Goal: Task Accomplishment & Management: Manage account settings

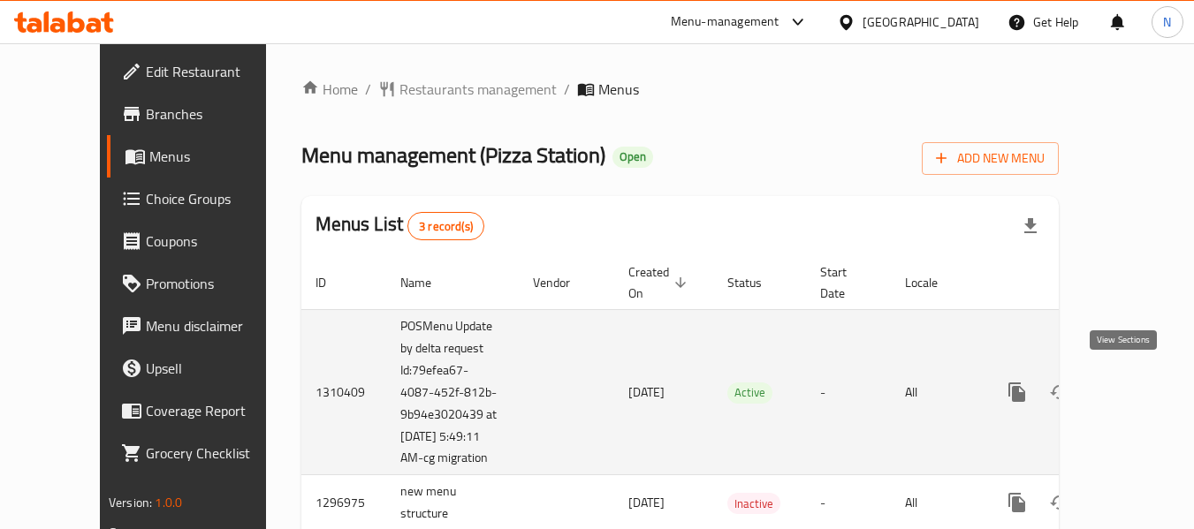
click at [1134, 382] on icon "enhanced table" at bounding box center [1144, 392] width 21 height 21
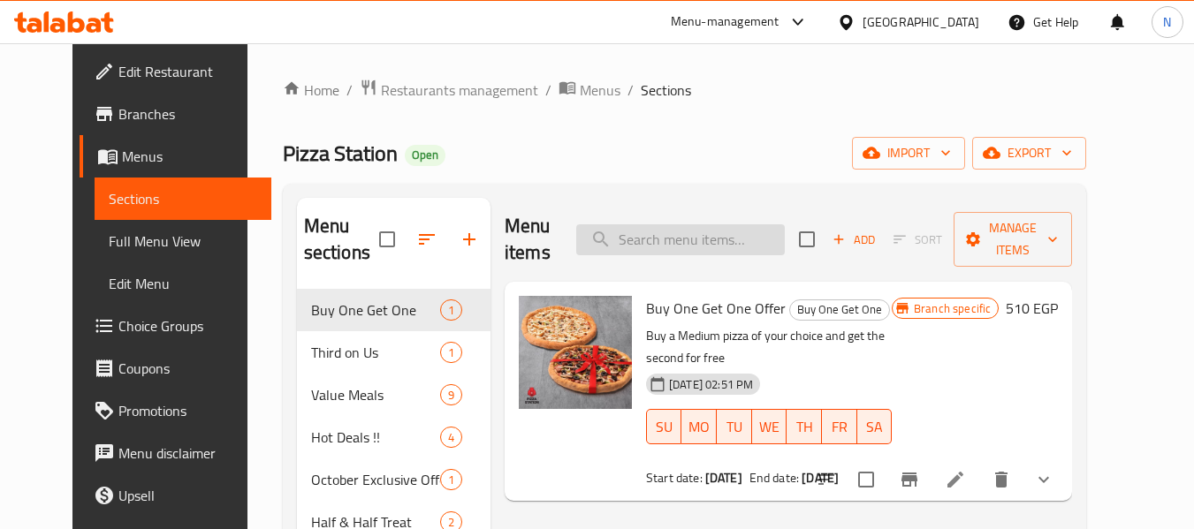
click at [742, 226] on input "search" at bounding box center [680, 240] width 209 height 31
paste input "Cheese Stuffed Crust"
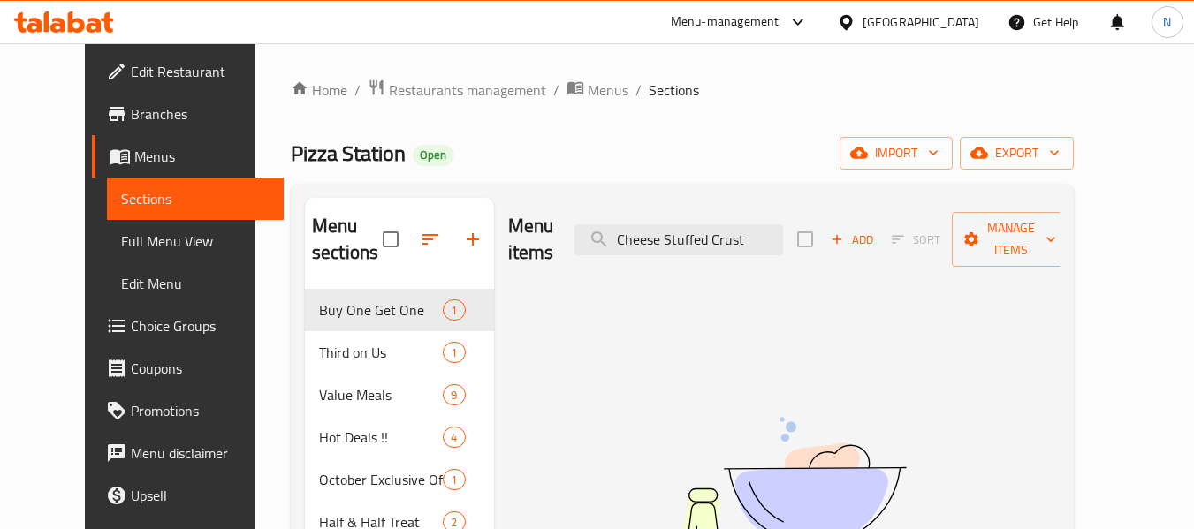
type input "Cheese Stuffed Crust"
click at [121, 231] on span "Full Menu View" at bounding box center [195, 241] width 149 height 21
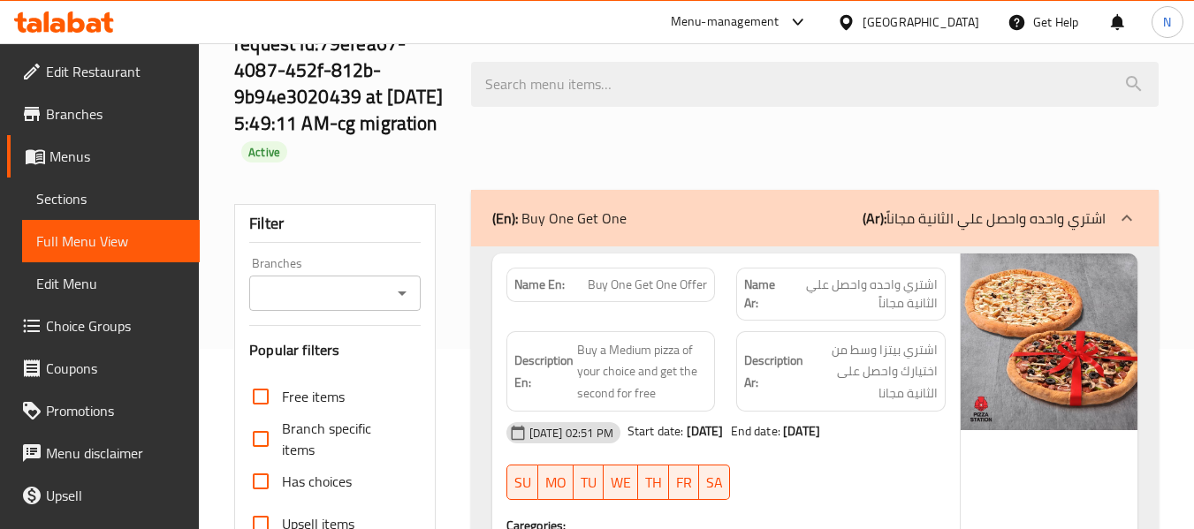
scroll to position [184, 0]
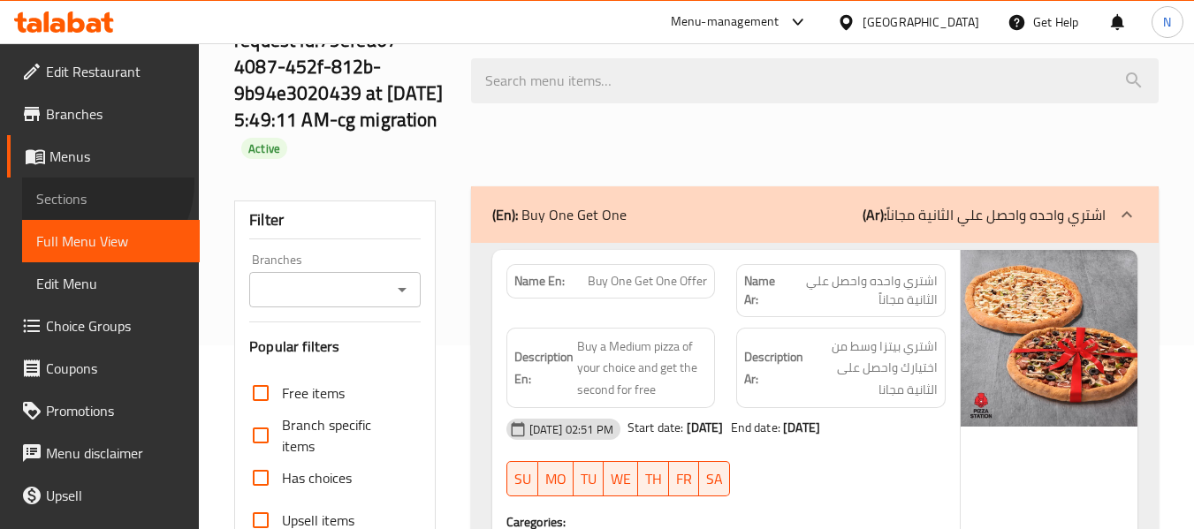
click at [91, 183] on link "Sections" at bounding box center [111, 199] width 178 height 42
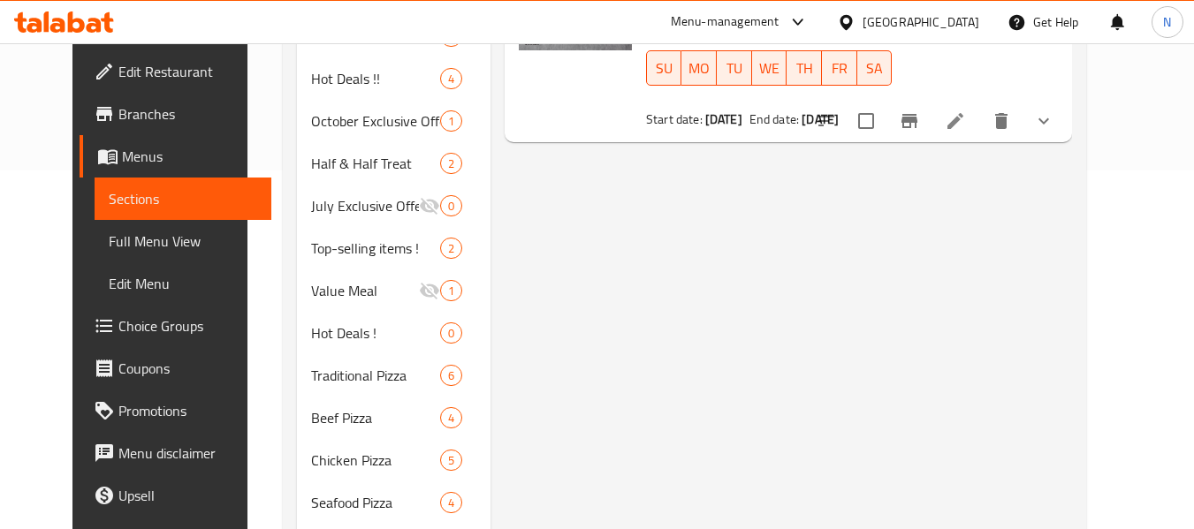
scroll to position [363, 0]
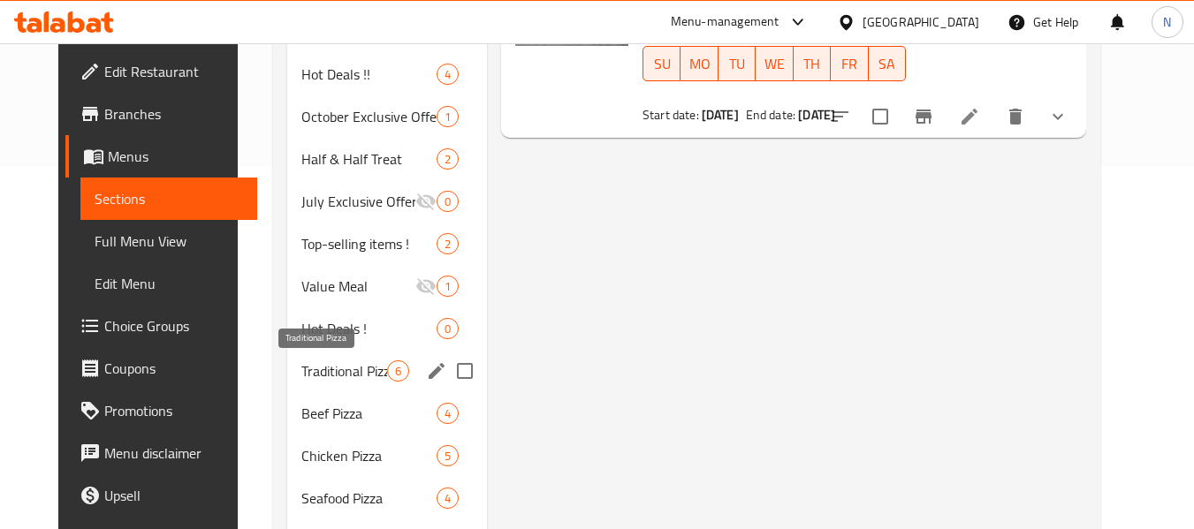
click at [301, 369] on span "Traditional Pizza" at bounding box center [344, 371] width 86 height 21
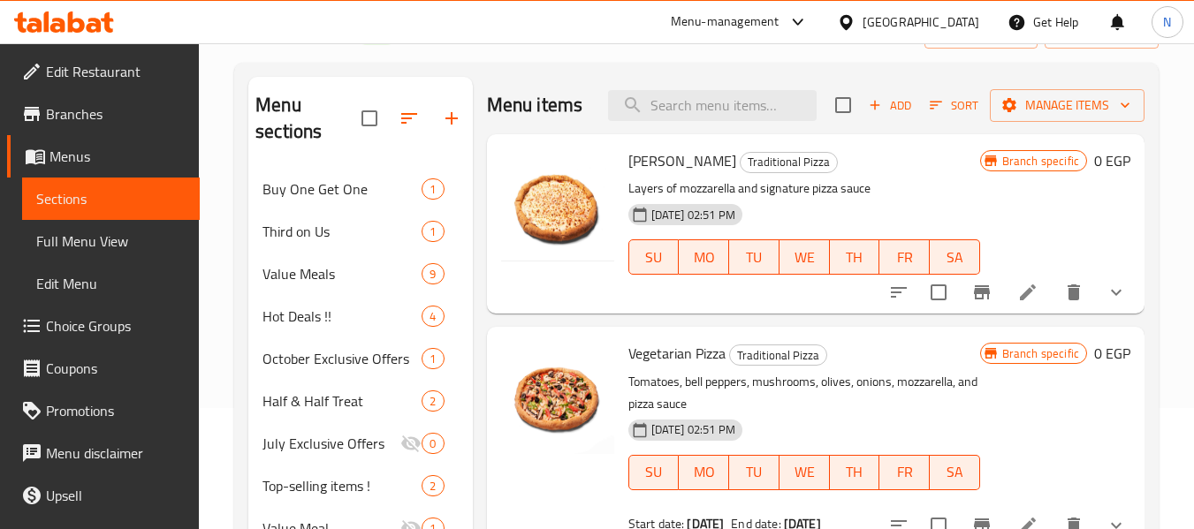
scroll to position [120, 0]
click at [1099, 308] on button "show more" at bounding box center [1116, 293] width 42 height 42
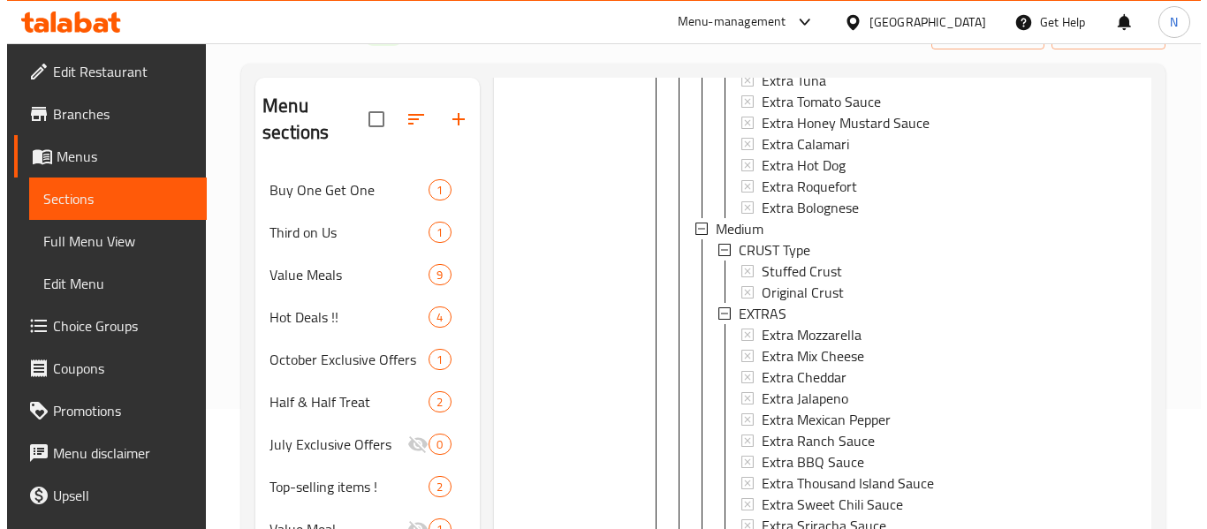
scroll to position [1707, 0]
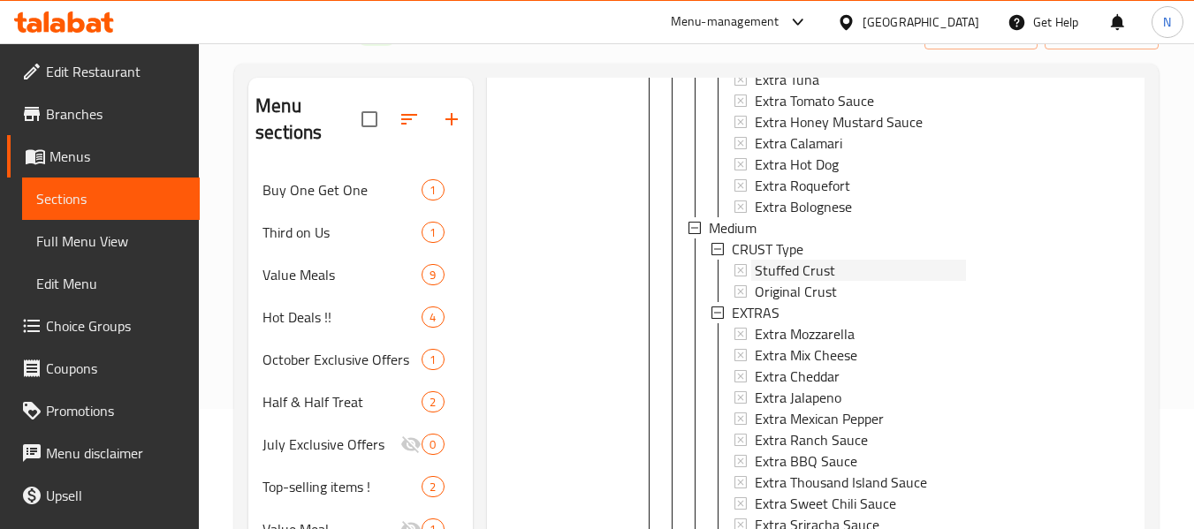
click at [793, 281] on span "Stuffed Crust" at bounding box center [795, 270] width 80 height 21
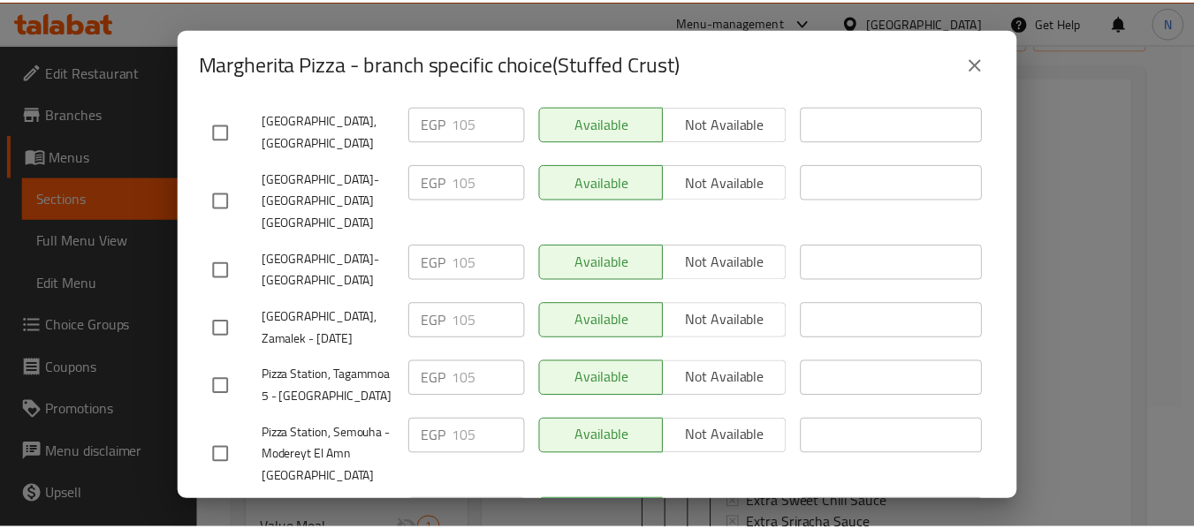
scroll to position [776, 0]
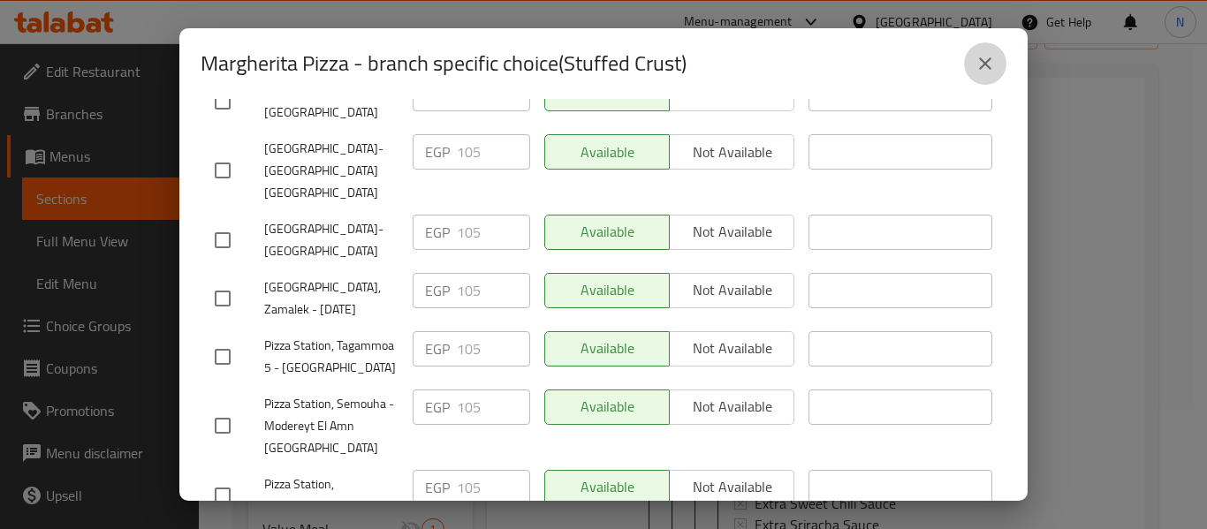
click at [979, 66] on icon "close" at bounding box center [985, 63] width 21 height 21
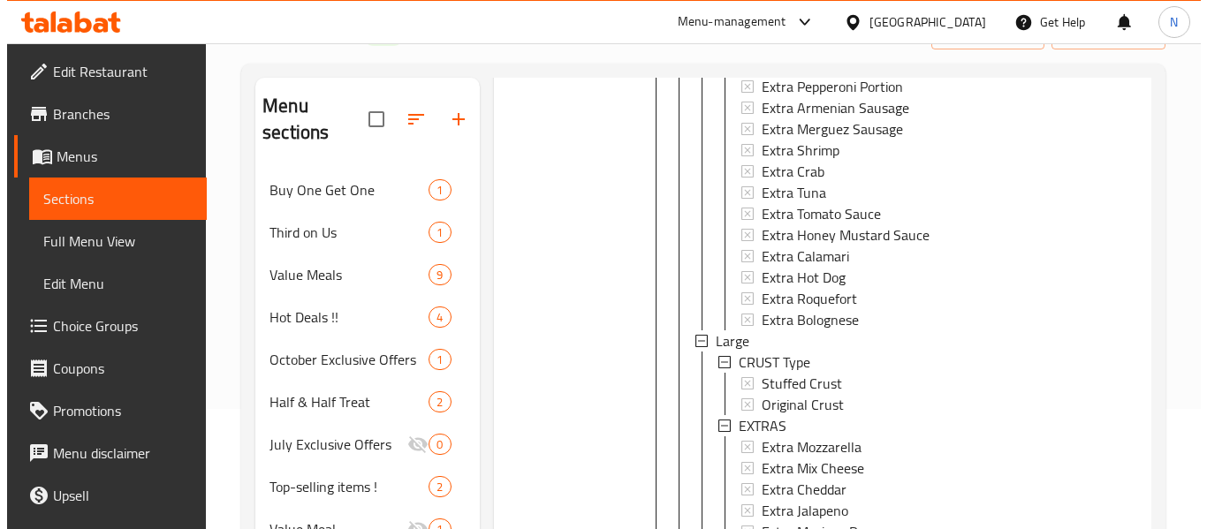
scroll to position [2453, 0]
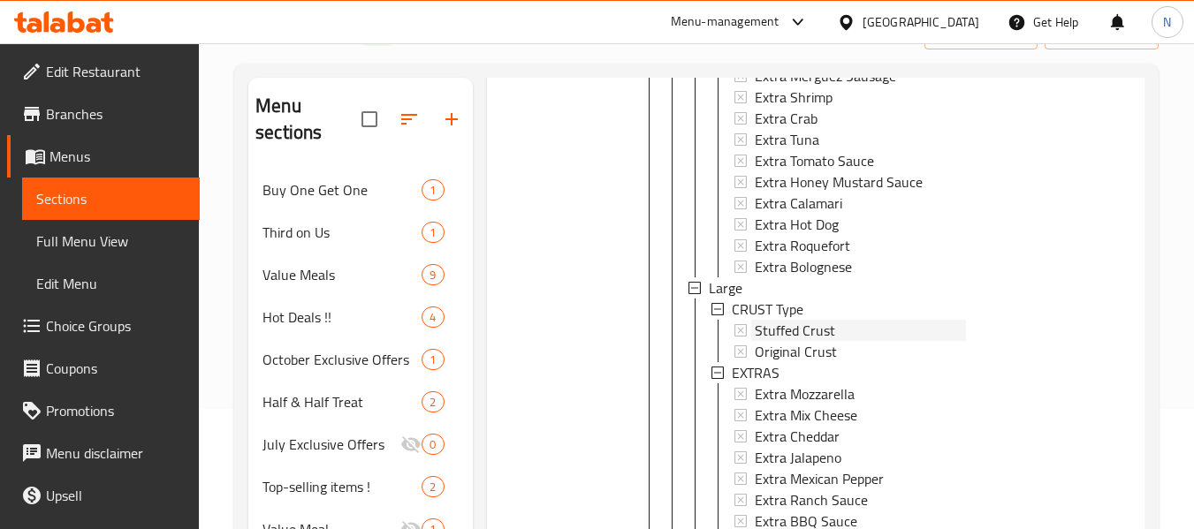
click at [821, 341] on span "Stuffed Crust" at bounding box center [795, 330] width 80 height 21
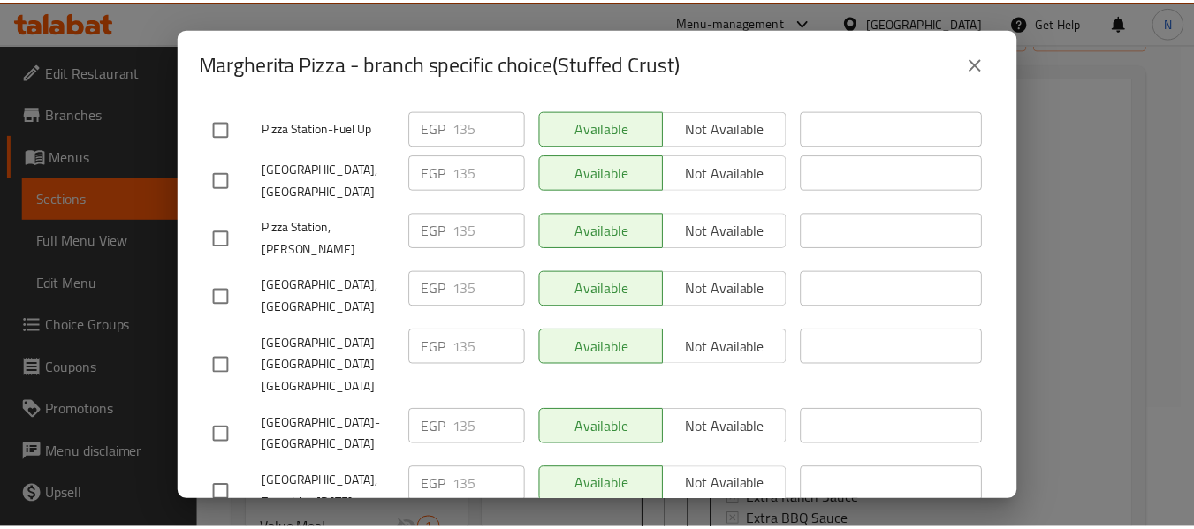
scroll to position [506, 0]
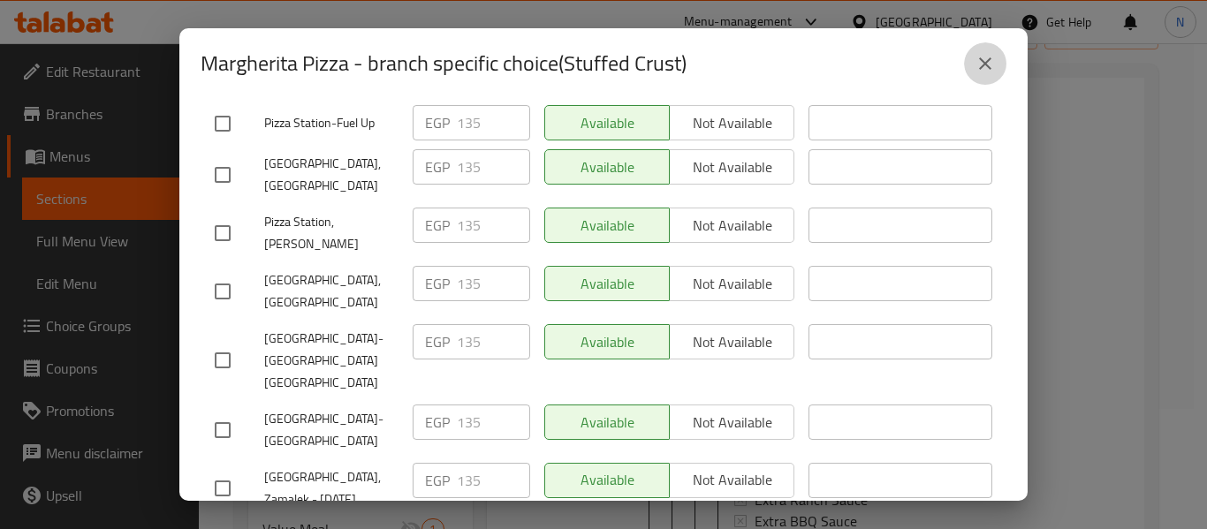
click at [979, 72] on icon "close" at bounding box center [985, 63] width 21 height 21
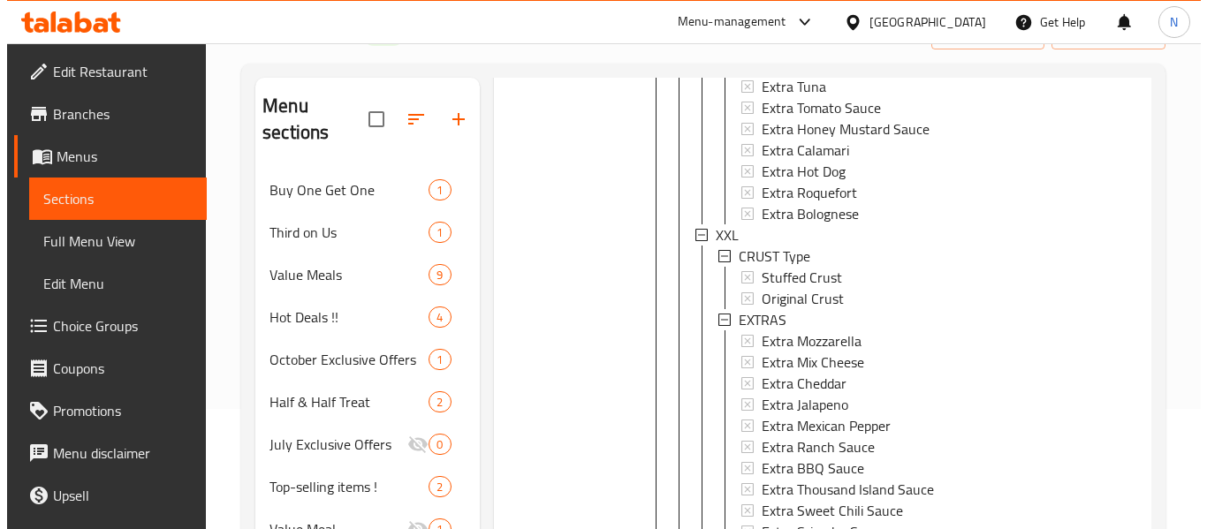
scroll to position [3413, 0]
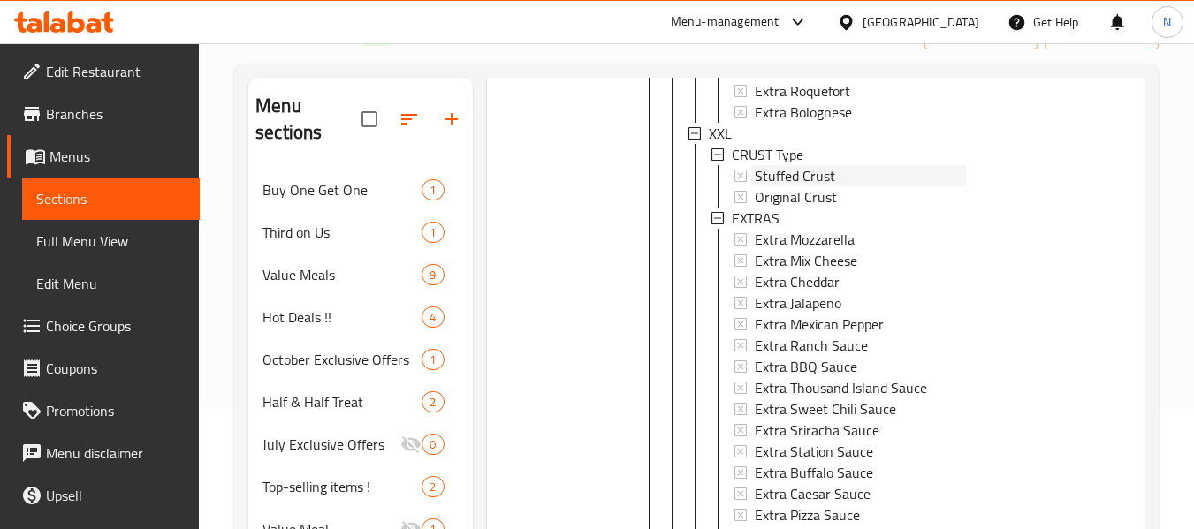
click at [766, 186] on span "Stuffed Crust" at bounding box center [795, 175] width 80 height 21
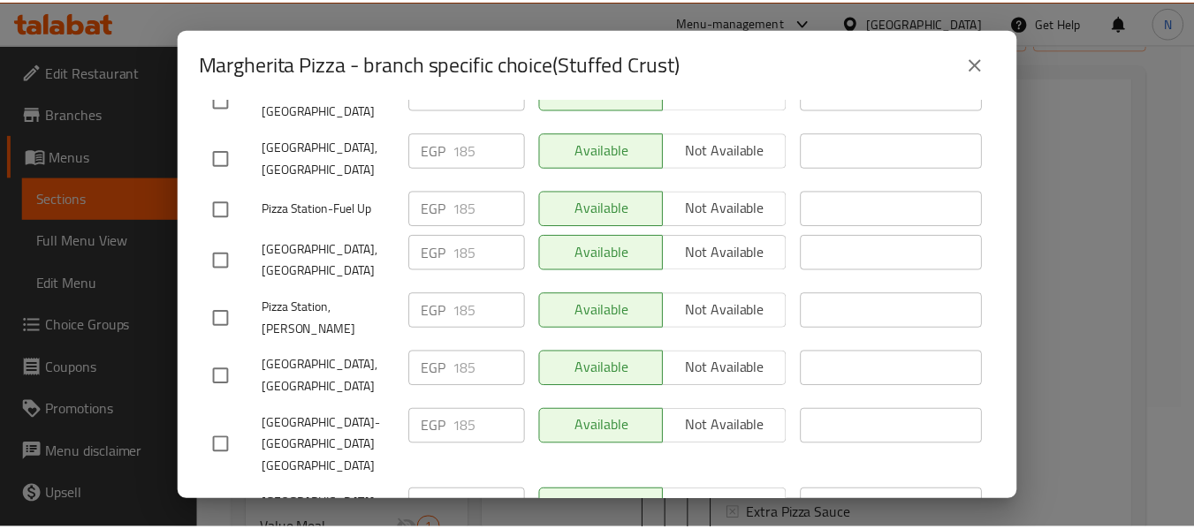
scroll to position [776, 0]
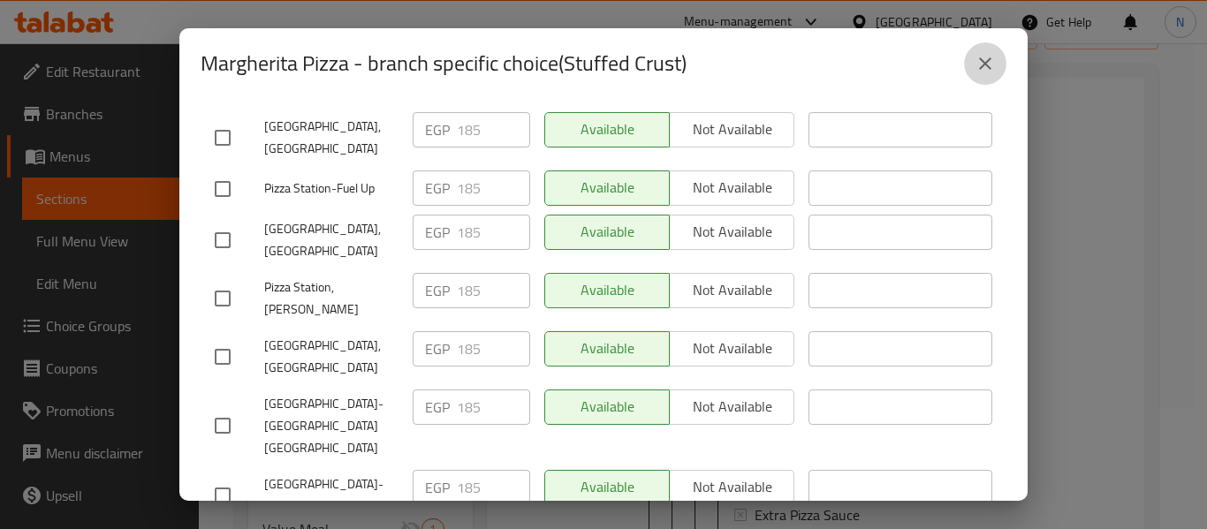
click at [987, 48] on button "close" at bounding box center [985, 63] width 42 height 42
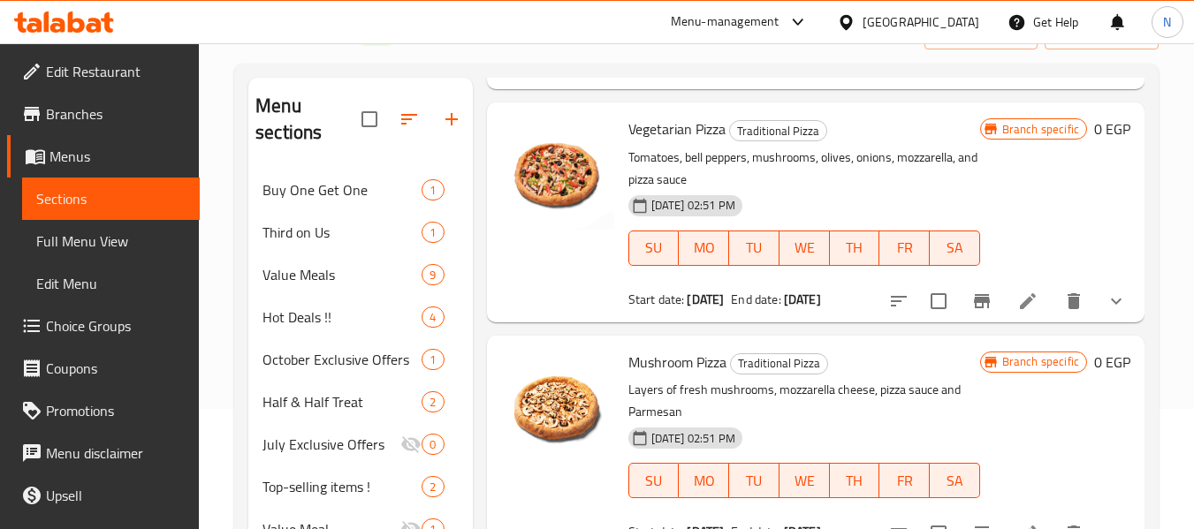
scroll to position [4342, 0]
click at [1106, 310] on icon "show more" at bounding box center [1116, 301] width 21 height 21
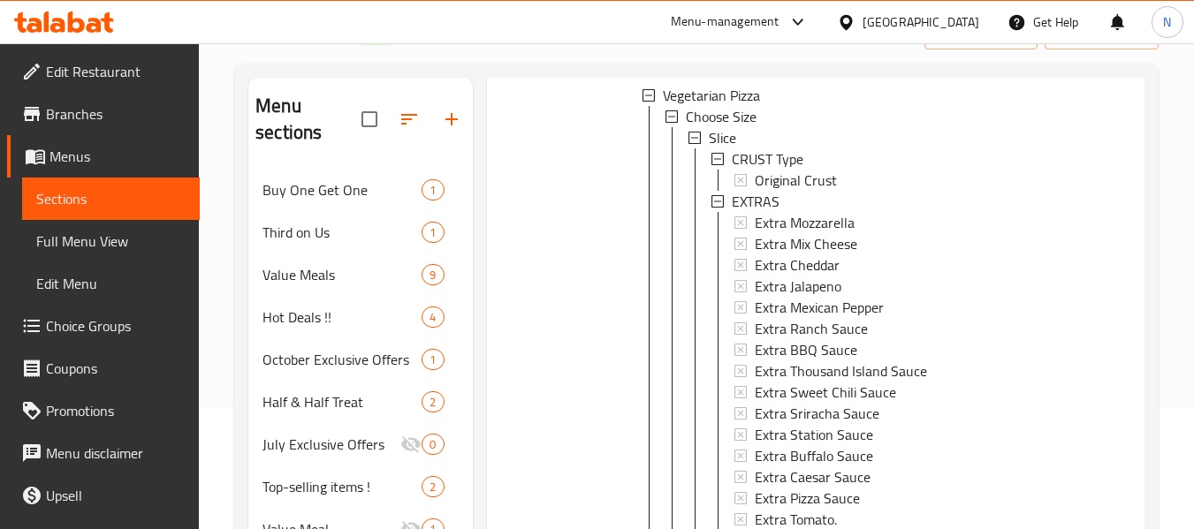
scroll to position [860, 0]
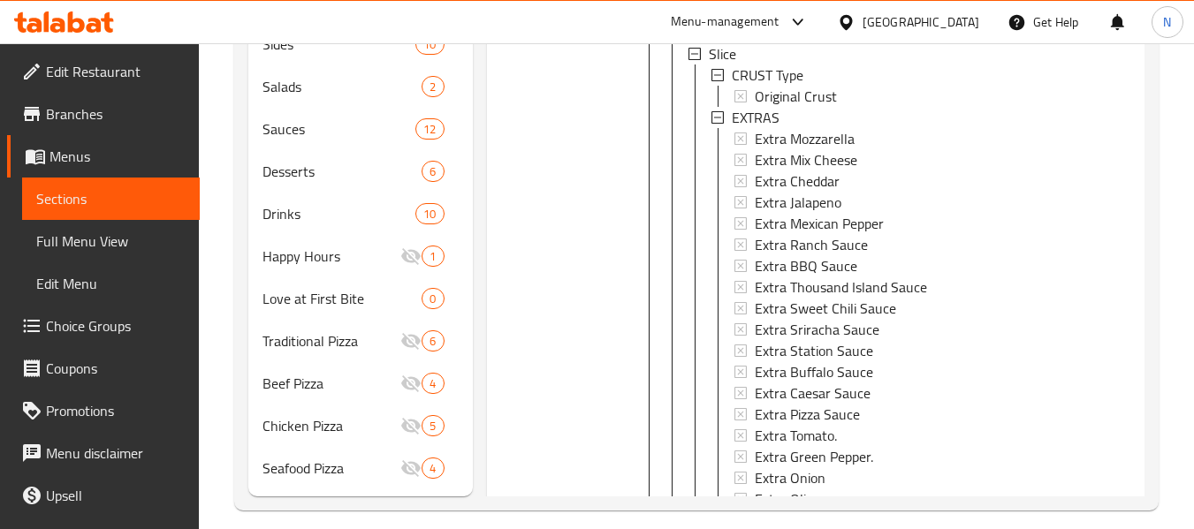
scroll to position [3782, 0]
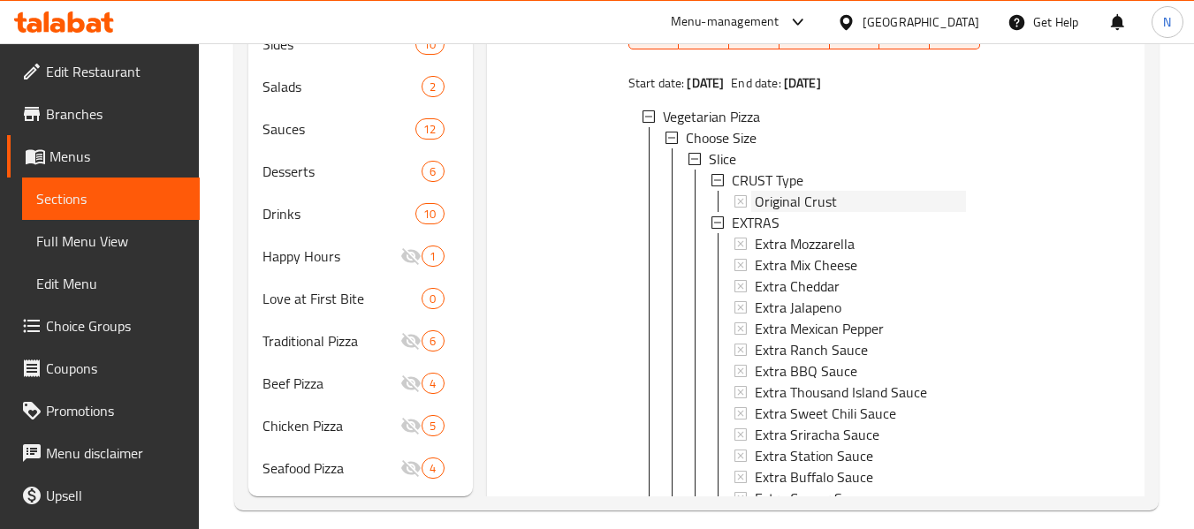
click at [796, 212] on span "Original Crust" at bounding box center [796, 201] width 82 height 21
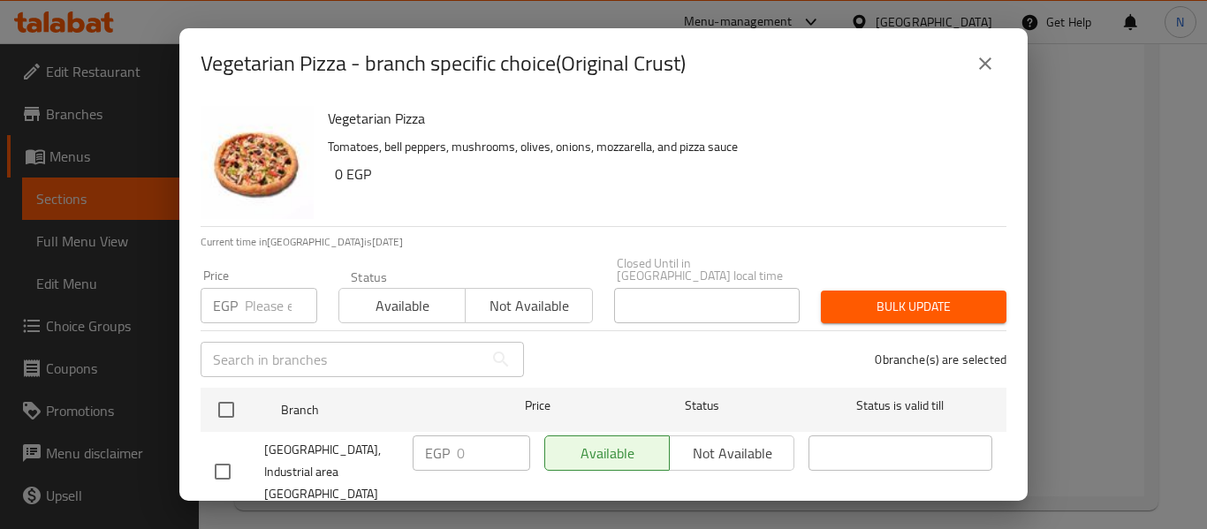
click at [1089, 197] on div "Vegetarian Pizza - branch specific choice(Original Crust) Vegetarian Pizza Toma…" at bounding box center [603, 264] width 1207 height 529
click at [977, 49] on button "close" at bounding box center [985, 63] width 42 height 42
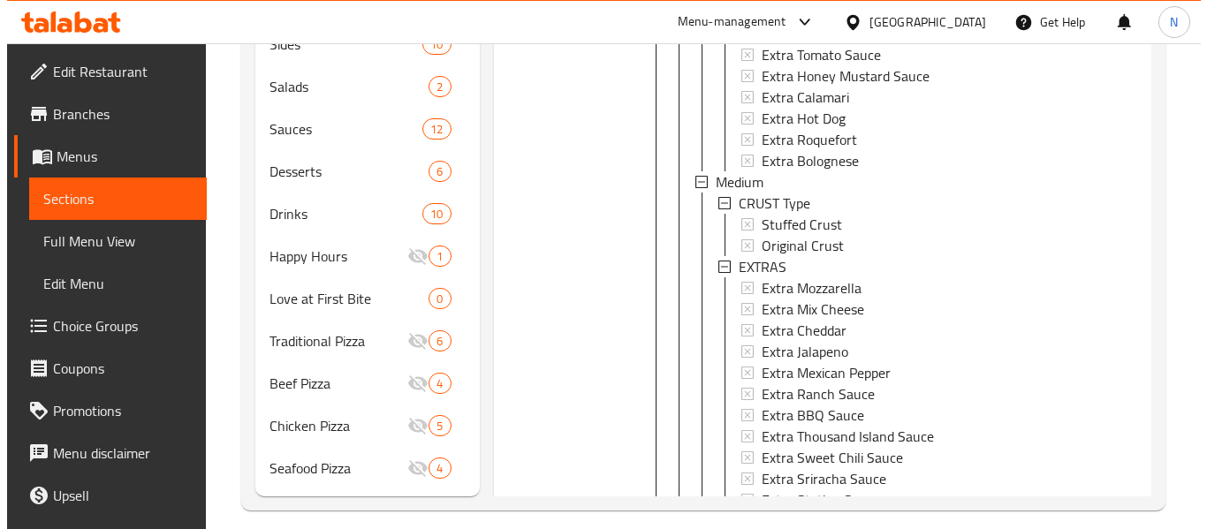
scroll to position [5327, 0]
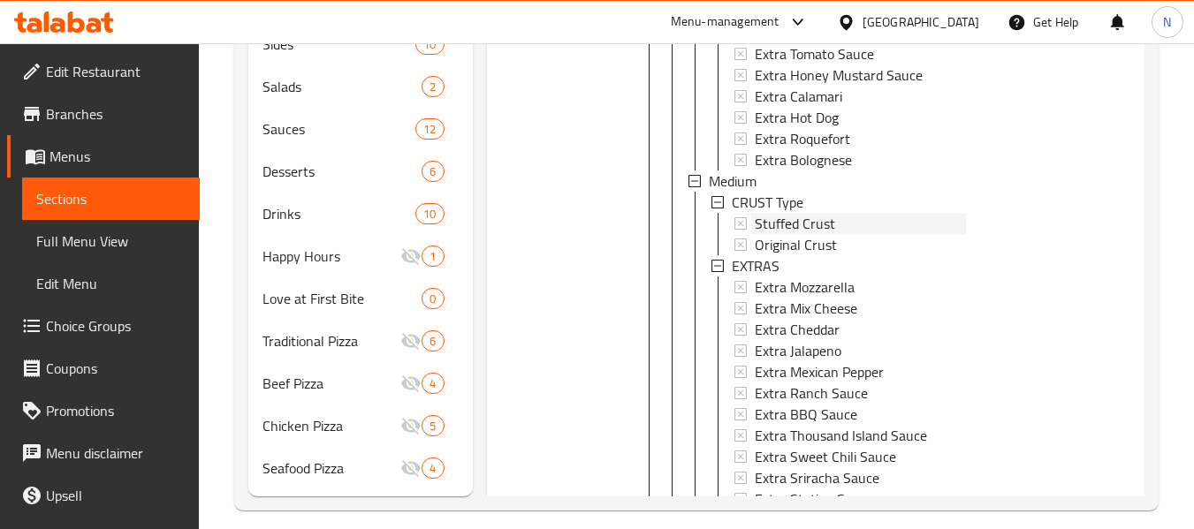
click at [783, 234] on span "Stuffed Crust" at bounding box center [795, 223] width 80 height 21
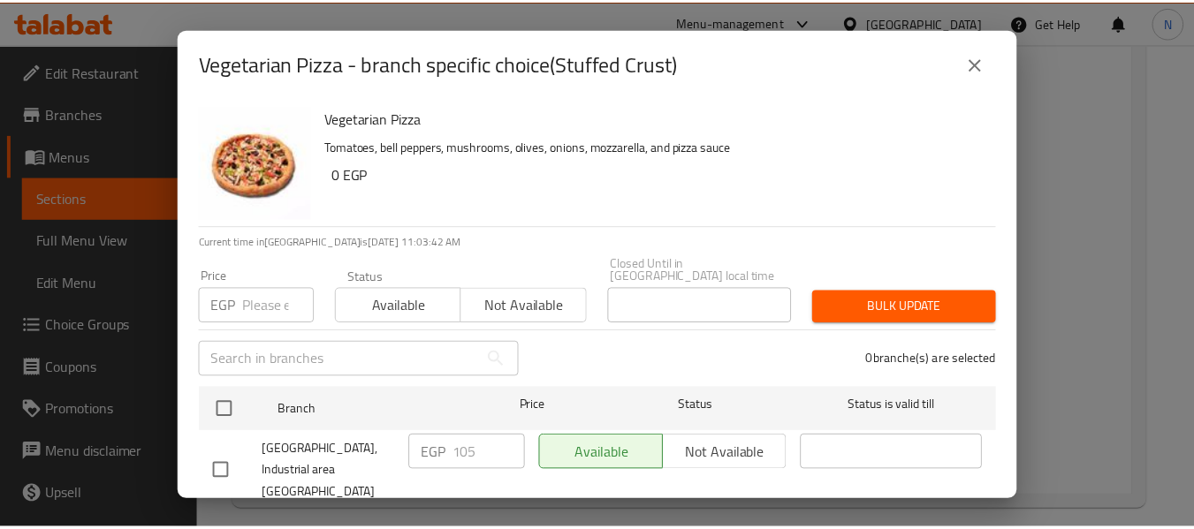
scroll to position [235, 0]
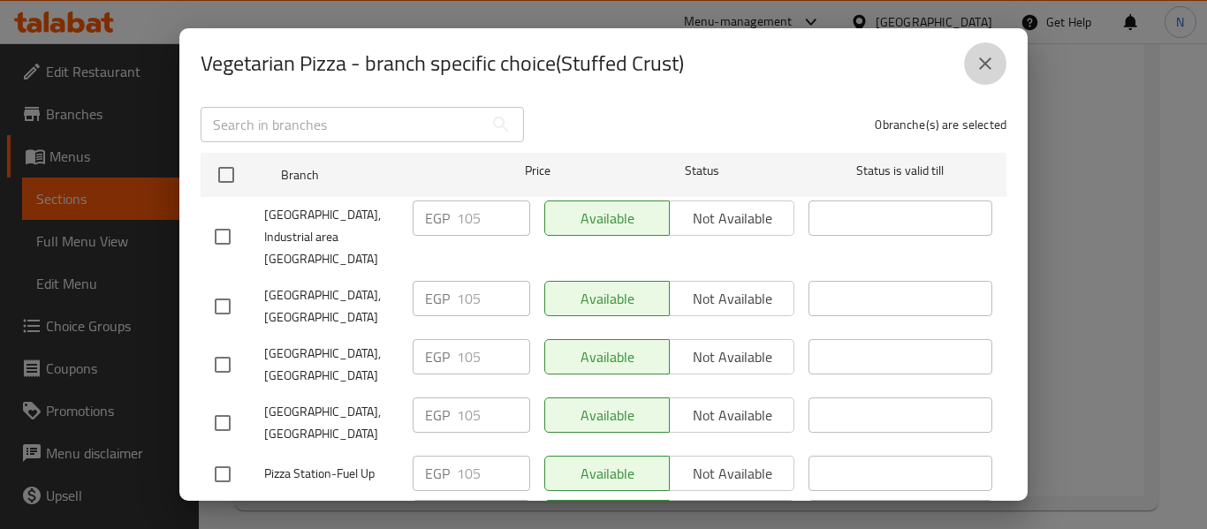
click at [970, 52] on button "close" at bounding box center [985, 63] width 42 height 42
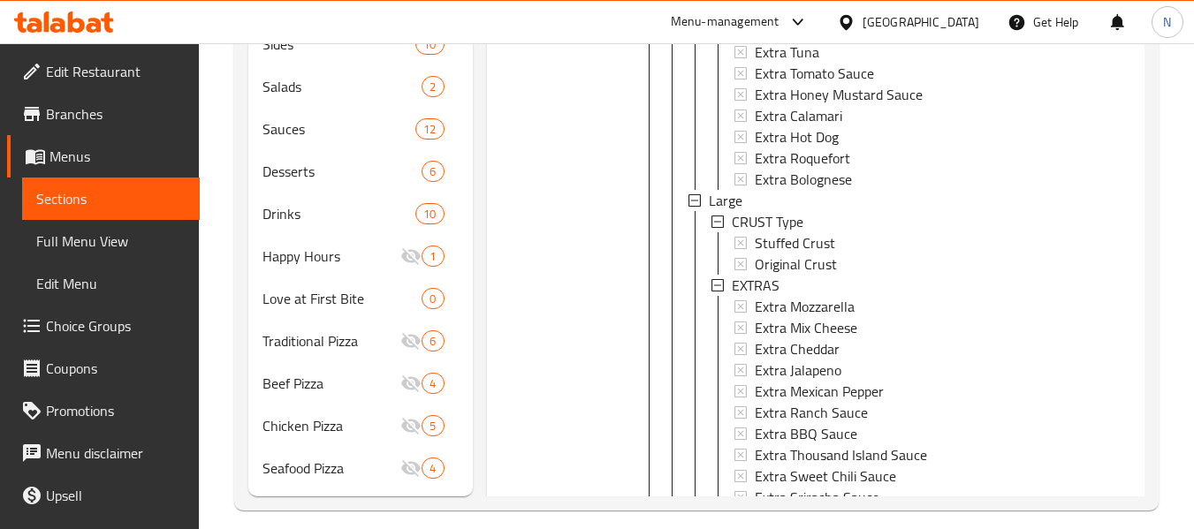
scroll to position [6114, 0]
click at [778, 254] on span "Stuffed Crust" at bounding box center [795, 242] width 80 height 21
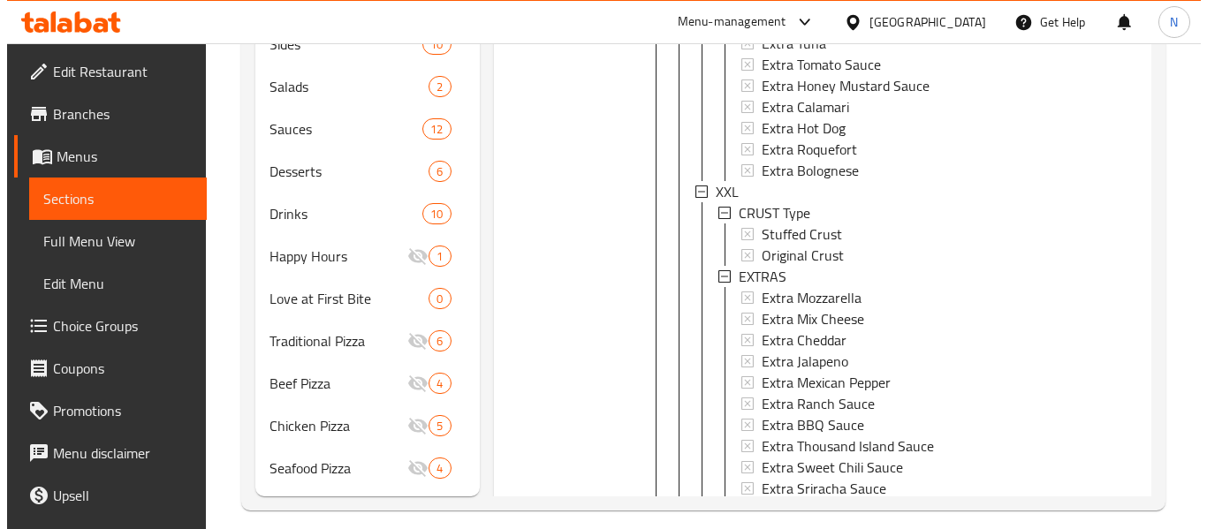
scroll to position [6929, 0]
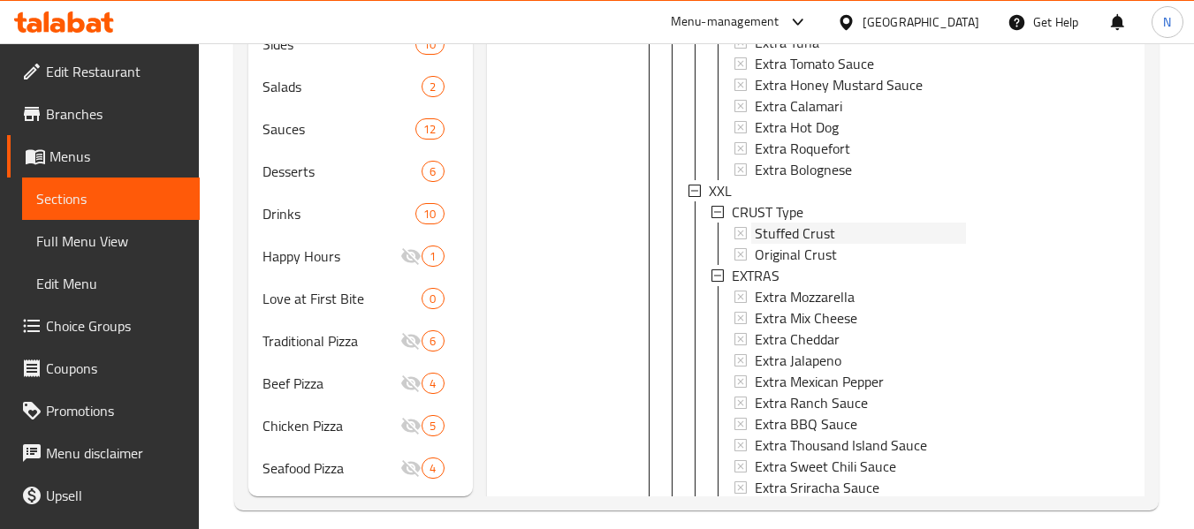
click at [762, 244] on span "Stuffed Crust" at bounding box center [795, 233] width 80 height 21
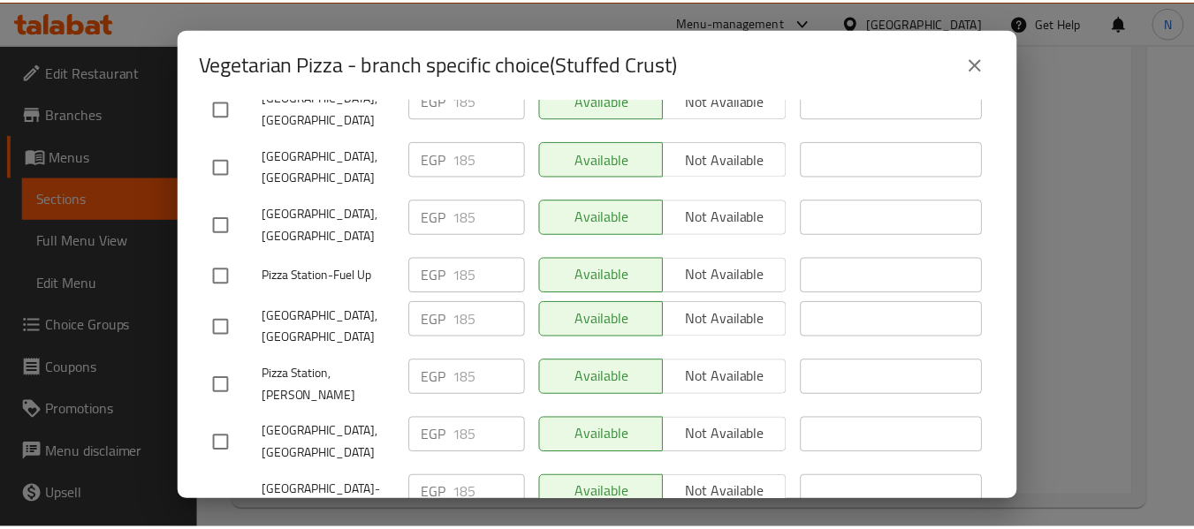
scroll to position [776, 0]
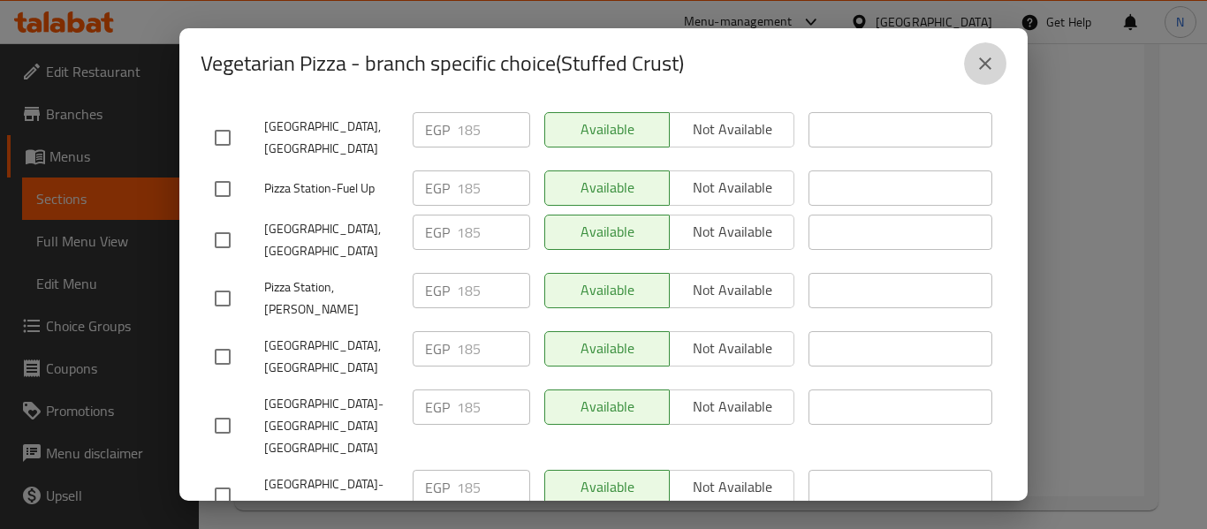
click at [980, 71] on icon "close" at bounding box center [985, 63] width 21 height 21
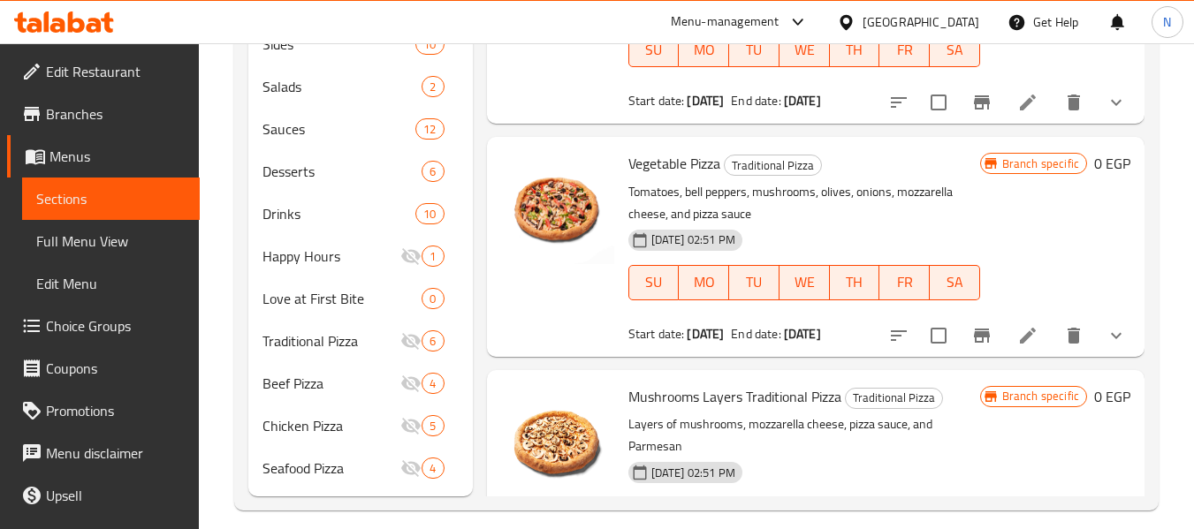
scroll to position [8075, 0]
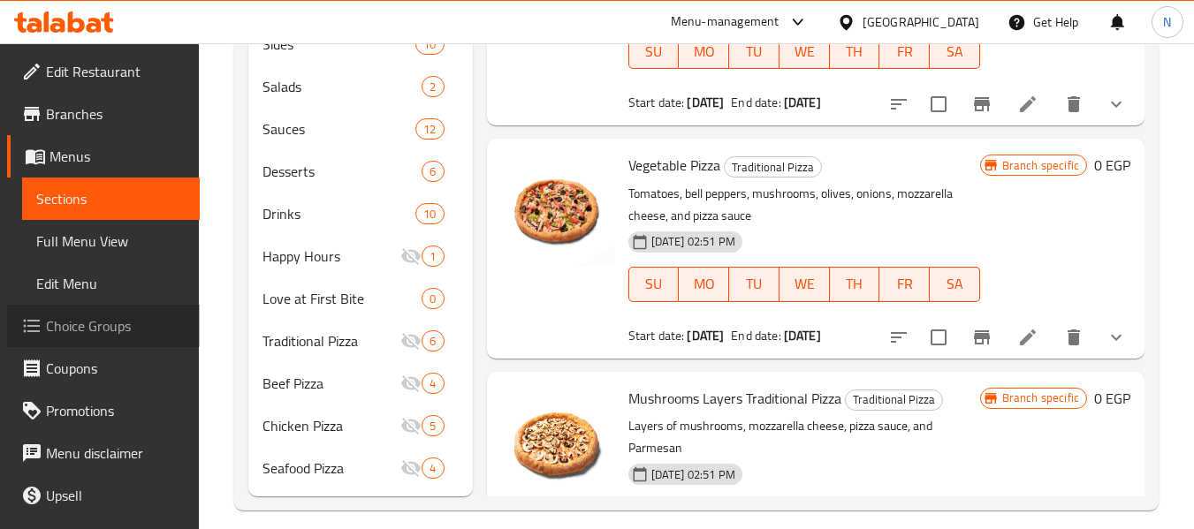
click at [108, 316] on span "Choice Groups" at bounding box center [116, 326] width 140 height 21
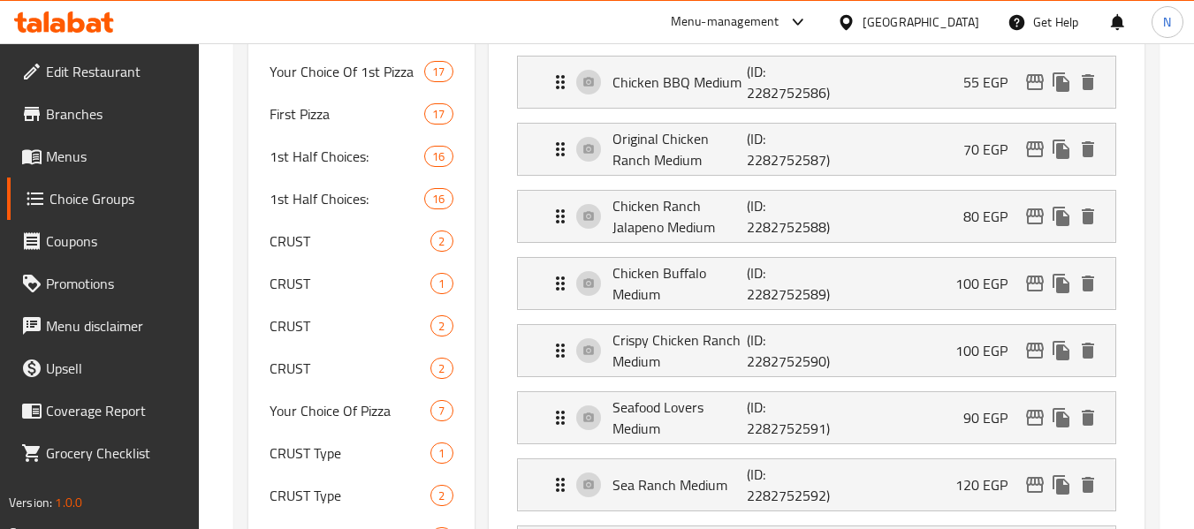
scroll to position [727, 0]
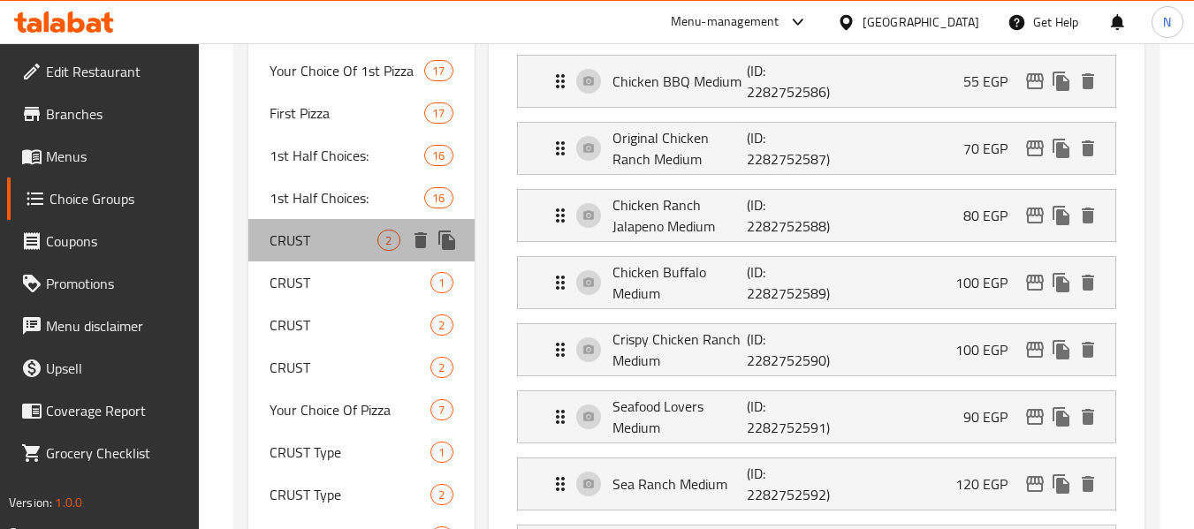
click at [293, 247] on span "CRUST" at bounding box center [324, 240] width 108 height 21
type input "CRUST"
type input "نوع الاطراف"
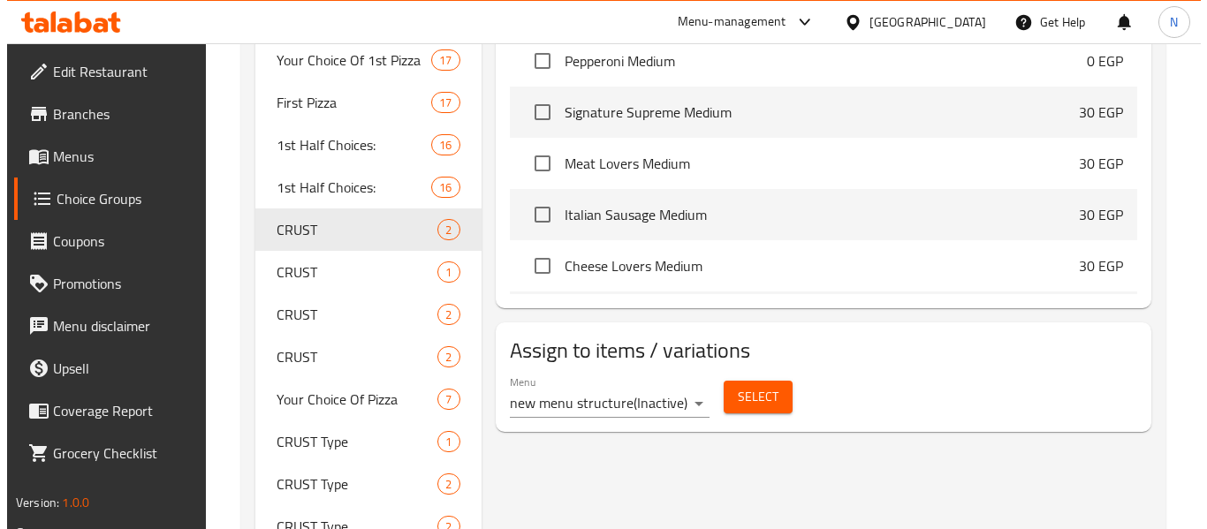
scroll to position [739, 0]
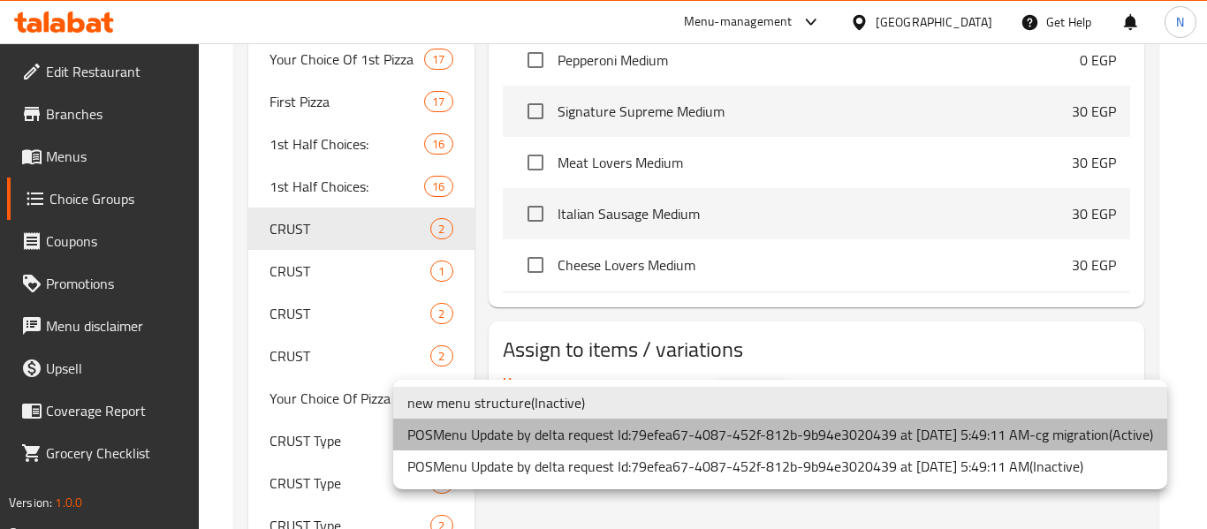
click at [697, 443] on li "POSMenu Update by delta request Id:79efea67-4087-452f-812b-9b94e3020439 at [DAT…" at bounding box center [780, 435] width 774 height 32
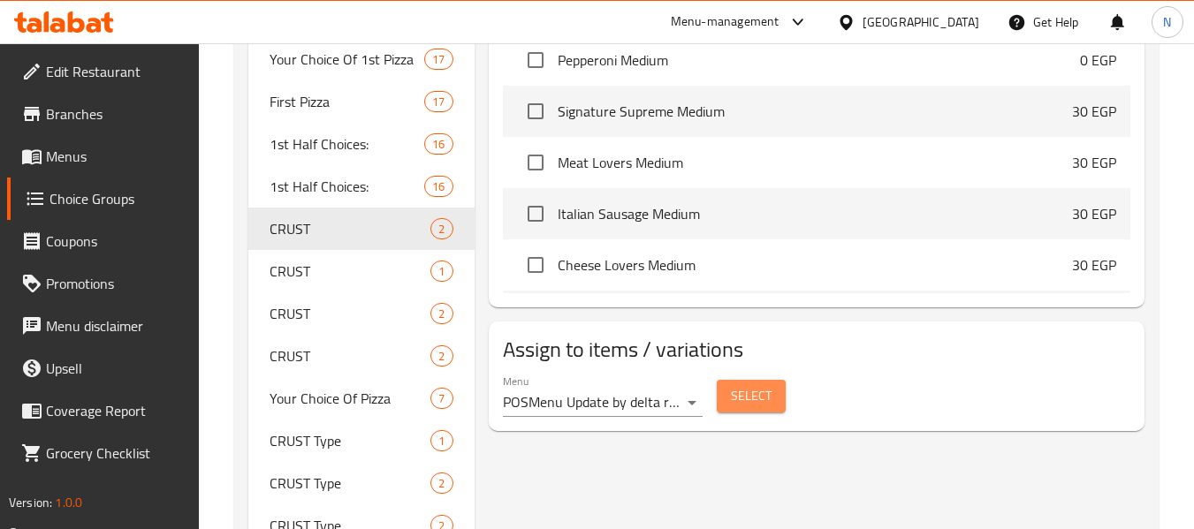
click at [743, 412] on button "Select" at bounding box center [751, 396] width 69 height 33
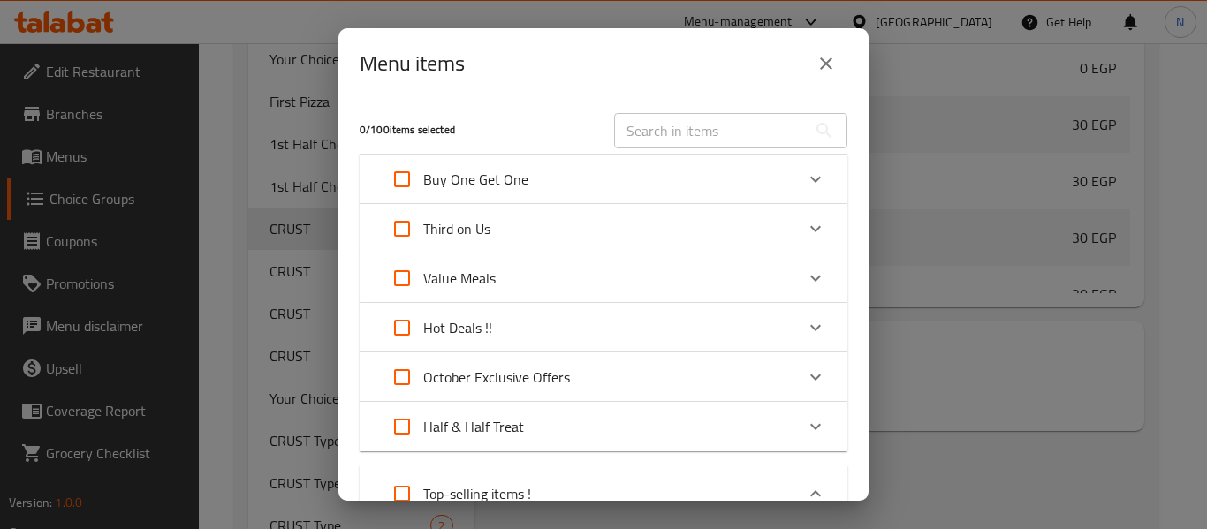
click at [1059, 436] on div "Menu items 0 / 100 items selected ​ Buy One Get One Buy One Get One Offer 510 E…" at bounding box center [603, 264] width 1207 height 529
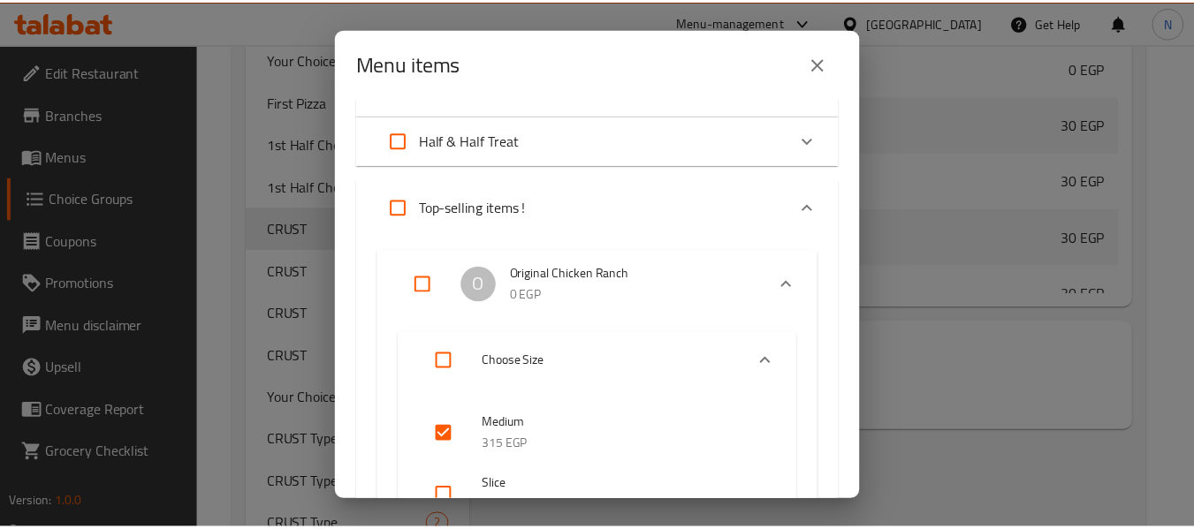
scroll to position [285, 0]
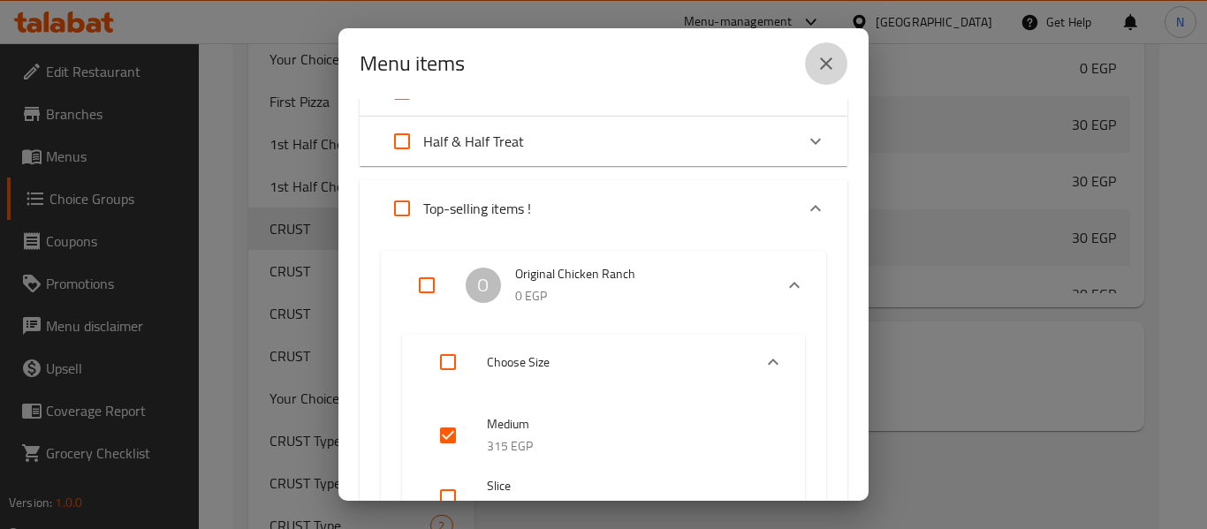
click at [819, 66] on icon "close" at bounding box center [826, 63] width 21 height 21
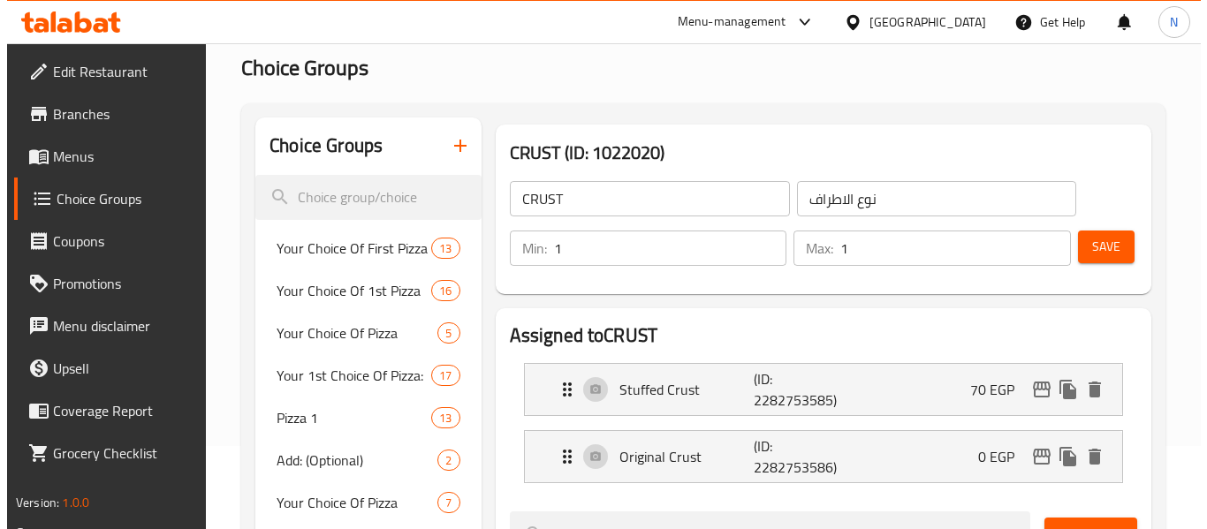
scroll to position [148, 0]
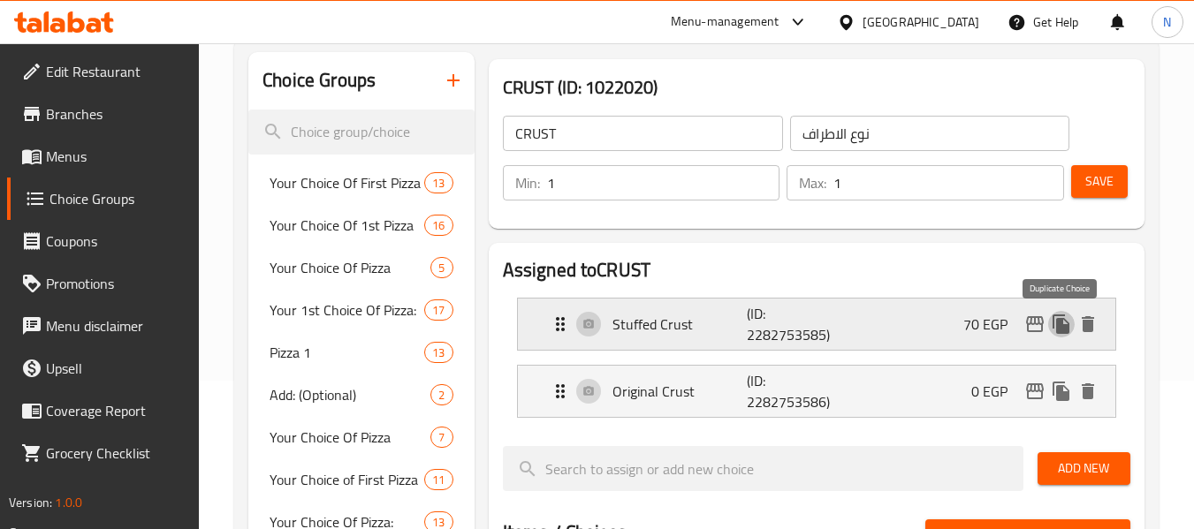
click at [1062, 328] on icon "duplicate" at bounding box center [1061, 324] width 17 height 19
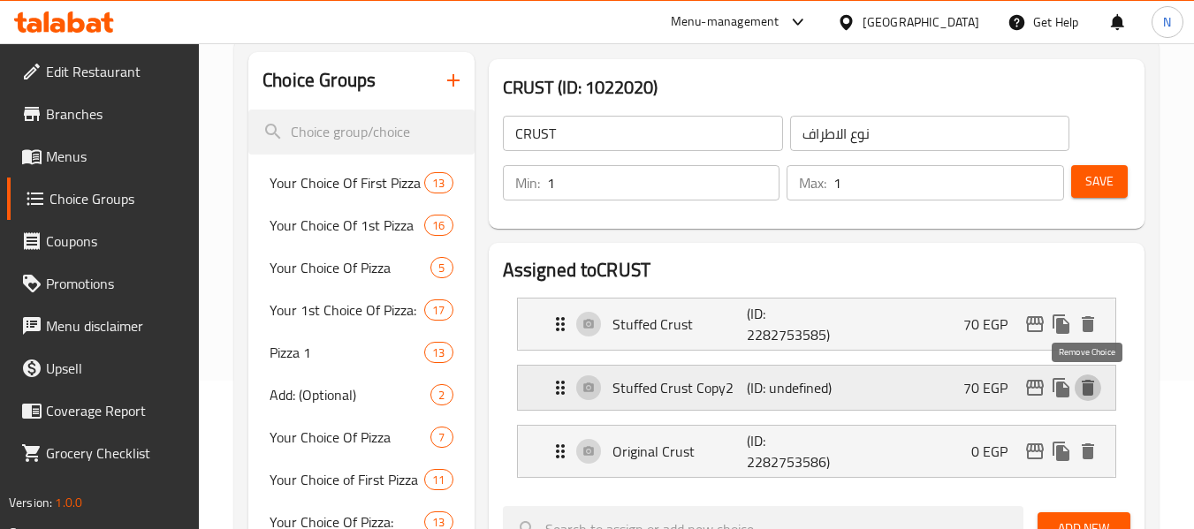
click at [1089, 389] on icon "delete" at bounding box center [1088, 388] width 12 height 16
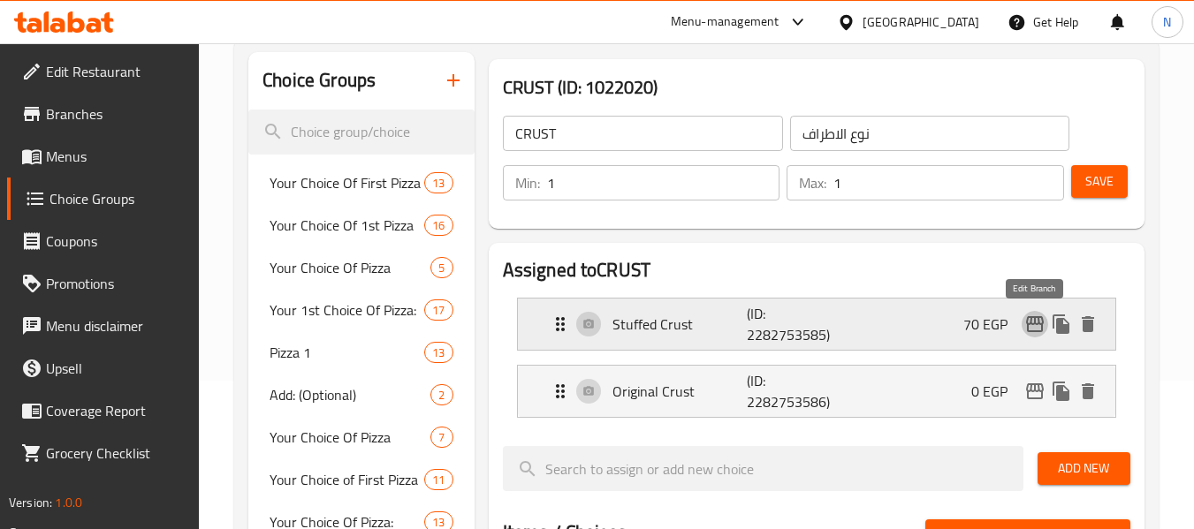
click at [1035, 333] on icon "edit" at bounding box center [1034, 324] width 21 height 21
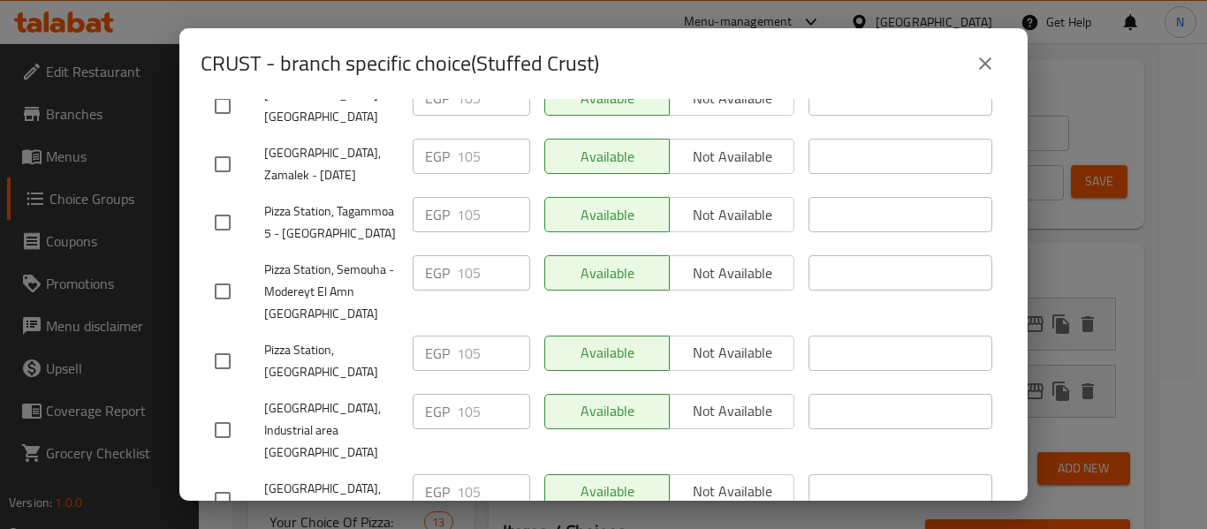
scroll to position [663, 0]
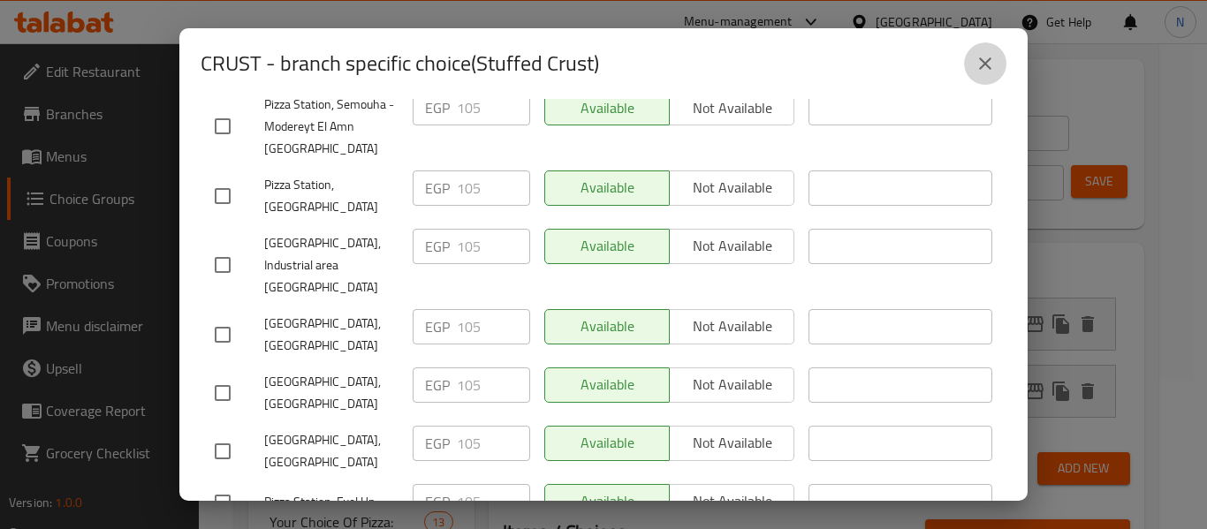
click at [982, 61] on icon "close" at bounding box center [985, 63] width 12 height 12
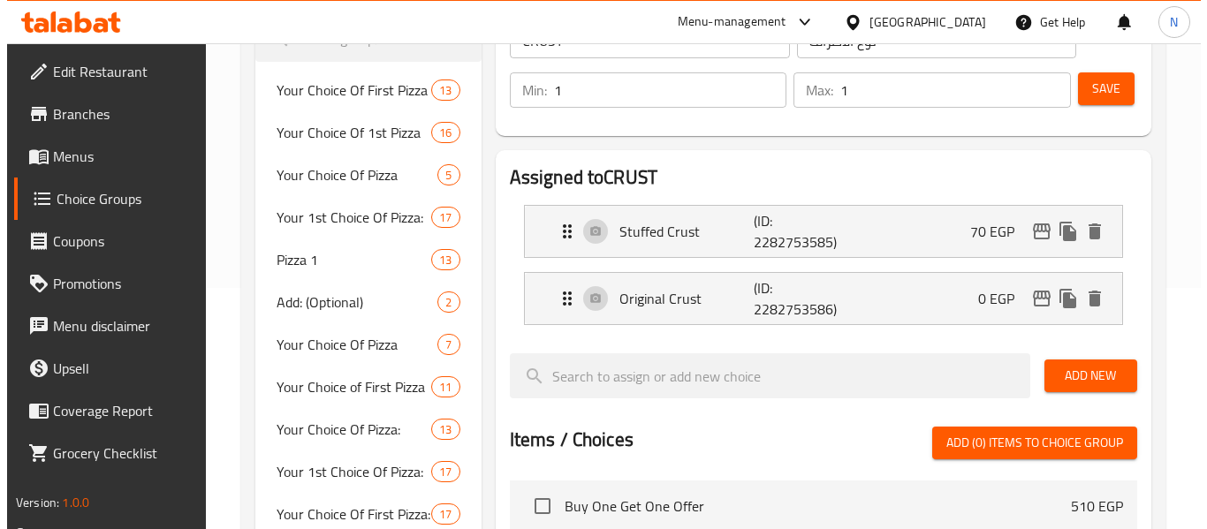
scroll to position [239, 0]
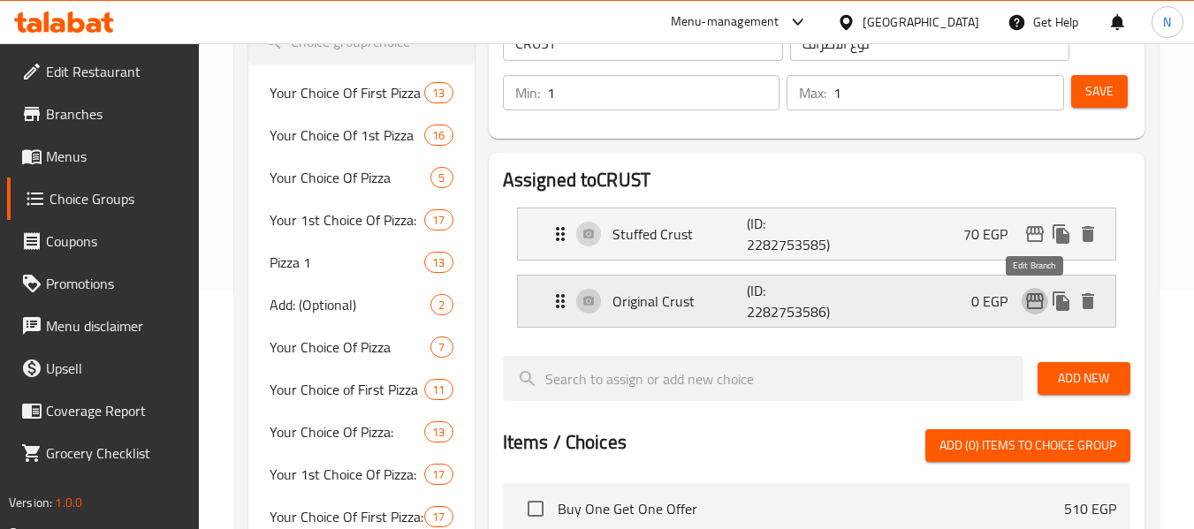
click at [1036, 298] on icon "edit" at bounding box center [1034, 301] width 21 height 21
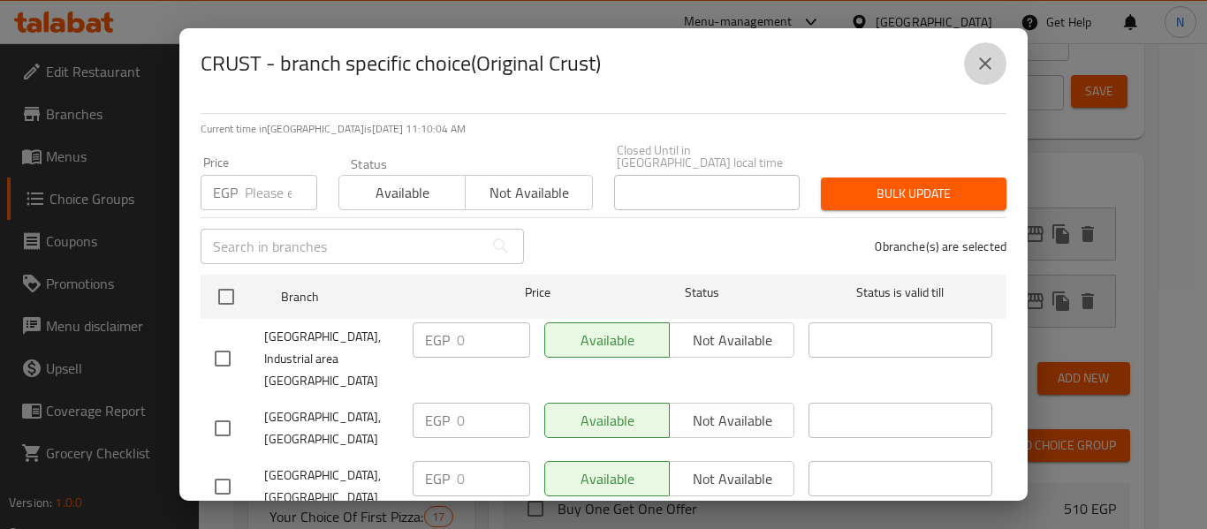
click at [977, 54] on icon "close" at bounding box center [985, 63] width 21 height 21
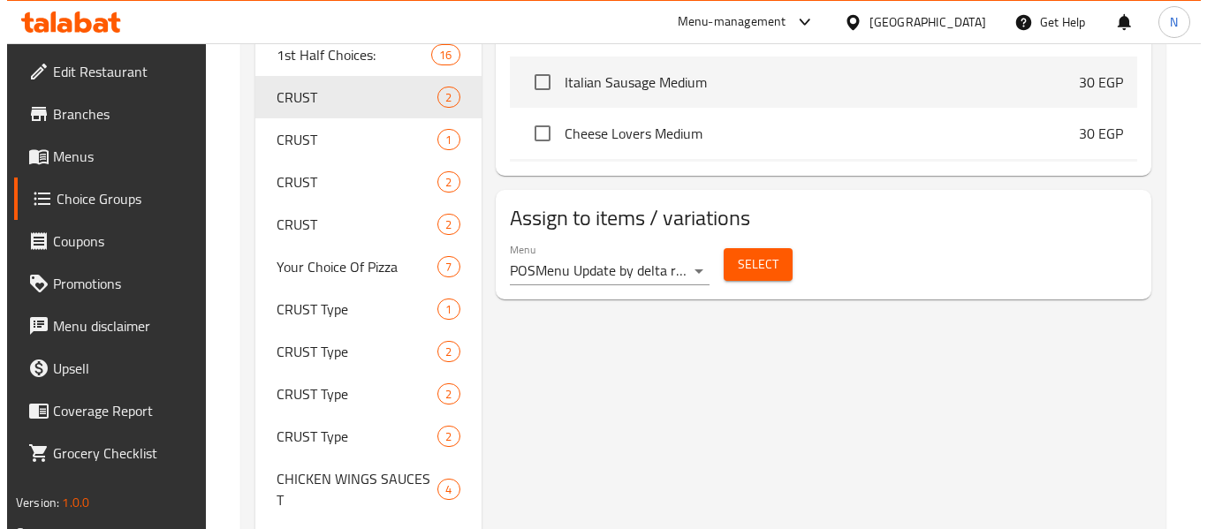
scroll to position [763, 0]
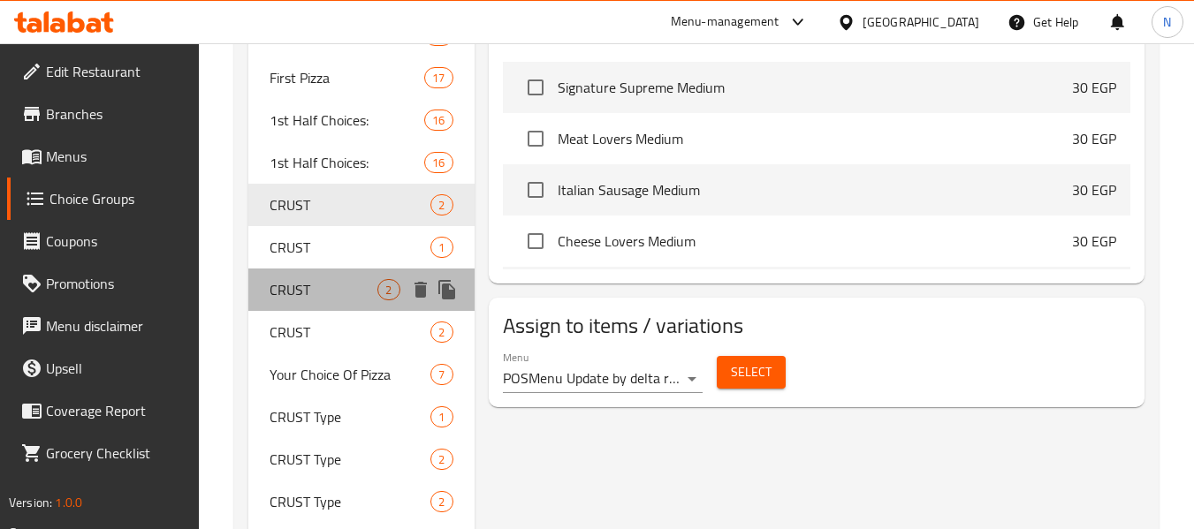
click at [345, 280] on span "CRUST" at bounding box center [324, 289] width 108 height 21
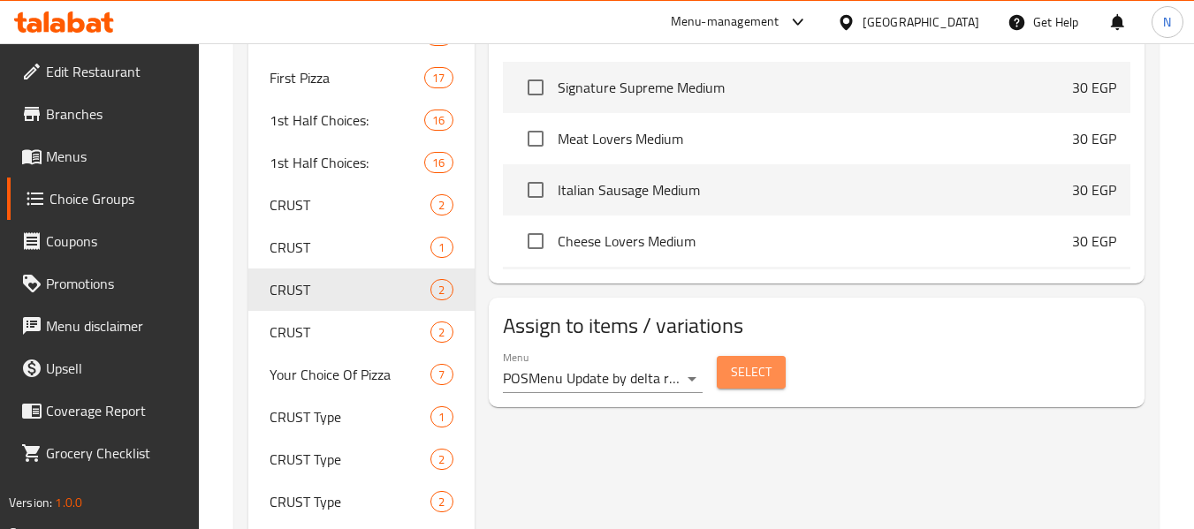
click at [736, 383] on span "Select" at bounding box center [751, 372] width 41 height 22
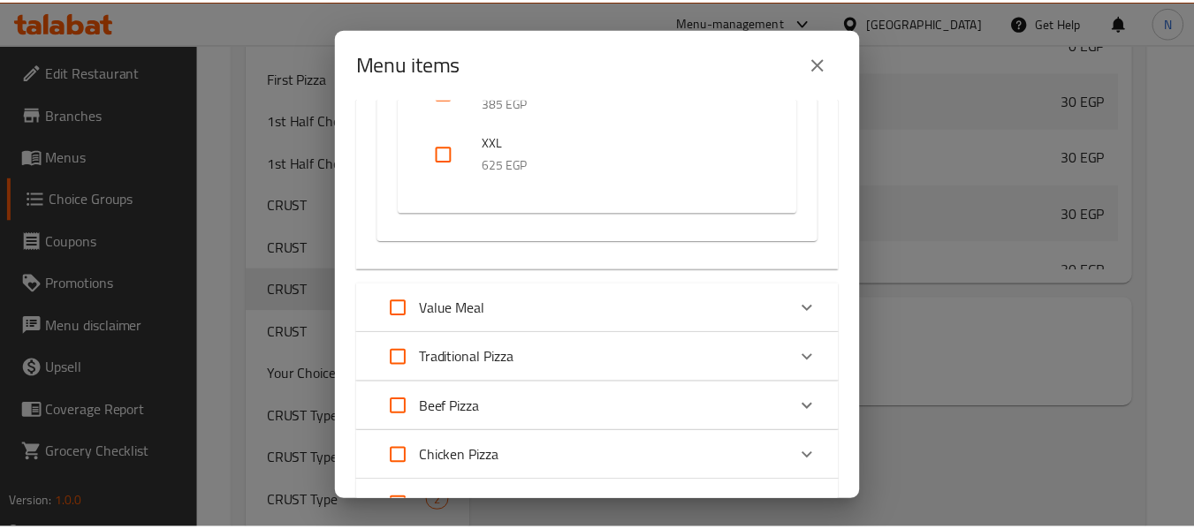
scroll to position [1381, 0]
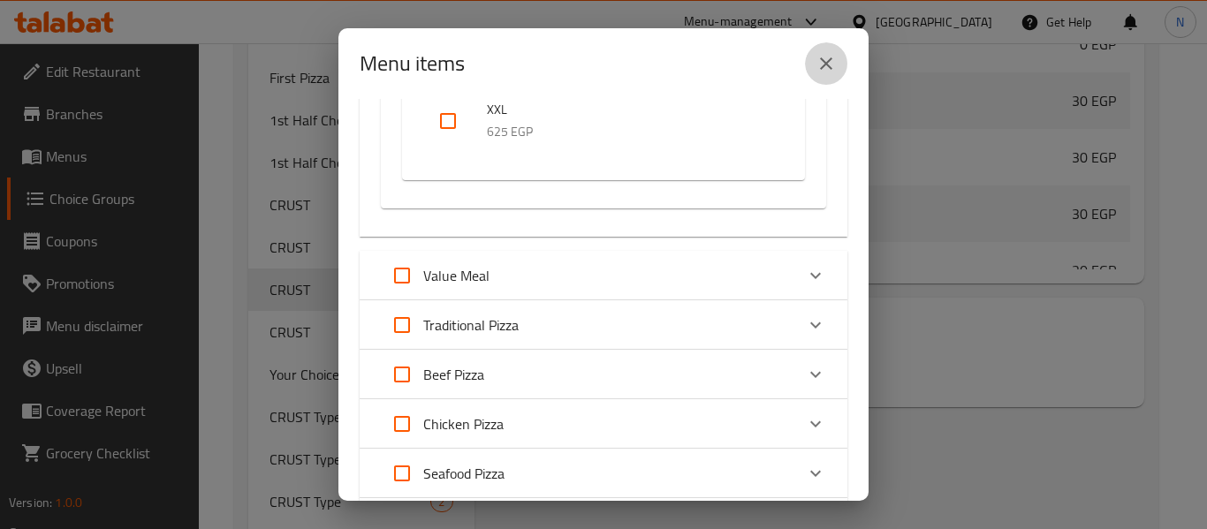
click at [815, 75] on button "close" at bounding box center [826, 63] width 42 height 42
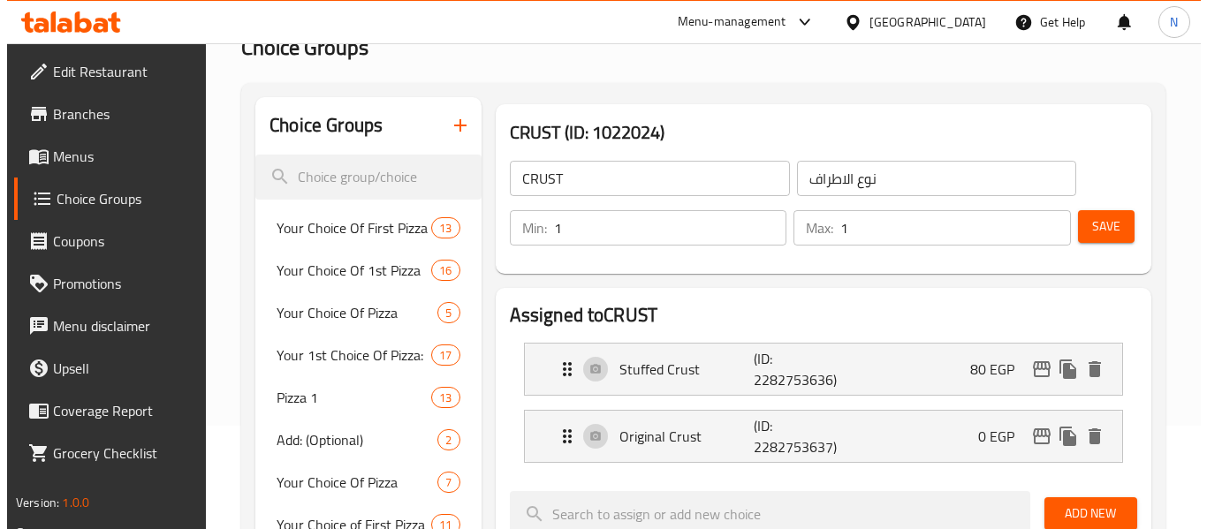
scroll to position [134, 0]
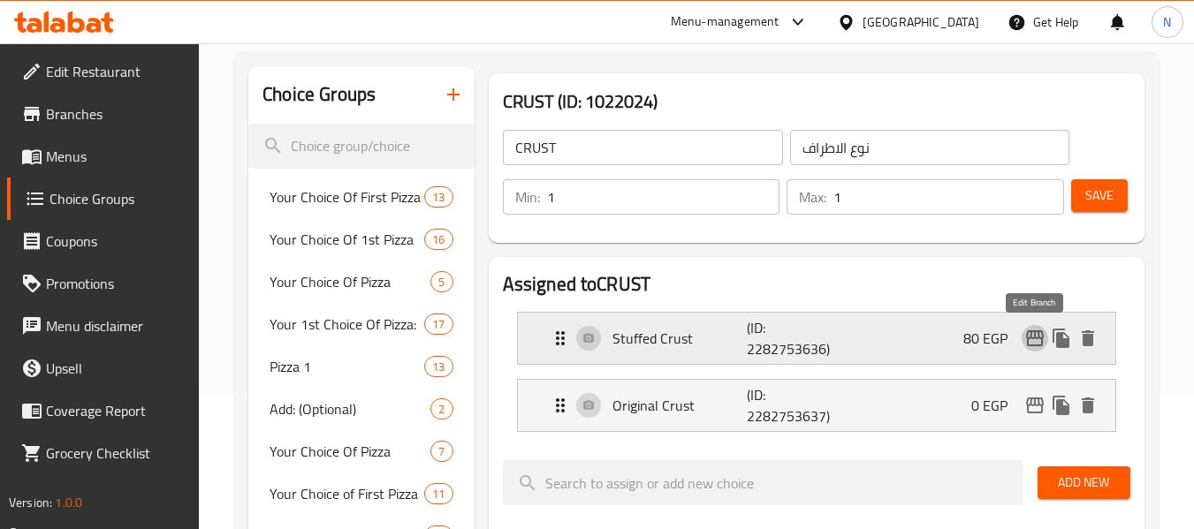
click at [1040, 344] on icon "edit" at bounding box center [1034, 338] width 21 height 21
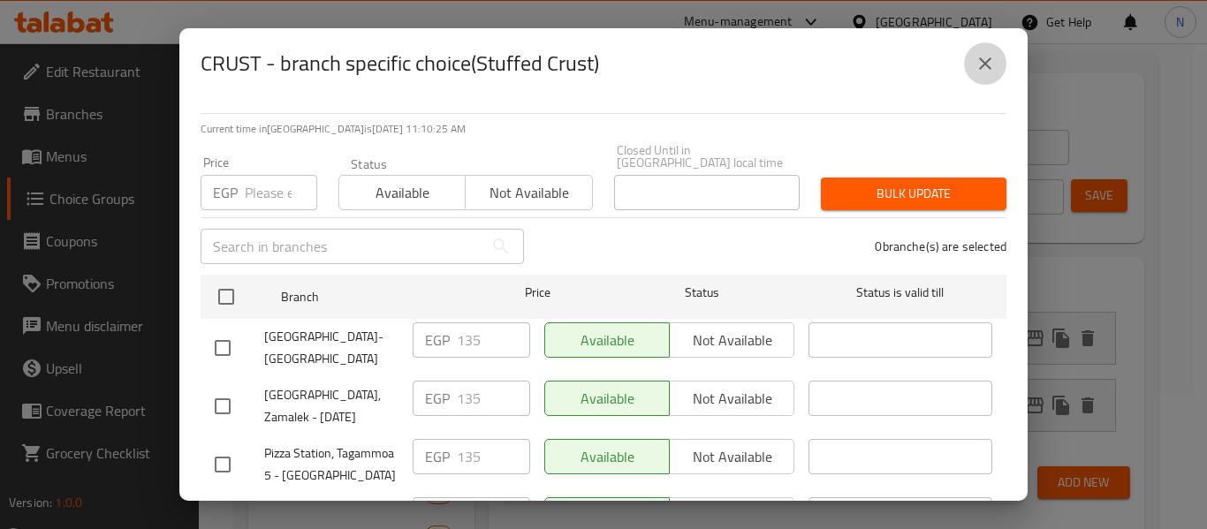
click at [978, 65] on icon "close" at bounding box center [985, 63] width 21 height 21
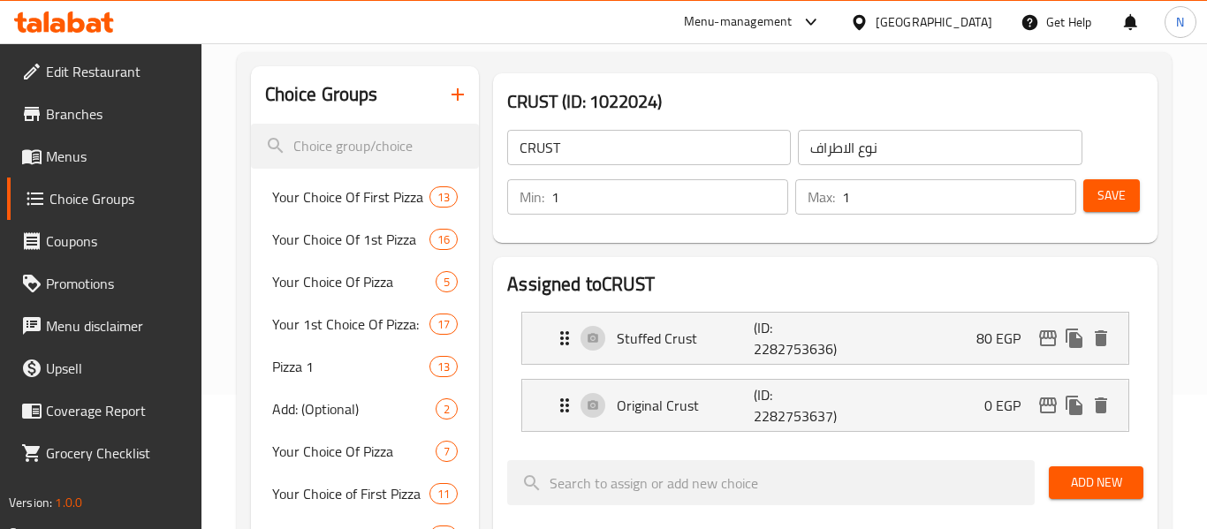
scroll to position [871, 0]
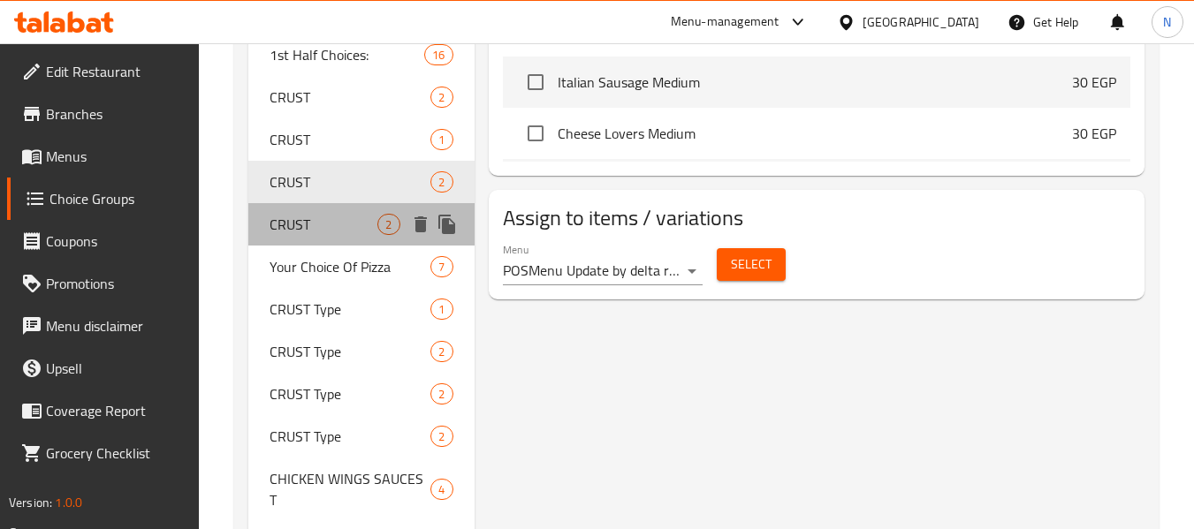
click at [361, 224] on span "CRUST" at bounding box center [324, 224] width 108 height 21
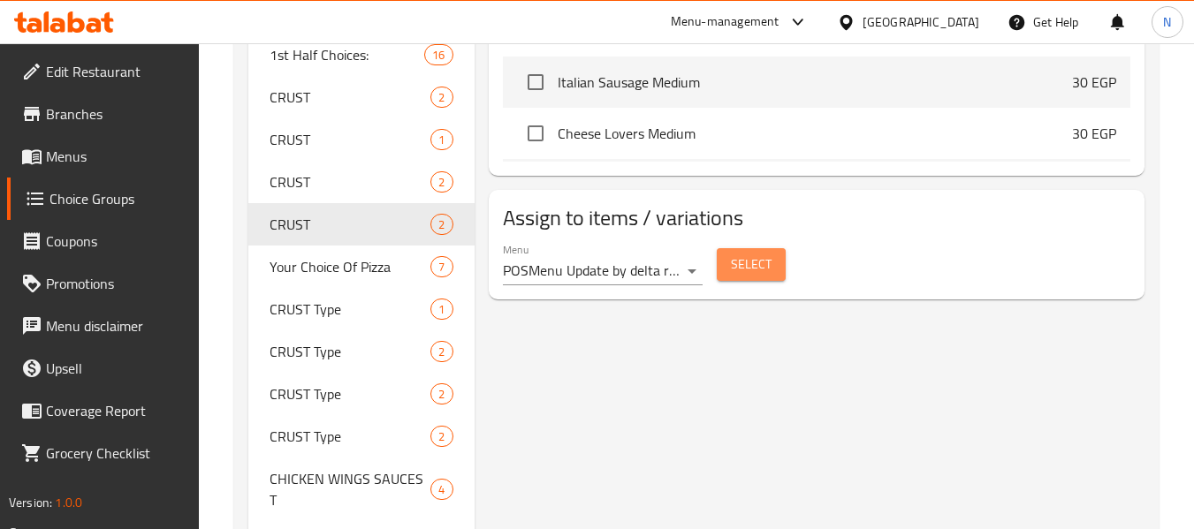
click at [723, 256] on button "Select" at bounding box center [751, 264] width 69 height 33
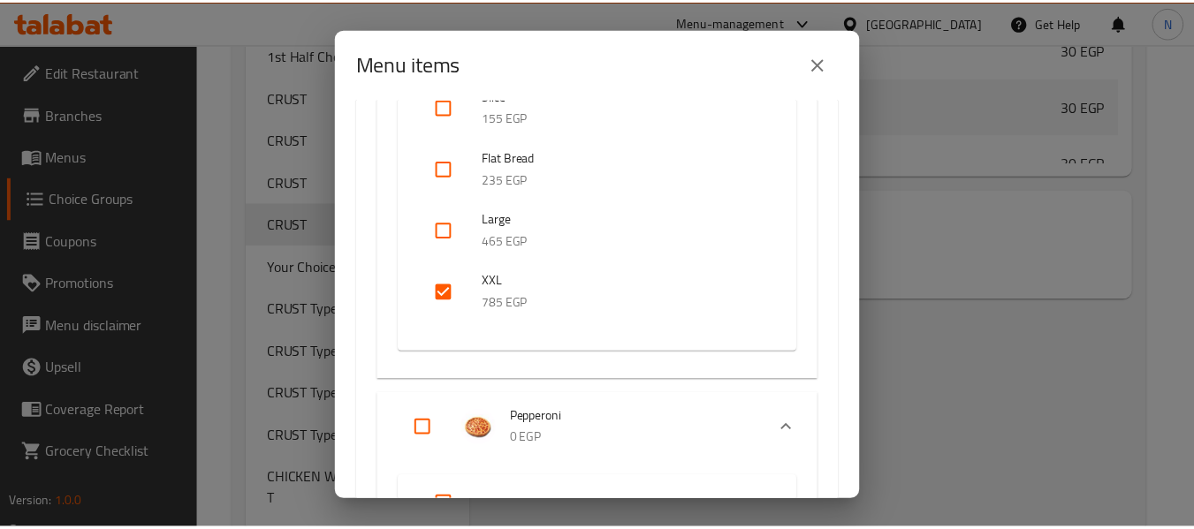
scroll to position [678, 0]
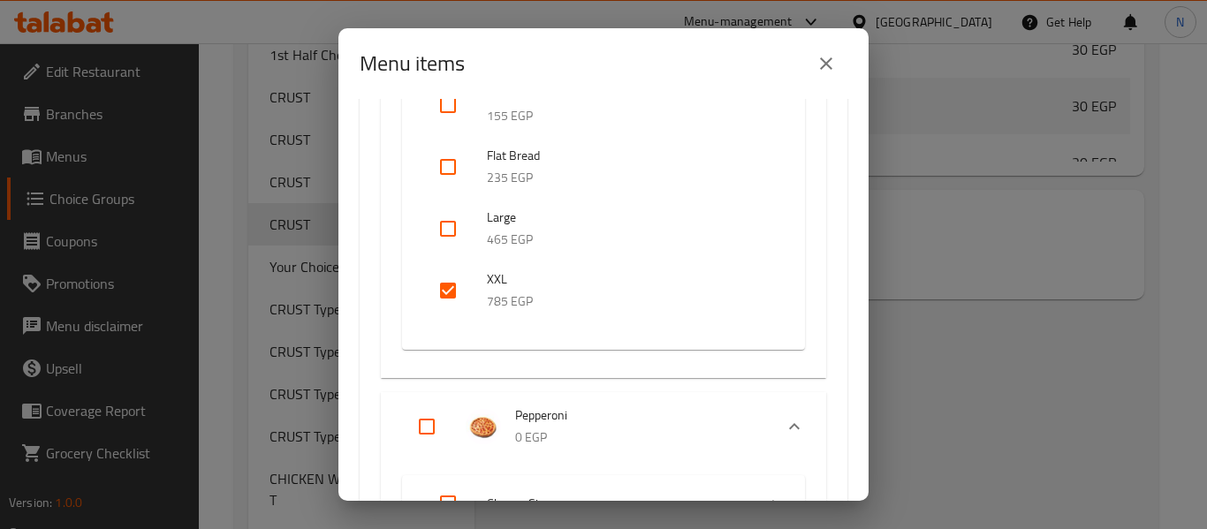
click at [826, 76] on button "close" at bounding box center [826, 63] width 42 height 42
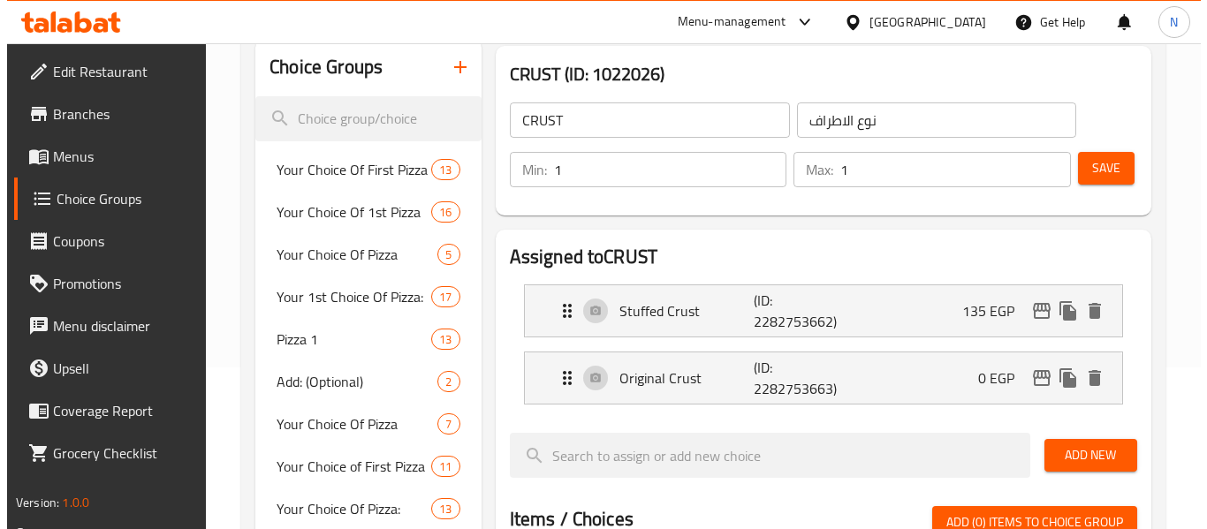
scroll to position [140, 0]
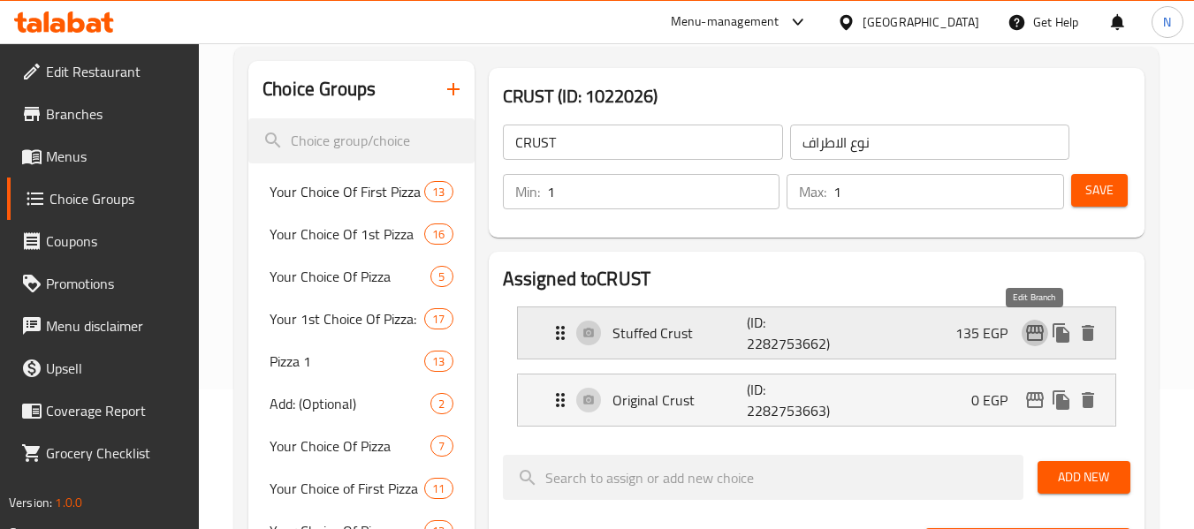
click at [1039, 338] on icon "edit" at bounding box center [1034, 333] width 21 height 21
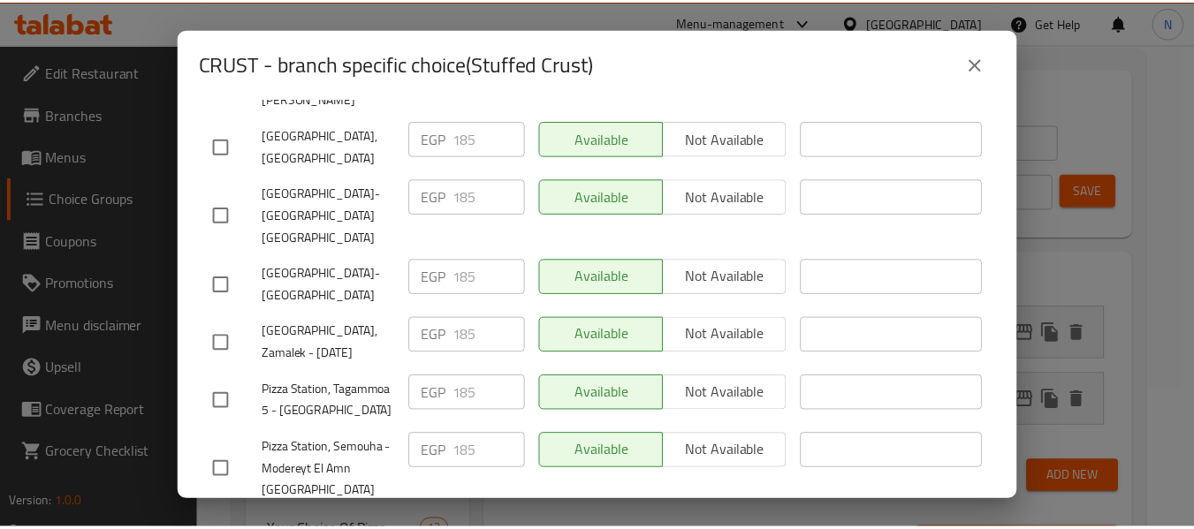
scroll to position [624, 0]
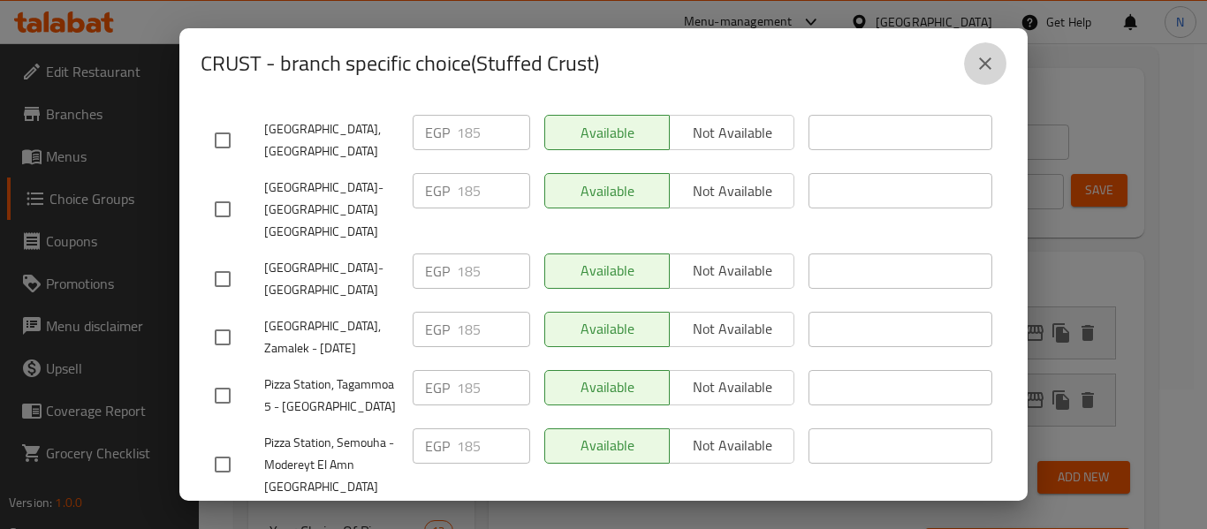
click at [997, 56] on button "close" at bounding box center [985, 63] width 42 height 42
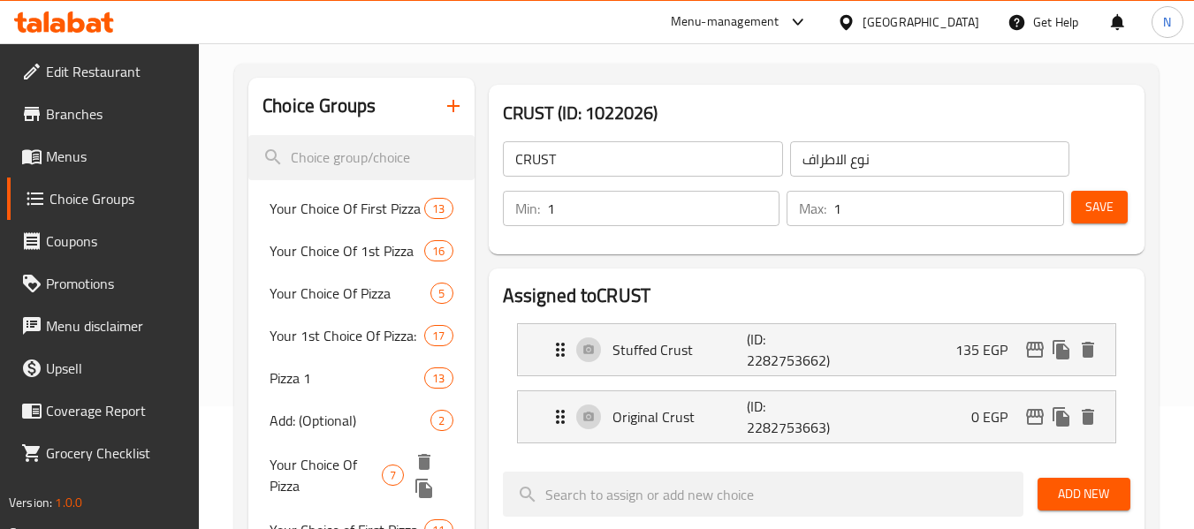
scroll to position [29, 0]
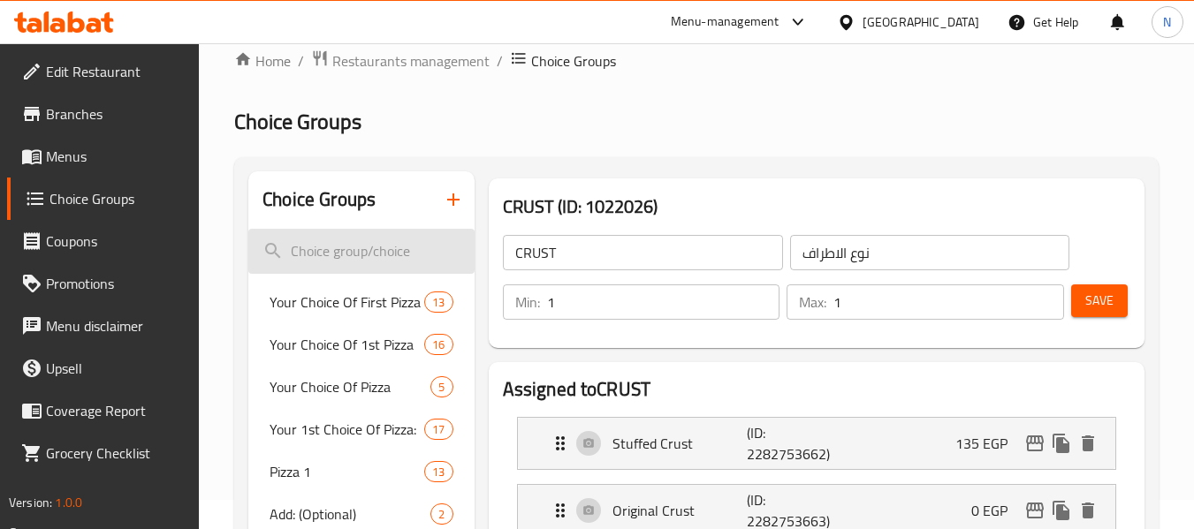
click at [363, 231] on input "search" at bounding box center [360, 251] width 225 height 45
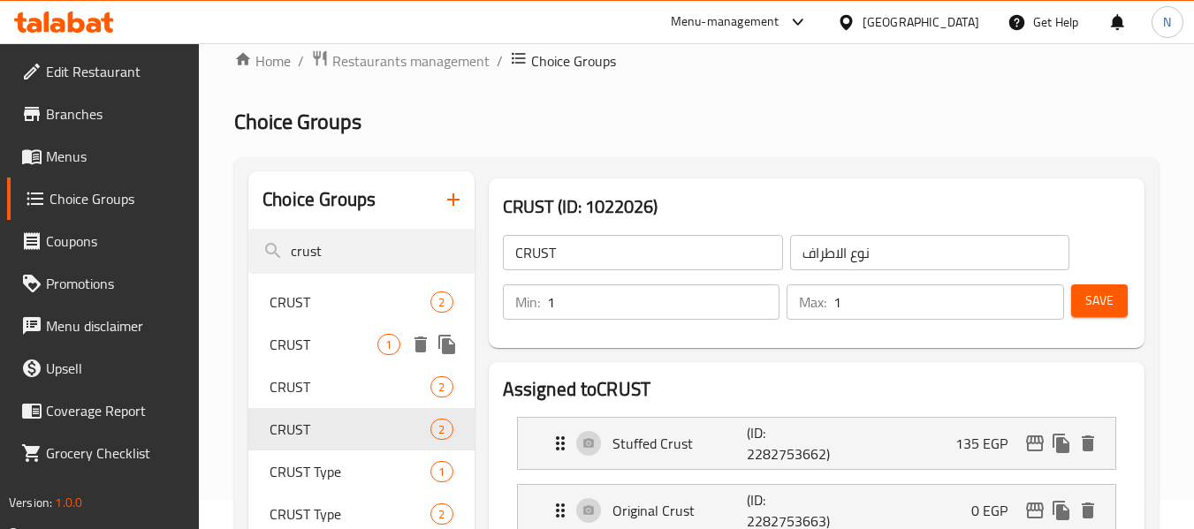
type input "crust"
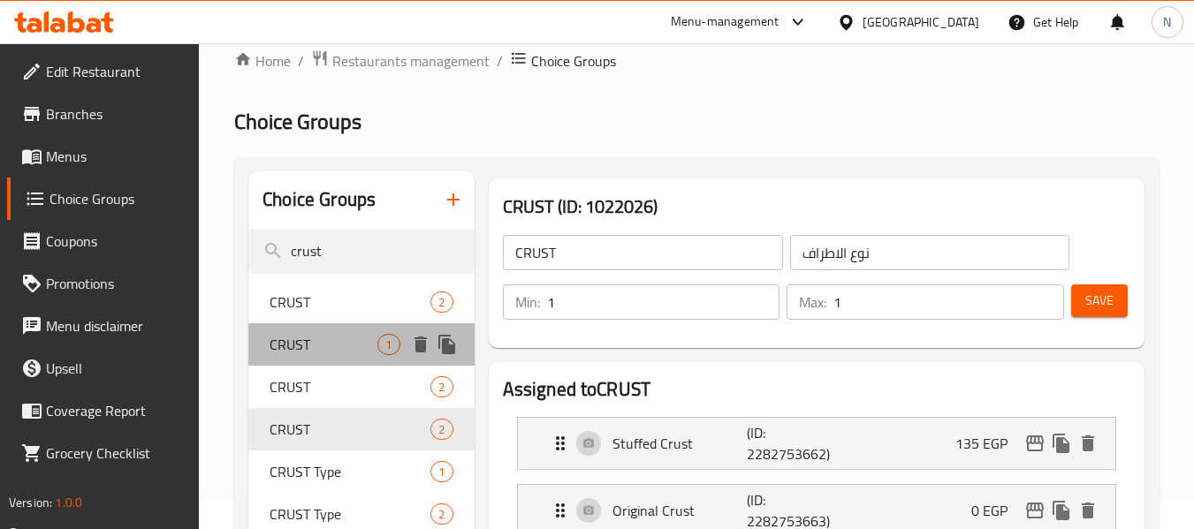
click at [338, 331] on div "CRUST 1" at bounding box center [360, 344] width 225 height 42
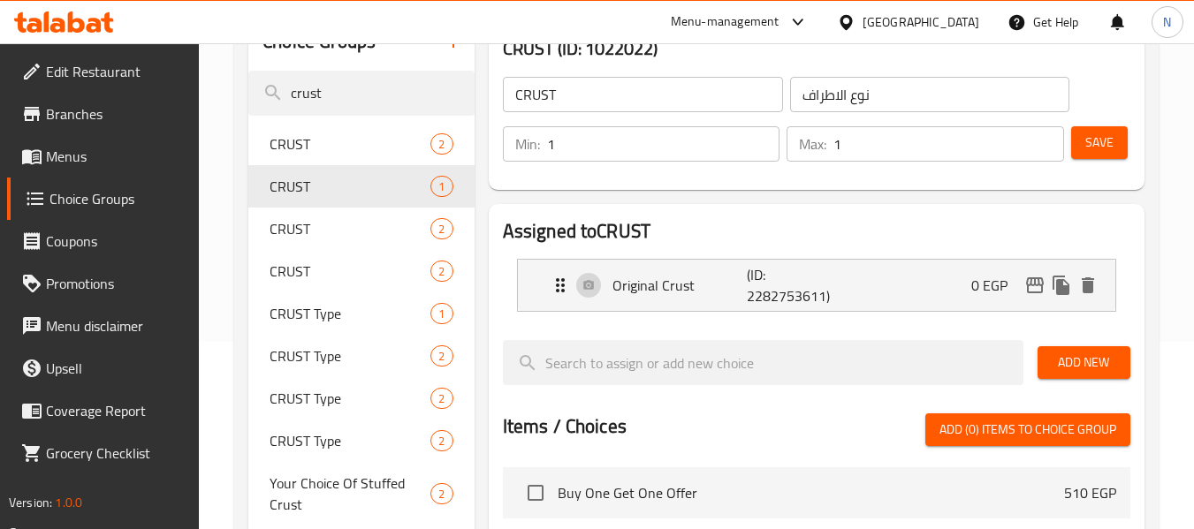
scroll to position [188, 0]
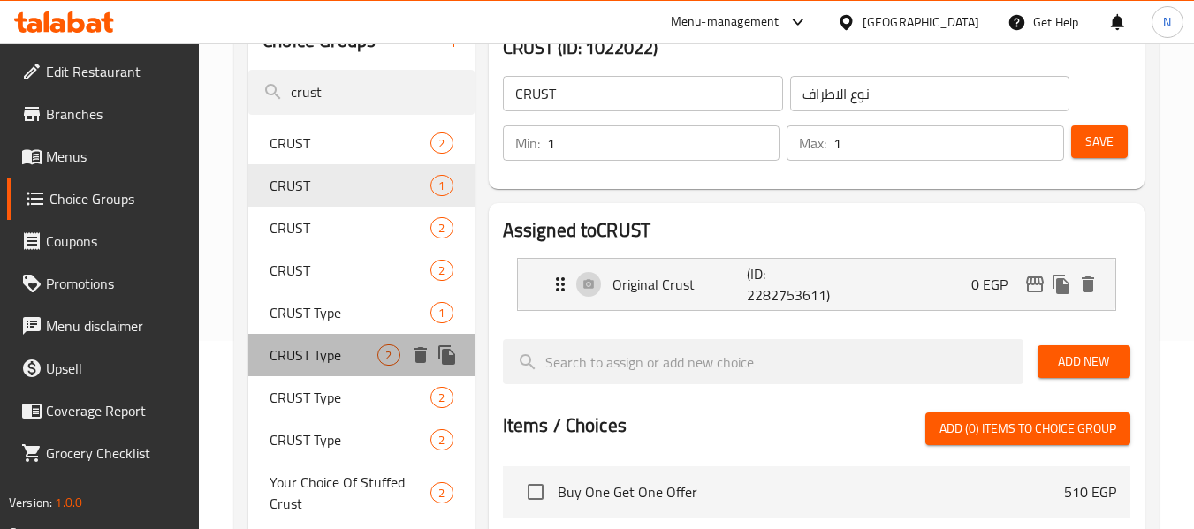
click at [297, 354] on span "CRUST Type" at bounding box center [324, 355] width 108 height 21
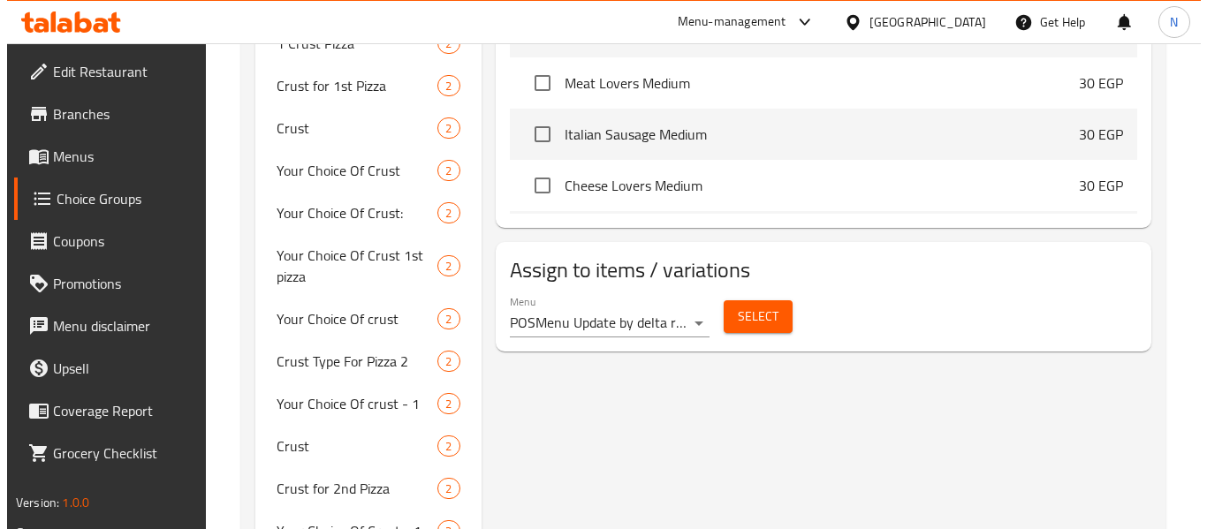
scroll to position [819, 0]
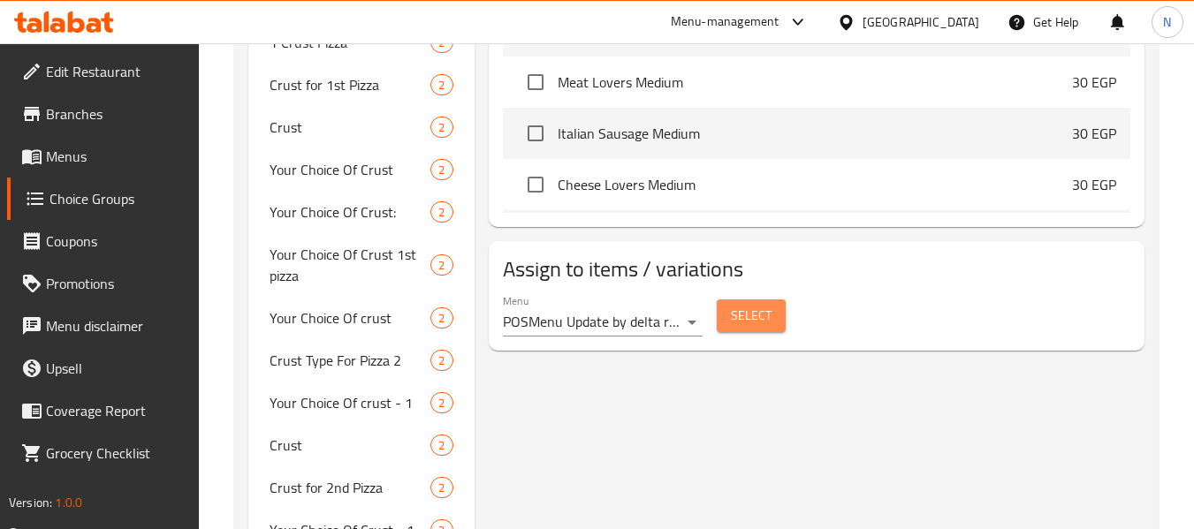
click at [732, 314] on span "Select" at bounding box center [751, 316] width 41 height 22
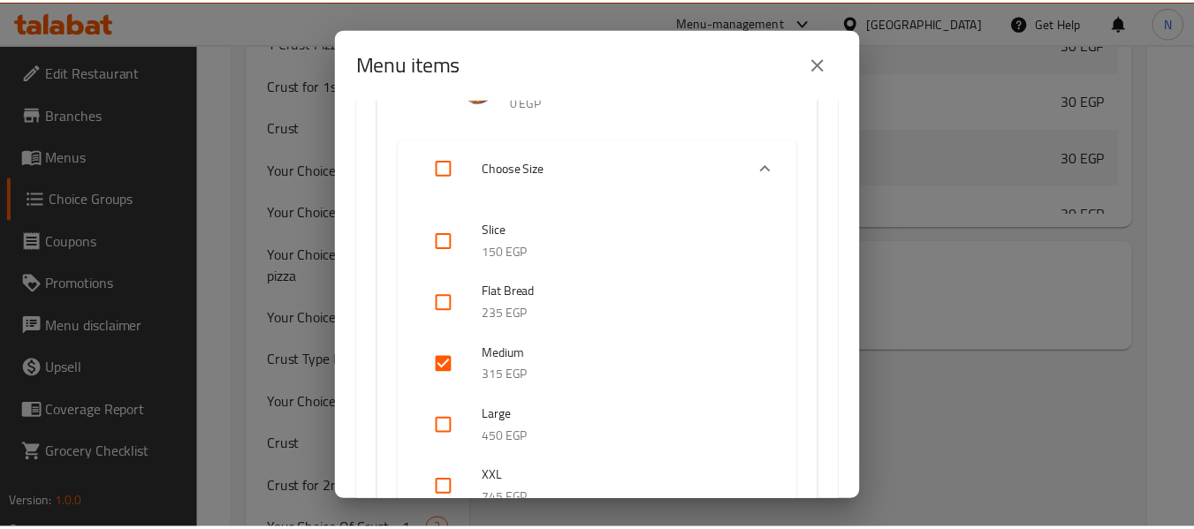
scroll to position [10218, 0]
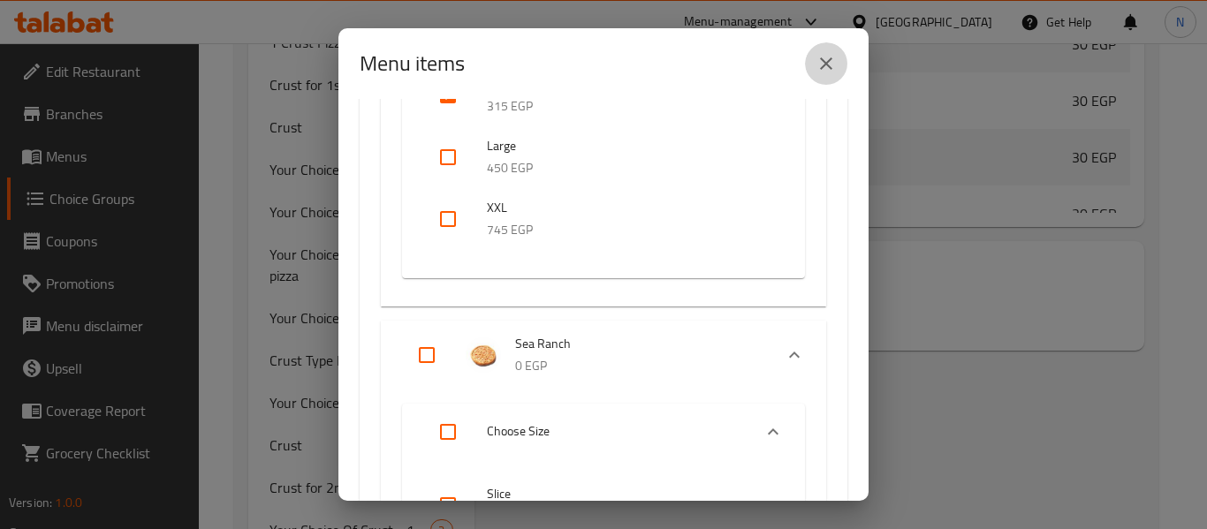
click at [831, 68] on icon "close" at bounding box center [826, 63] width 12 height 12
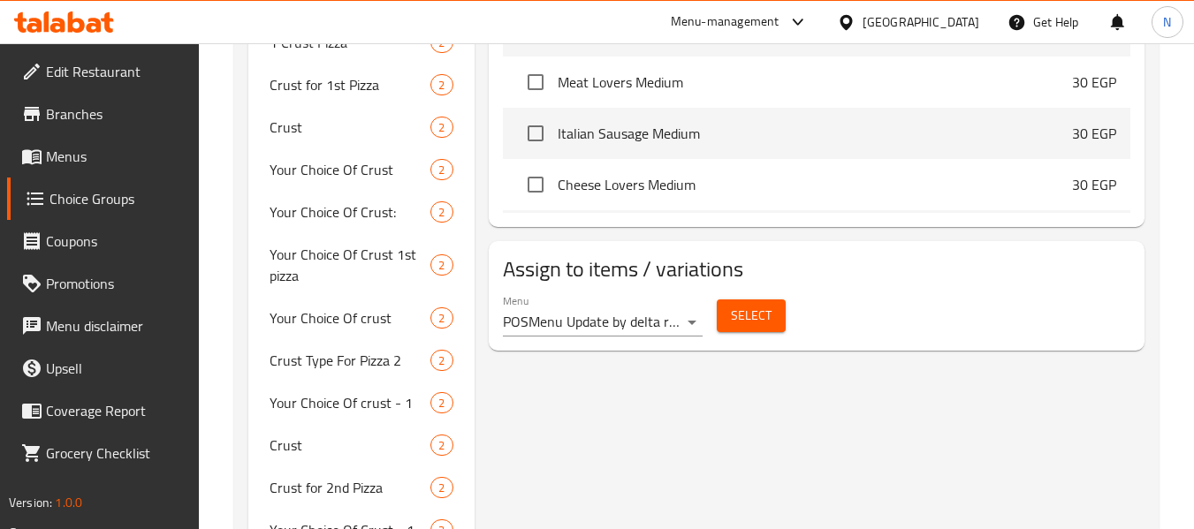
click at [1139, 241] on div "Assign to items / variations Menu POSMenu Update by delta request Id:79efea67-4…" at bounding box center [817, 296] width 656 height 110
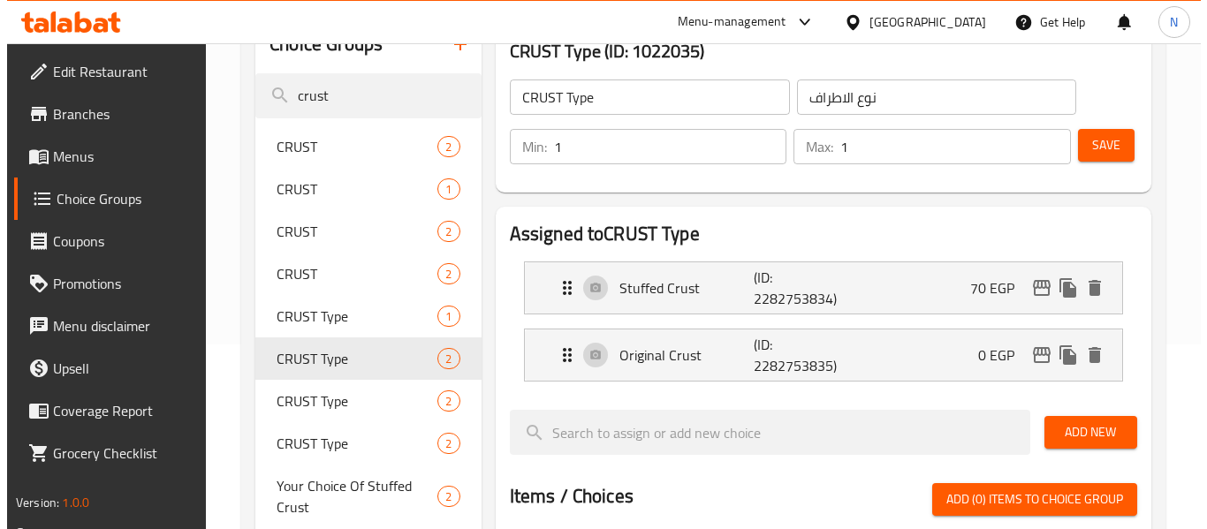
scroll to position [183, 0]
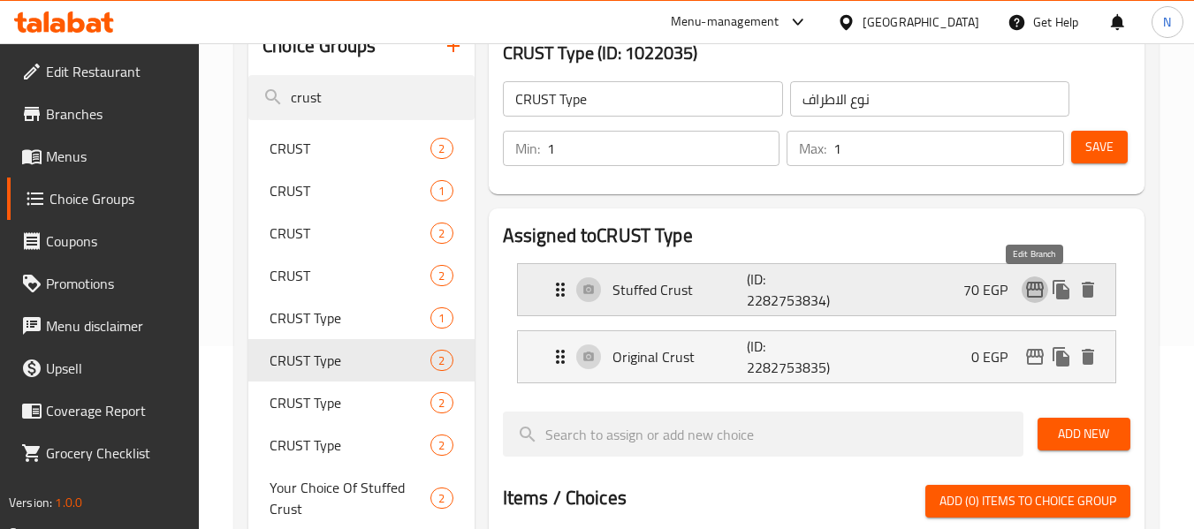
click at [1033, 294] on icon "edit" at bounding box center [1034, 289] width 21 height 21
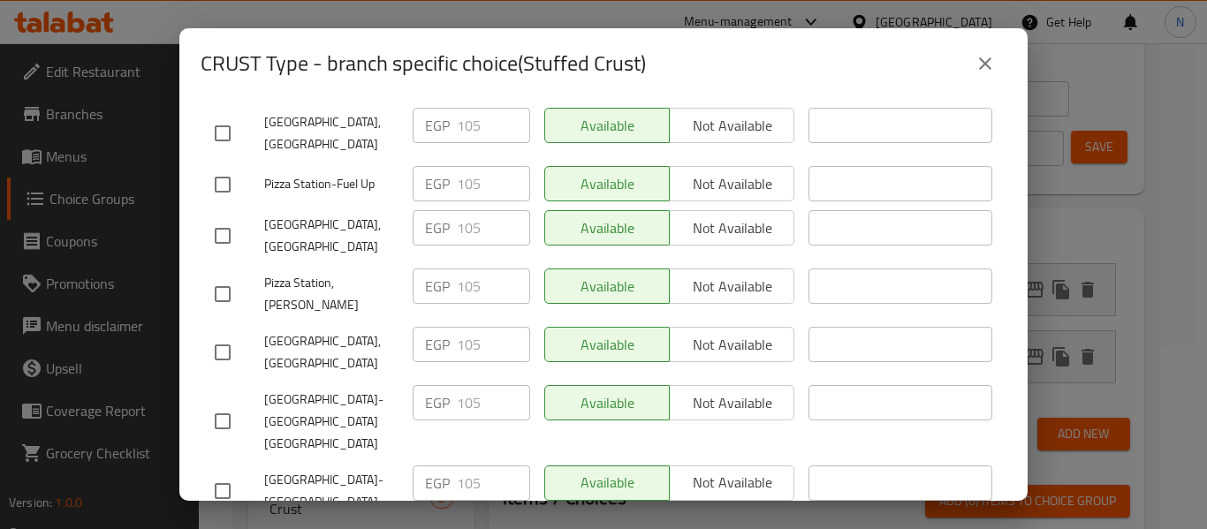
scroll to position [663, 0]
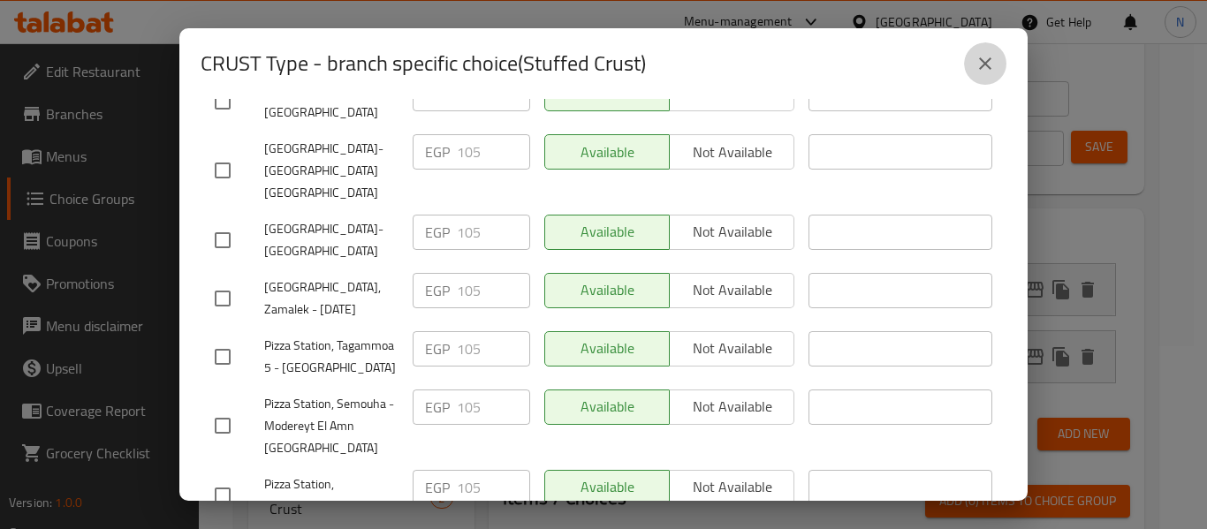
click at [991, 58] on icon "close" at bounding box center [985, 63] width 12 height 12
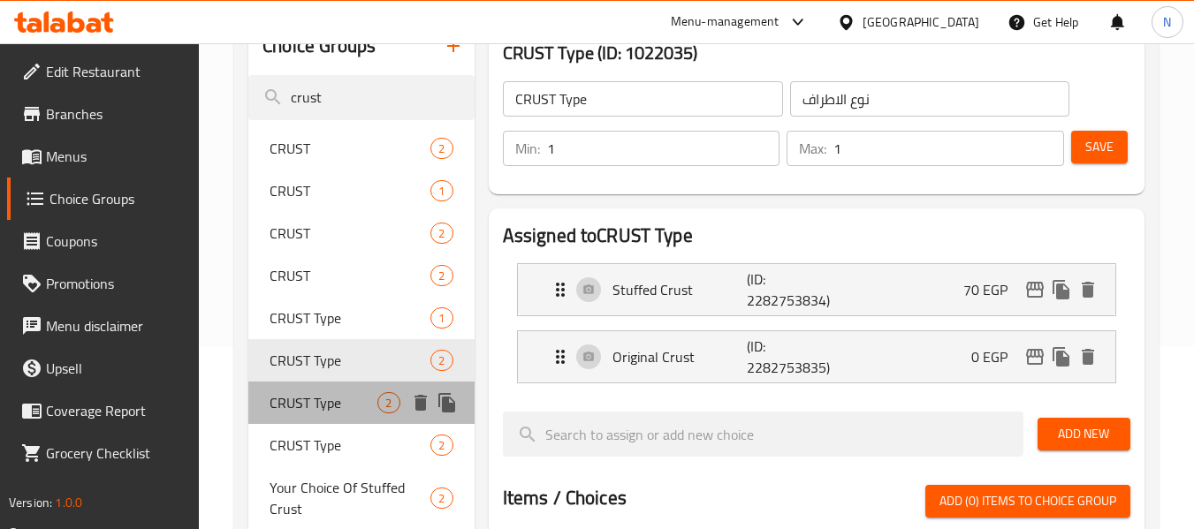
click at [339, 402] on span "CRUST Type" at bounding box center [324, 402] width 108 height 21
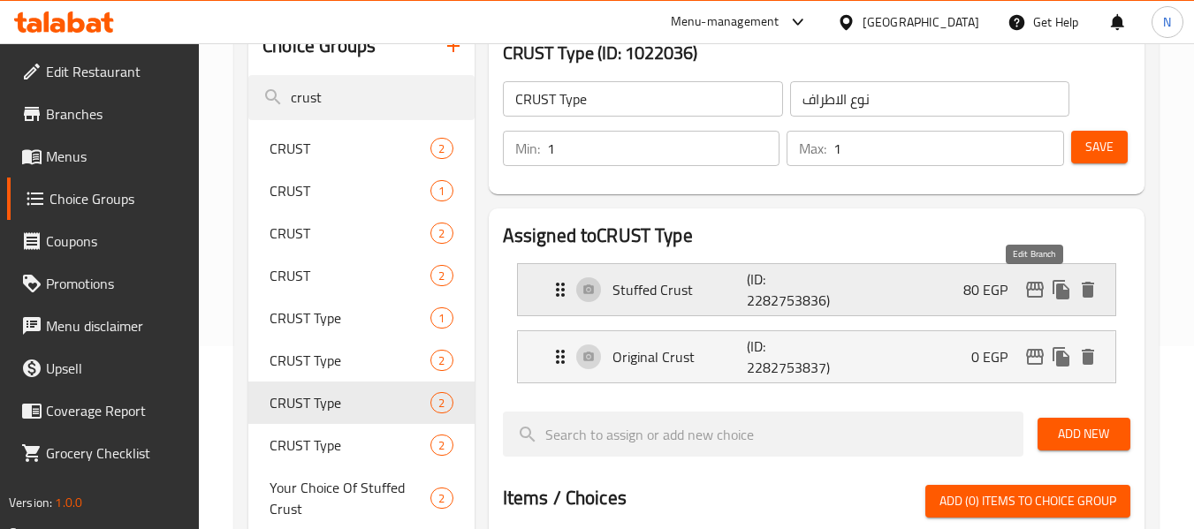
click at [1038, 296] on icon "edit" at bounding box center [1035, 290] width 18 height 16
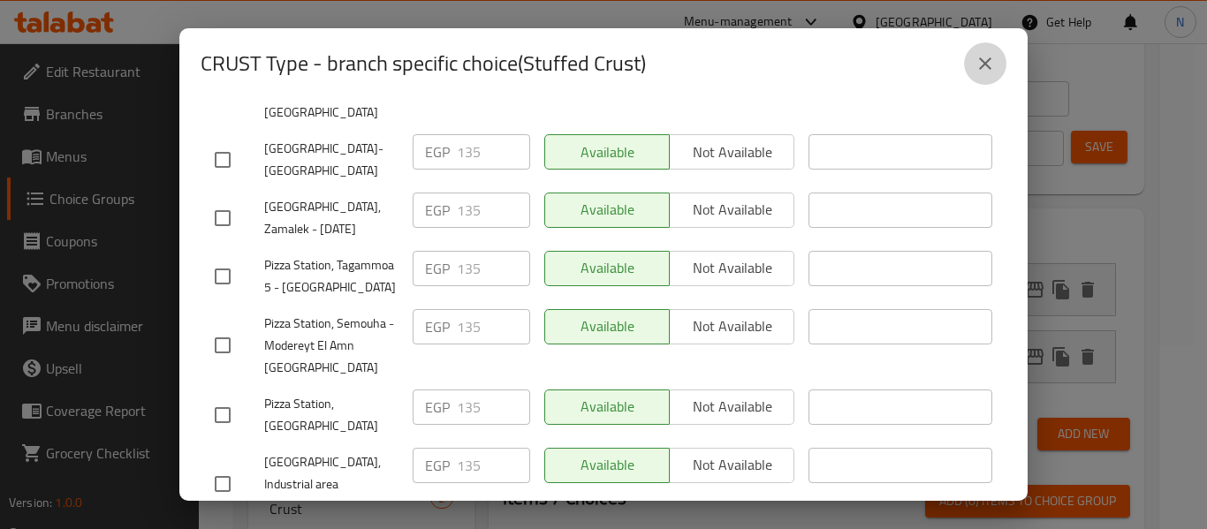
click at [970, 72] on button "close" at bounding box center [985, 63] width 42 height 42
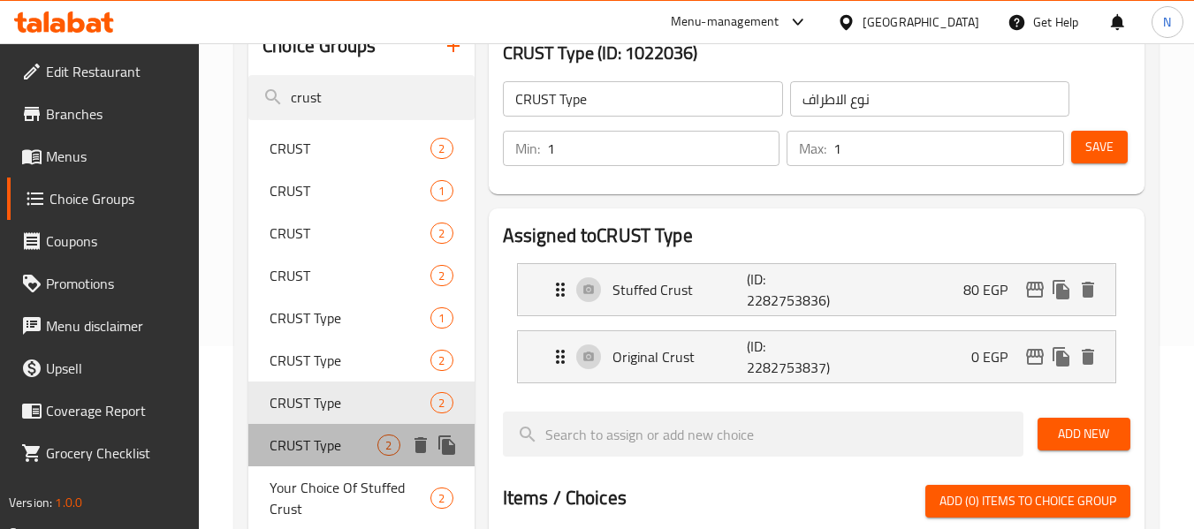
click at [347, 438] on span "CRUST Type" at bounding box center [324, 445] width 108 height 21
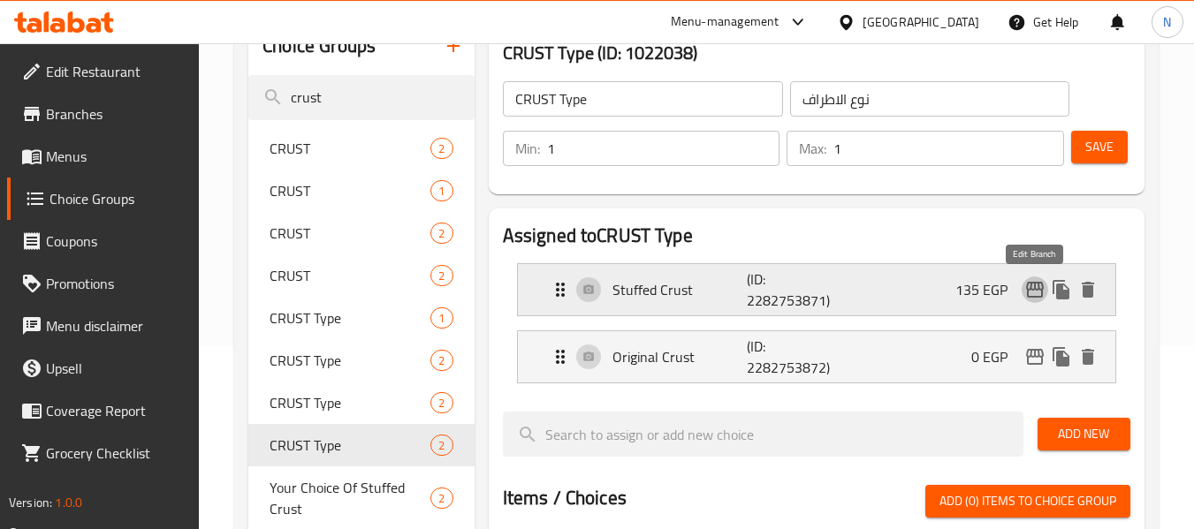
click at [1034, 280] on icon "edit" at bounding box center [1034, 289] width 21 height 21
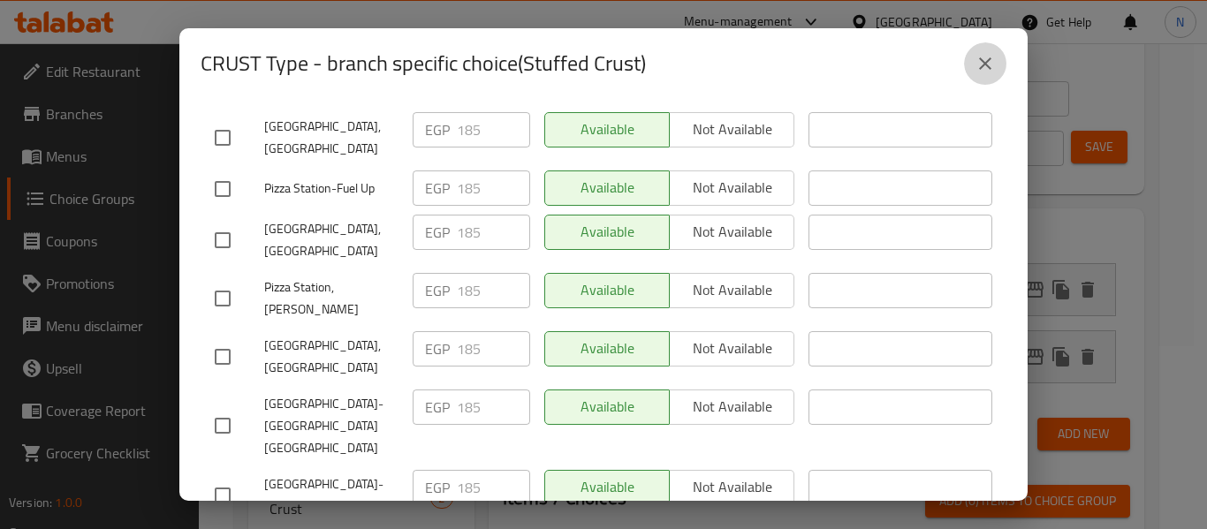
click at [970, 60] on button "close" at bounding box center [985, 63] width 42 height 42
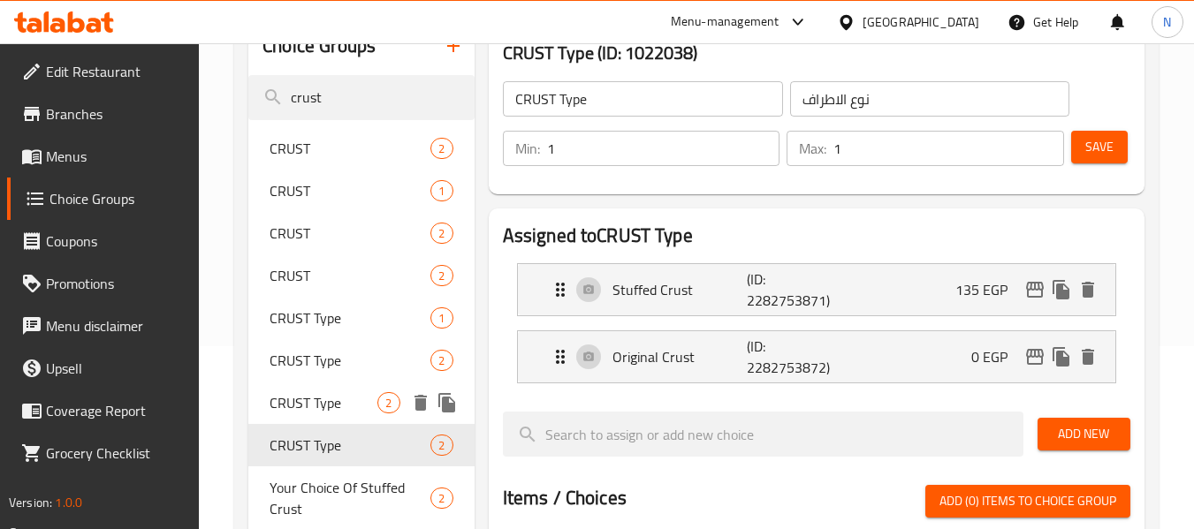
scroll to position [389, 0]
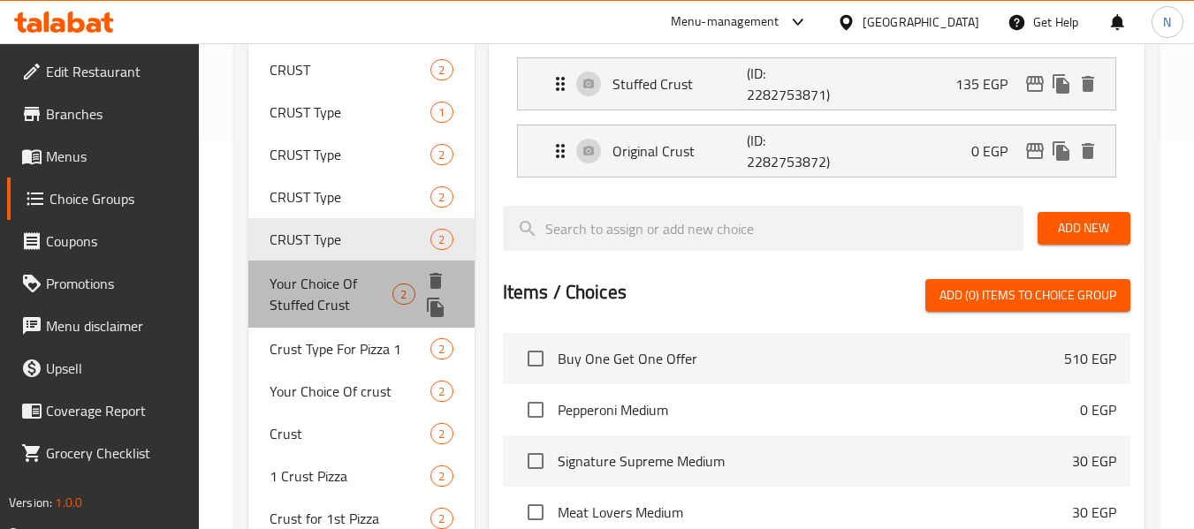
click at [319, 293] on span "Your Choice Of Stuffed Crust" at bounding box center [331, 294] width 123 height 42
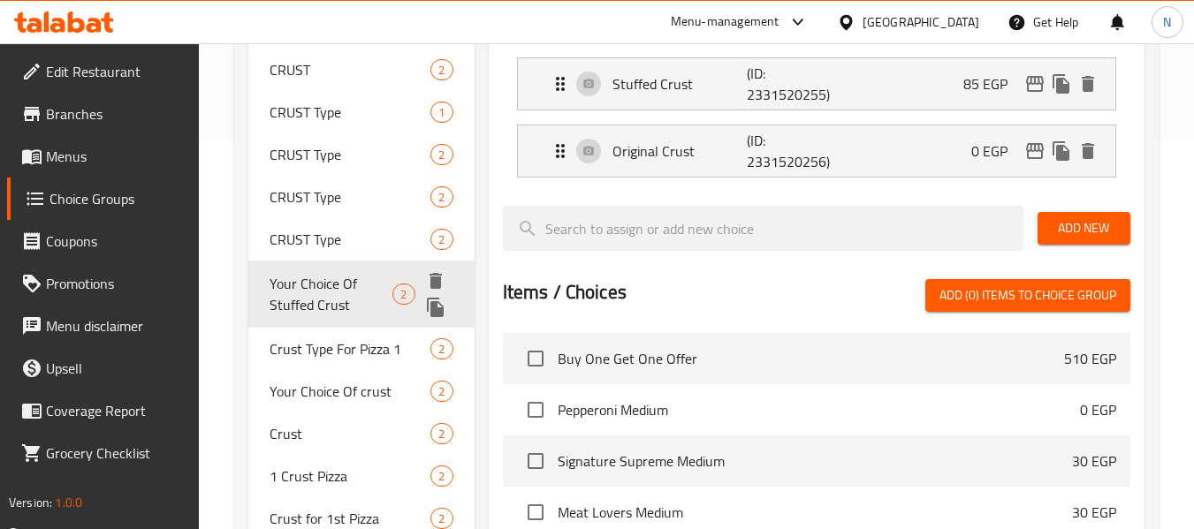
type input "Your Choice Of Stuffed Crust"
type input "إختيارك من حشو الاطراف"
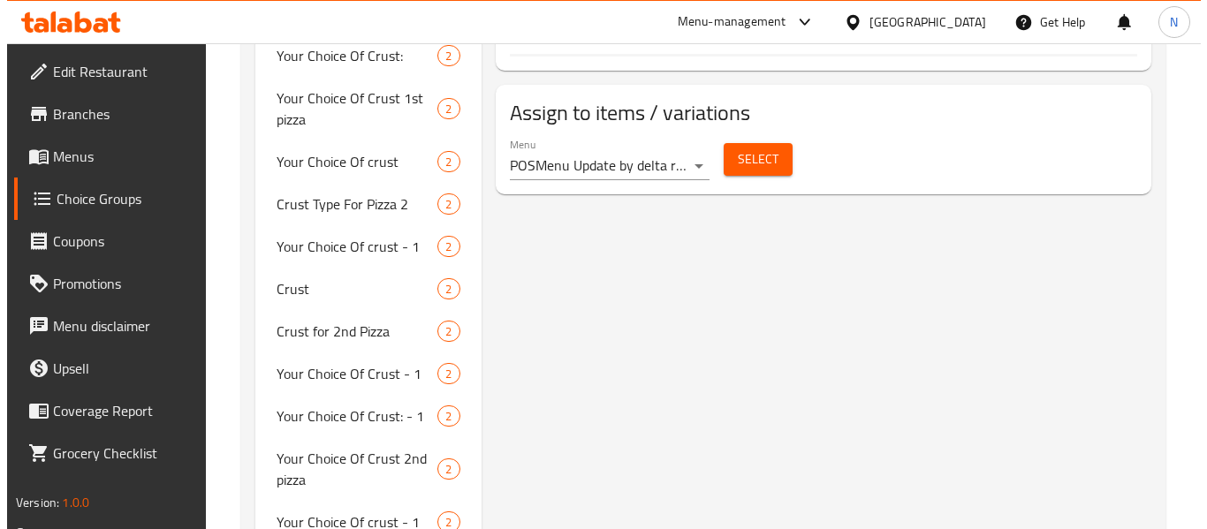
scroll to position [975, 0]
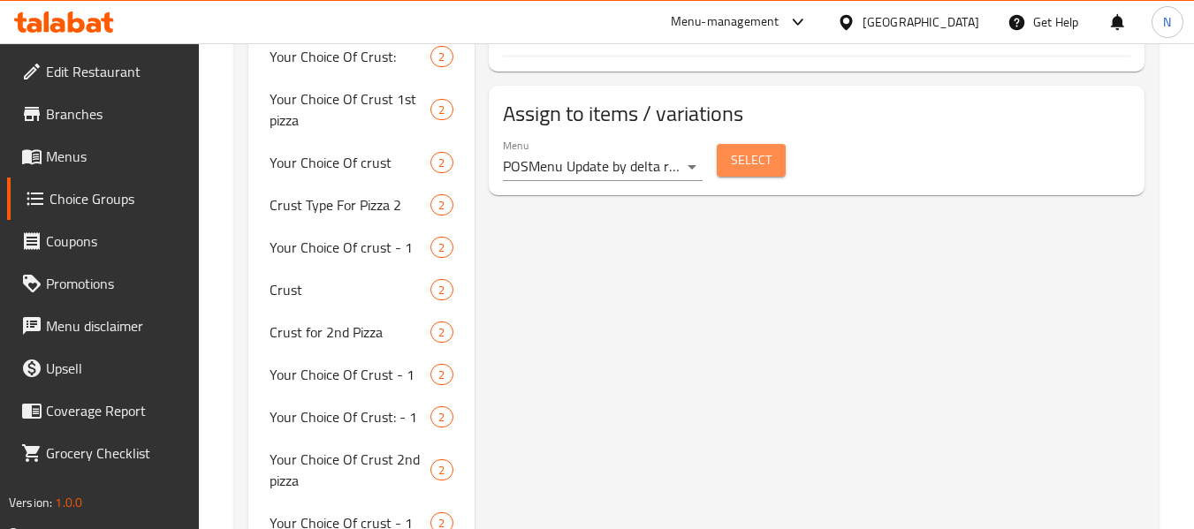
click at [734, 167] on span "Select" at bounding box center [751, 160] width 41 height 22
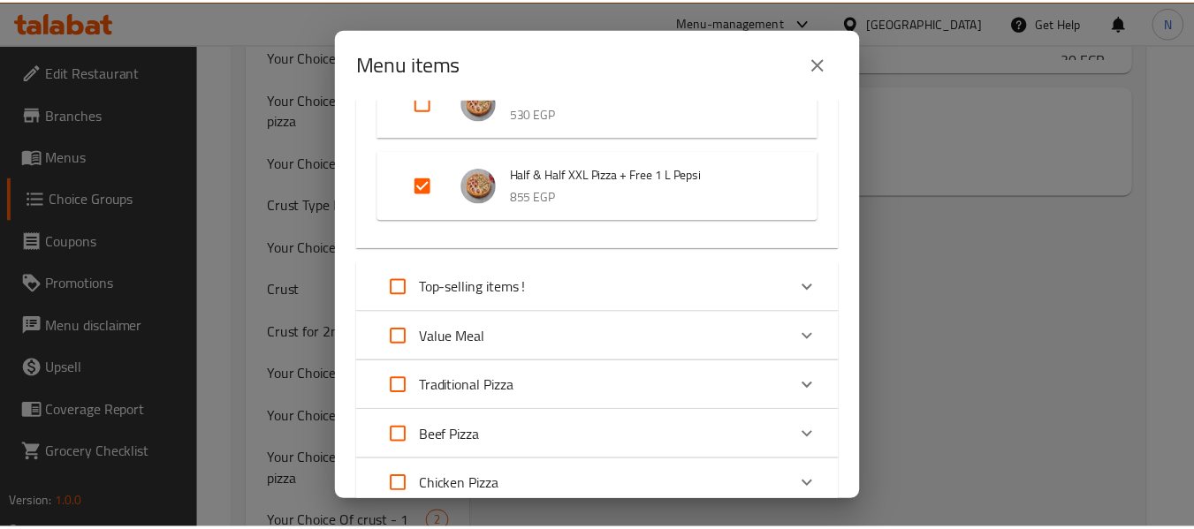
scroll to position [420, 0]
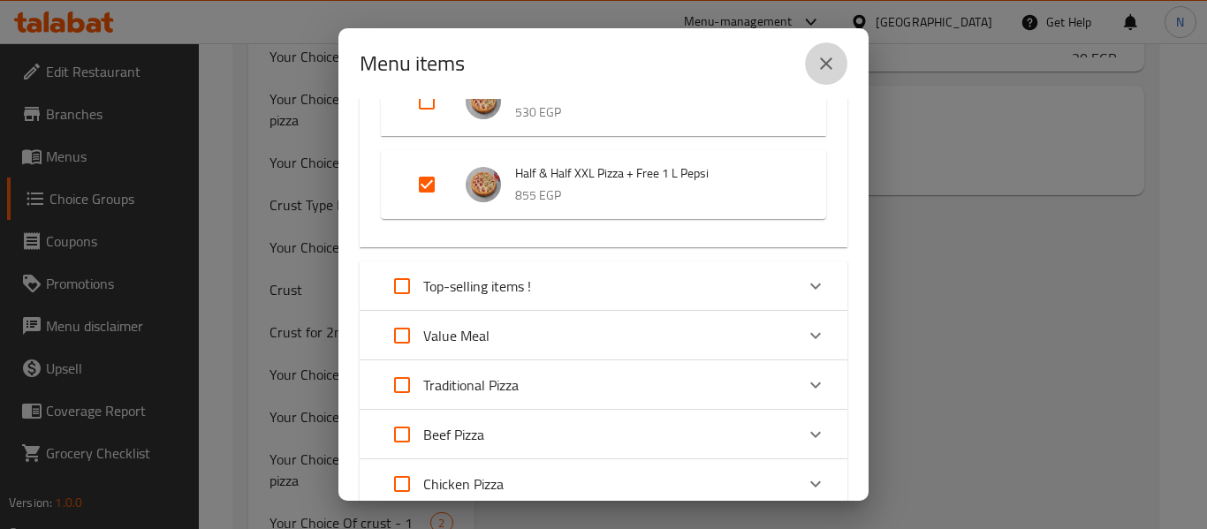
click at [819, 63] on icon "close" at bounding box center [826, 63] width 21 height 21
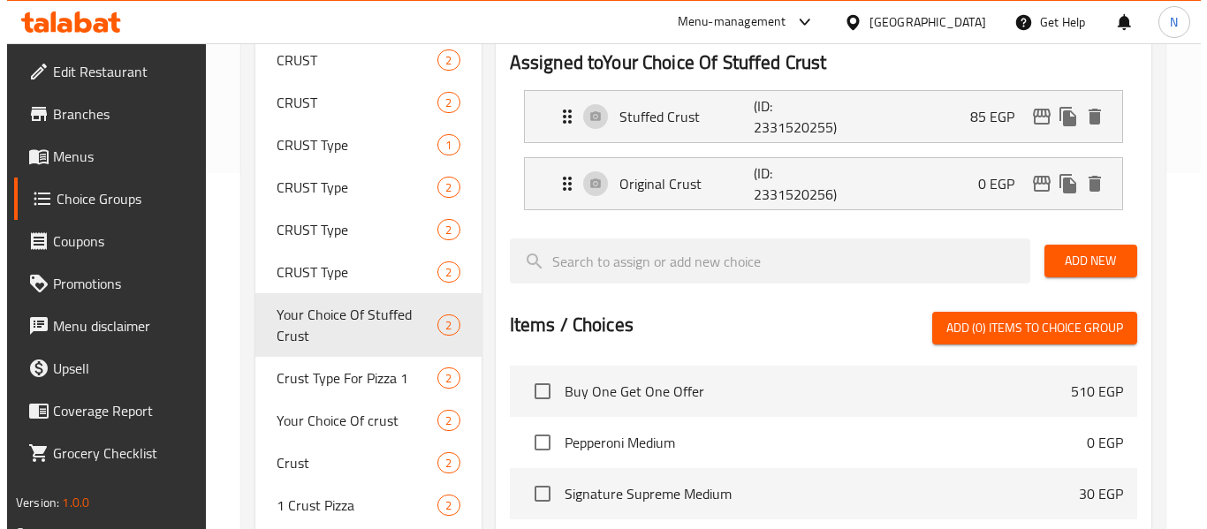
scroll to position [355, 0]
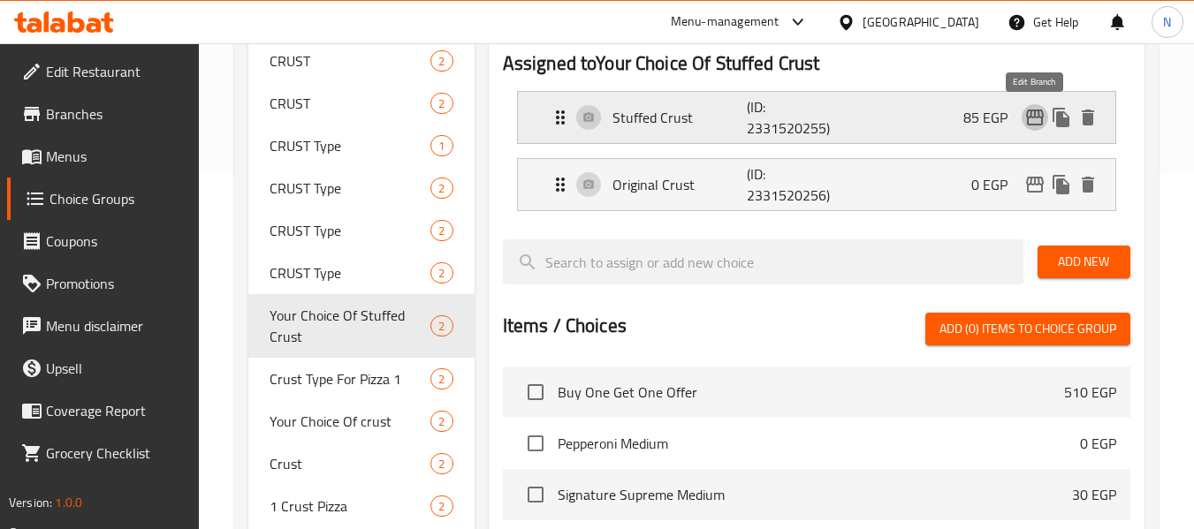
click at [1027, 122] on icon "edit" at bounding box center [1035, 118] width 18 height 16
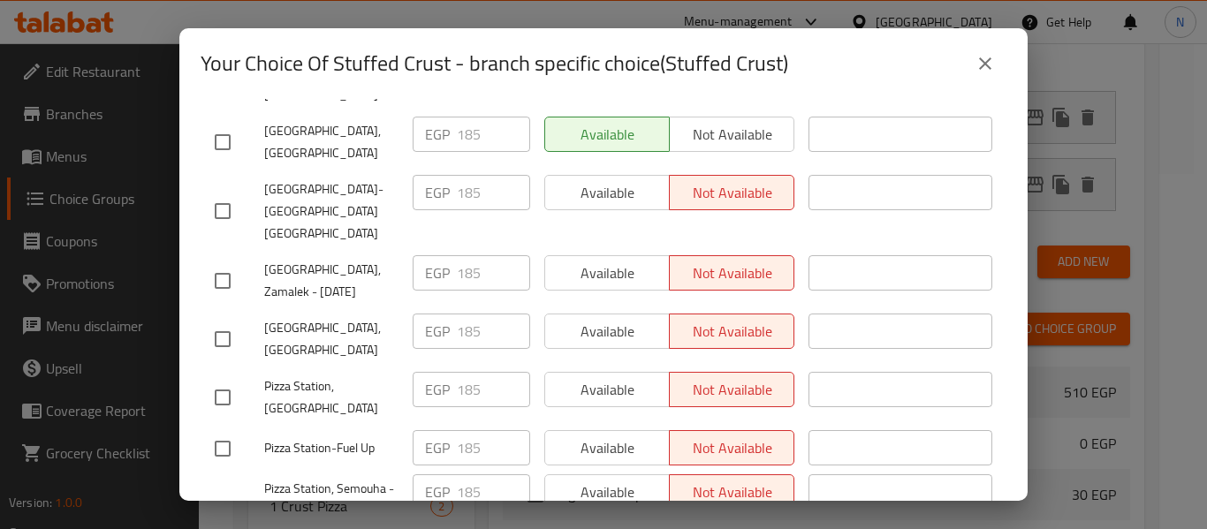
scroll to position [296, 0]
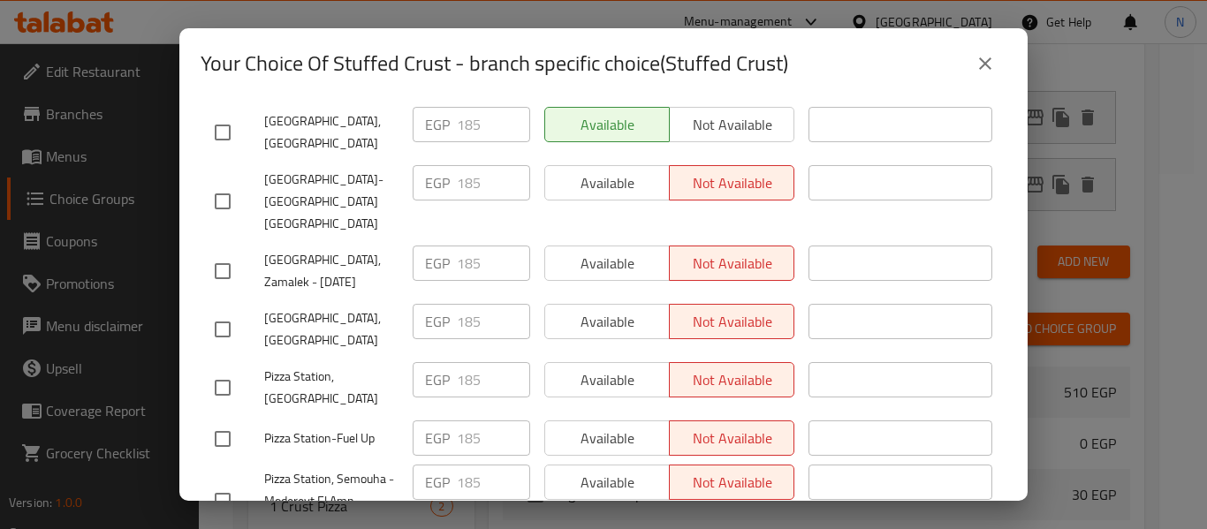
click at [715, 362] on div "Available Not available" at bounding box center [669, 379] width 250 height 35
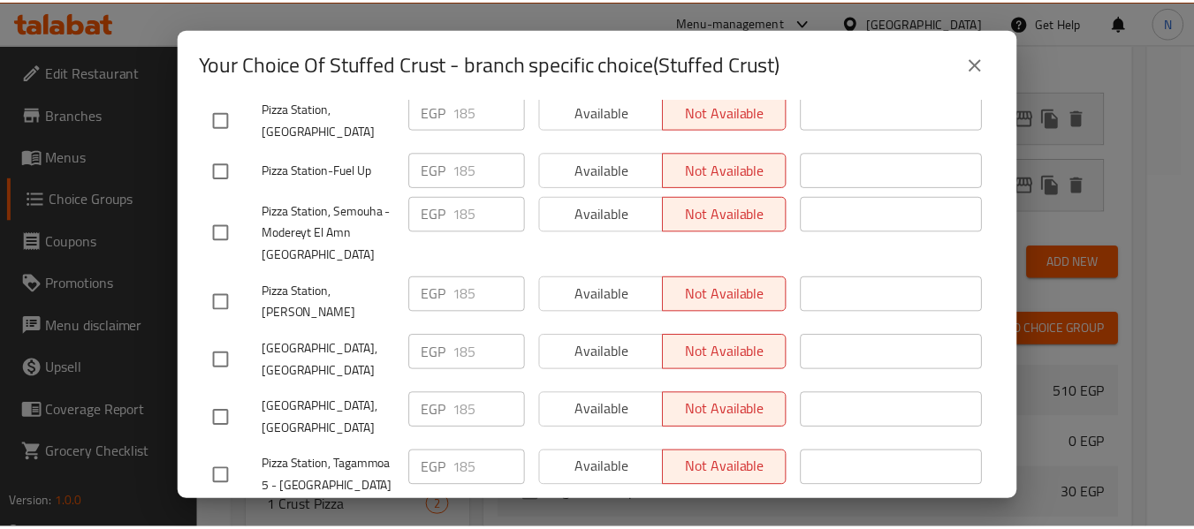
scroll to position [663, 0]
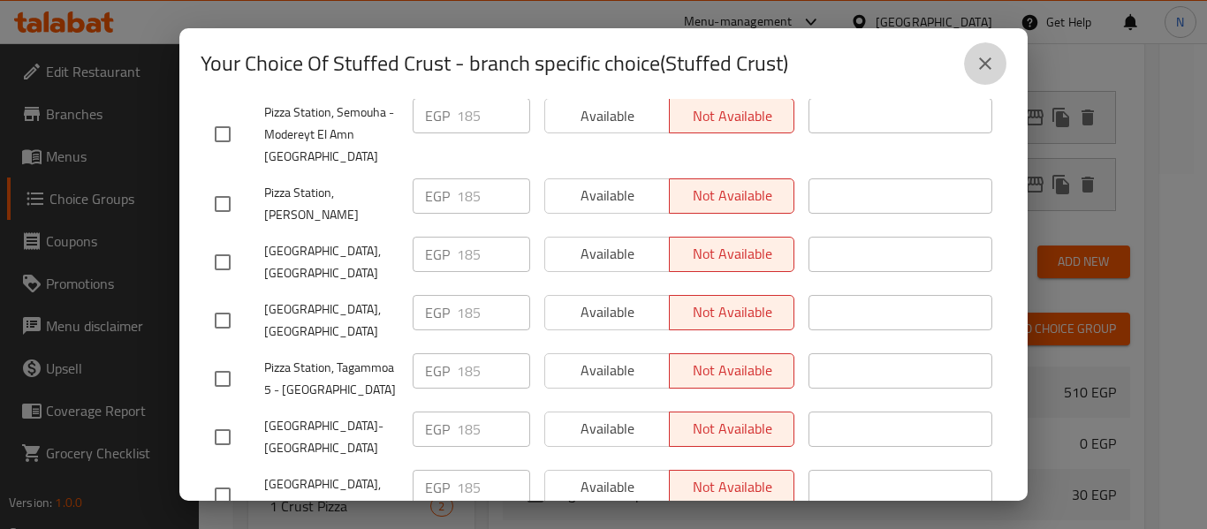
click at [983, 70] on icon "close" at bounding box center [985, 63] width 21 height 21
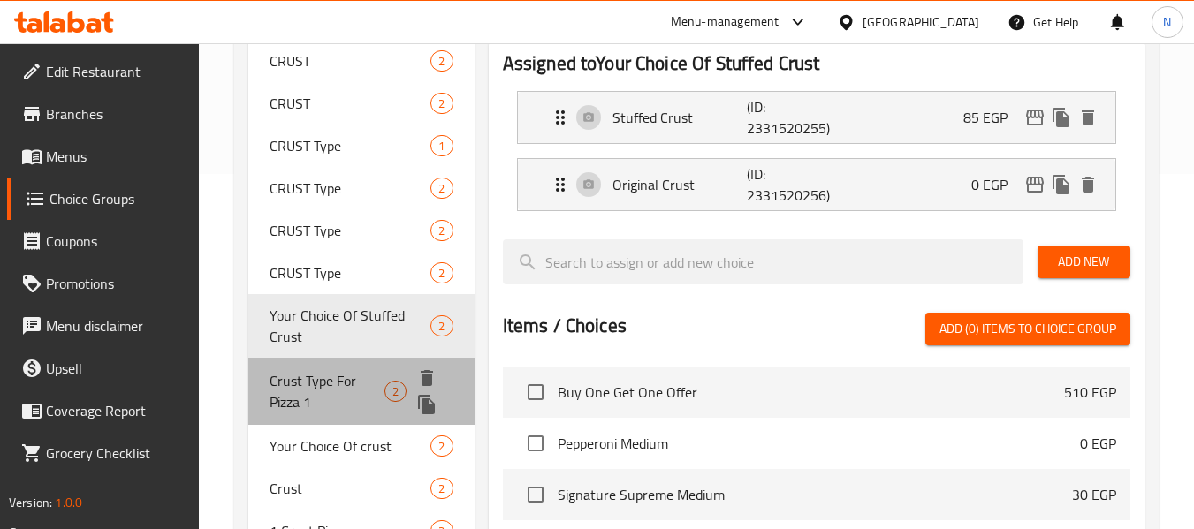
click at [273, 386] on span "Crust Type For Pizza 1" at bounding box center [327, 391] width 115 height 42
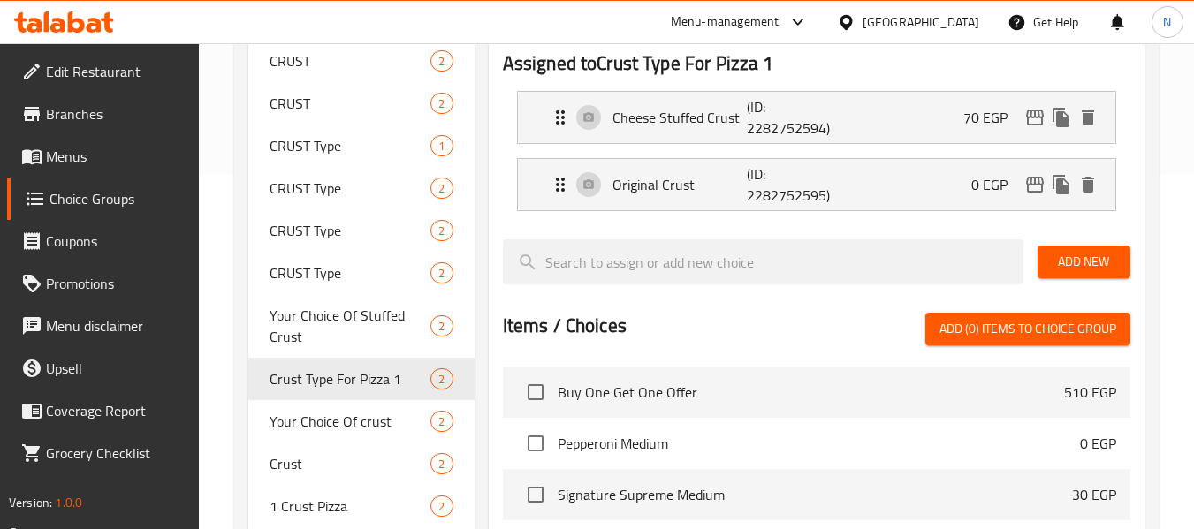
type input "Crust Type For Pizza 1"
type input "نوع الاطراف للبيتزا الاولي"
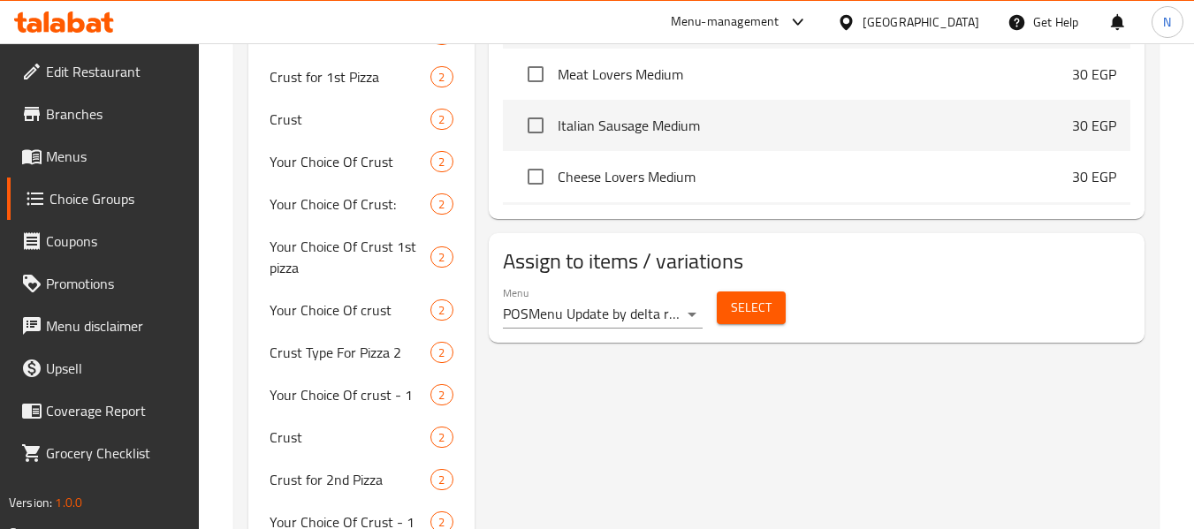
scroll to position [856, 0]
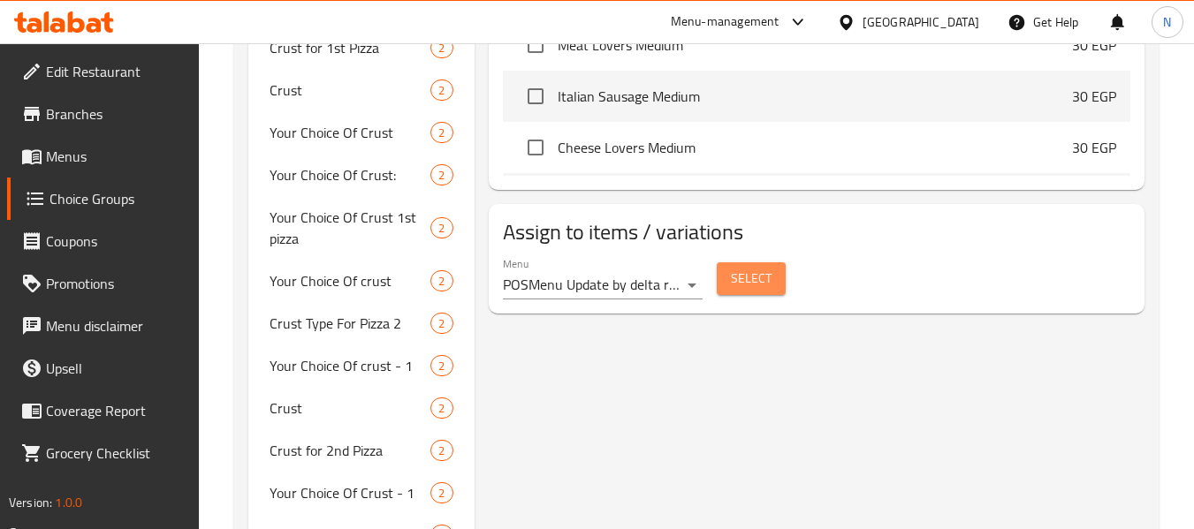
click at [733, 278] on span "Select" at bounding box center [751, 279] width 41 height 22
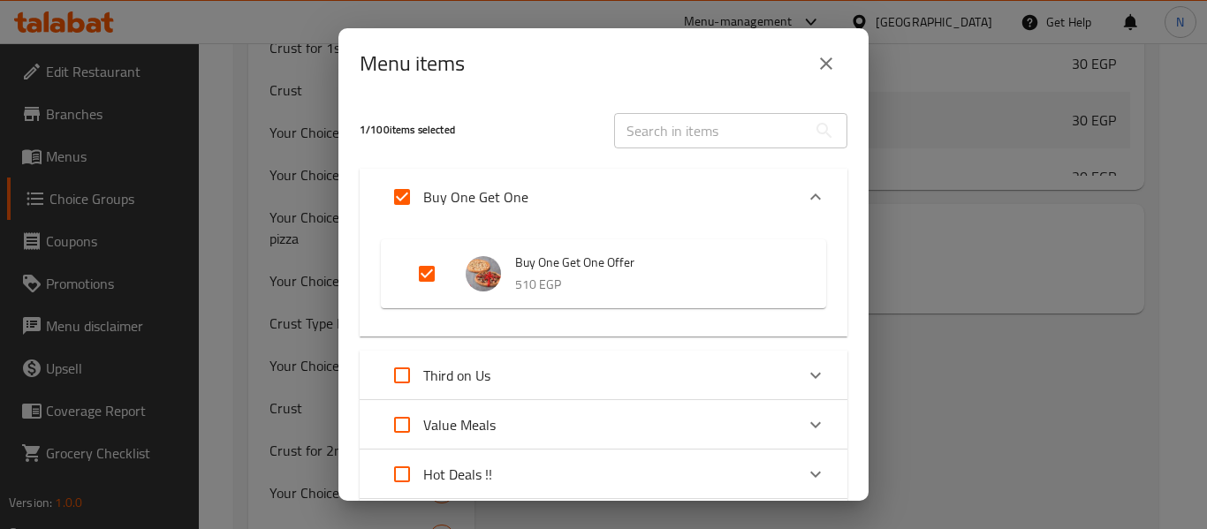
click at [733, 278] on p "510 EGP" at bounding box center [653, 285] width 276 height 22
click at [836, 64] on icon "close" at bounding box center [826, 63] width 21 height 21
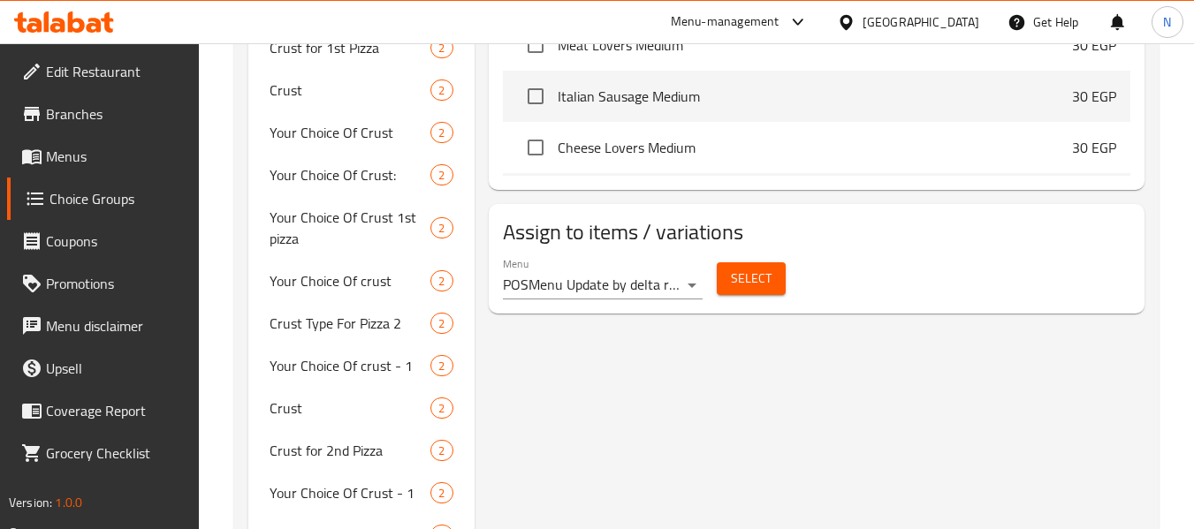
click at [1118, 302] on div "Menu POSMenu Update by delta request Id:79efea67-4087-452f-812b-9b94e3020439 at…" at bounding box center [817, 278] width 642 height 57
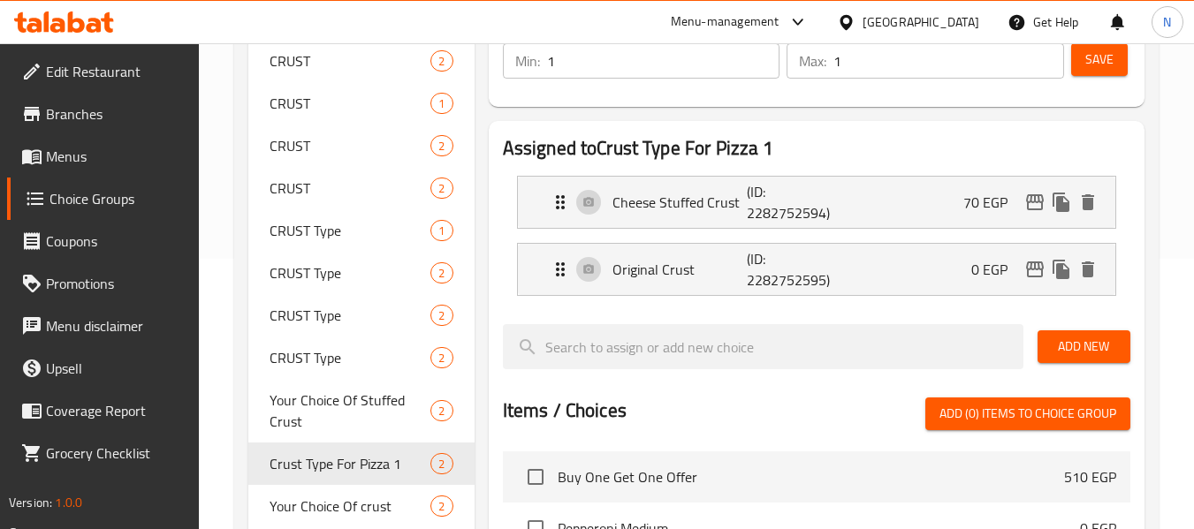
scroll to position [267, 0]
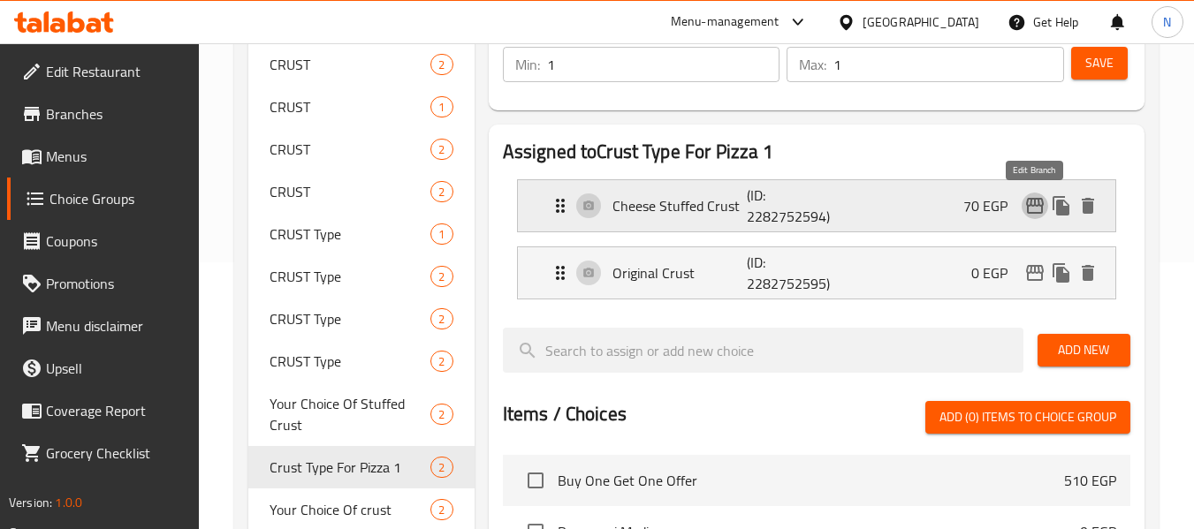
click at [1040, 214] on icon "edit" at bounding box center [1035, 206] width 18 height 16
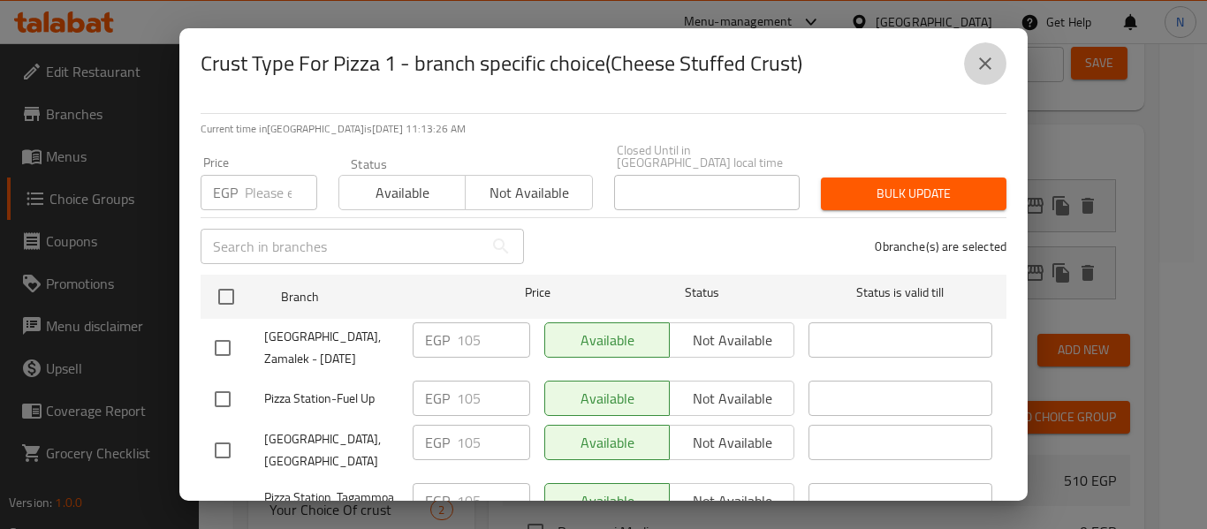
click at [987, 72] on icon "close" at bounding box center [985, 63] width 21 height 21
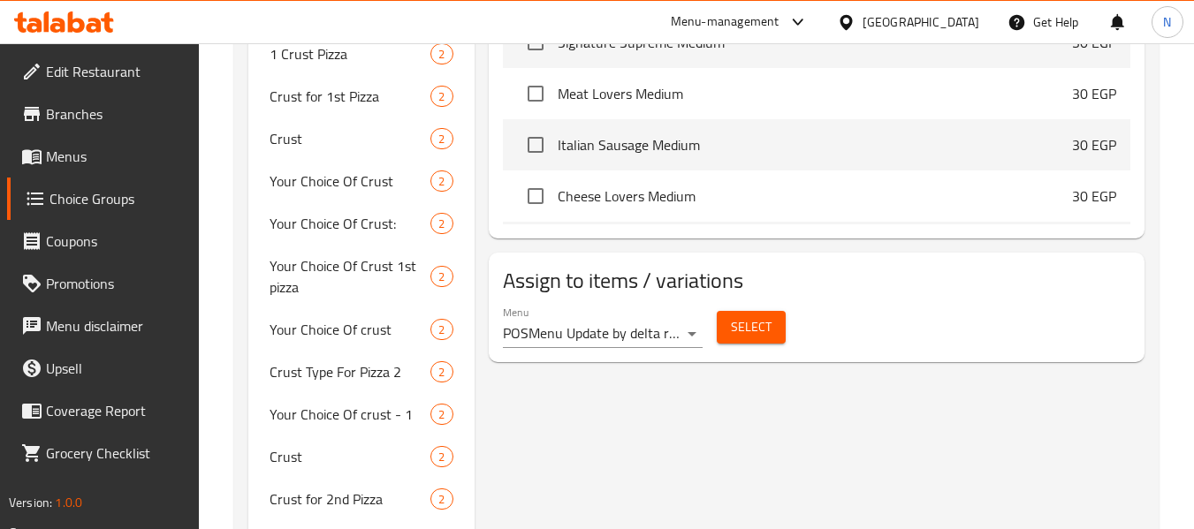
scroll to position [825, 0]
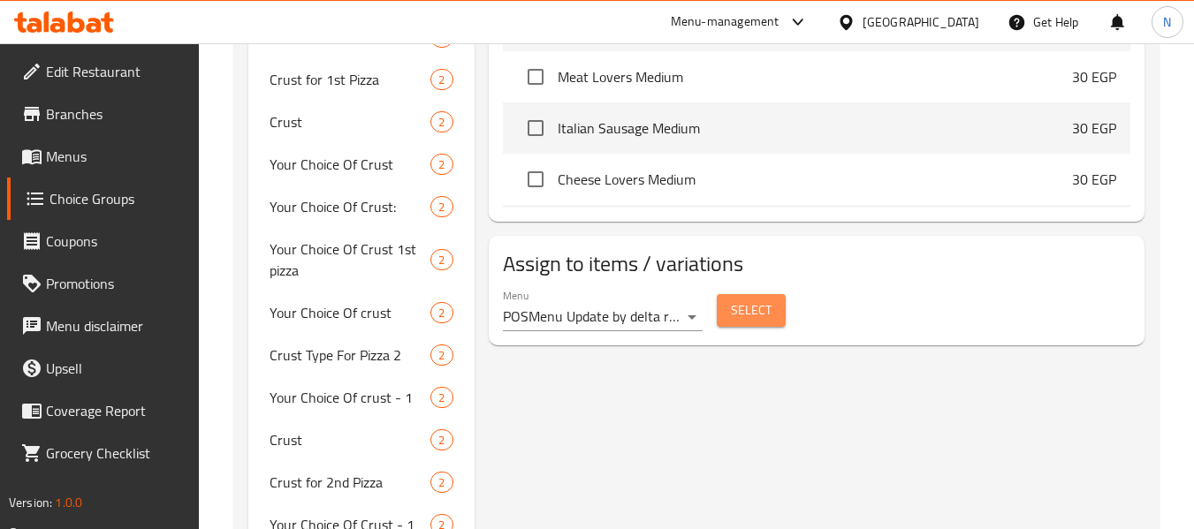
click at [769, 308] on span "Select" at bounding box center [751, 311] width 41 height 22
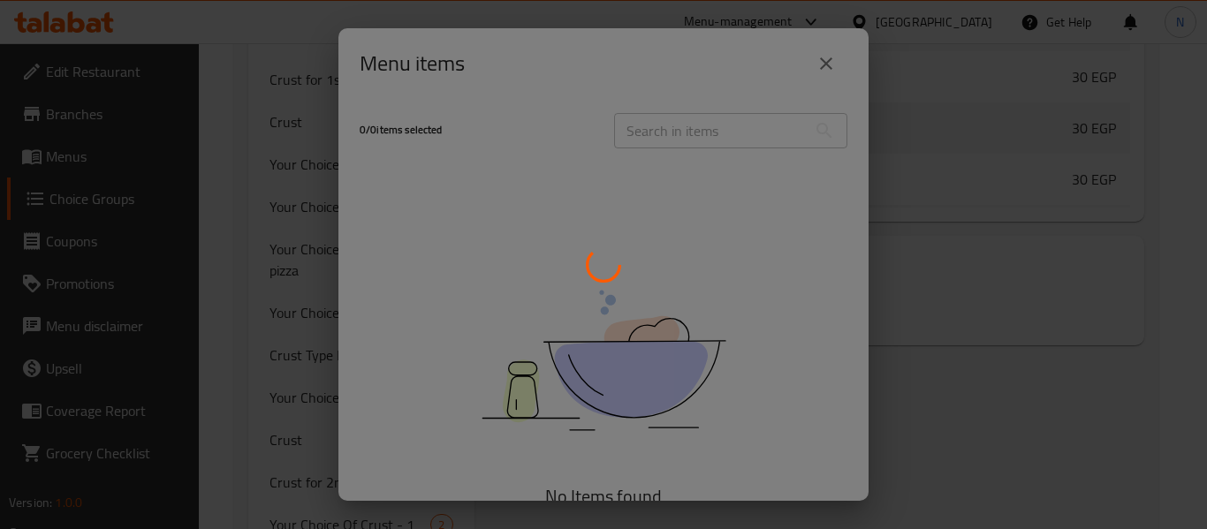
click at [961, 371] on div at bounding box center [603, 264] width 1207 height 529
click at [822, 68] on div at bounding box center [603, 264] width 1207 height 529
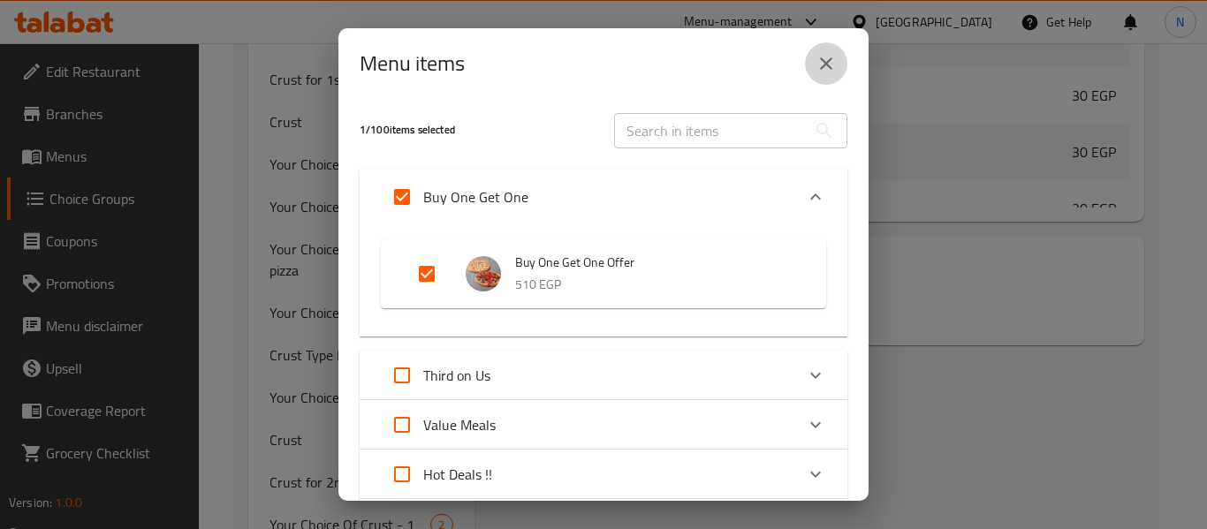
click at [822, 68] on icon "close" at bounding box center [826, 63] width 12 height 12
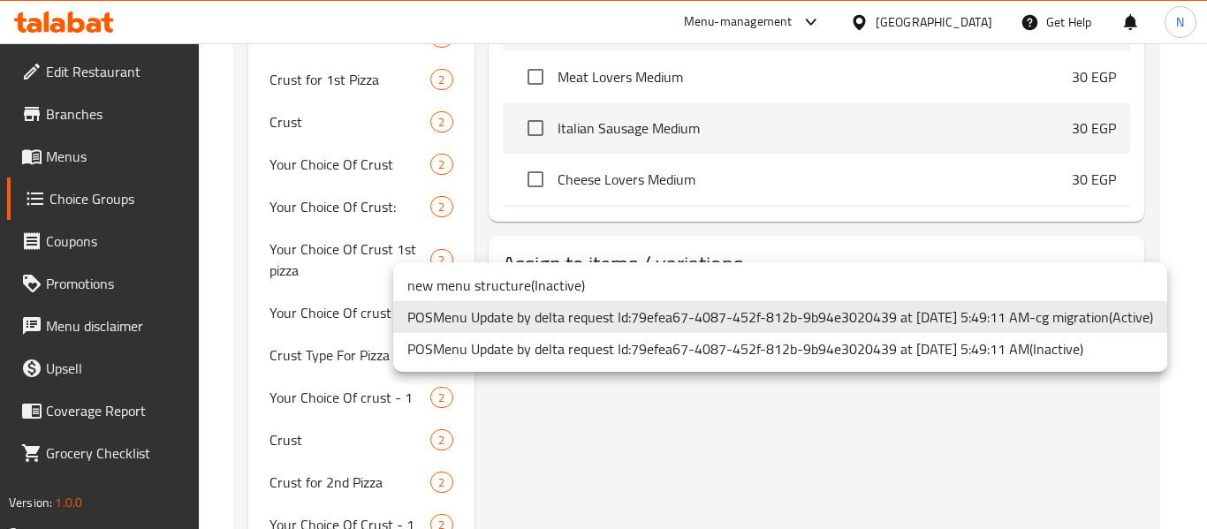
click at [812, 247] on div at bounding box center [603, 264] width 1207 height 529
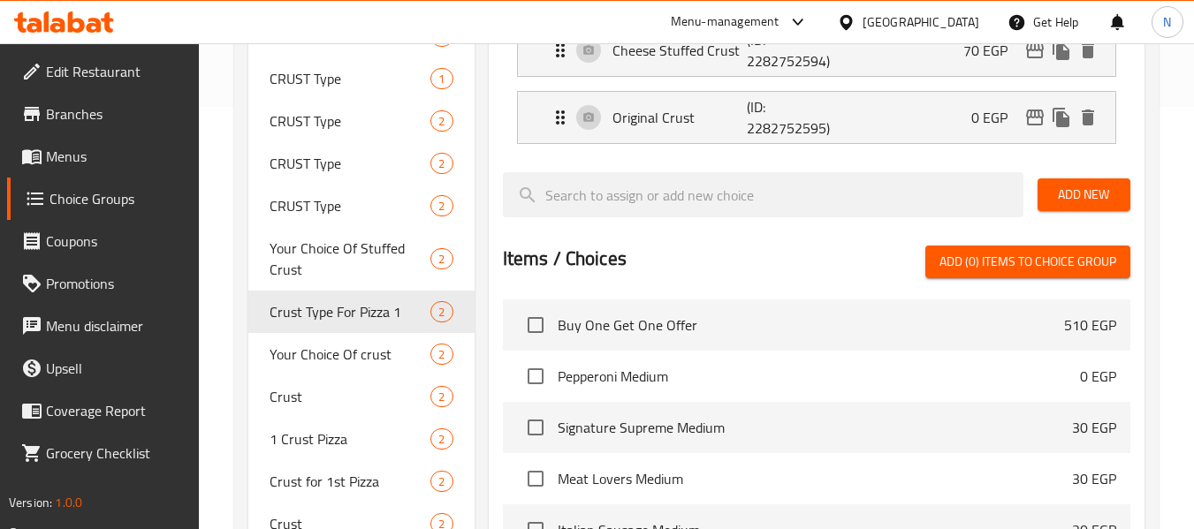
scroll to position [423, 0]
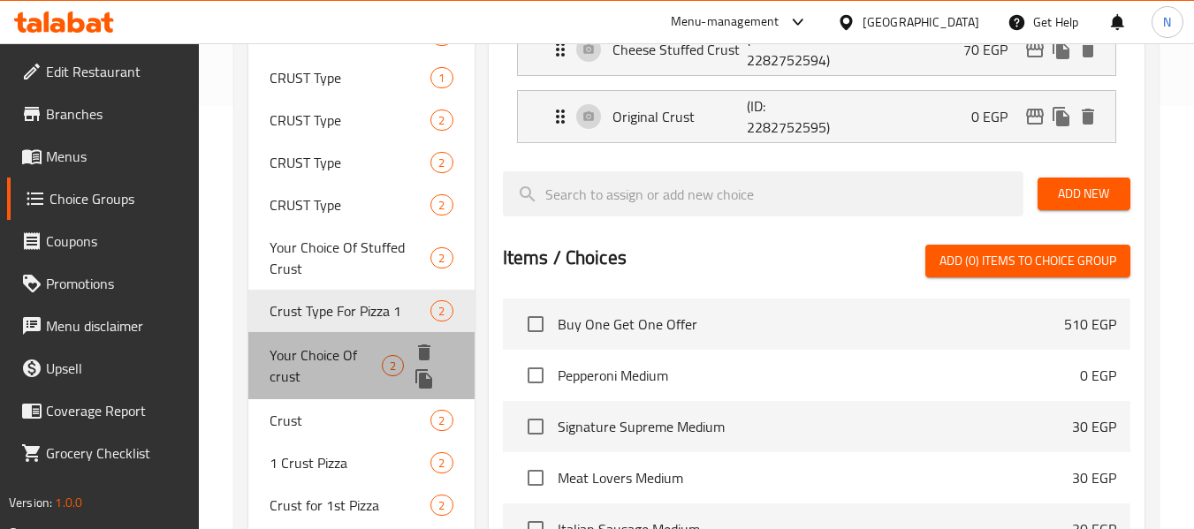
click at [298, 357] on span "Your Choice Of crust" at bounding box center [326, 366] width 112 height 42
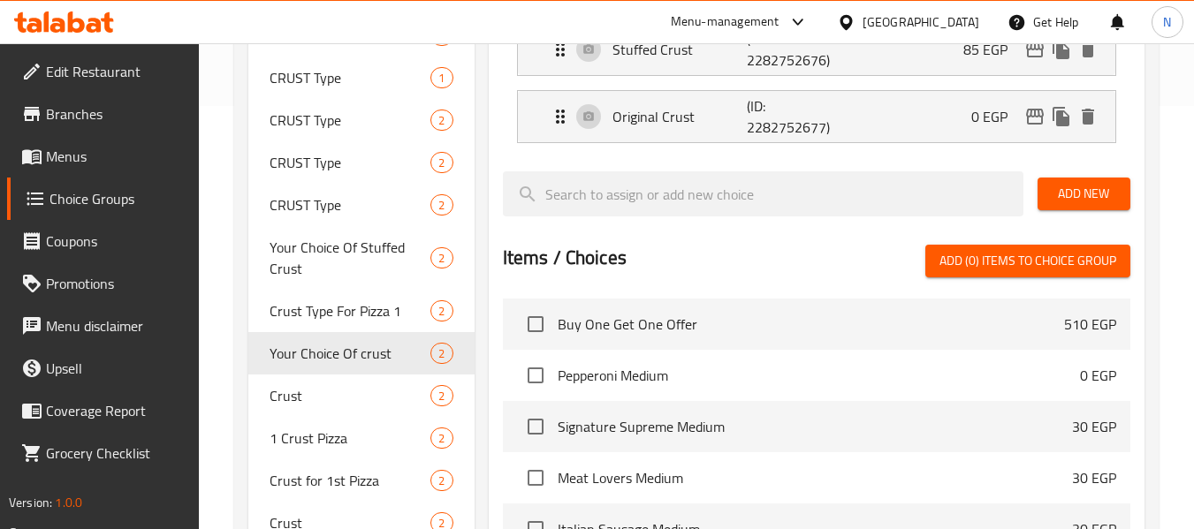
type input "Your Choice Of crust"
type input "اختيارك من الأطراف"
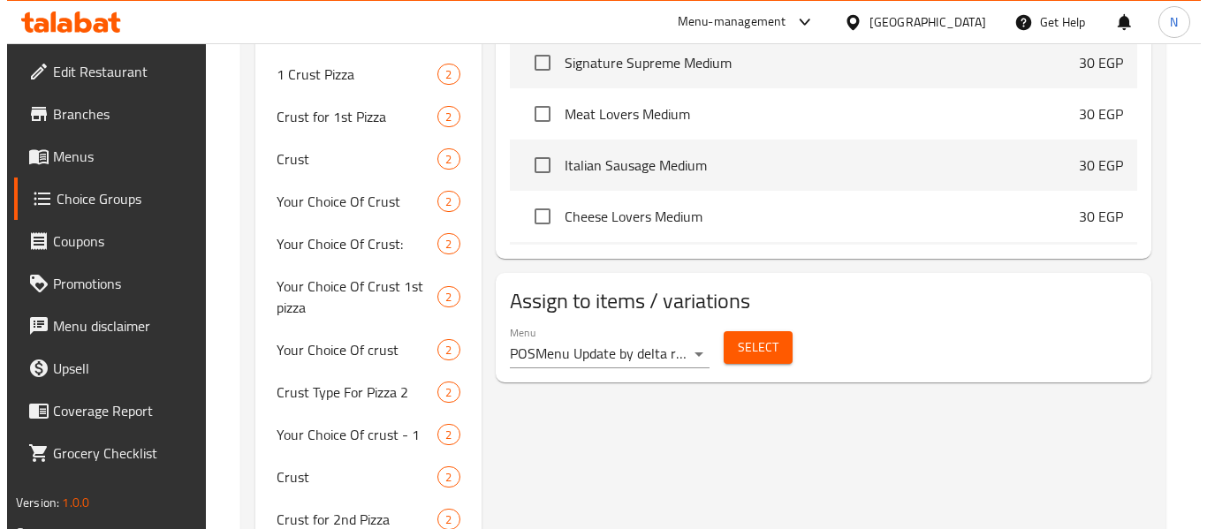
scroll to position [788, 0]
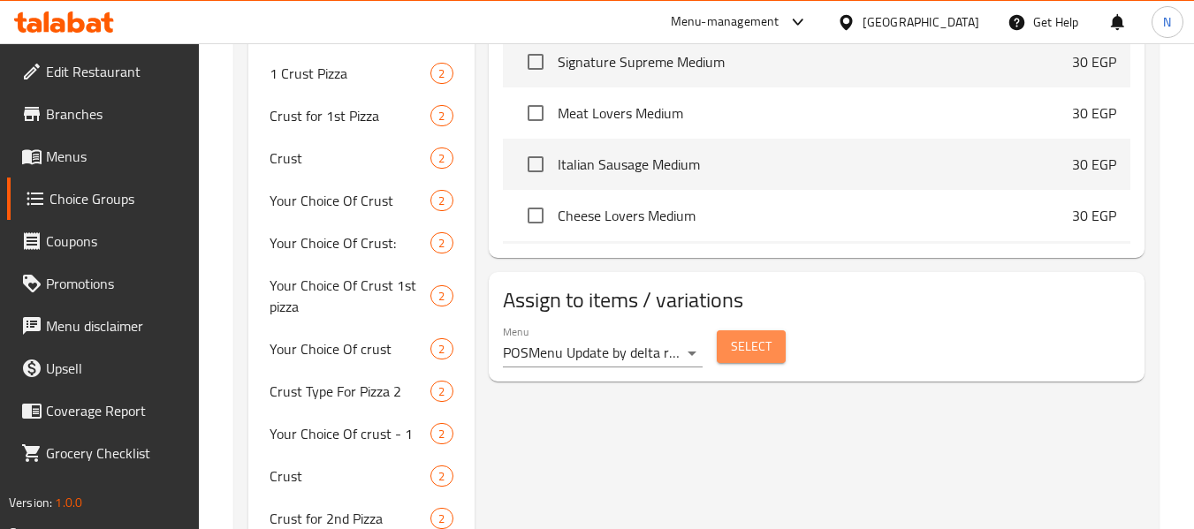
click at [738, 352] on span "Select" at bounding box center [751, 347] width 41 height 22
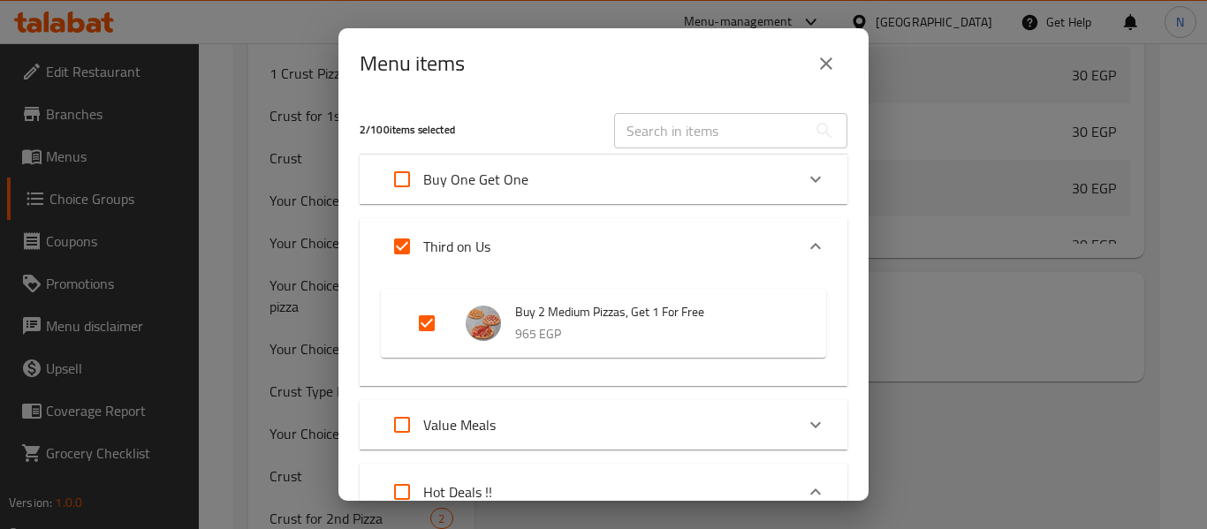
click at [781, 233] on div "Third on Us" at bounding box center [604, 246] width 488 height 57
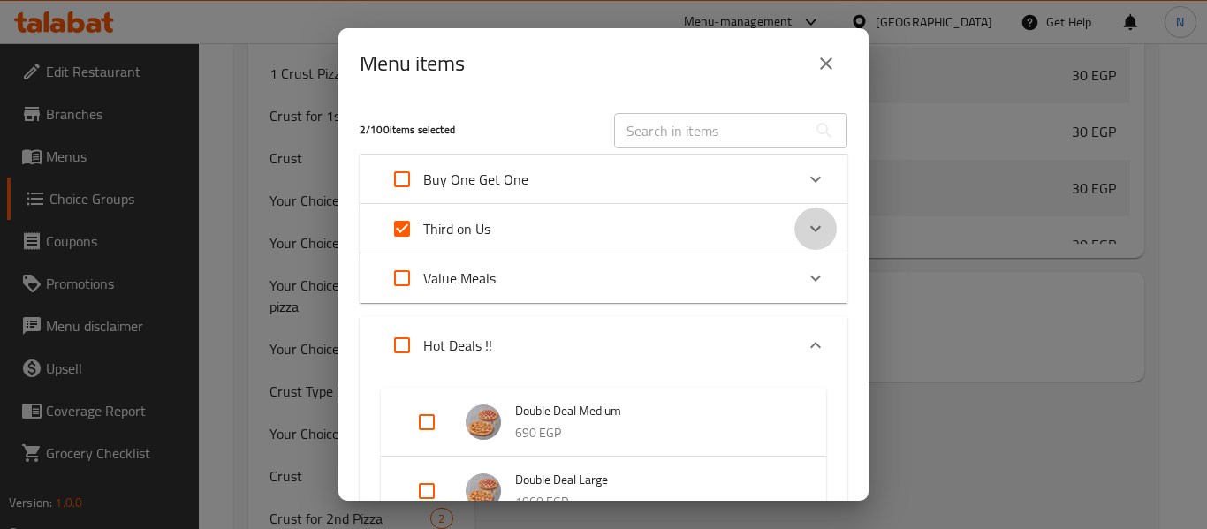
click at [795, 233] on div "Expand" at bounding box center [816, 229] width 42 height 42
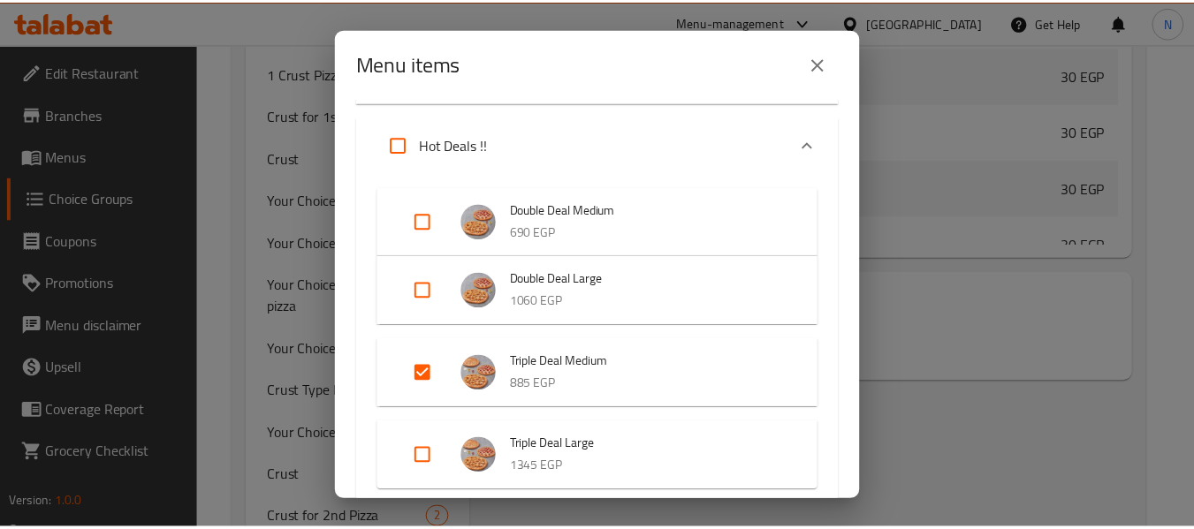
scroll to position [346, 0]
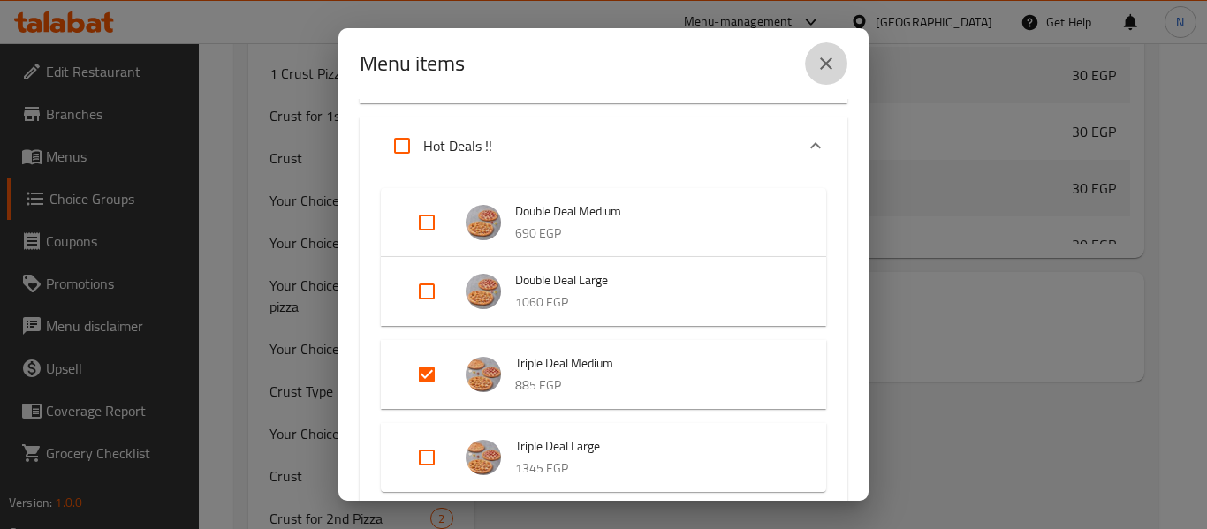
click at [832, 72] on icon "close" at bounding box center [826, 63] width 21 height 21
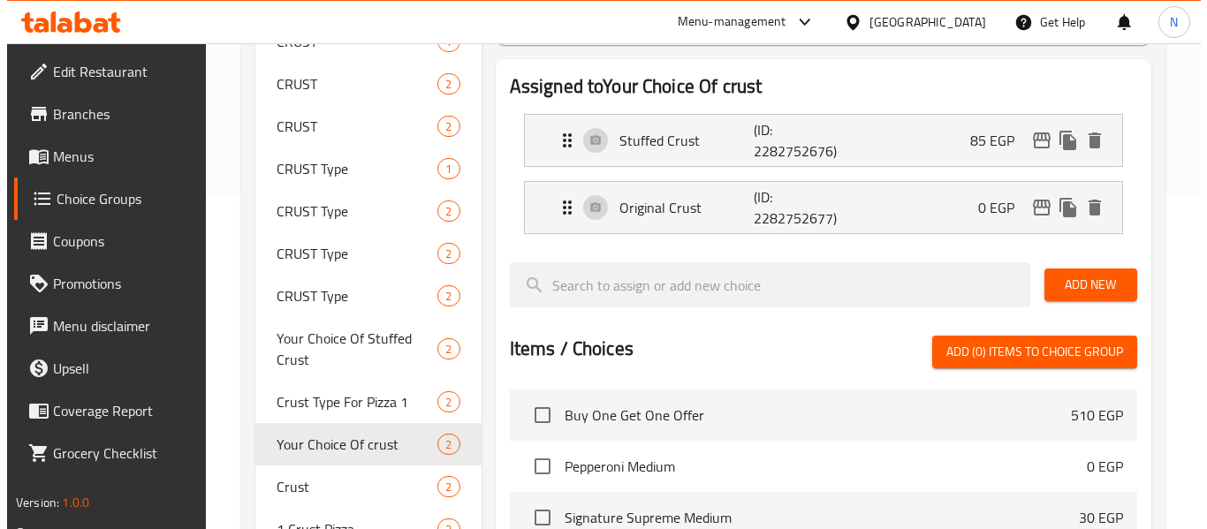
scroll to position [268, 0]
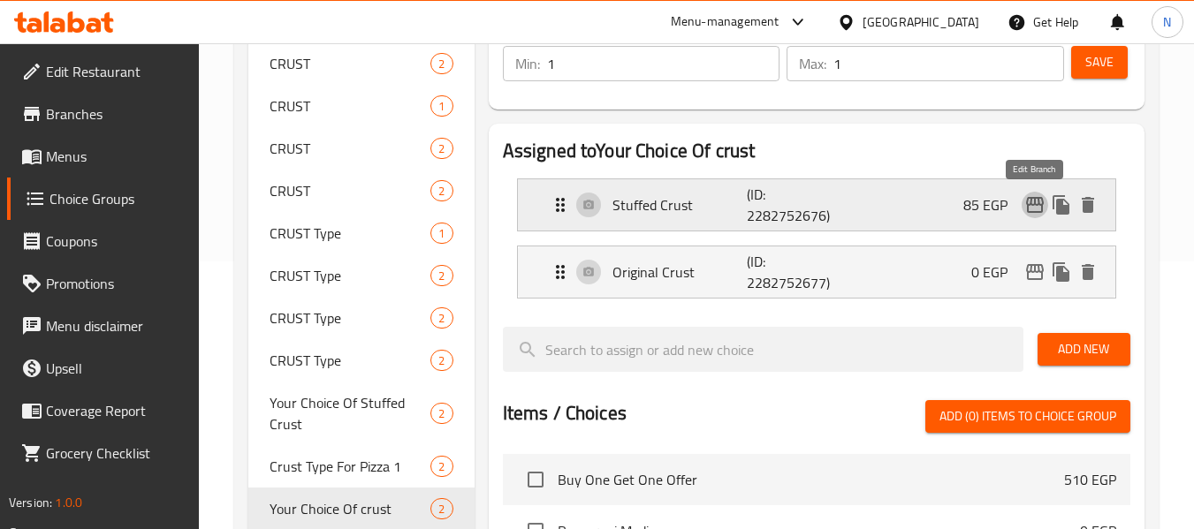
click at [1025, 197] on icon "edit" at bounding box center [1034, 204] width 21 height 21
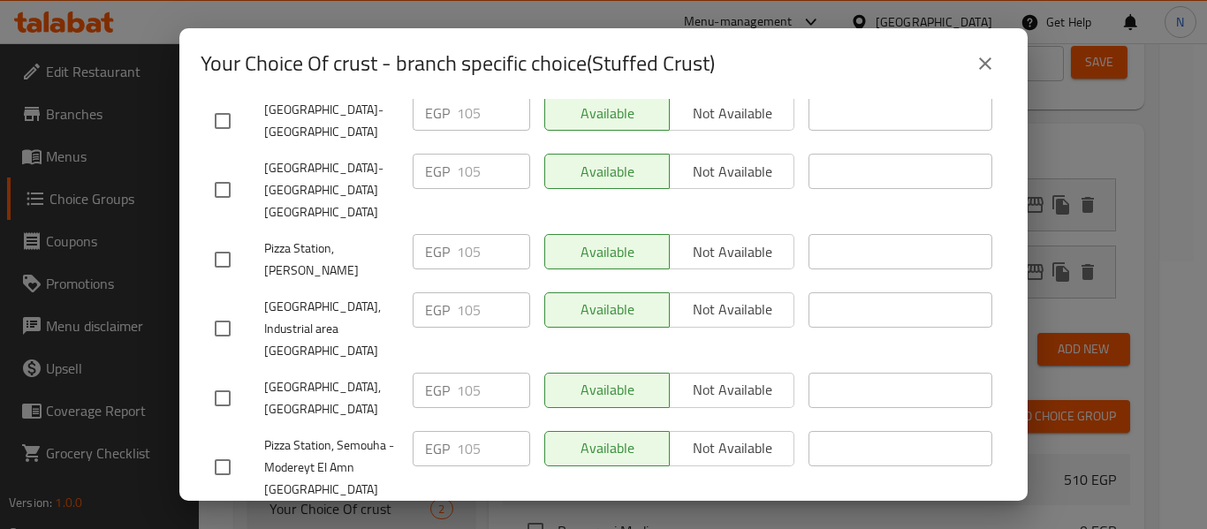
scroll to position [663, 0]
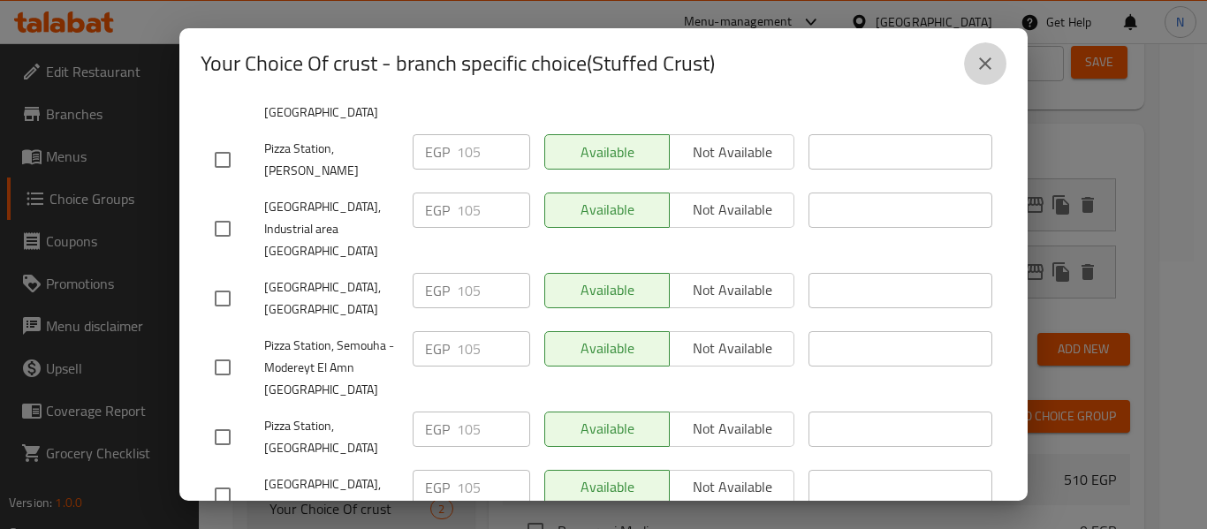
click at [972, 77] on button "close" at bounding box center [985, 63] width 42 height 42
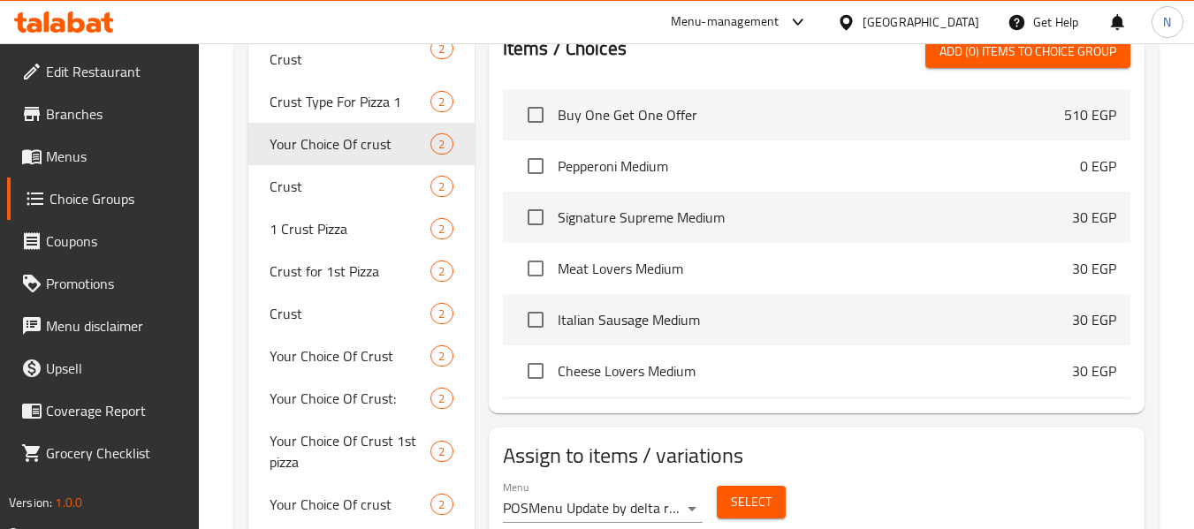
scroll to position [632, 0]
click at [310, 186] on span "Crust" at bounding box center [324, 187] width 108 height 21
type input "Crust"
type input "نوع الاطراف"
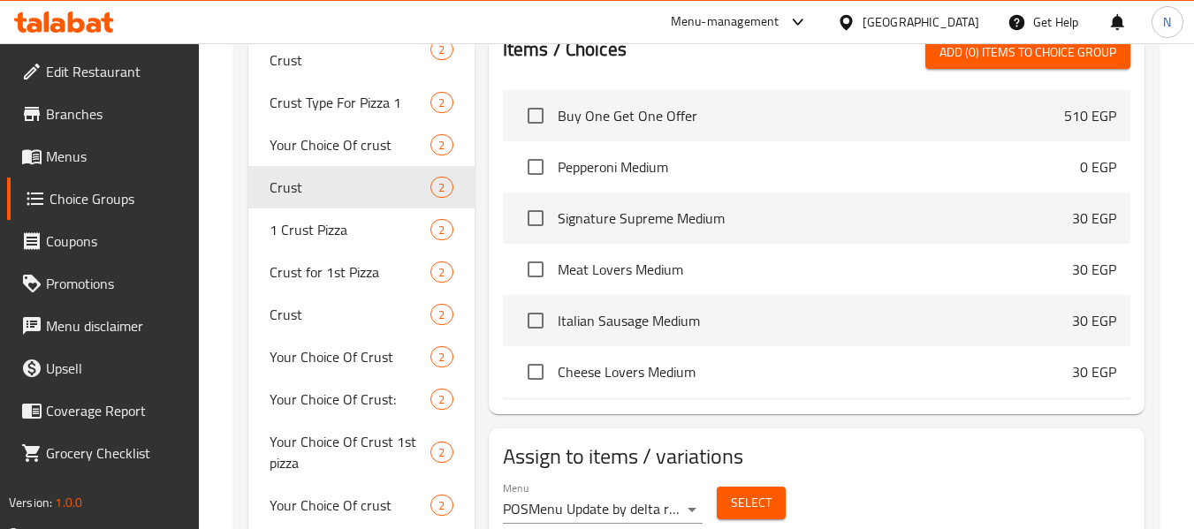
click at [735, 492] on span "Select" at bounding box center [751, 503] width 41 height 22
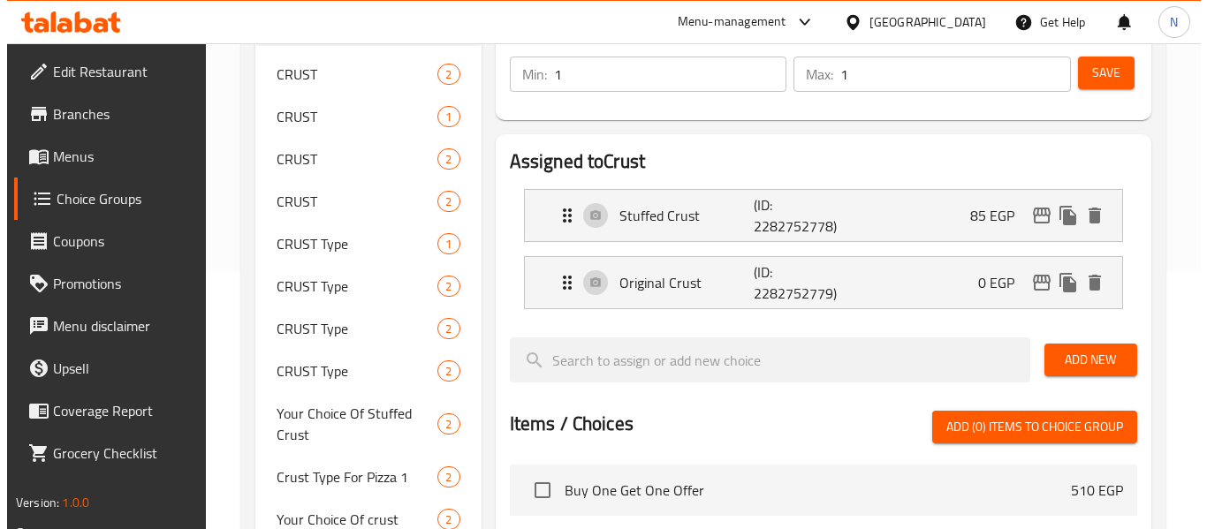
scroll to position [255, 0]
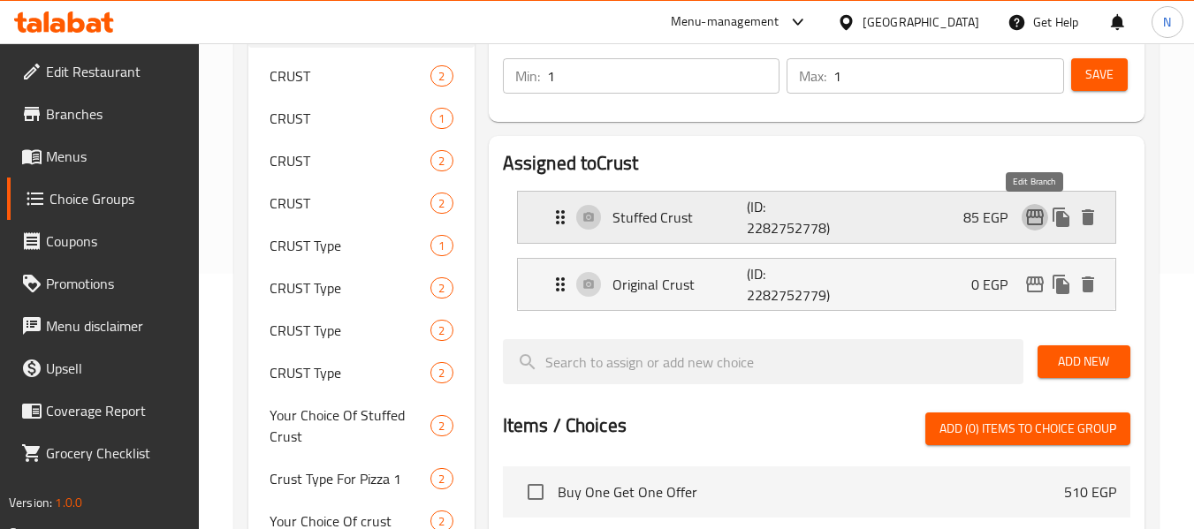
click at [1028, 225] on icon "edit" at bounding box center [1034, 217] width 21 height 21
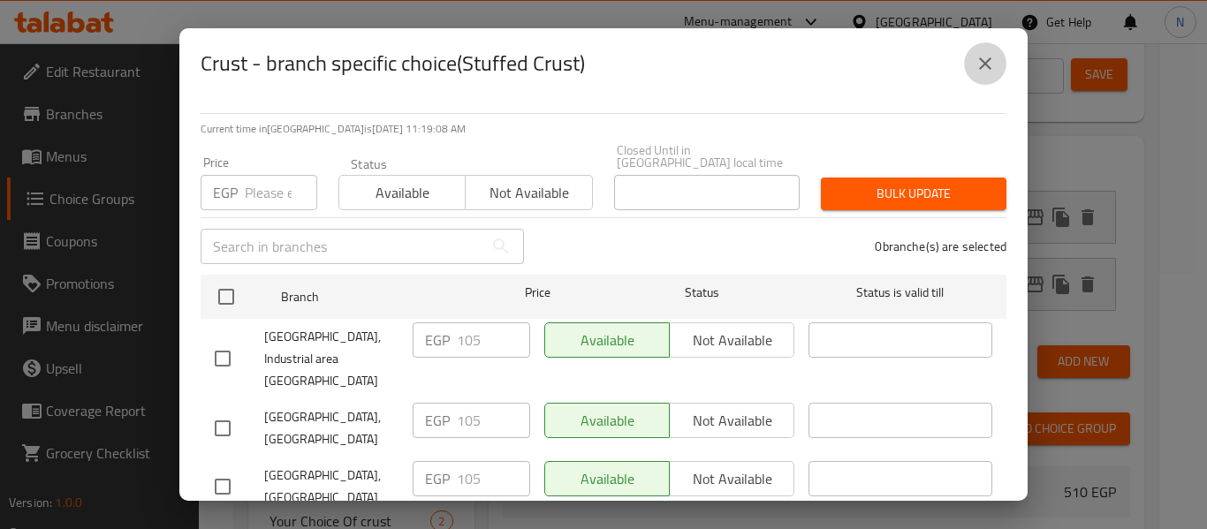
click at [982, 58] on icon "close" at bounding box center [985, 63] width 21 height 21
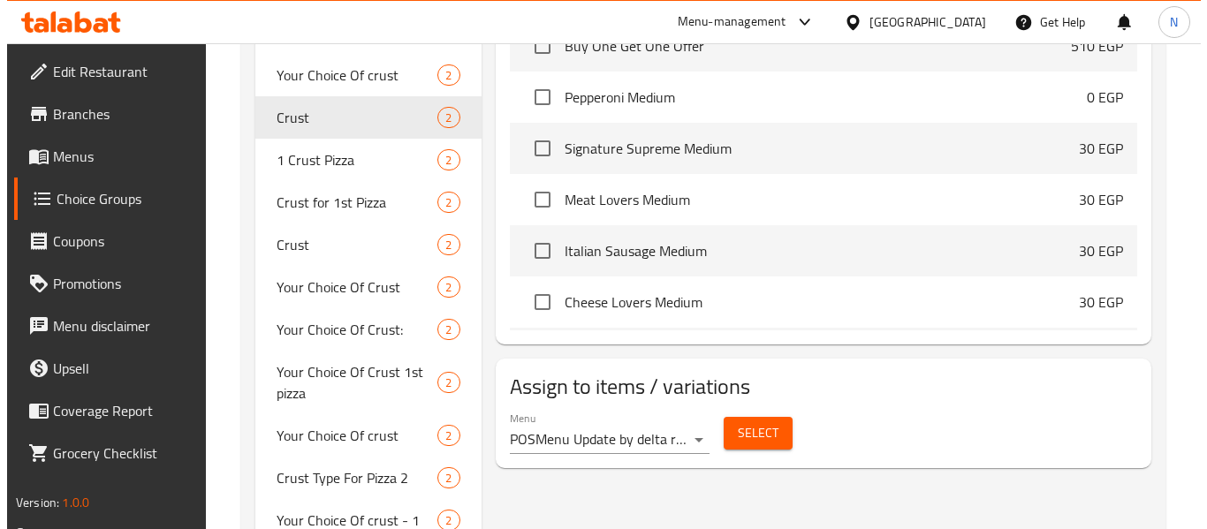
scroll to position [703, 0]
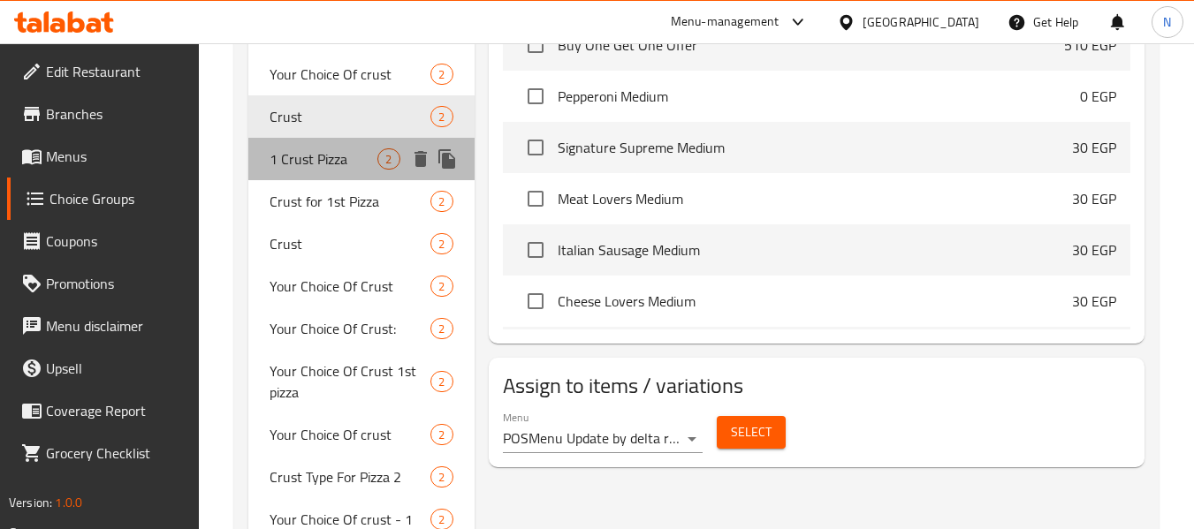
click at [316, 152] on span "1 Crust Pizza" at bounding box center [324, 158] width 108 height 21
type input "1 Crust Pizza"
type input "اطراف البيتزا الاولي"
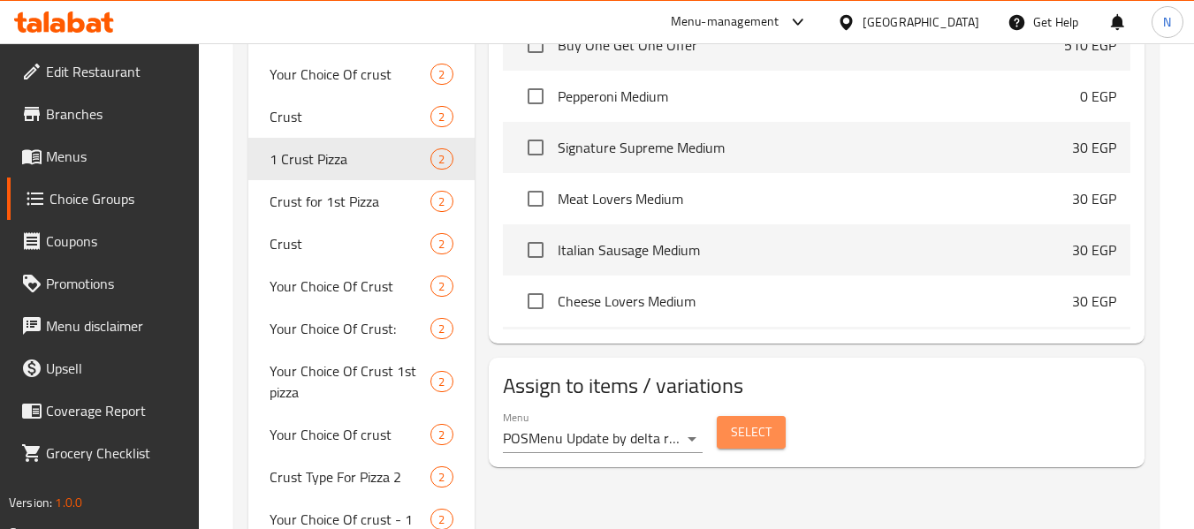
click at [781, 438] on button "Select" at bounding box center [751, 432] width 69 height 33
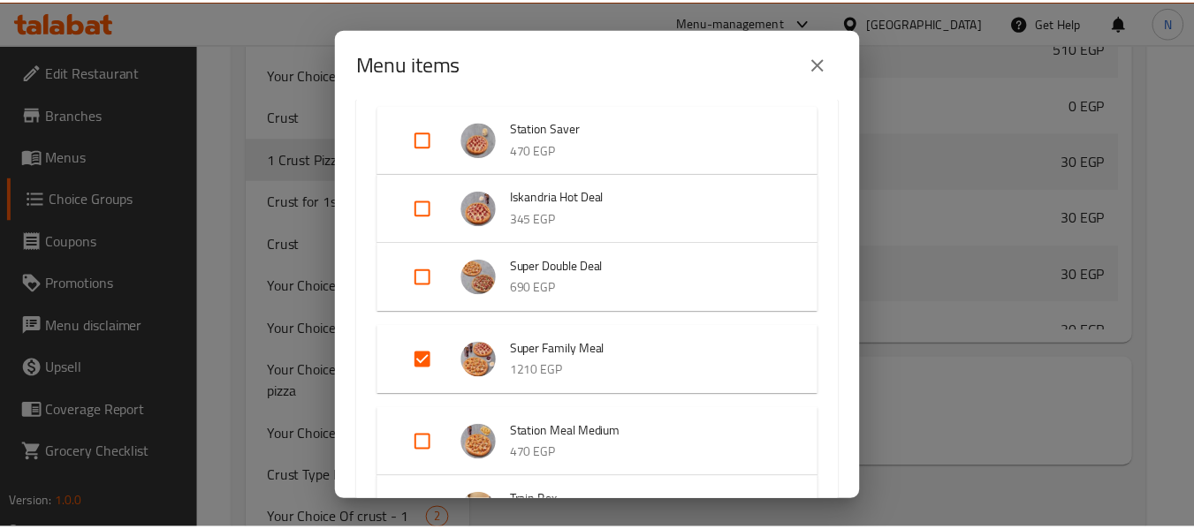
scroll to position [232, 0]
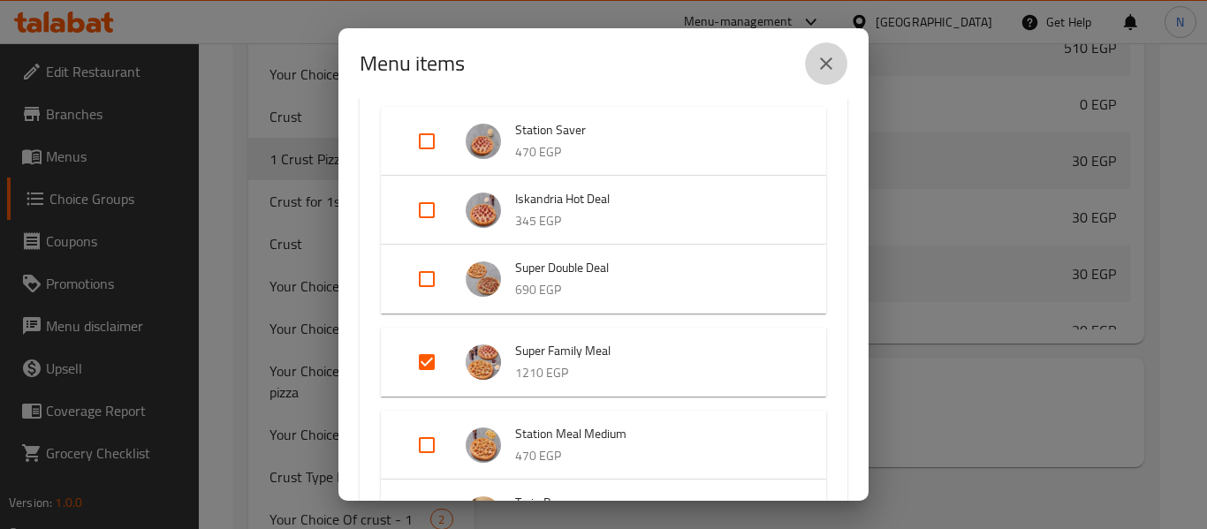
click at [823, 77] on button "close" at bounding box center [826, 63] width 42 height 42
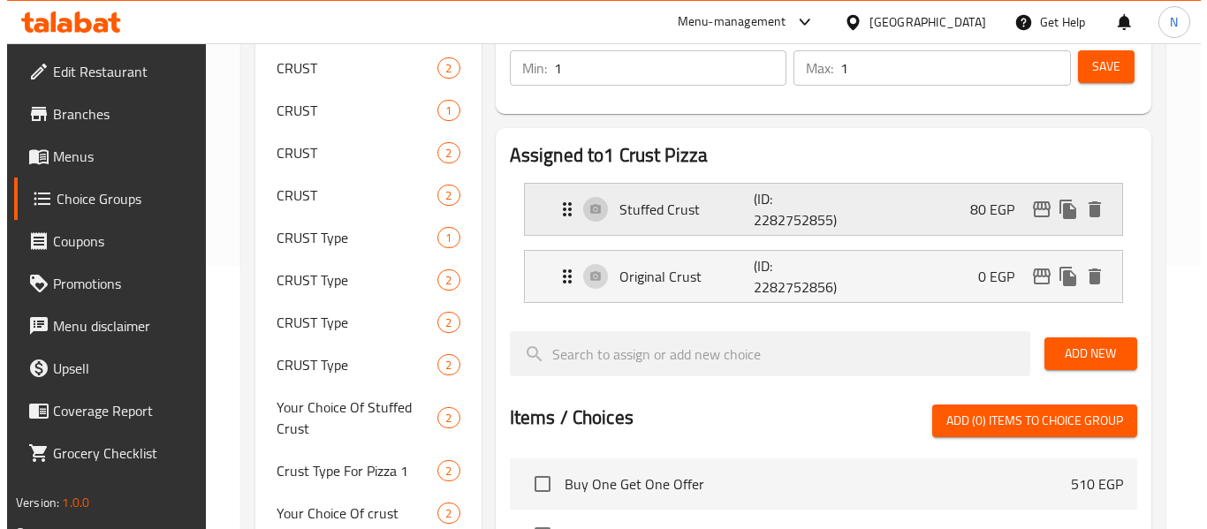
scroll to position [263, 0]
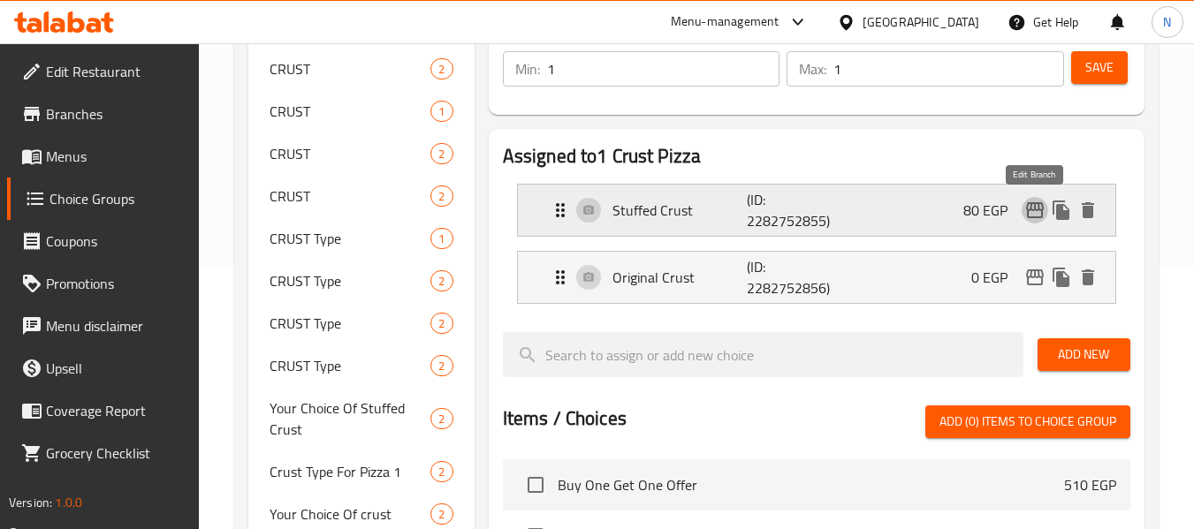
click at [1028, 216] on icon "edit" at bounding box center [1035, 210] width 18 height 16
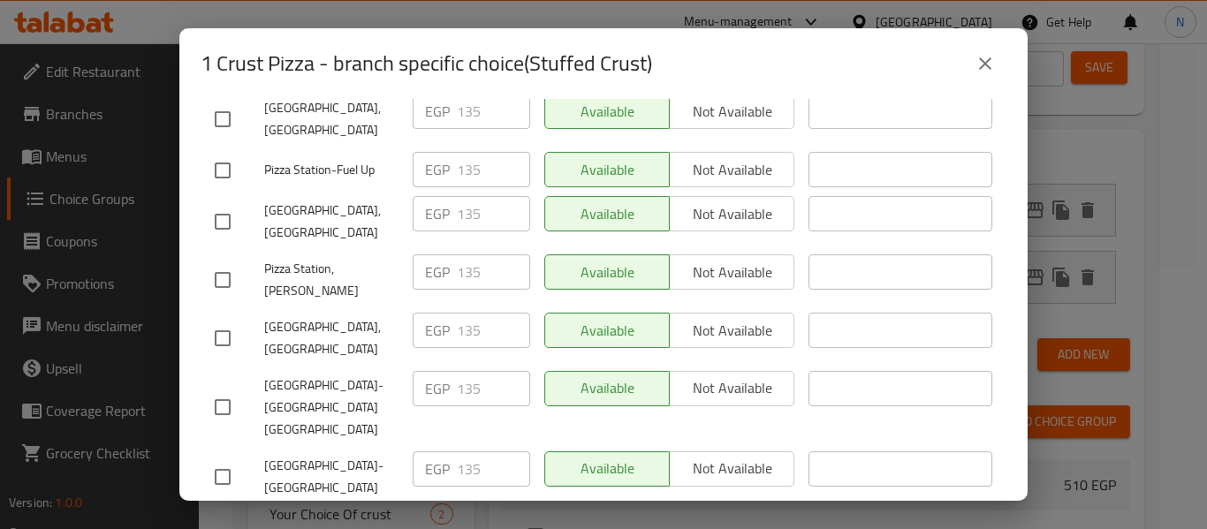
scroll to position [663, 0]
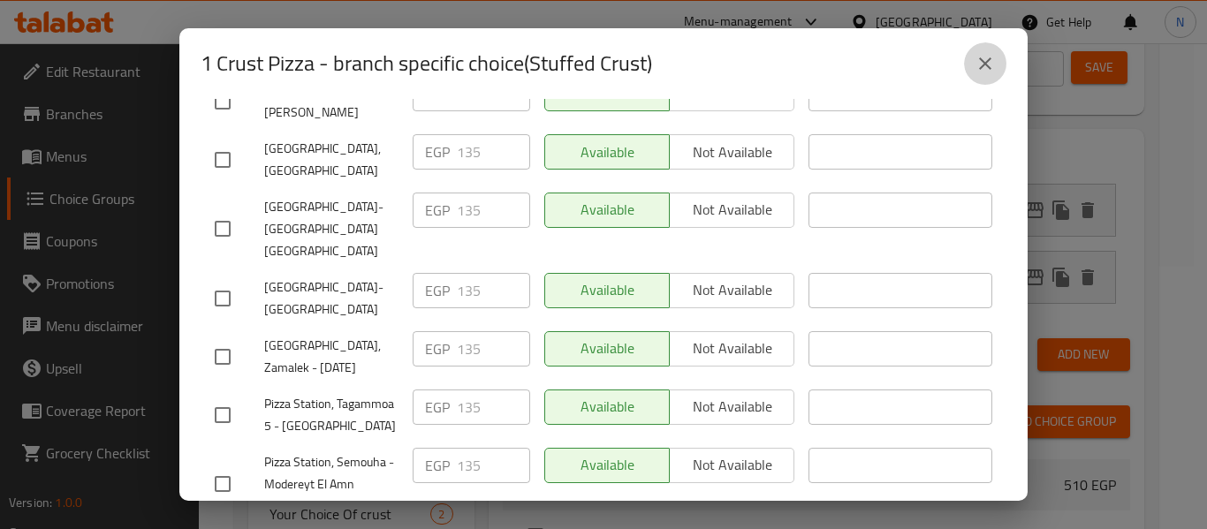
click at [989, 58] on icon "close" at bounding box center [985, 63] width 21 height 21
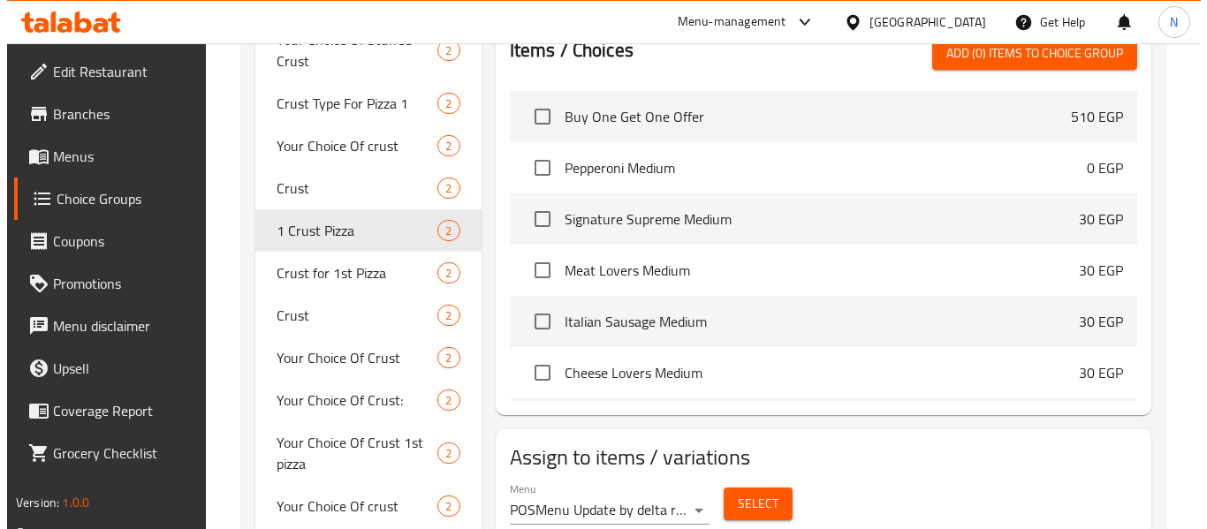
scroll to position [629, 0]
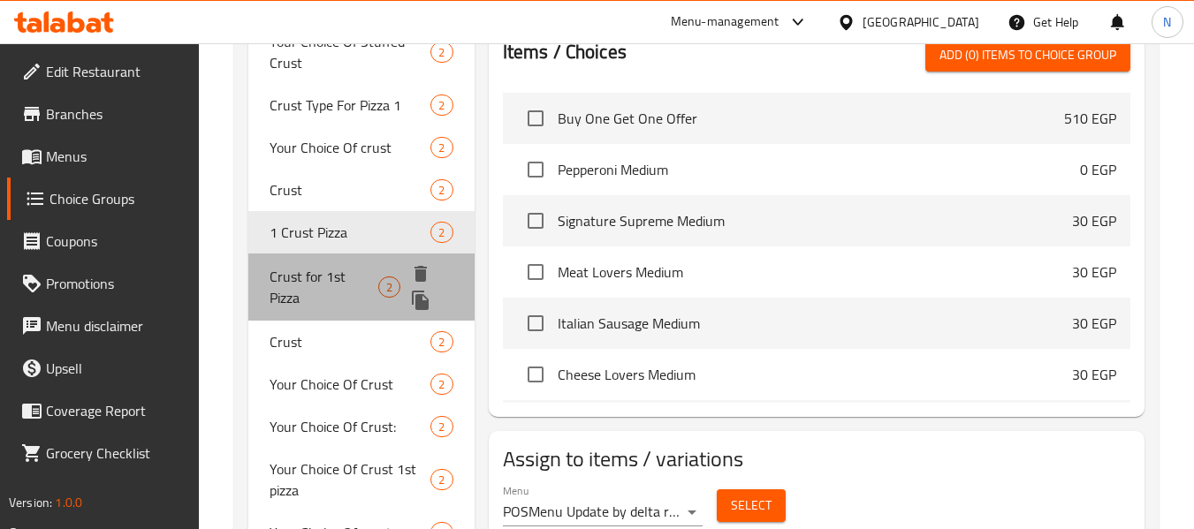
click at [293, 285] on span "Crust for 1st Pizza" at bounding box center [324, 287] width 109 height 42
type input "Crust for 1st Pizza"
type input "نوع الاطراف فى البيتزا الأولى"
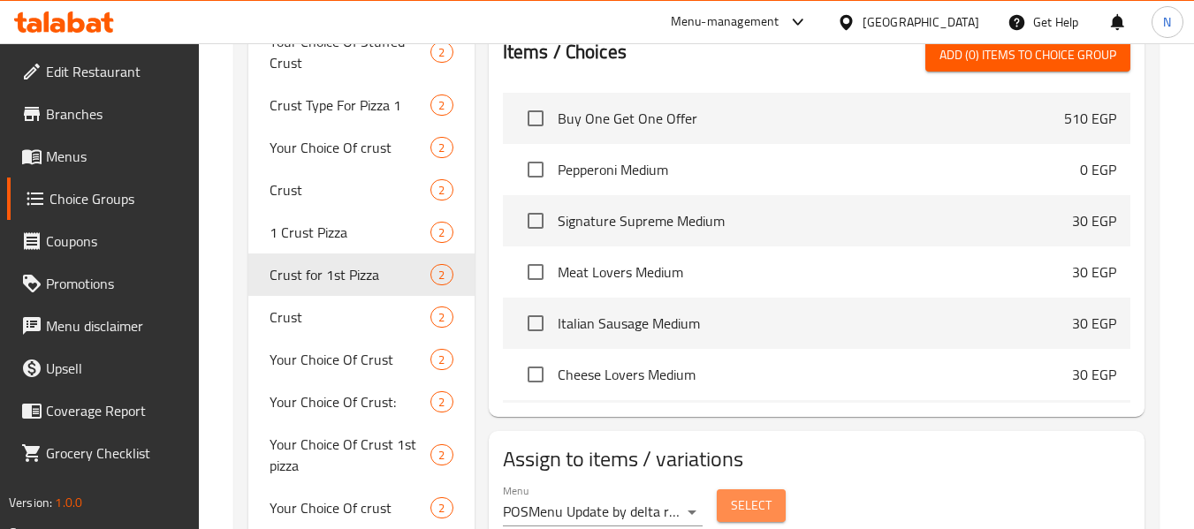
click at [744, 506] on span "Select" at bounding box center [751, 506] width 41 height 22
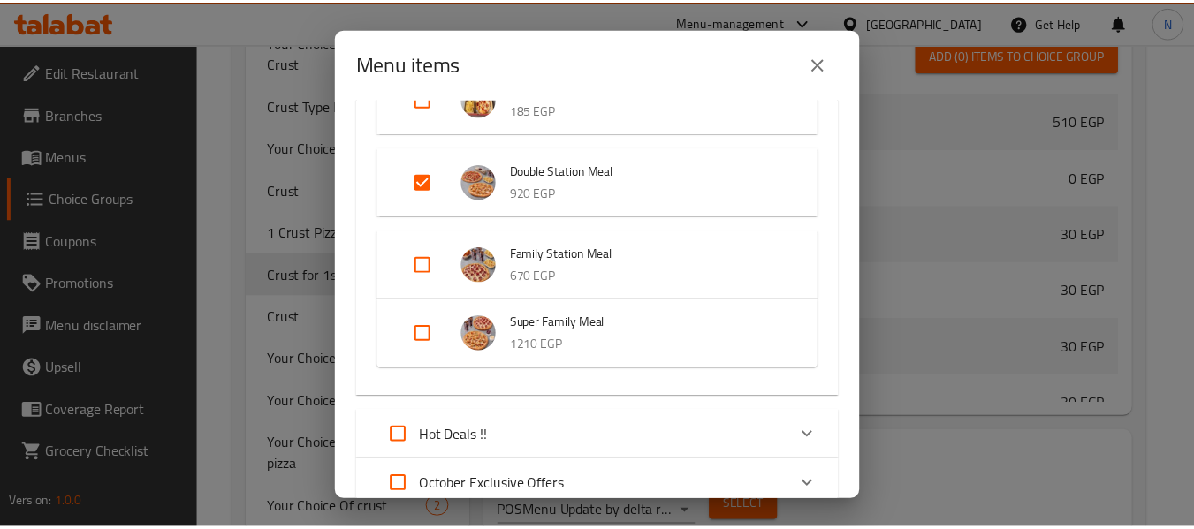
scroll to position [620, 0]
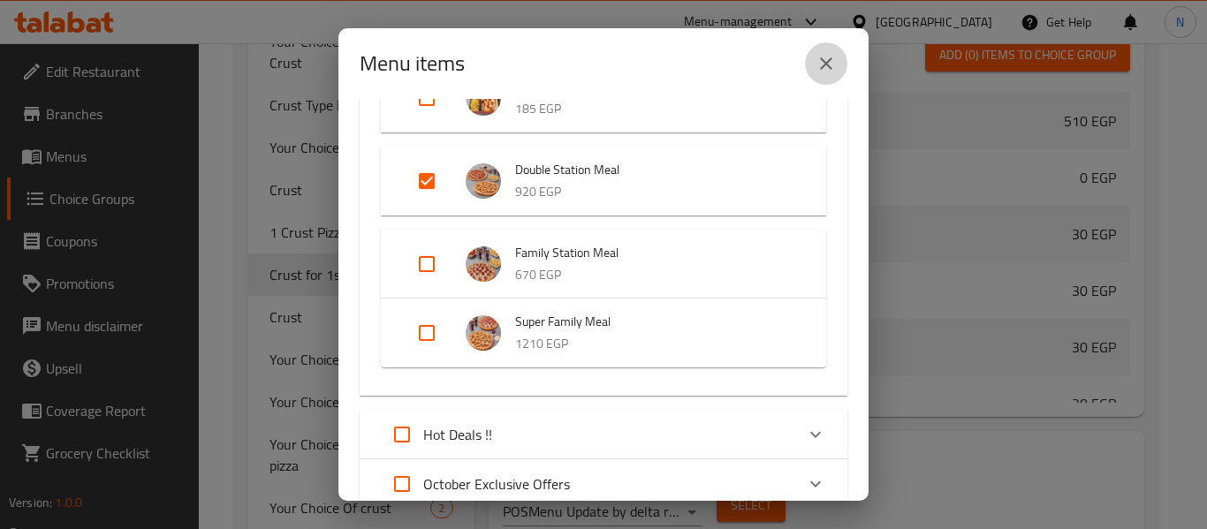
click at [818, 76] on button "close" at bounding box center [826, 63] width 42 height 42
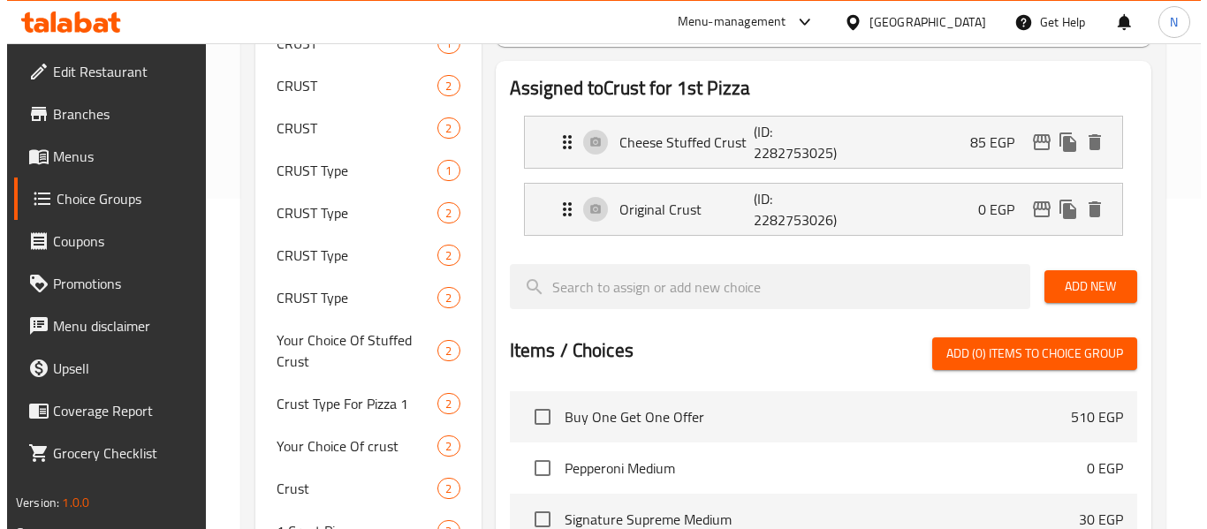
scroll to position [316, 0]
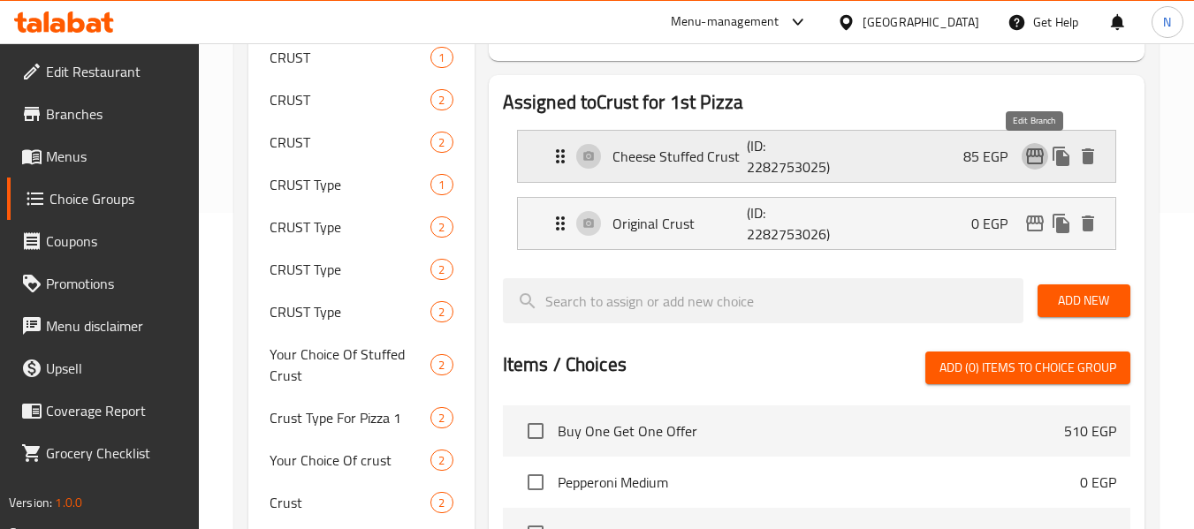
click at [1041, 163] on icon "edit" at bounding box center [1035, 156] width 18 height 16
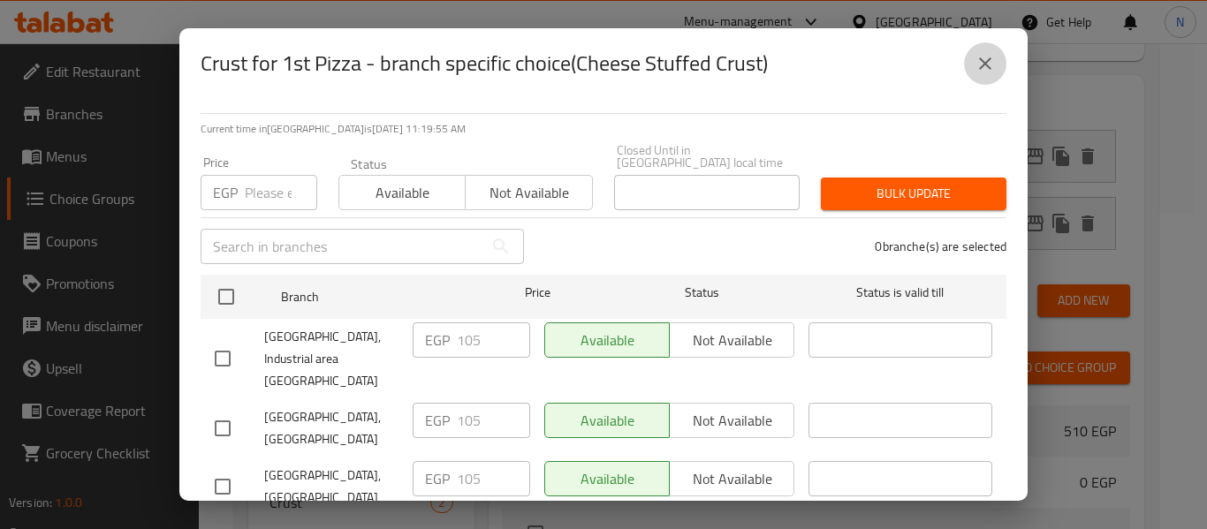
click at [985, 56] on icon "close" at bounding box center [985, 63] width 21 height 21
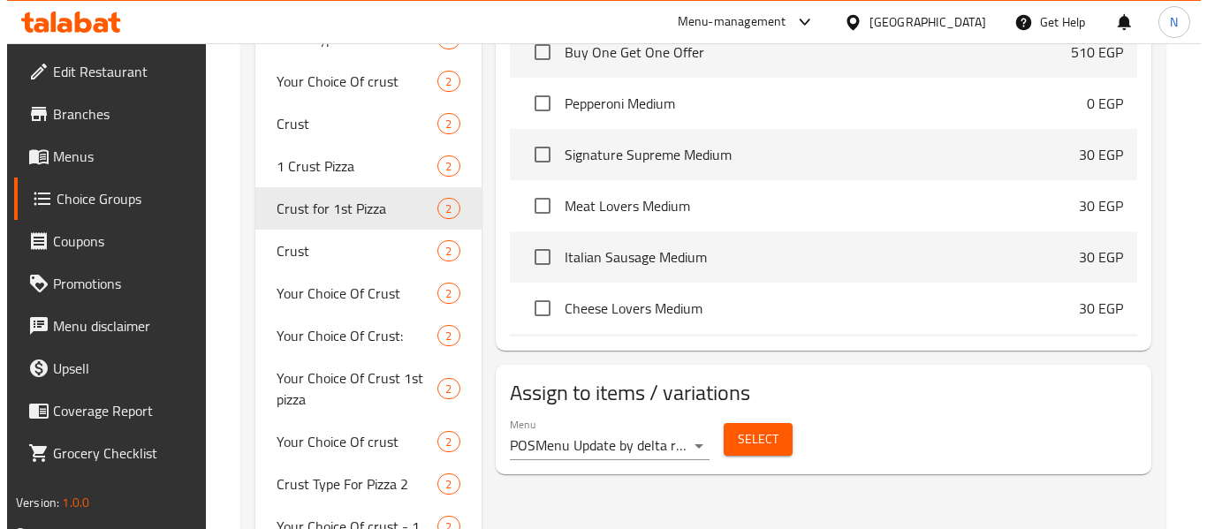
scroll to position [696, 0]
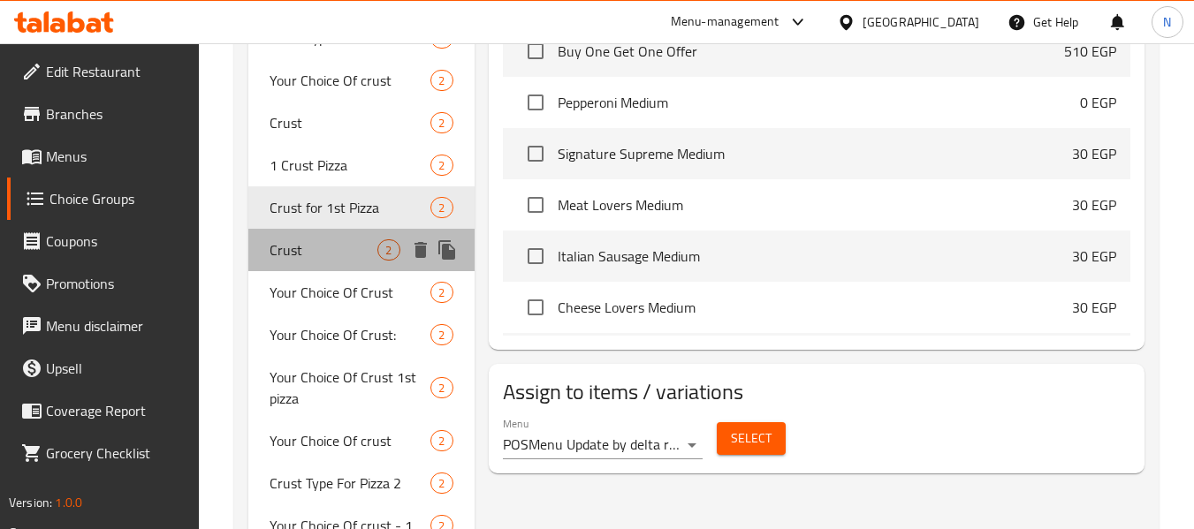
click at [277, 263] on div "Crust 2" at bounding box center [360, 250] width 225 height 42
type input "Crust"
type input "نوع الاطراف"
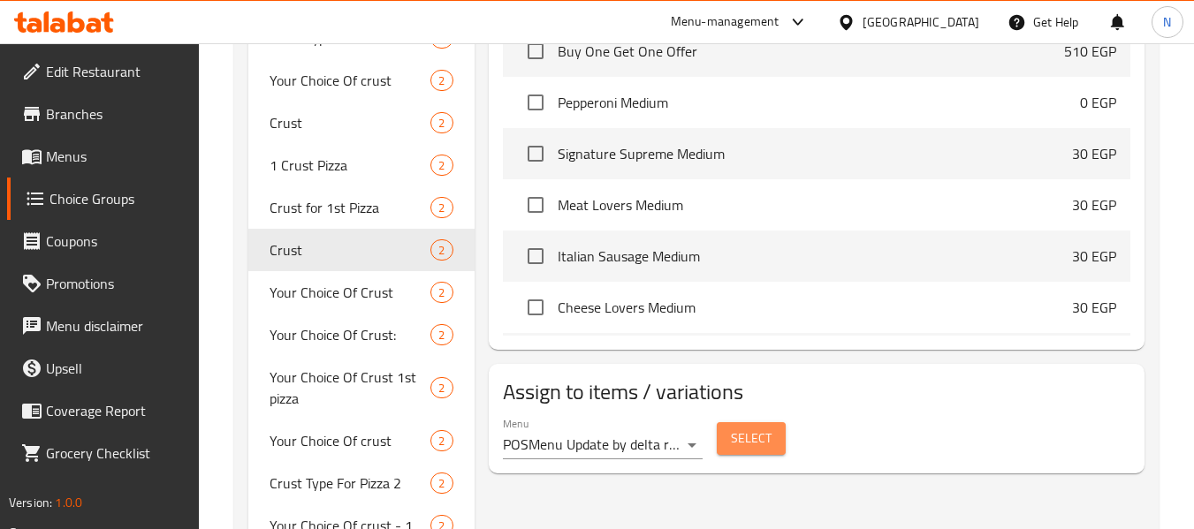
click at [745, 445] on span "Select" at bounding box center [751, 439] width 41 height 22
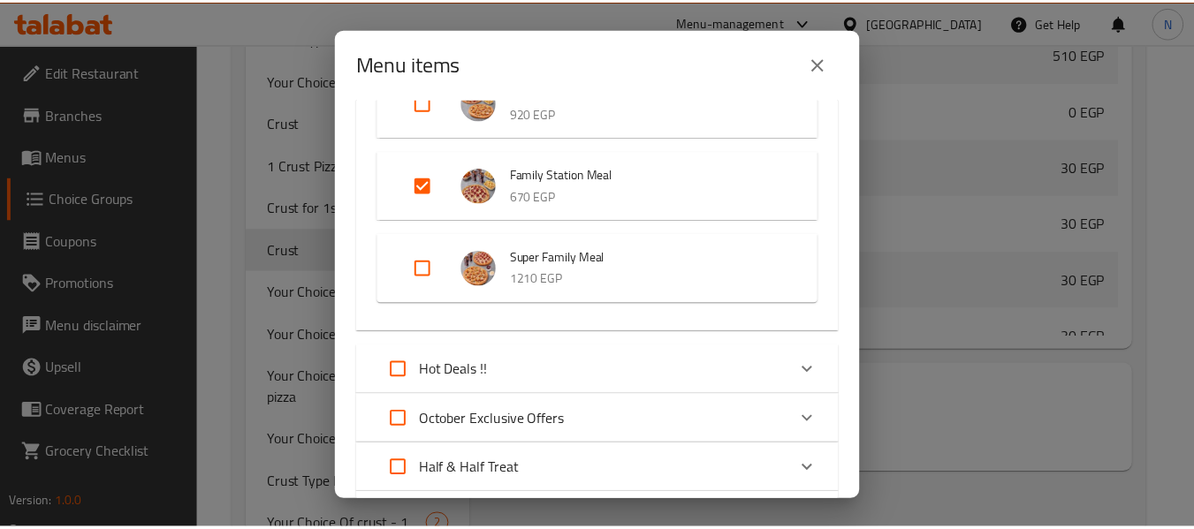
scroll to position [685, 0]
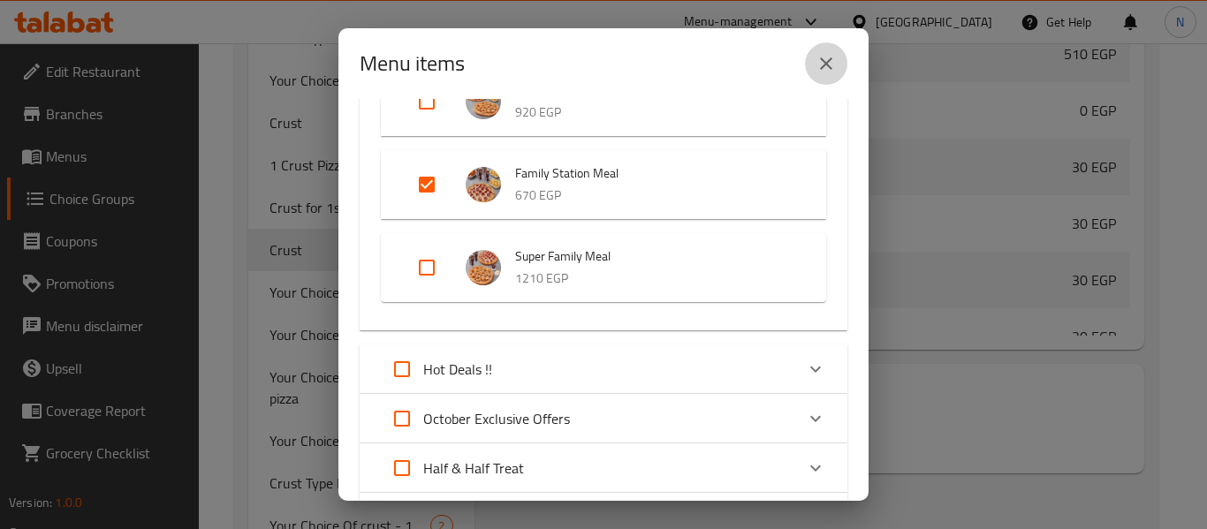
click at [813, 72] on button "close" at bounding box center [826, 63] width 42 height 42
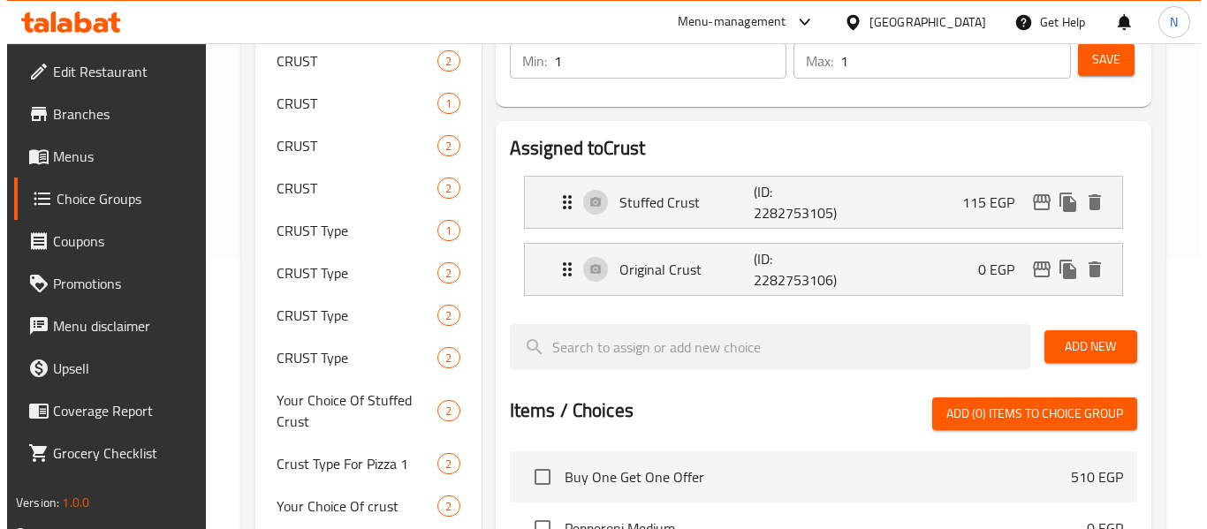
scroll to position [209, 0]
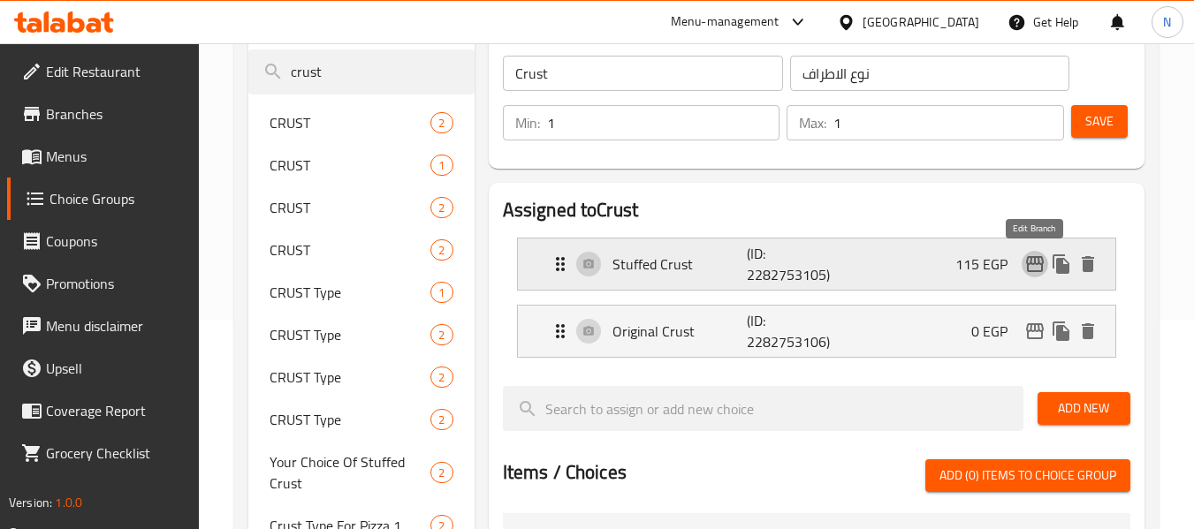
click at [1039, 253] on button "edit" at bounding box center [1035, 264] width 27 height 27
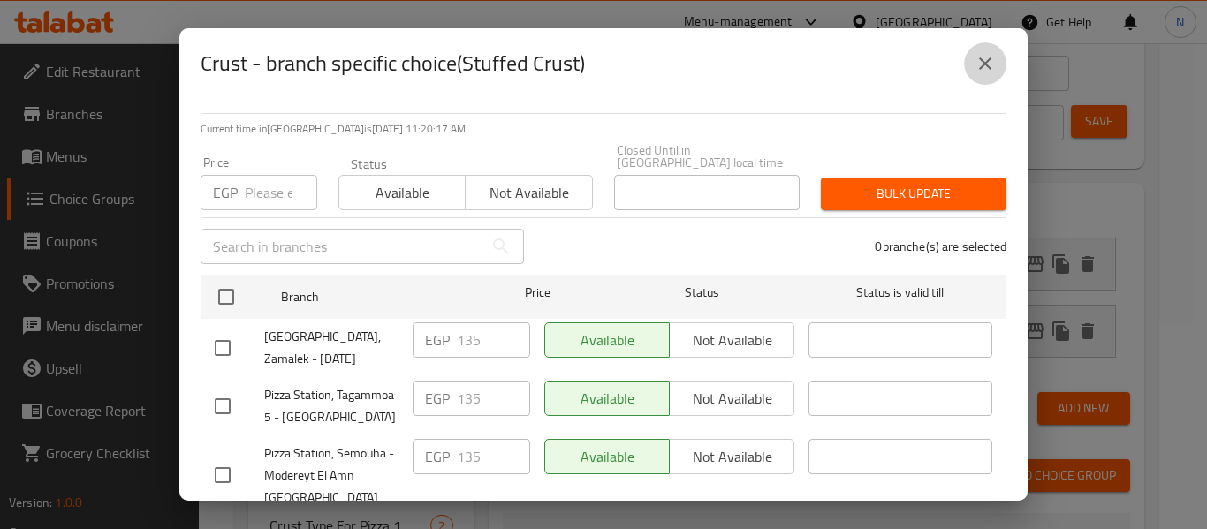
click at [995, 65] on icon "close" at bounding box center [985, 63] width 21 height 21
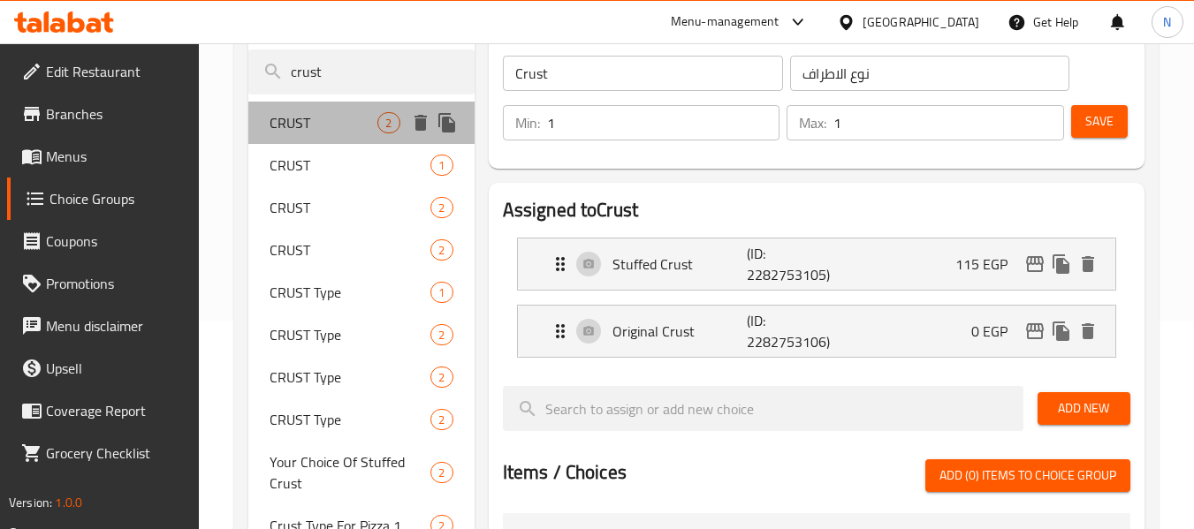
click at [350, 115] on span "CRUST" at bounding box center [324, 122] width 108 height 21
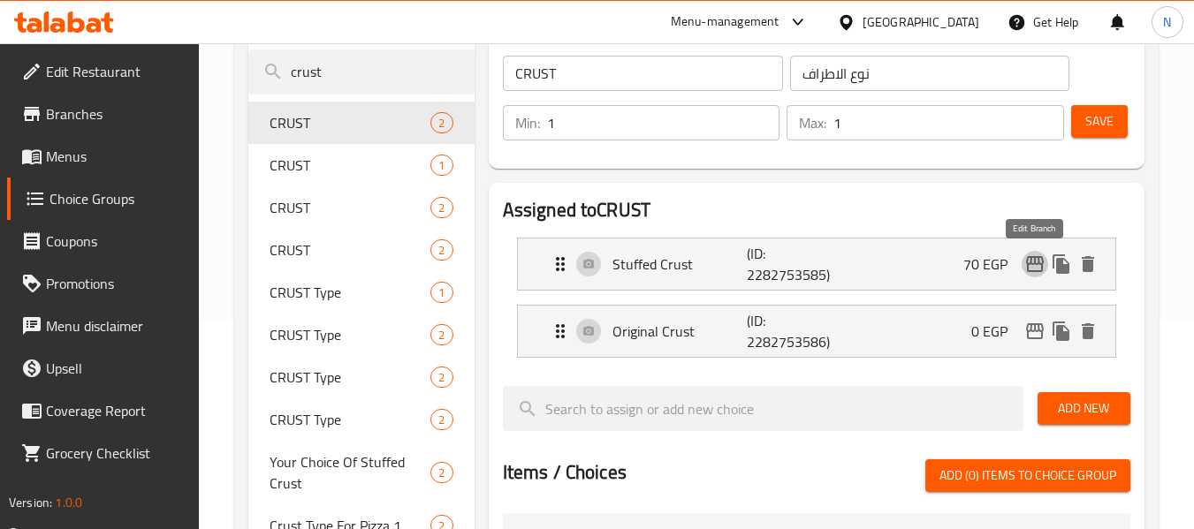
click at [1031, 267] on icon "edit" at bounding box center [1034, 264] width 21 height 21
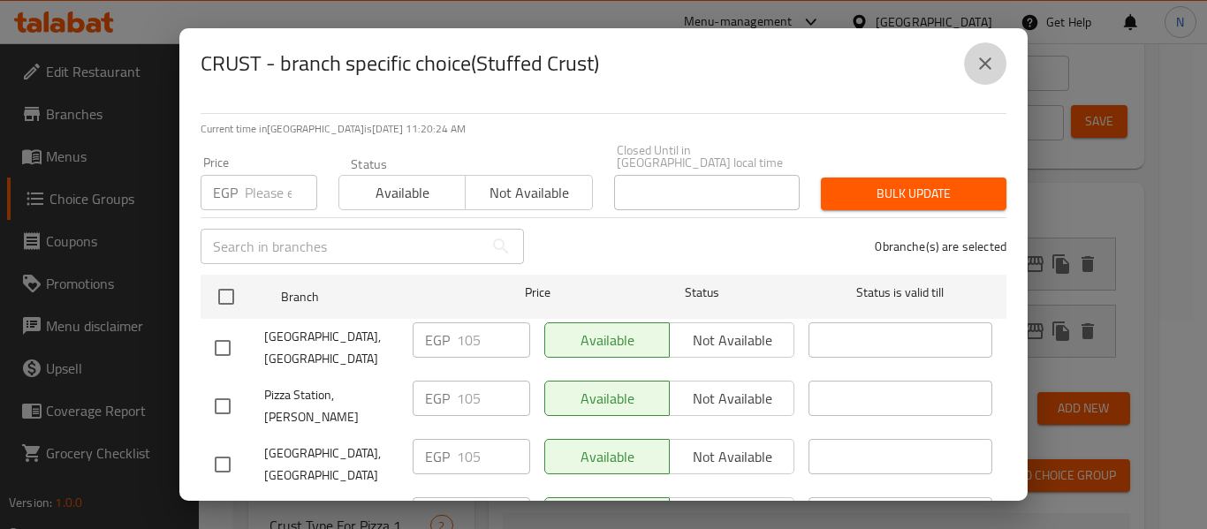
click at [986, 68] on icon "close" at bounding box center [985, 63] width 21 height 21
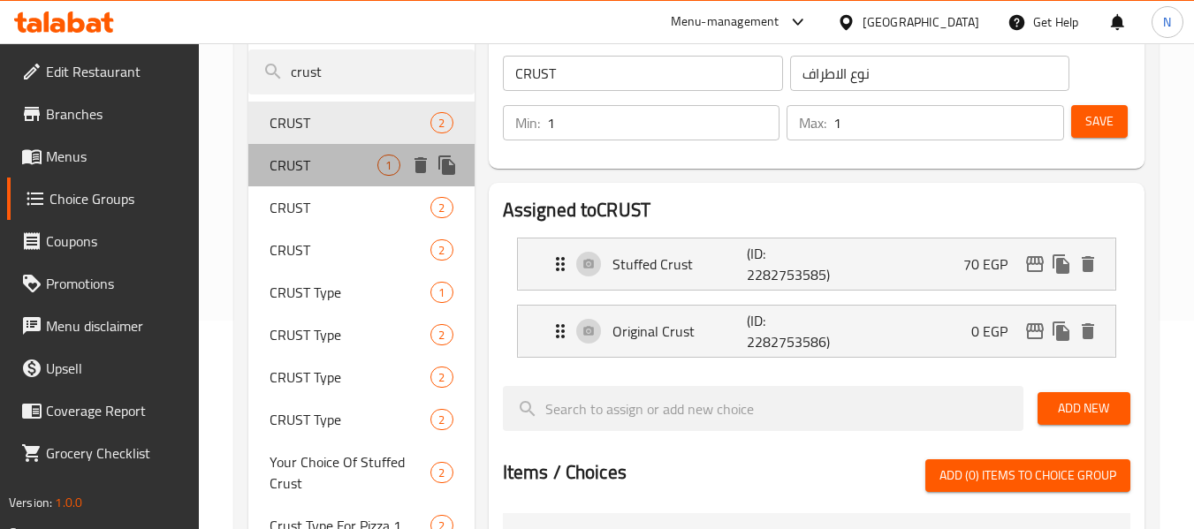
click at [343, 163] on span "CRUST" at bounding box center [324, 165] width 108 height 21
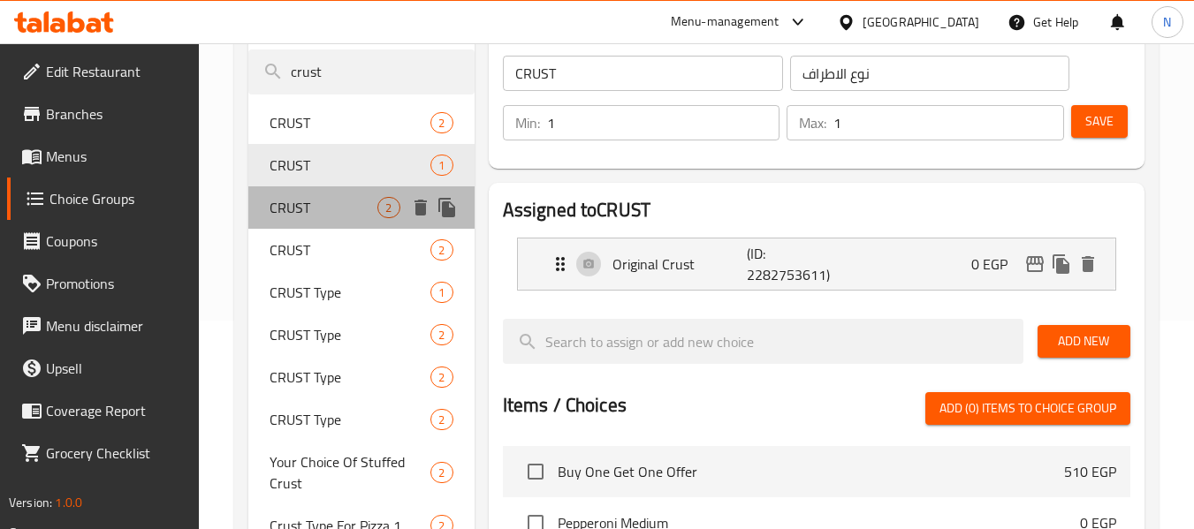
click at [354, 200] on span "CRUST" at bounding box center [324, 207] width 108 height 21
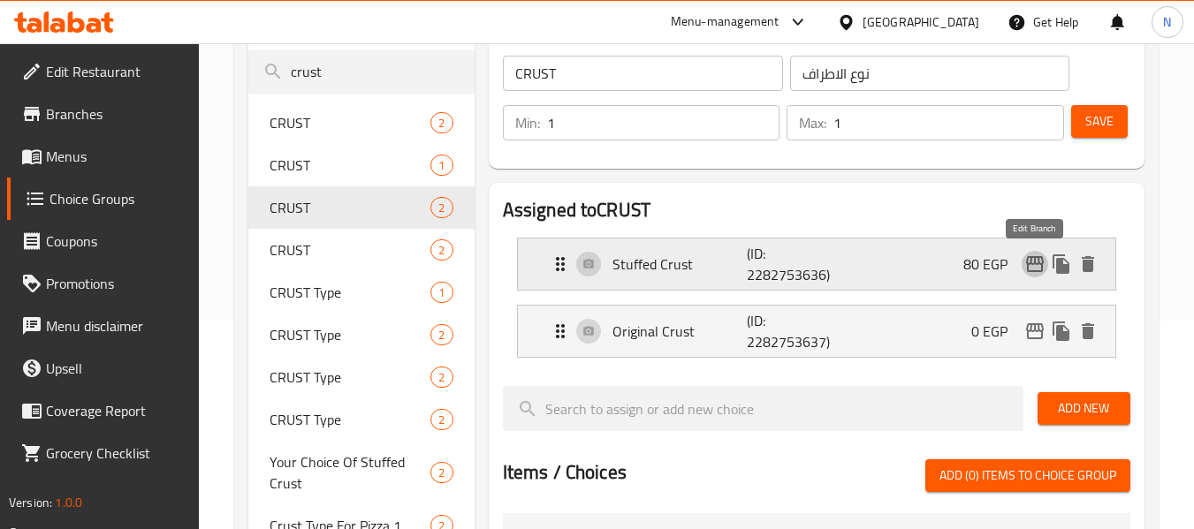
click at [1029, 264] on icon "edit" at bounding box center [1035, 264] width 18 height 16
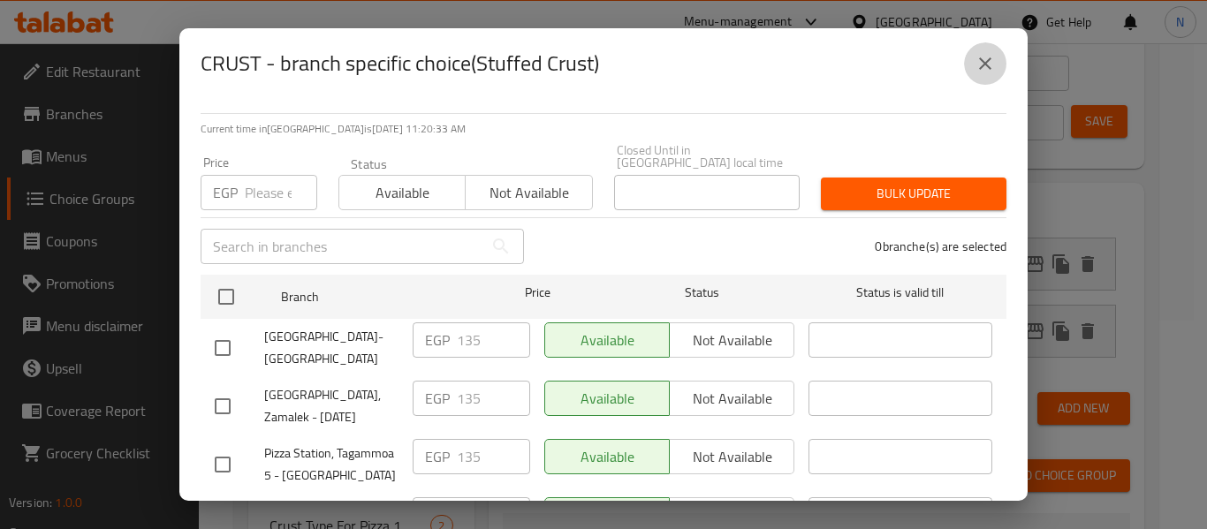
click at [967, 72] on button "close" at bounding box center [985, 63] width 42 height 42
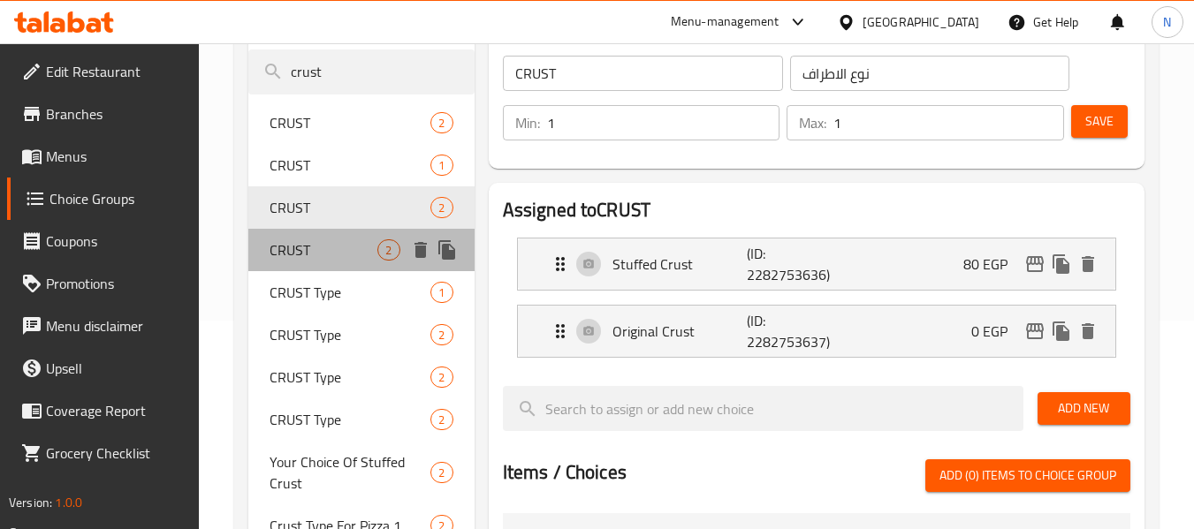
click at [283, 245] on span "CRUST" at bounding box center [324, 250] width 108 height 21
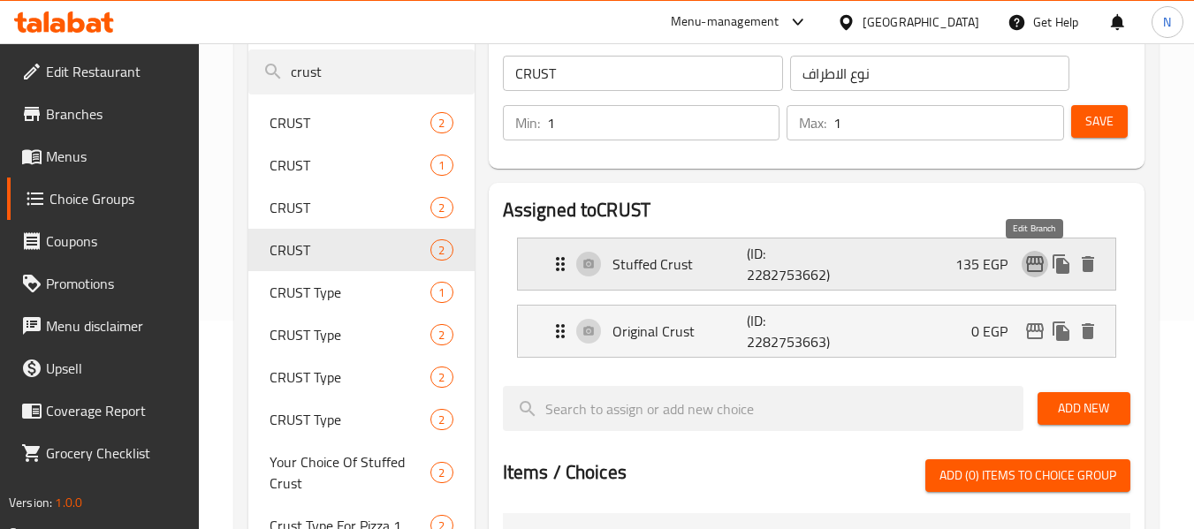
click at [1031, 259] on icon "edit" at bounding box center [1035, 264] width 18 height 16
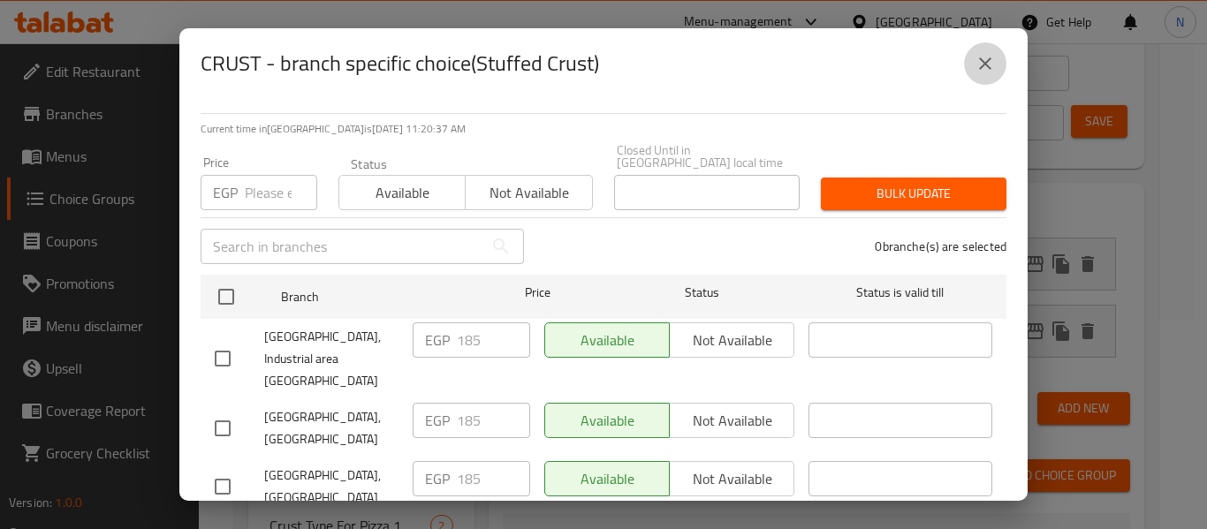
click at [999, 58] on button "close" at bounding box center [985, 63] width 42 height 42
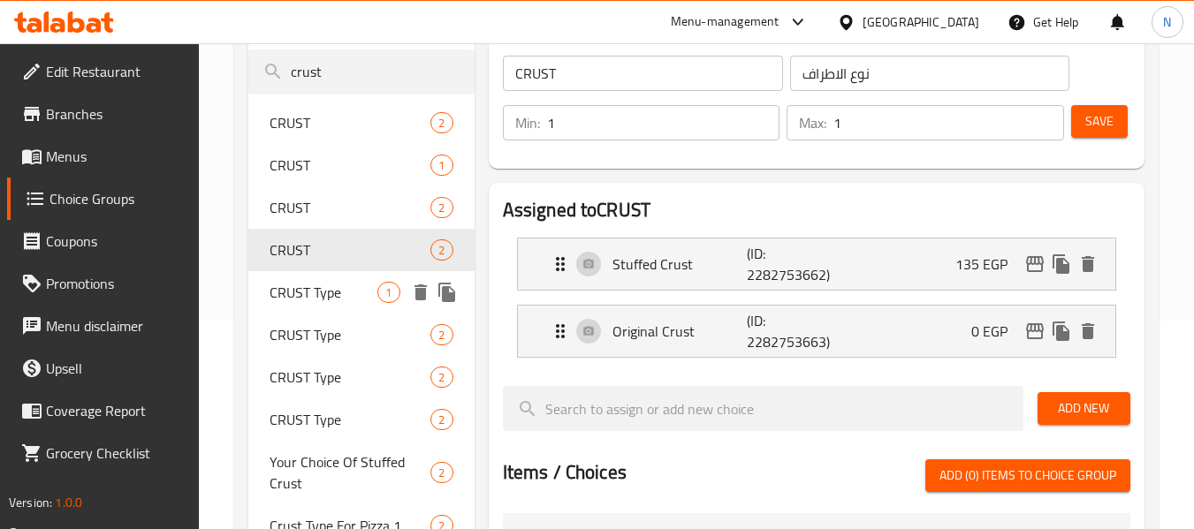
click at [266, 295] on div "CRUST Type 1" at bounding box center [360, 292] width 225 height 42
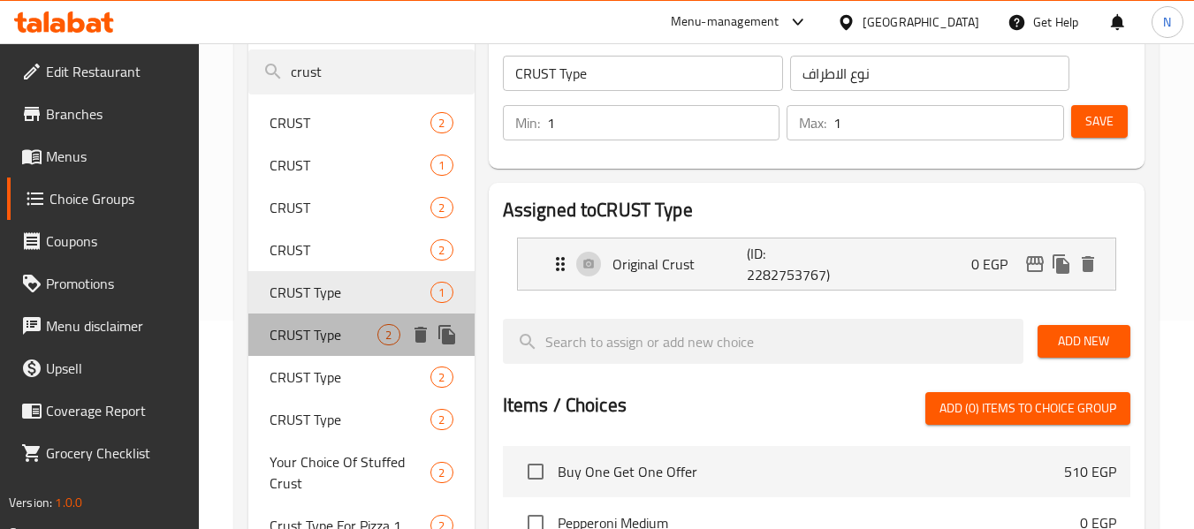
click at [279, 321] on div "CRUST Type 2" at bounding box center [360, 335] width 225 height 42
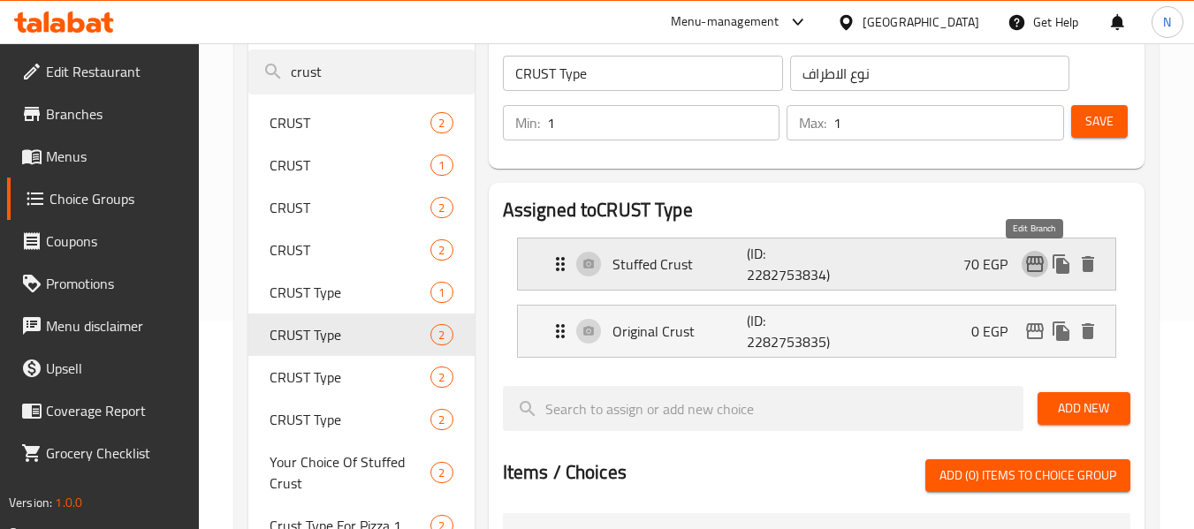
click at [1035, 274] on icon "edit" at bounding box center [1034, 264] width 21 height 21
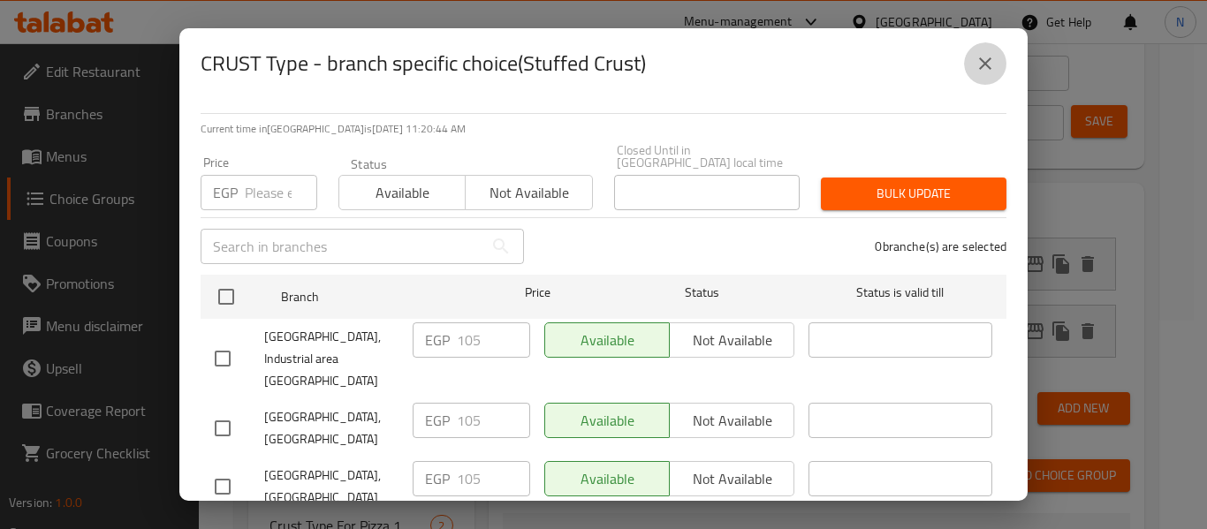
click at [998, 69] on button "close" at bounding box center [985, 63] width 42 height 42
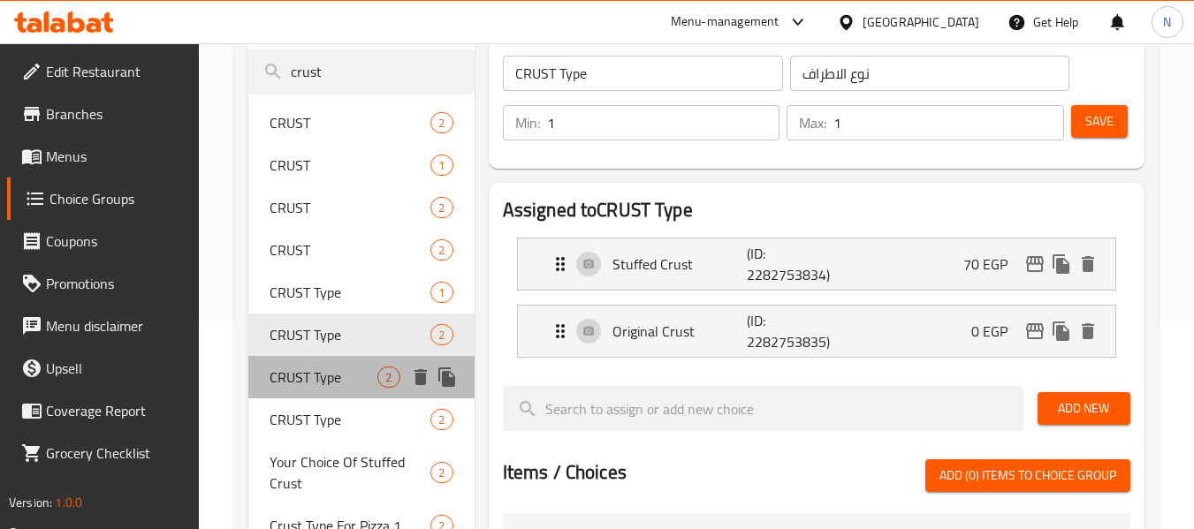
click at [294, 369] on span "CRUST Type" at bounding box center [324, 377] width 108 height 21
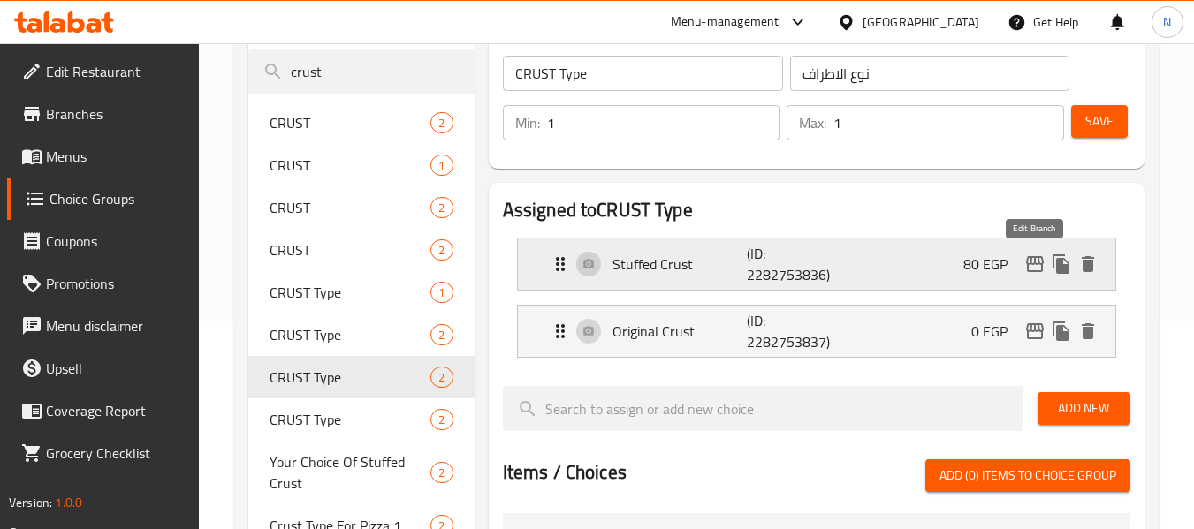
click at [1040, 259] on icon "edit" at bounding box center [1034, 264] width 21 height 21
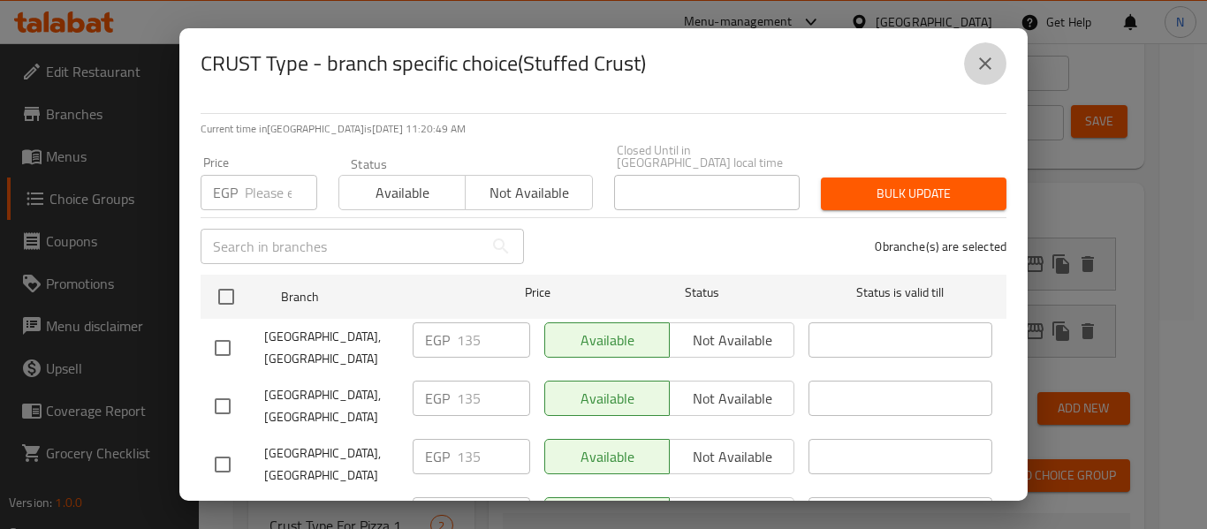
click at [997, 68] on button "close" at bounding box center [985, 63] width 42 height 42
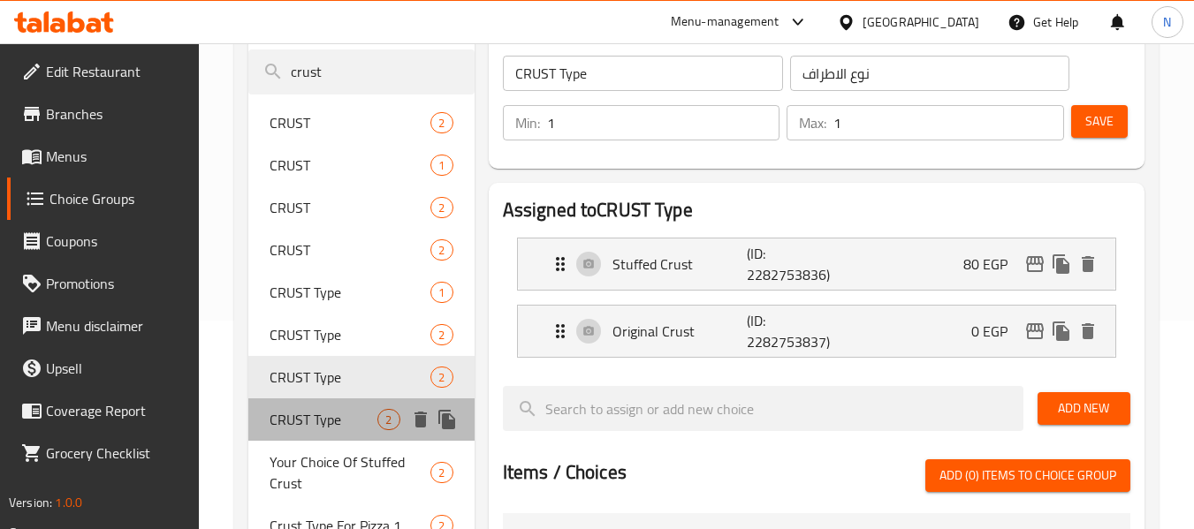
click at [318, 410] on span "CRUST Type" at bounding box center [324, 419] width 108 height 21
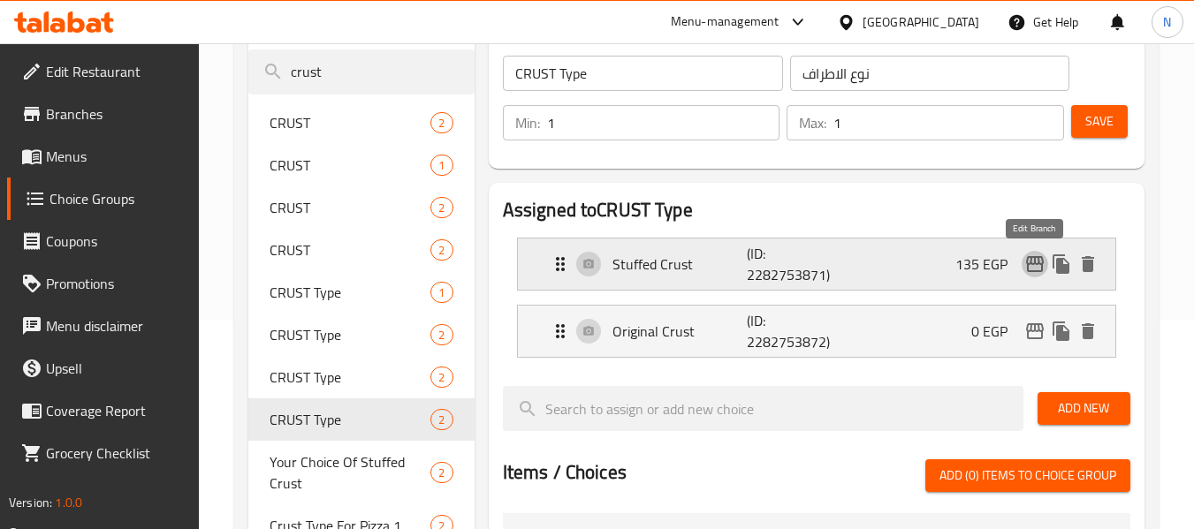
click at [1027, 263] on icon "edit" at bounding box center [1035, 264] width 18 height 16
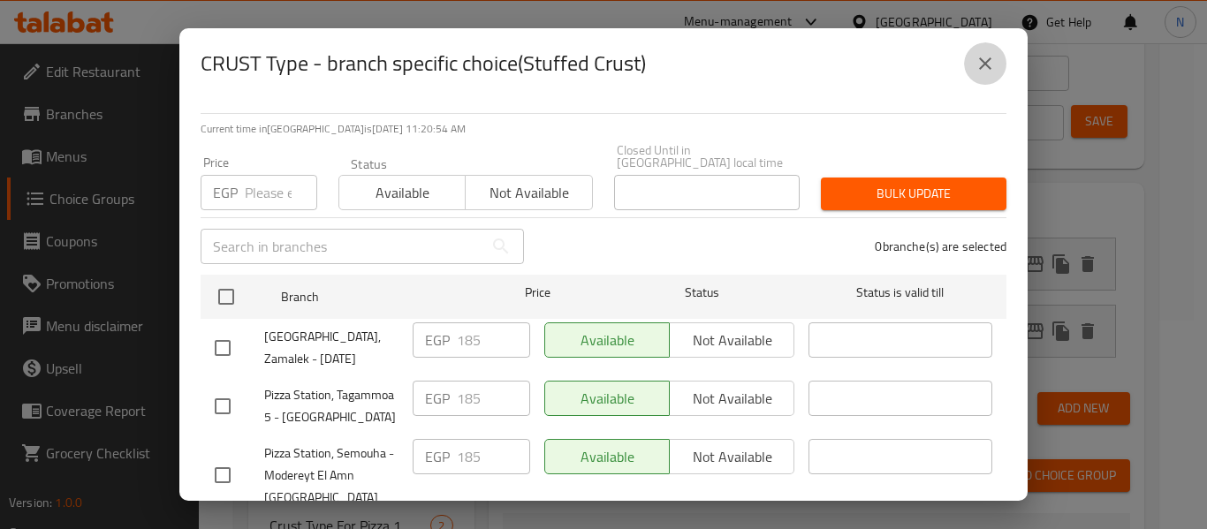
click at [976, 62] on icon "close" at bounding box center [985, 63] width 21 height 21
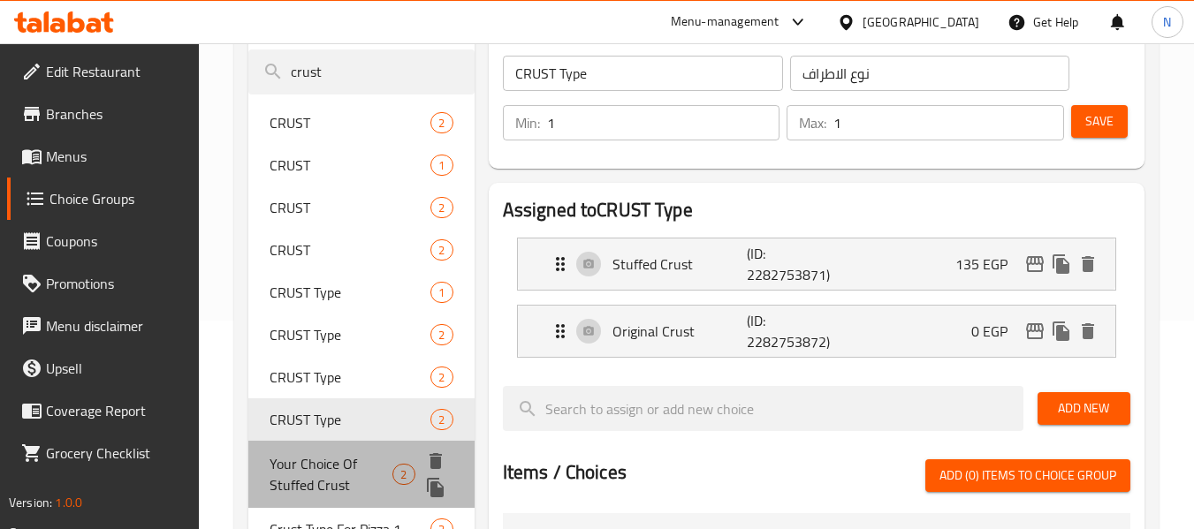
click at [321, 461] on span "Your Choice Of Stuffed Crust" at bounding box center [331, 474] width 123 height 42
type input "Your Choice Of Stuffed Crust"
type input "إختيارك من حشو الاطراف"
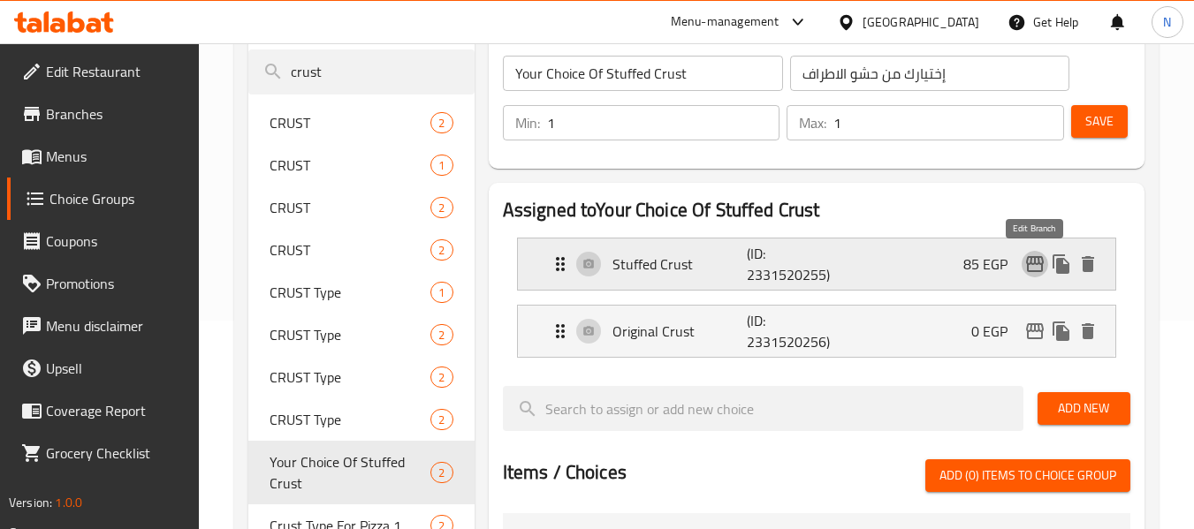
click at [1031, 275] on button "edit" at bounding box center [1035, 264] width 27 height 27
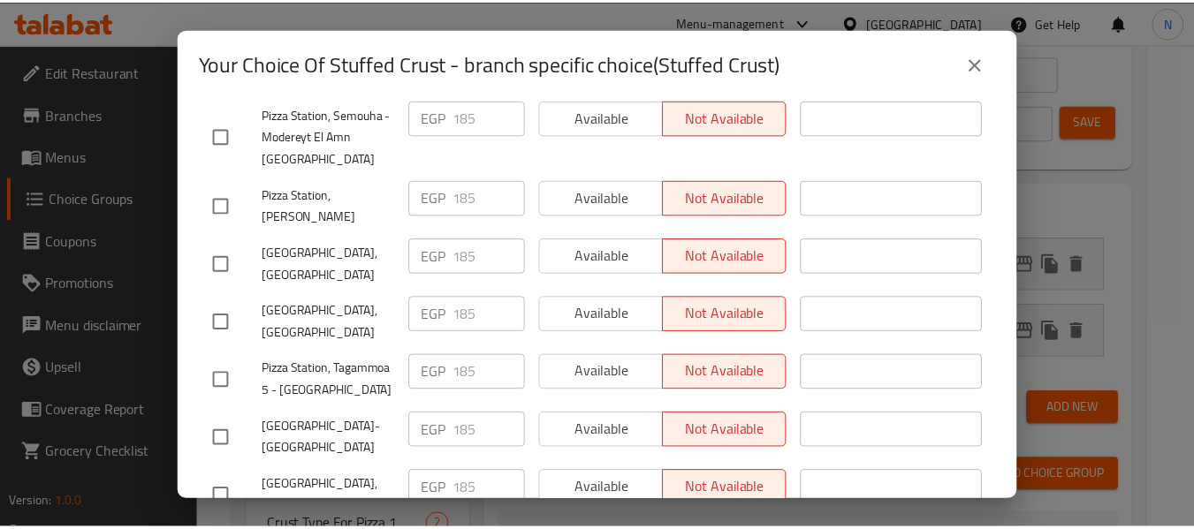
scroll to position [663, 0]
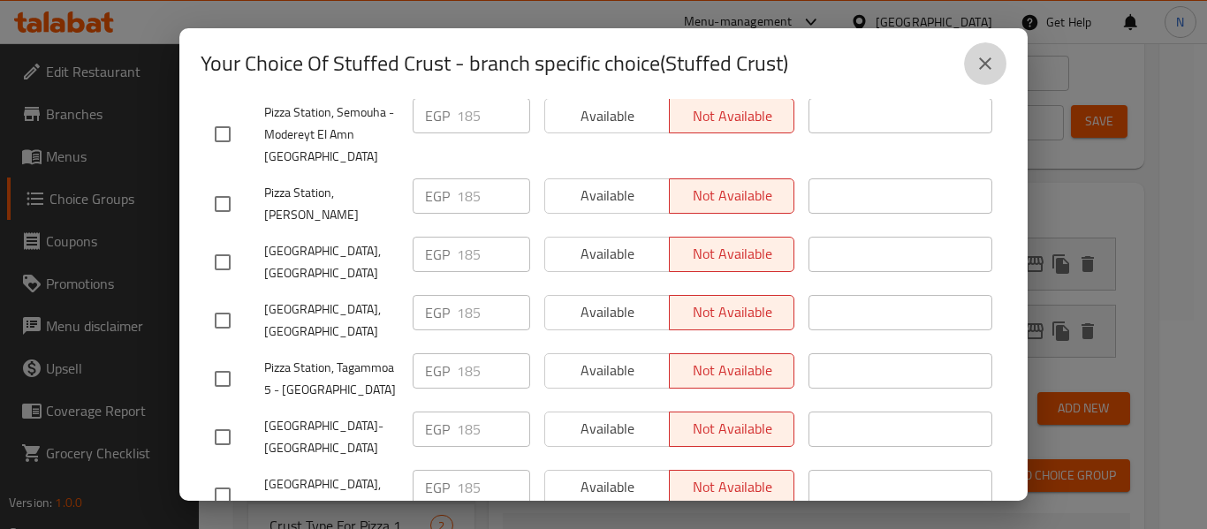
click at [986, 72] on icon "close" at bounding box center [985, 63] width 21 height 21
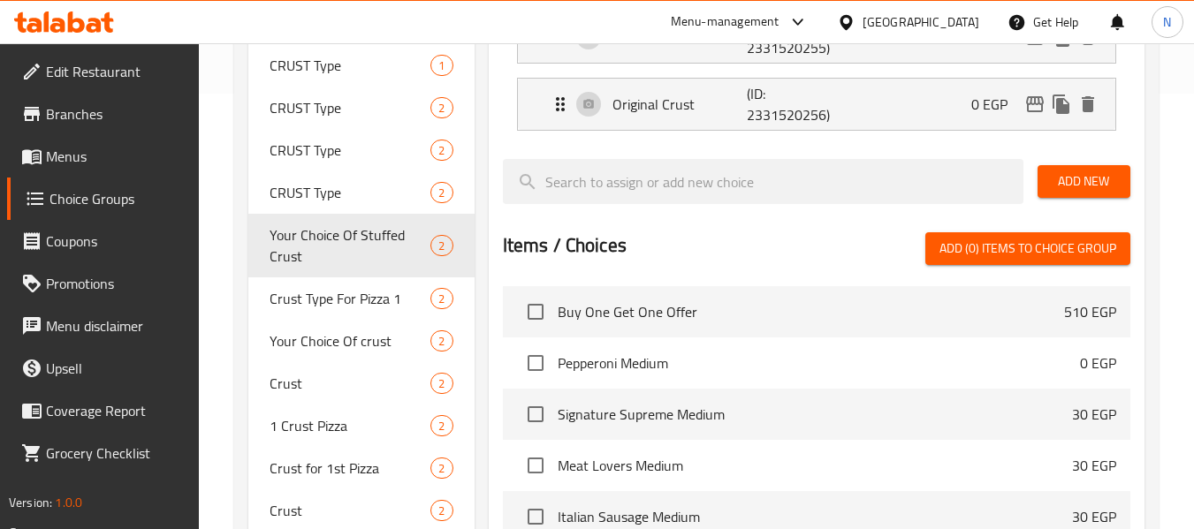
scroll to position [437, 0]
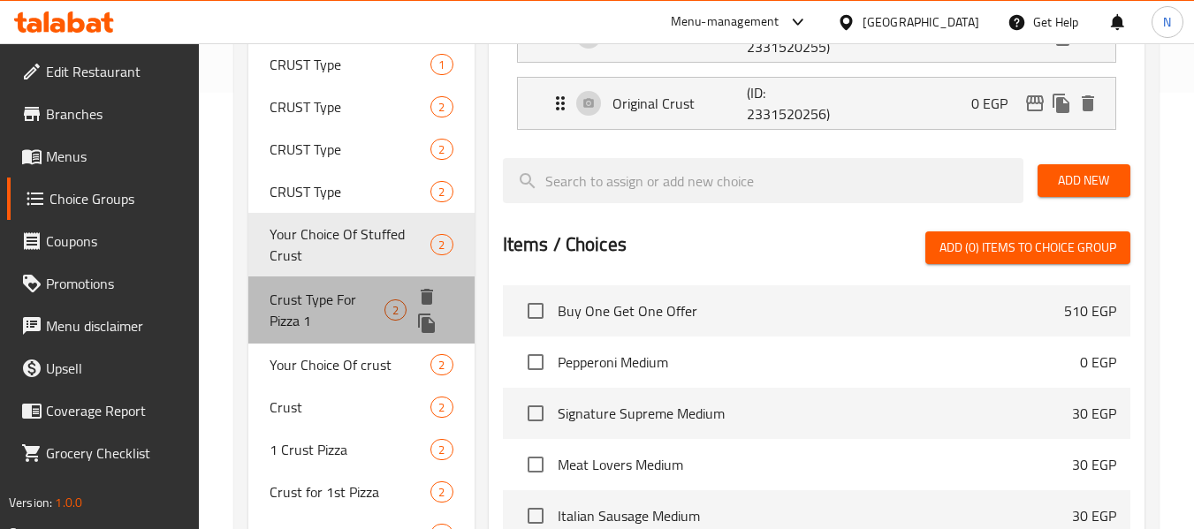
click at [324, 312] on span "Crust Type For Pizza 1" at bounding box center [327, 310] width 115 height 42
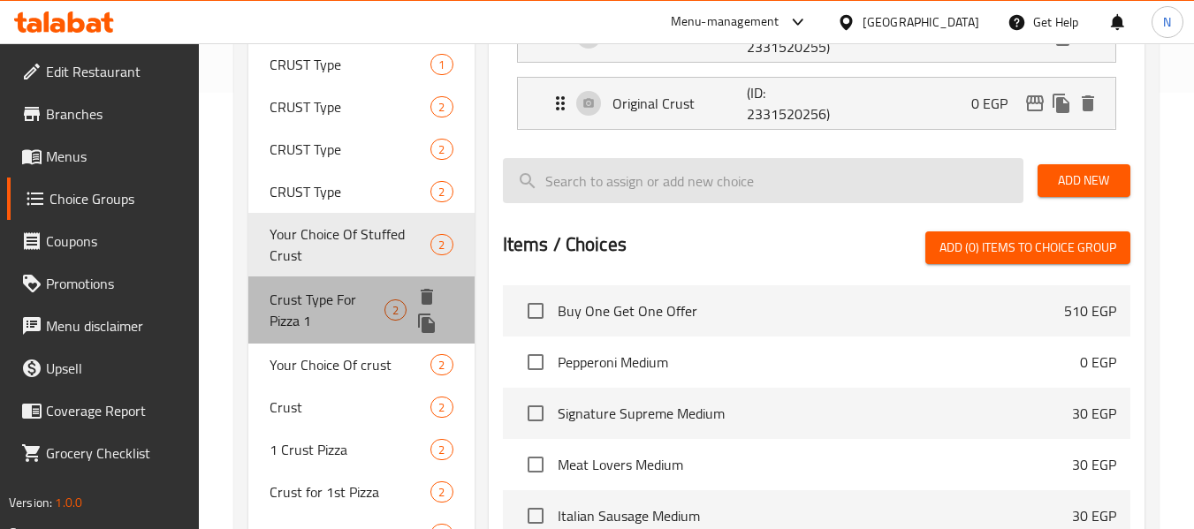
type input "Crust Type For Pizza 1"
type input "نوع الاطراف للبيتزا الاولي"
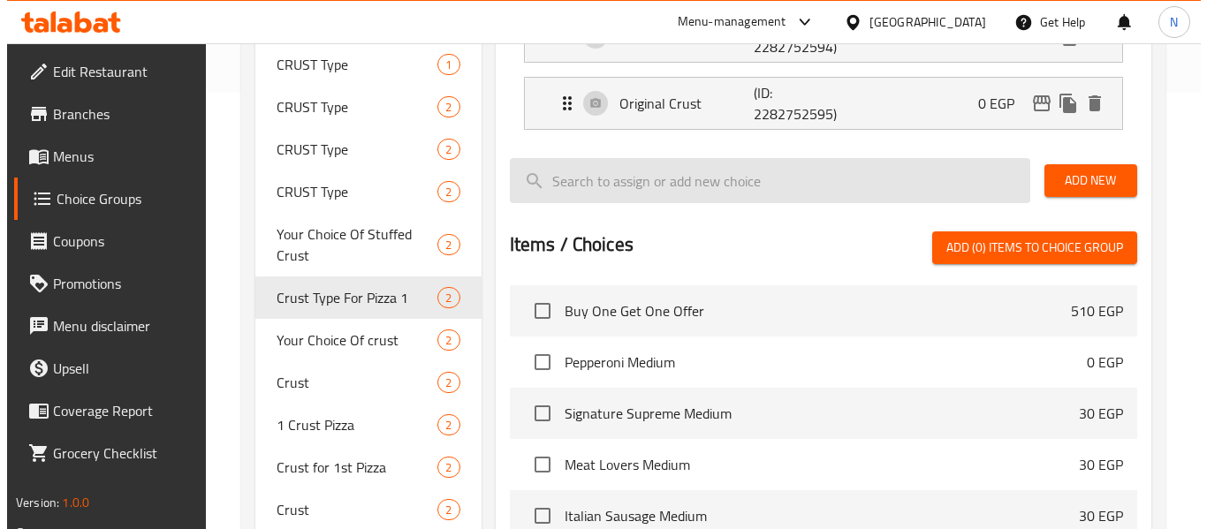
scroll to position [348, 0]
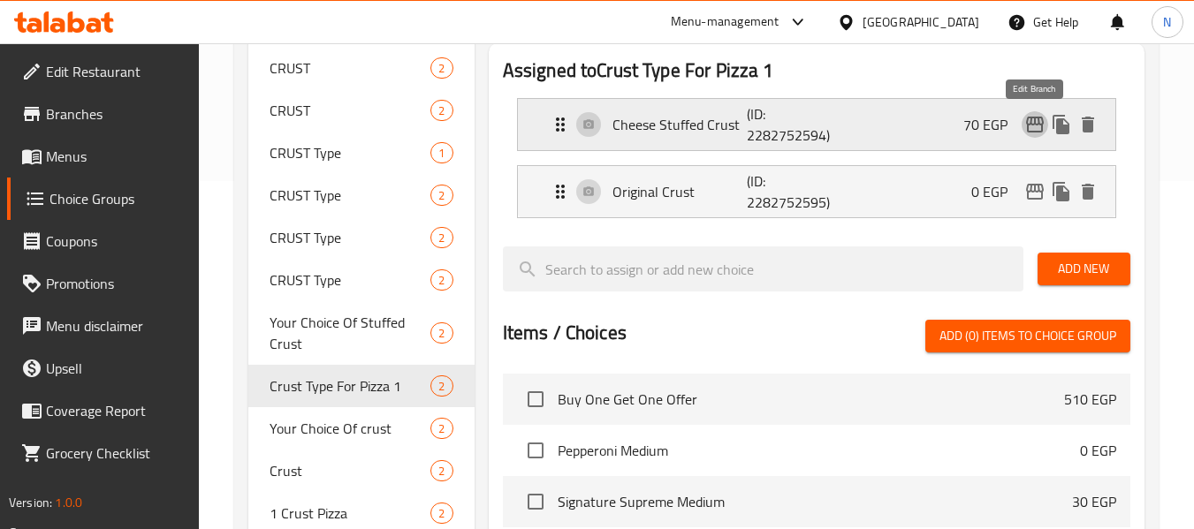
click at [1035, 121] on icon "edit" at bounding box center [1035, 125] width 18 height 16
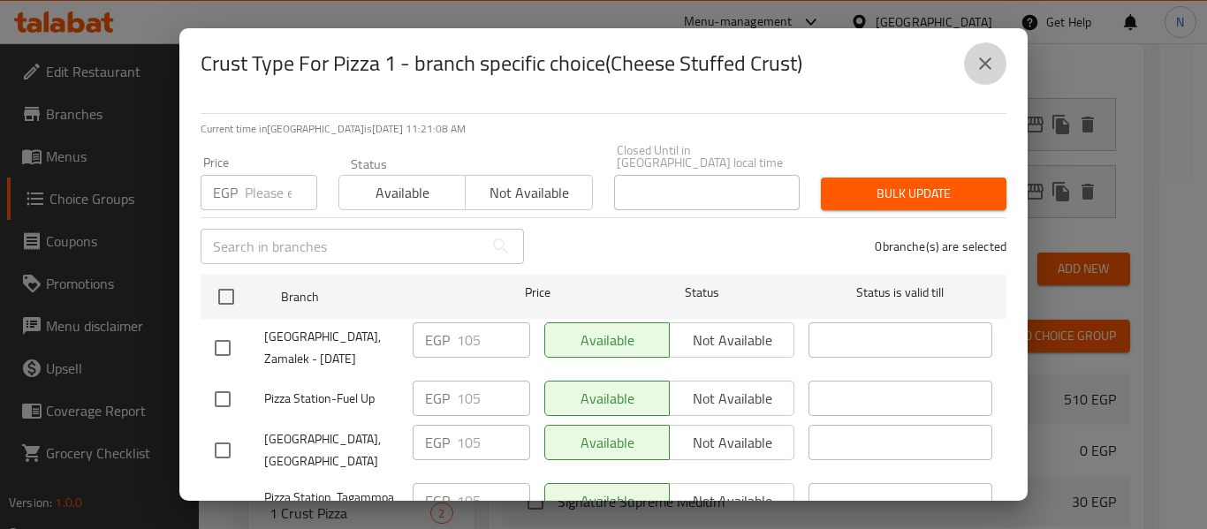
click at [996, 66] on button "close" at bounding box center [985, 63] width 42 height 42
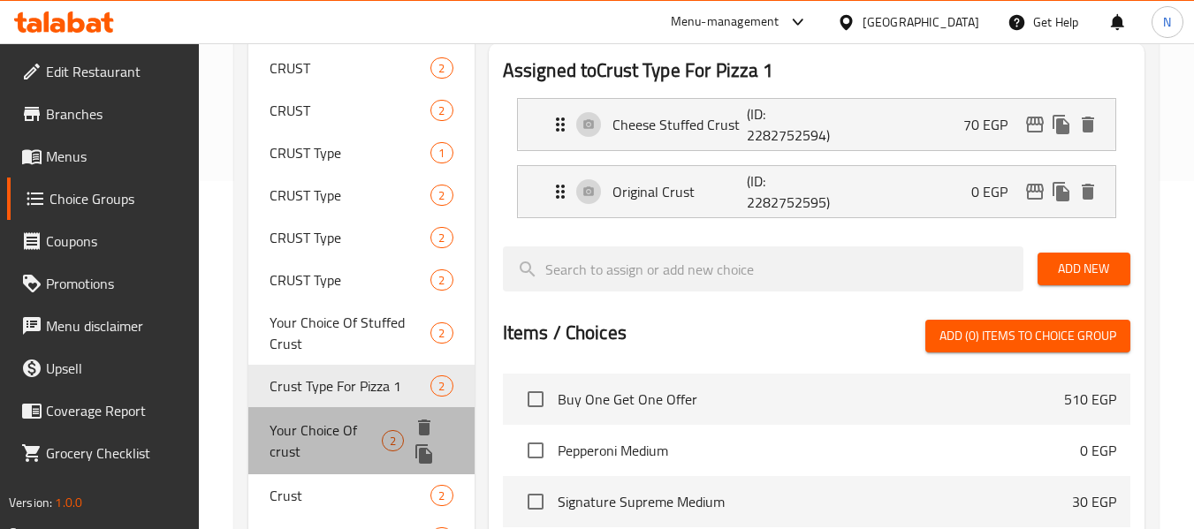
click at [350, 438] on span "Your Choice Of crust" at bounding box center [326, 441] width 112 height 42
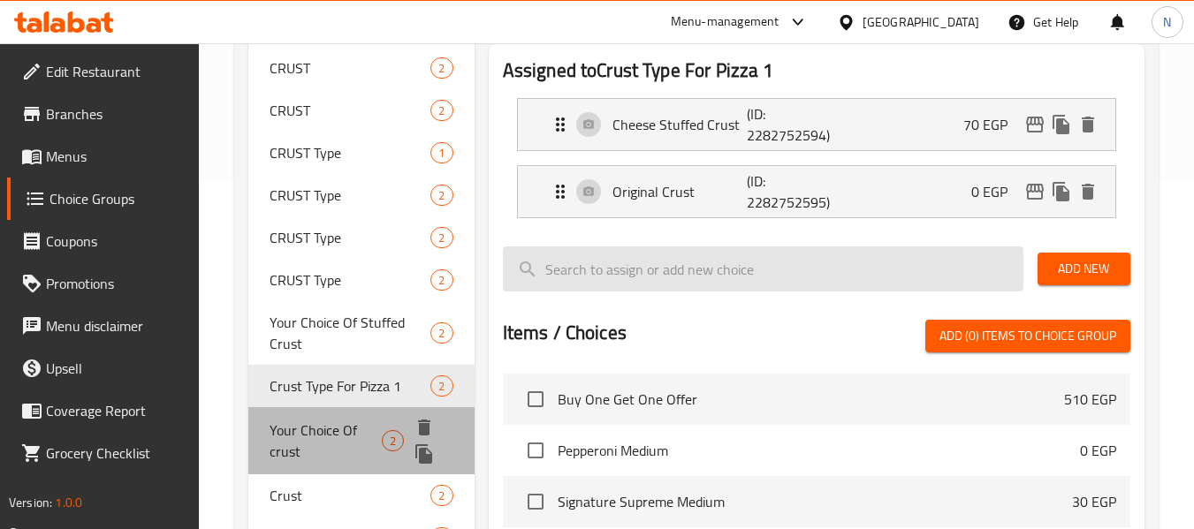
type input "Your Choice Of crust"
type input "اختيارك من الأطراف"
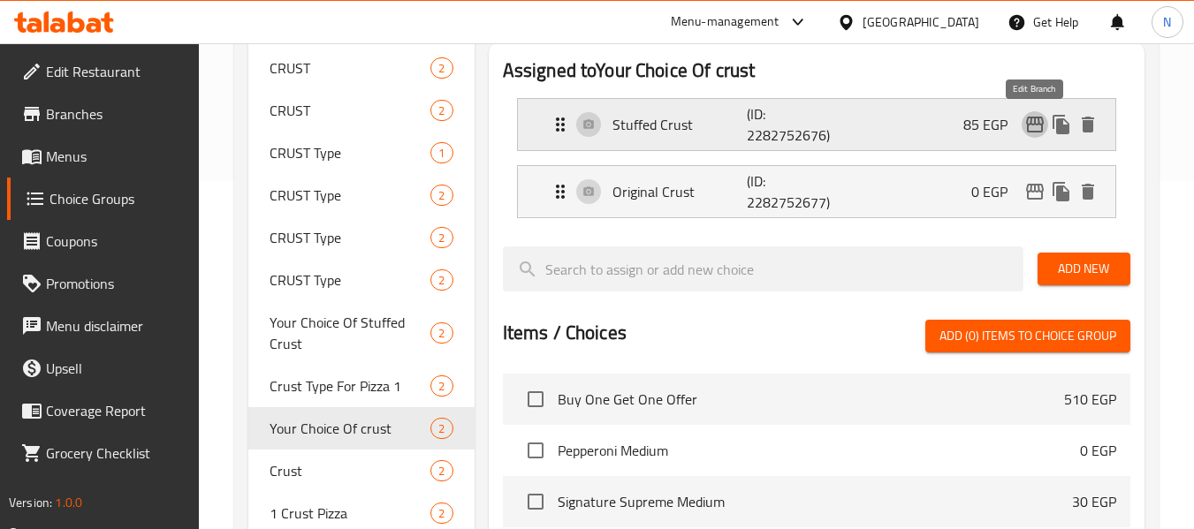
click at [1029, 124] on icon "edit" at bounding box center [1035, 125] width 18 height 16
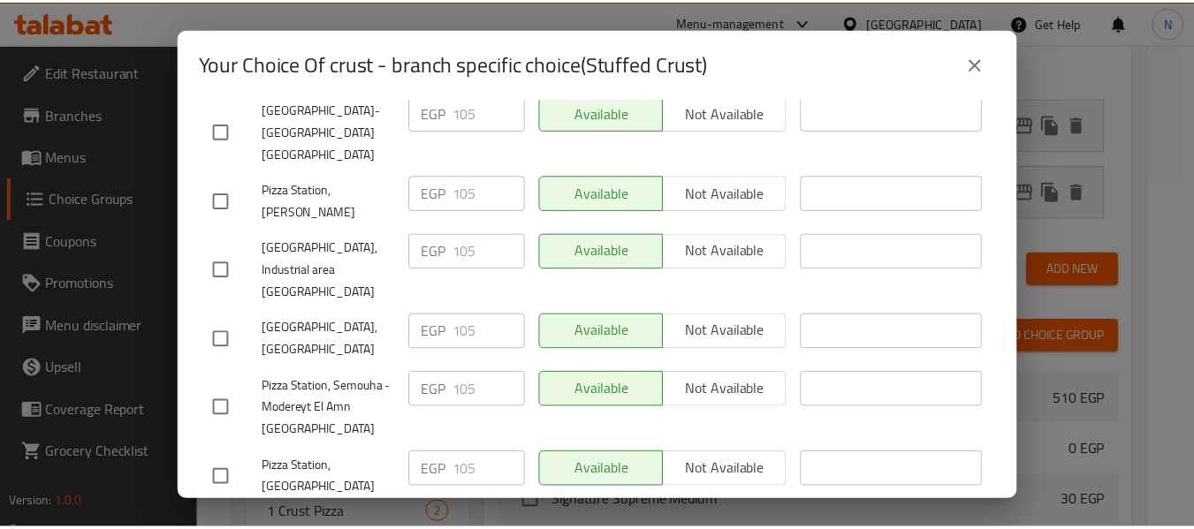
scroll to position [663, 0]
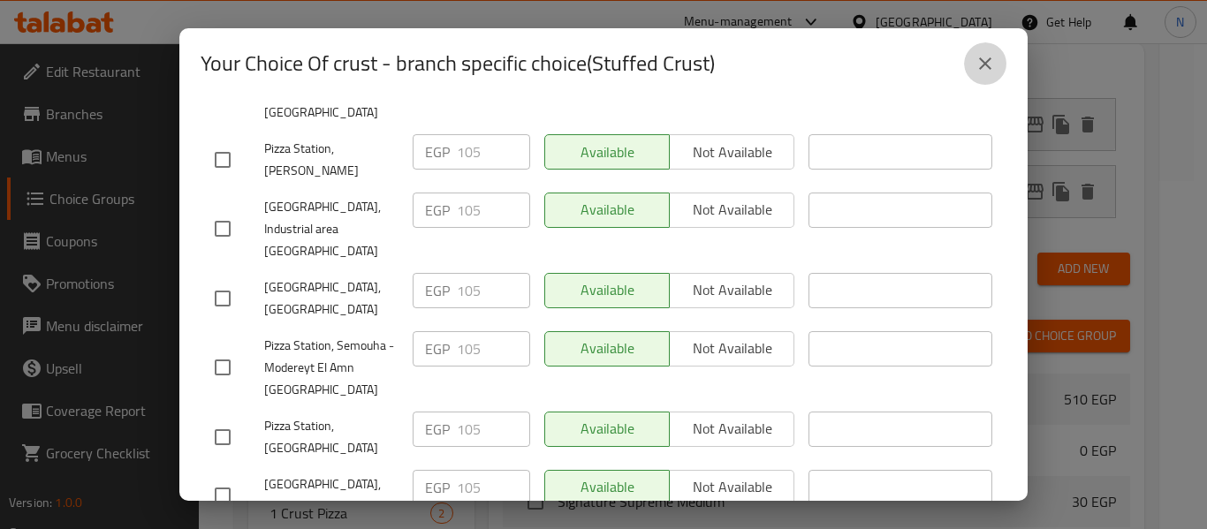
click at [978, 73] on icon "close" at bounding box center [985, 63] width 21 height 21
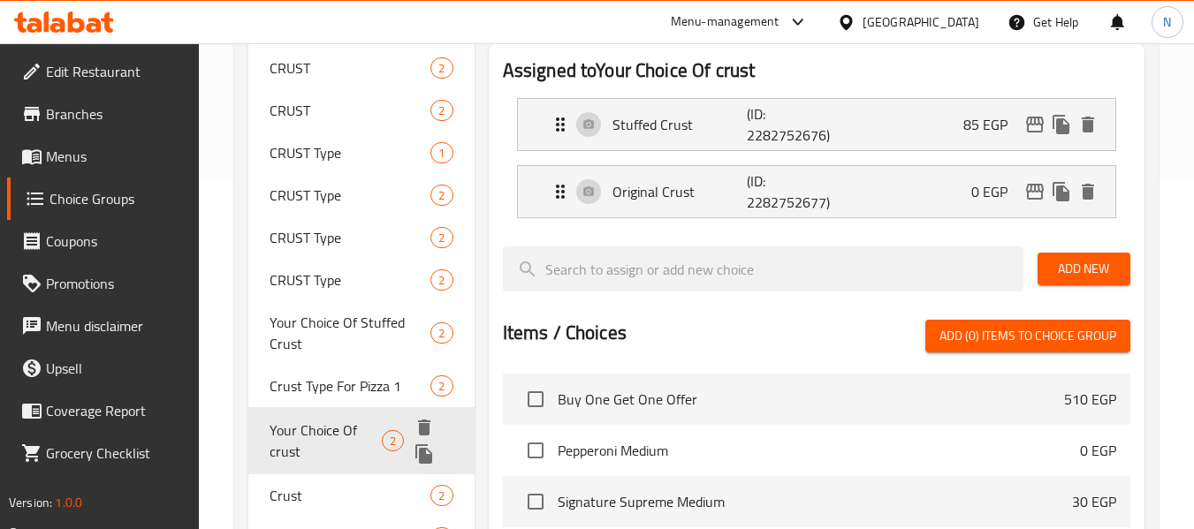
scroll to position [482, 0]
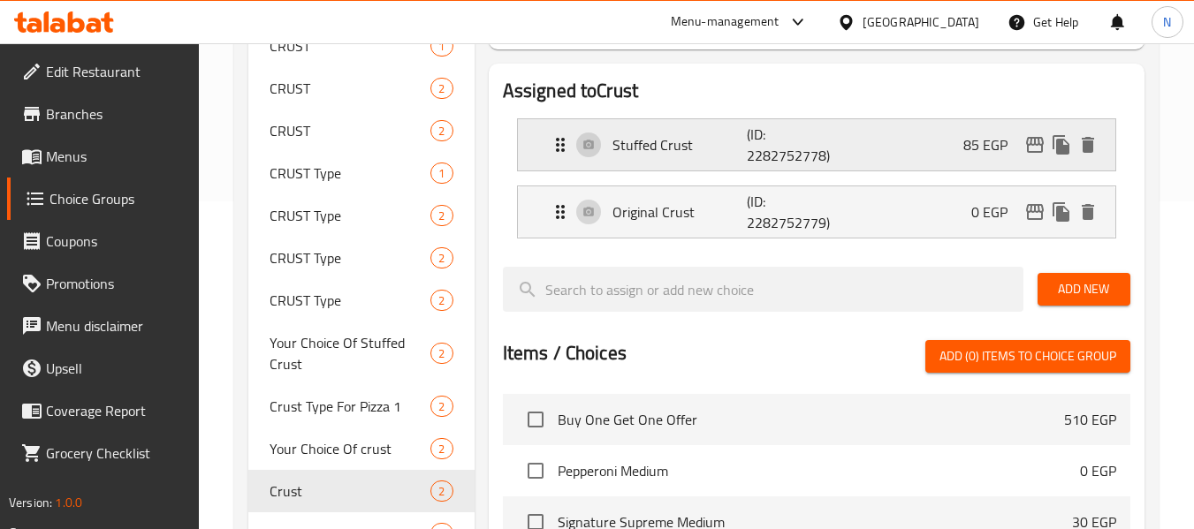
scroll to position [328, 0]
click at [1031, 141] on icon "edit" at bounding box center [1035, 145] width 18 height 16
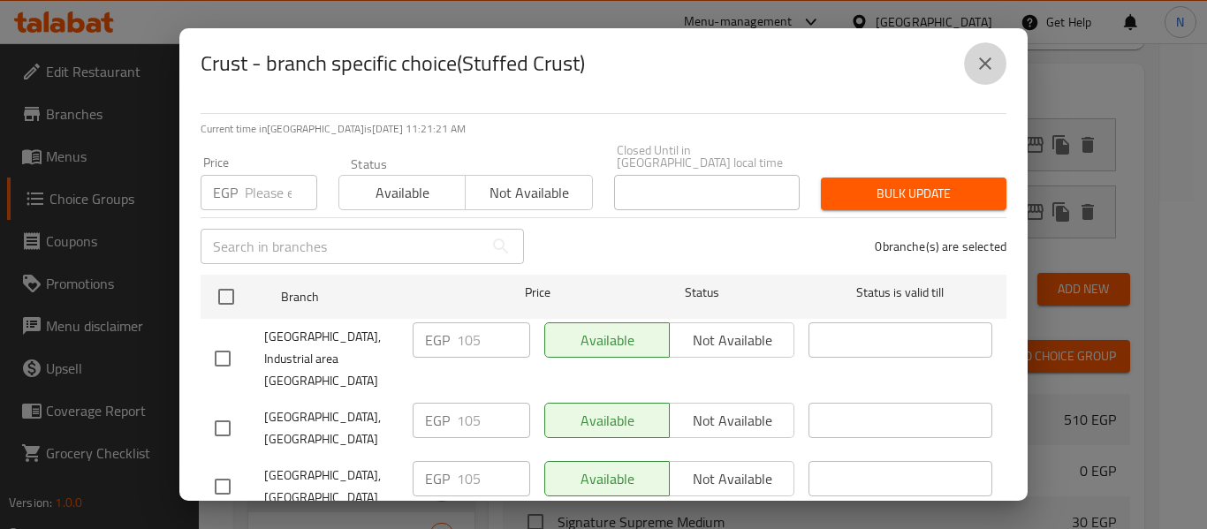
click at [991, 54] on icon "close" at bounding box center [985, 63] width 21 height 21
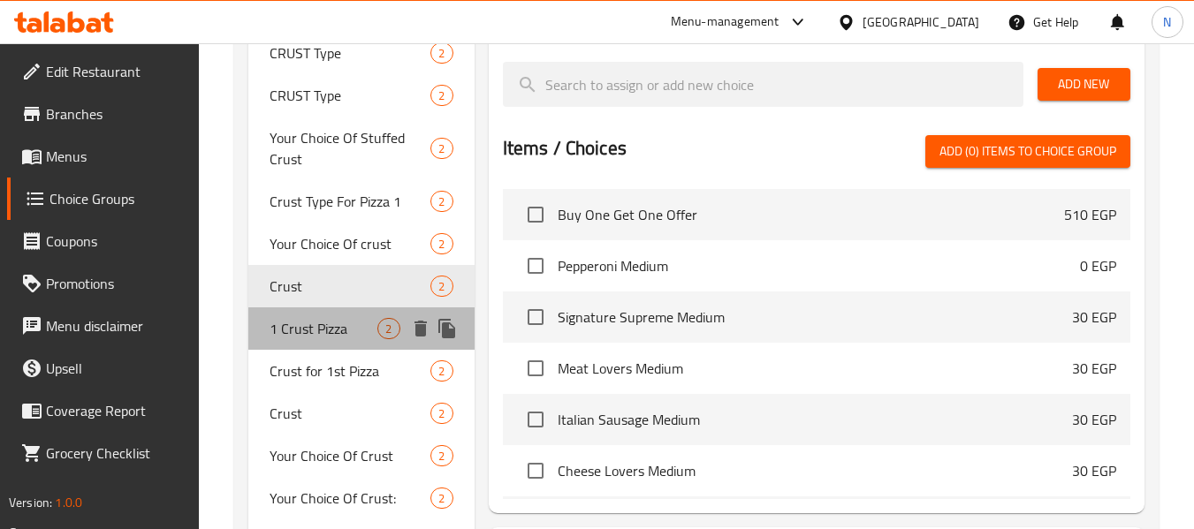
scroll to position [534, 0]
click at [308, 338] on span "1 Crust Pizza" at bounding box center [324, 327] width 108 height 21
type input "1 Crust Pizza"
type input "اطراف البيتزا الاولي"
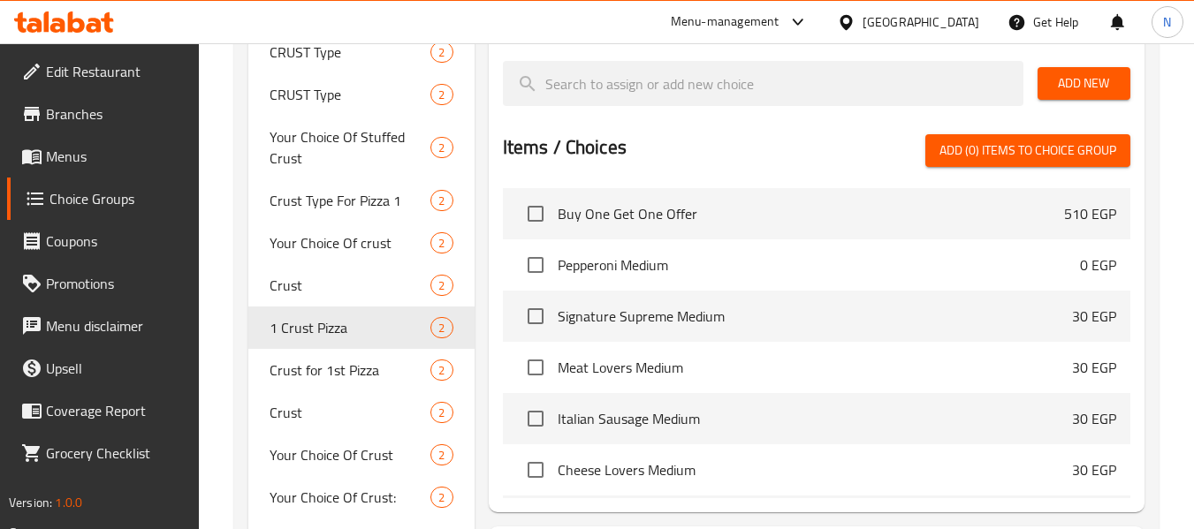
scroll to position [390, 0]
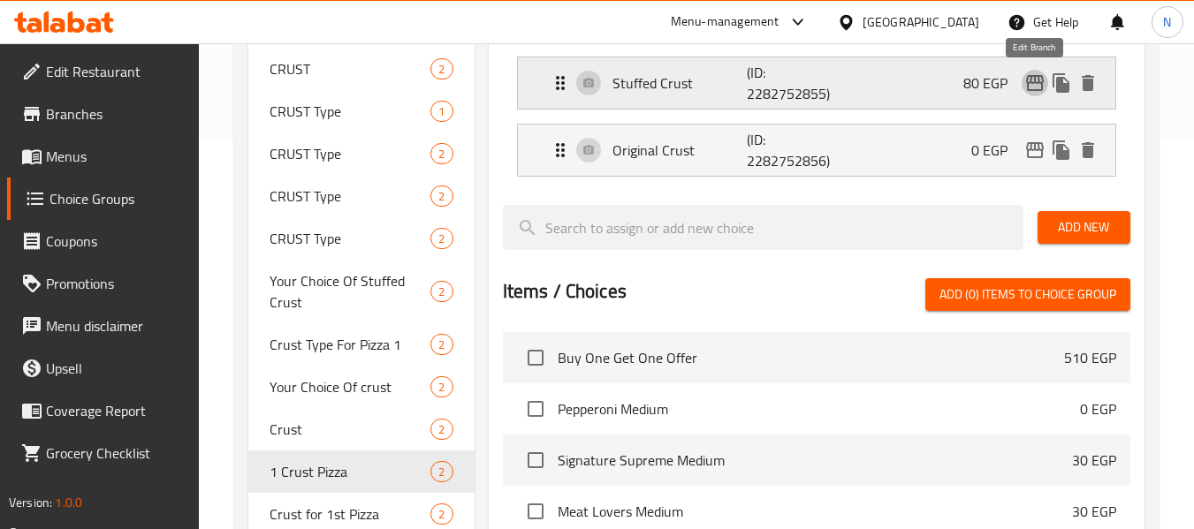
click at [1024, 80] on icon "edit" at bounding box center [1034, 82] width 21 height 21
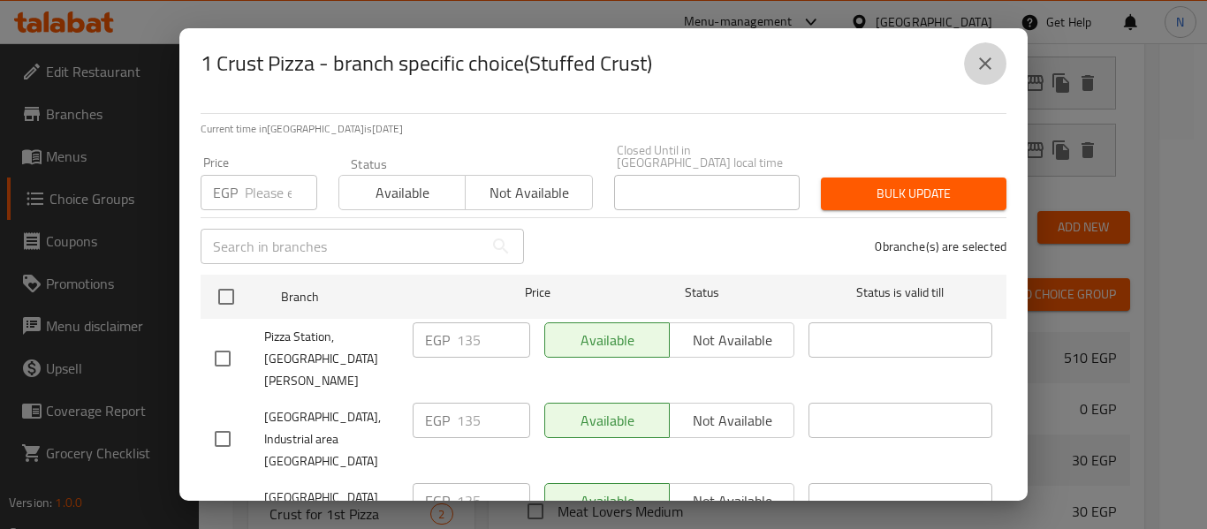
click at [995, 64] on icon "close" at bounding box center [985, 63] width 21 height 21
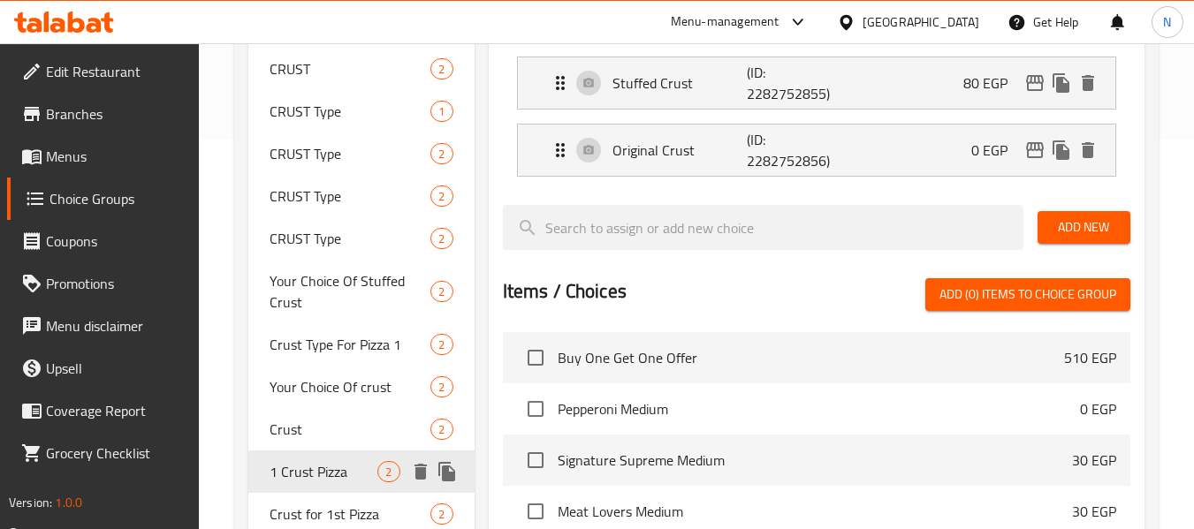
scroll to position [559, 0]
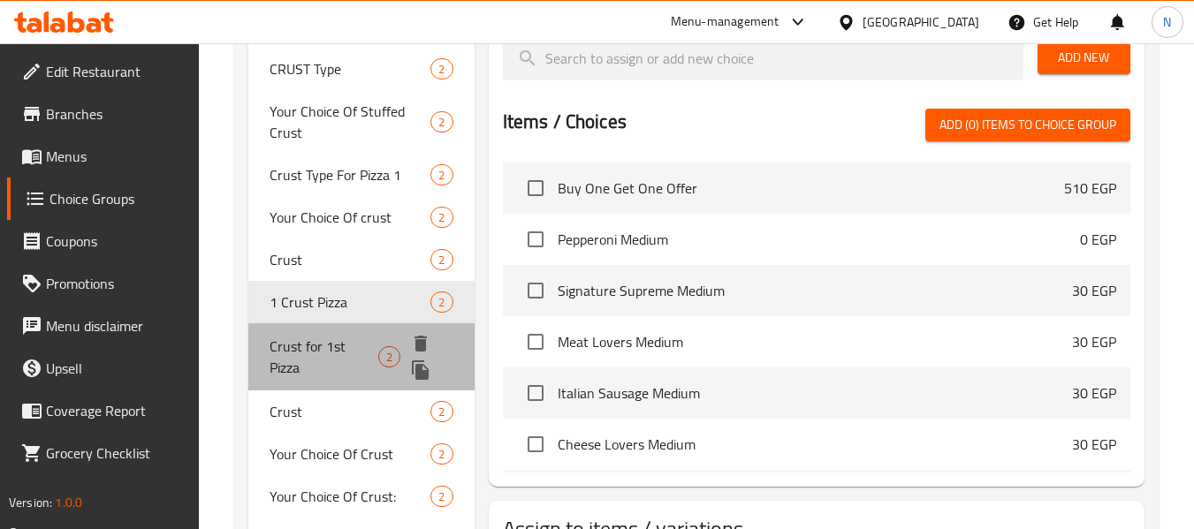
click at [373, 348] on span "Crust for 1st Pizza" at bounding box center [324, 357] width 109 height 42
type input "Crust for 1st Pizza"
type input "نوع الاطراف فى البيتزا الأولى"
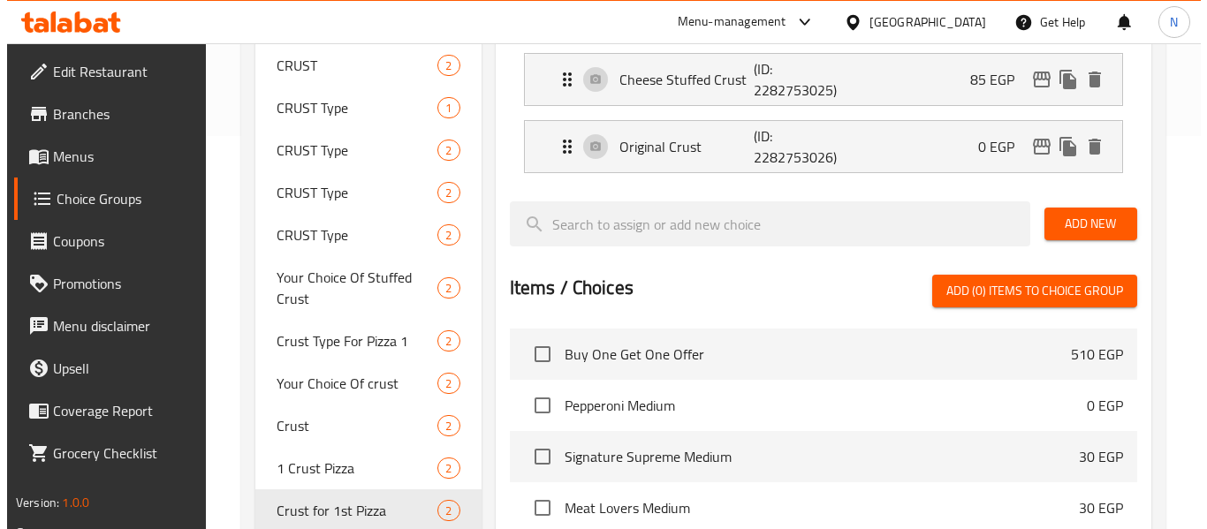
scroll to position [375, 0]
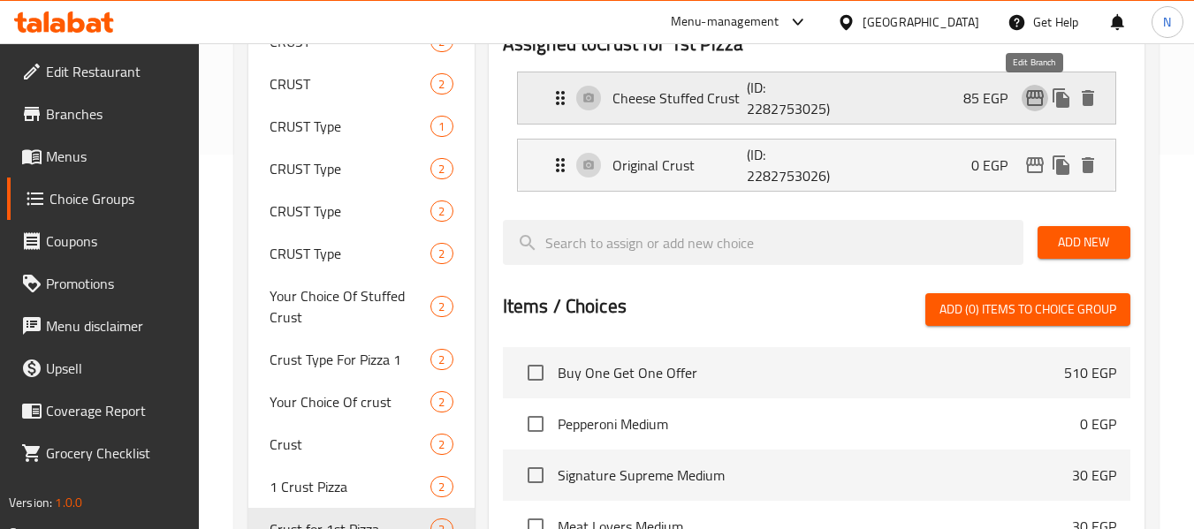
click at [1026, 105] on icon "edit" at bounding box center [1034, 98] width 21 height 21
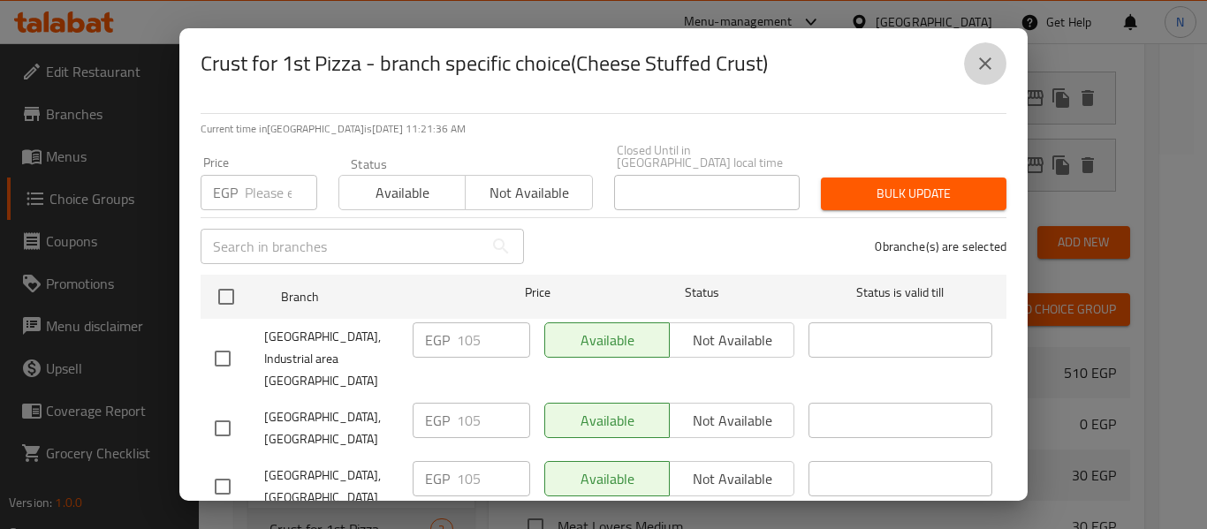
click at [978, 68] on icon "close" at bounding box center [985, 63] width 21 height 21
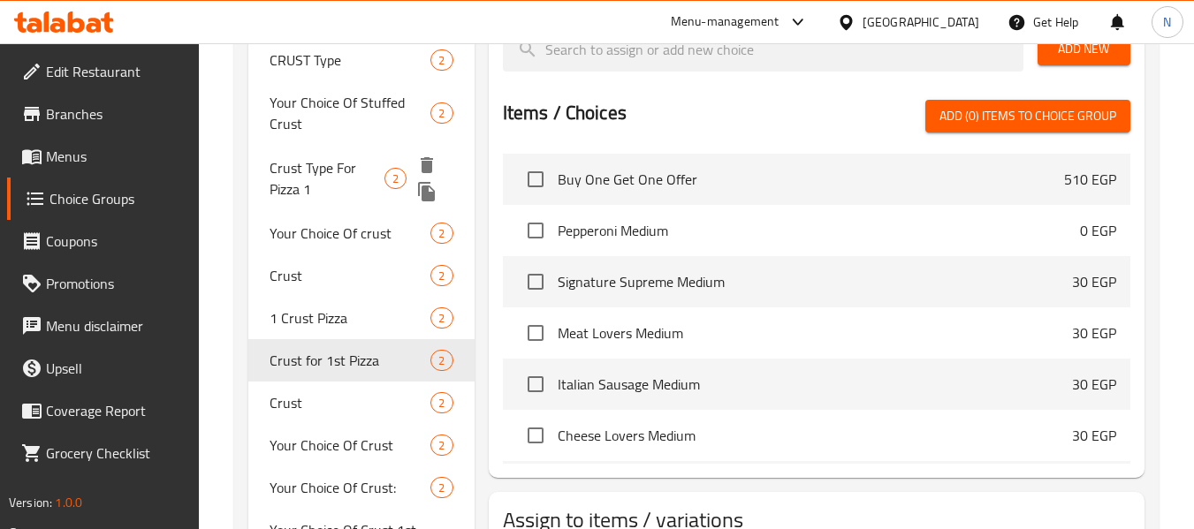
scroll to position [569, 0]
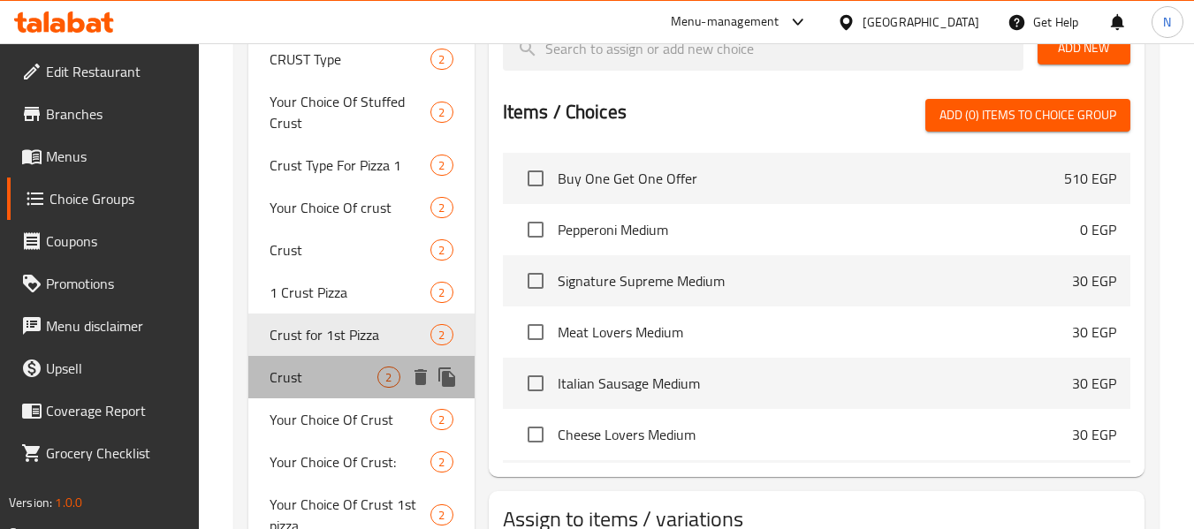
click at [346, 388] on div "Crust 2" at bounding box center [360, 377] width 225 height 42
type input "Crust"
type input "نوع الاطراف"
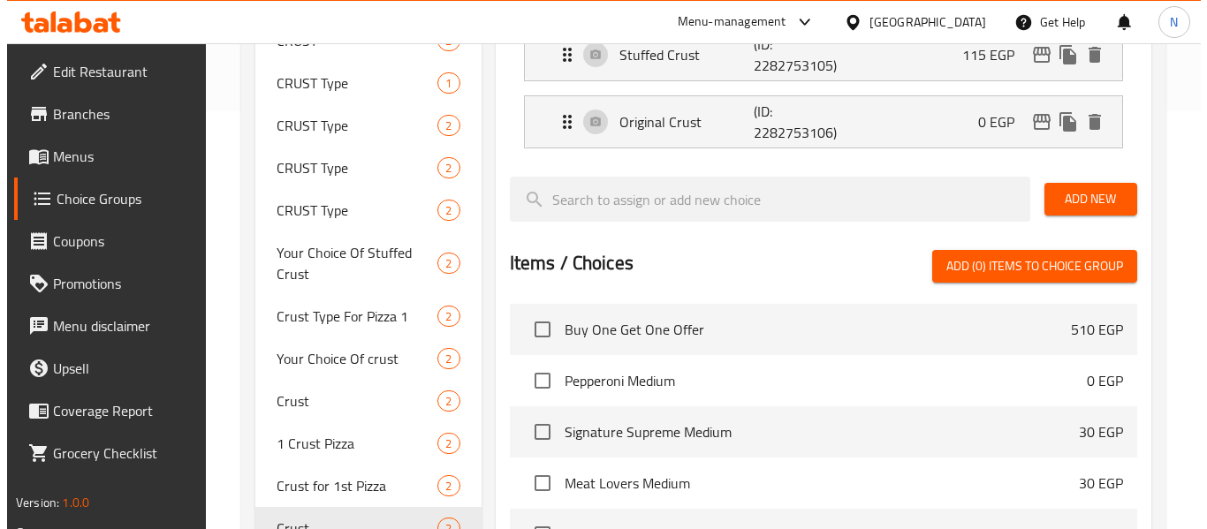
scroll to position [416, 0]
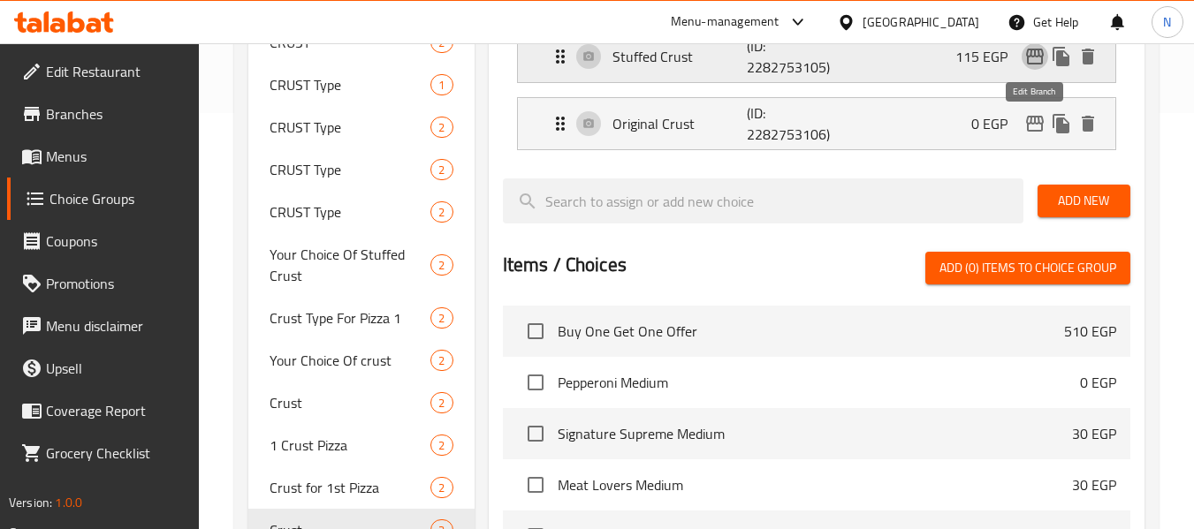
click at [1038, 59] on icon "edit" at bounding box center [1034, 56] width 21 height 21
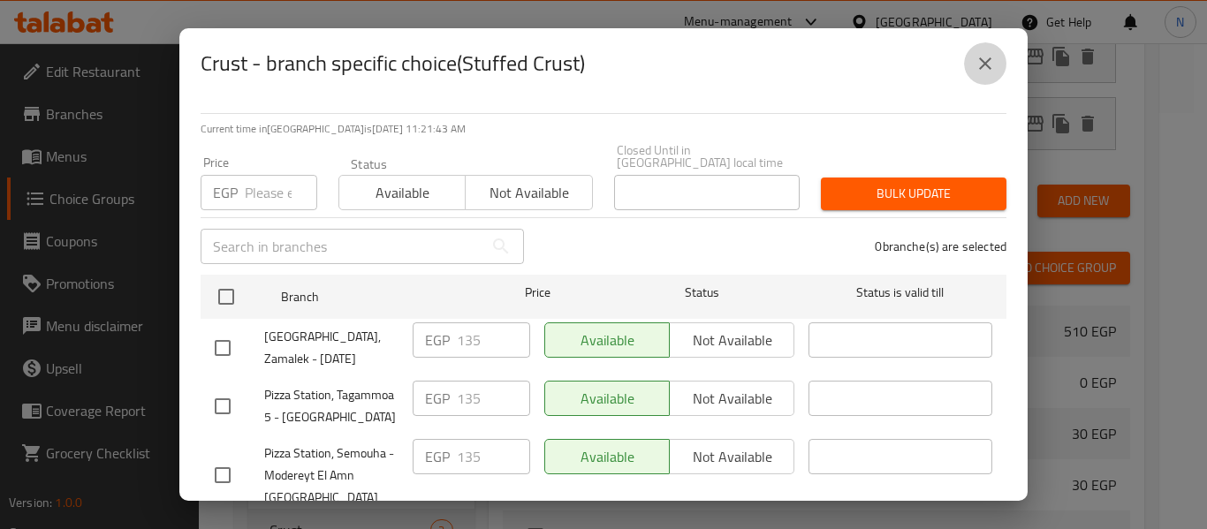
click at [971, 65] on button "close" at bounding box center [985, 63] width 42 height 42
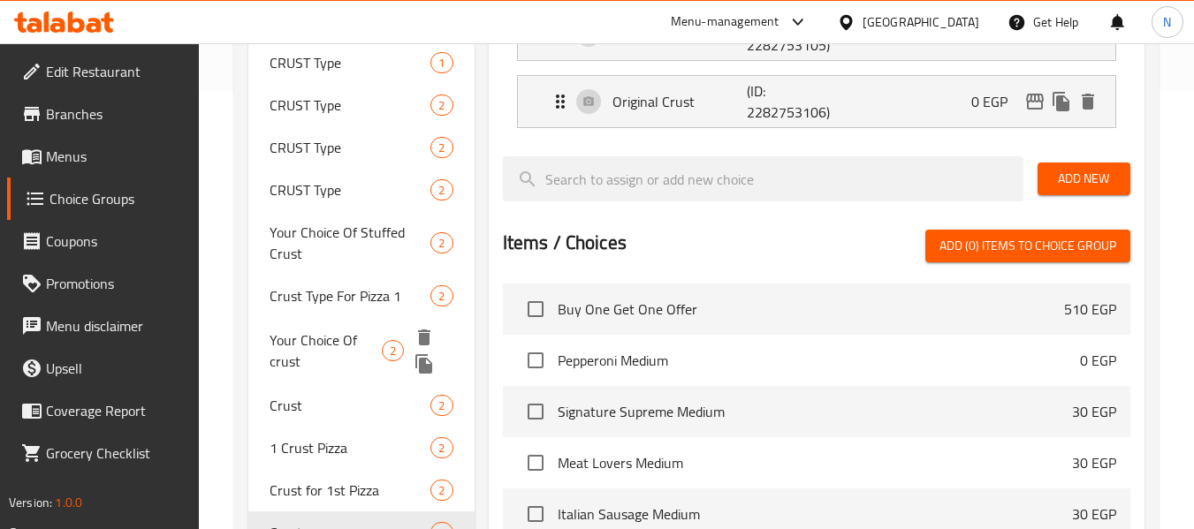
scroll to position [629, 0]
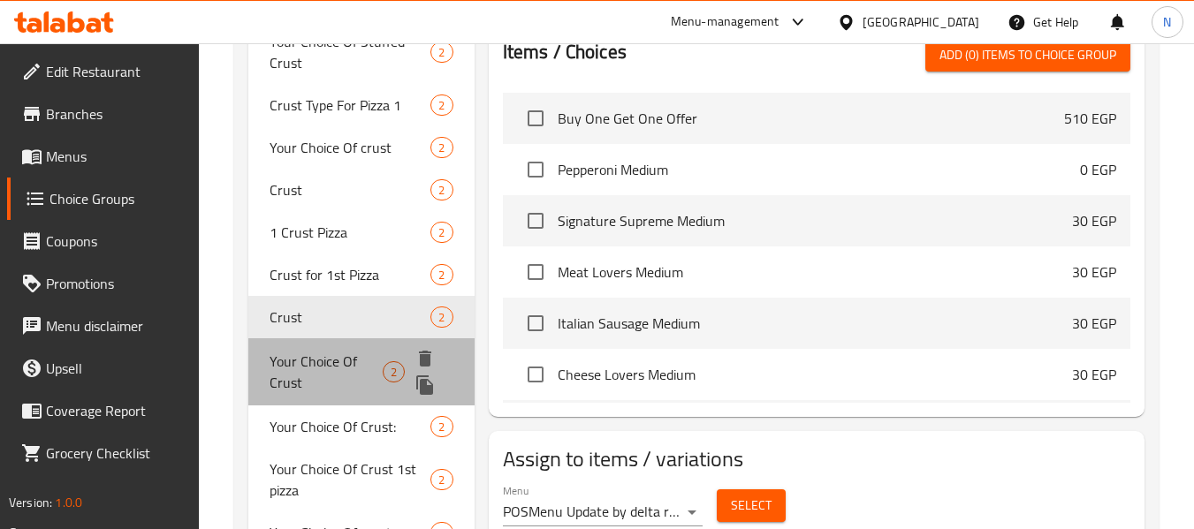
click at [300, 361] on span "Your Choice Of Crust" at bounding box center [326, 372] width 113 height 42
type input "Your Choice Of Crust"
type input "اختيارك من الأطراف"
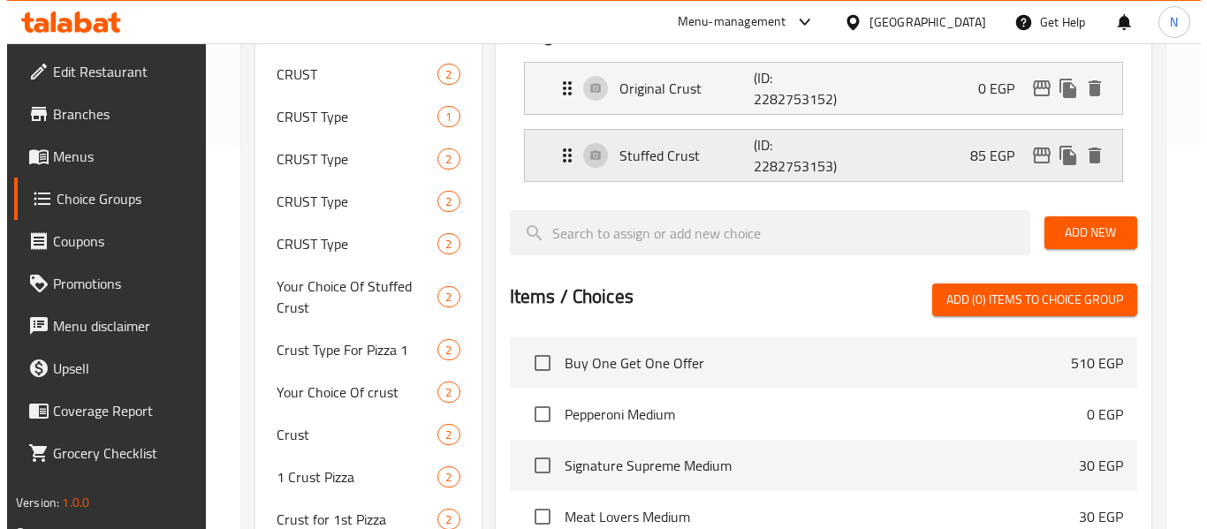
scroll to position [384, 0]
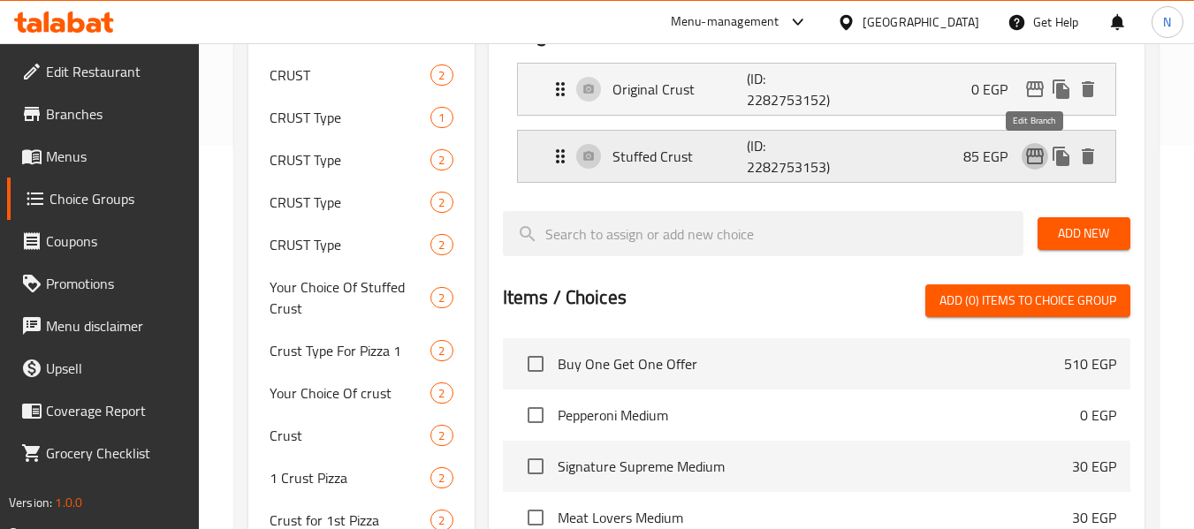
click at [1031, 152] on icon "edit" at bounding box center [1035, 156] width 18 height 16
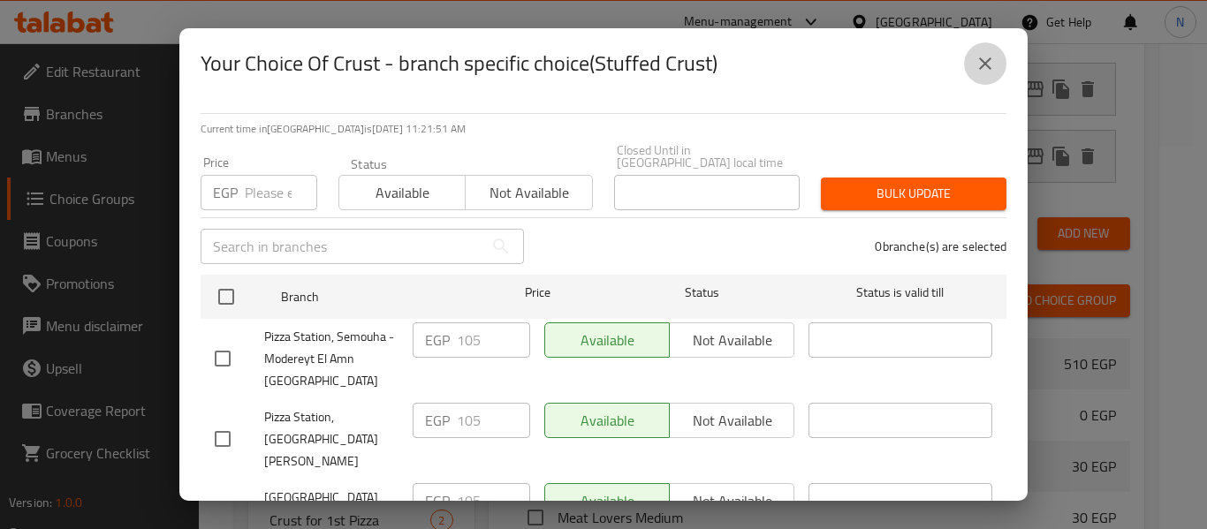
click at [998, 59] on button "close" at bounding box center [985, 63] width 42 height 42
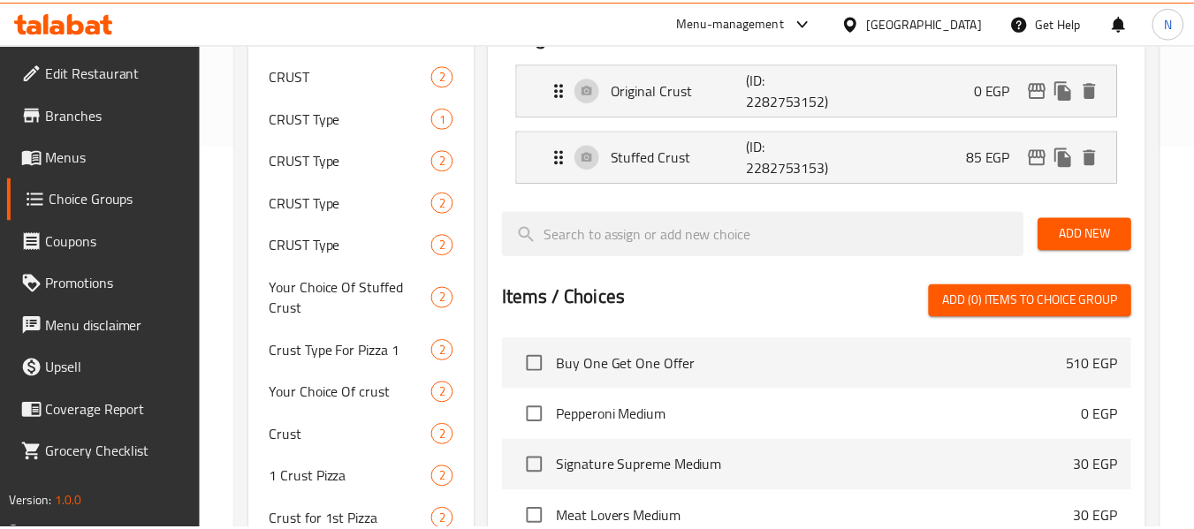
scroll to position [724, 0]
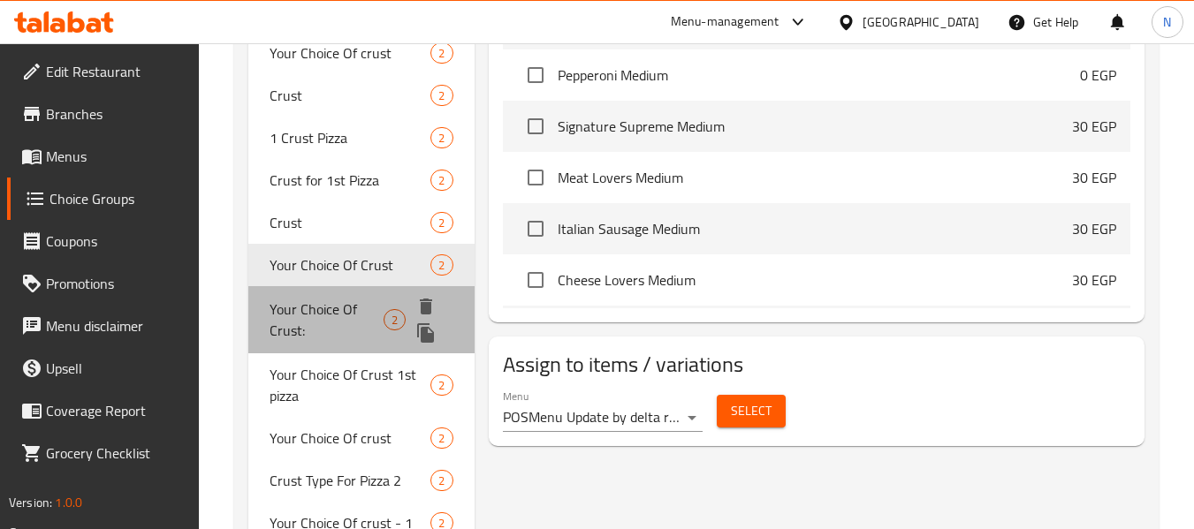
click at [347, 304] on span "Your Choice Of Crust:" at bounding box center [326, 320] width 113 height 42
type input "Your Choice Of Crust:"
type input "اختيارك من الاطراف:"
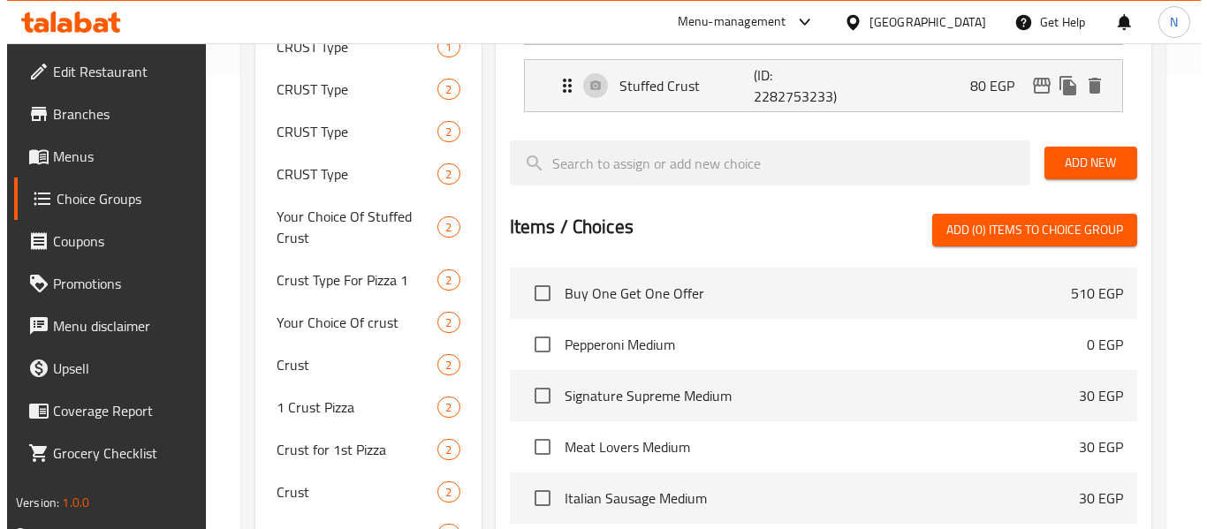
scroll to position [453, 0]
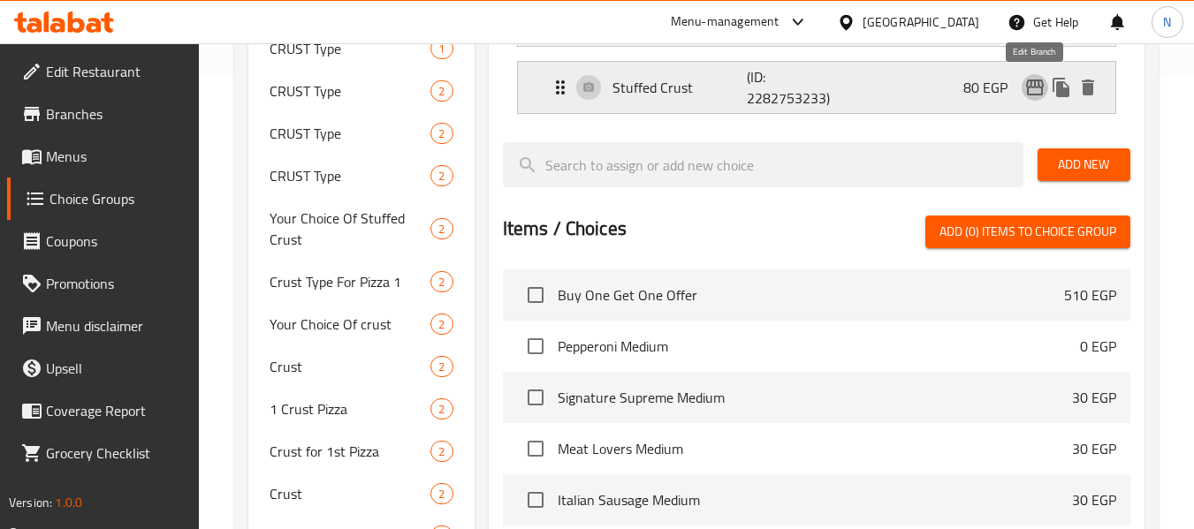
click at [1033, 88] on icon "edit" at bounding box center [1034, 87] width 21 height 21
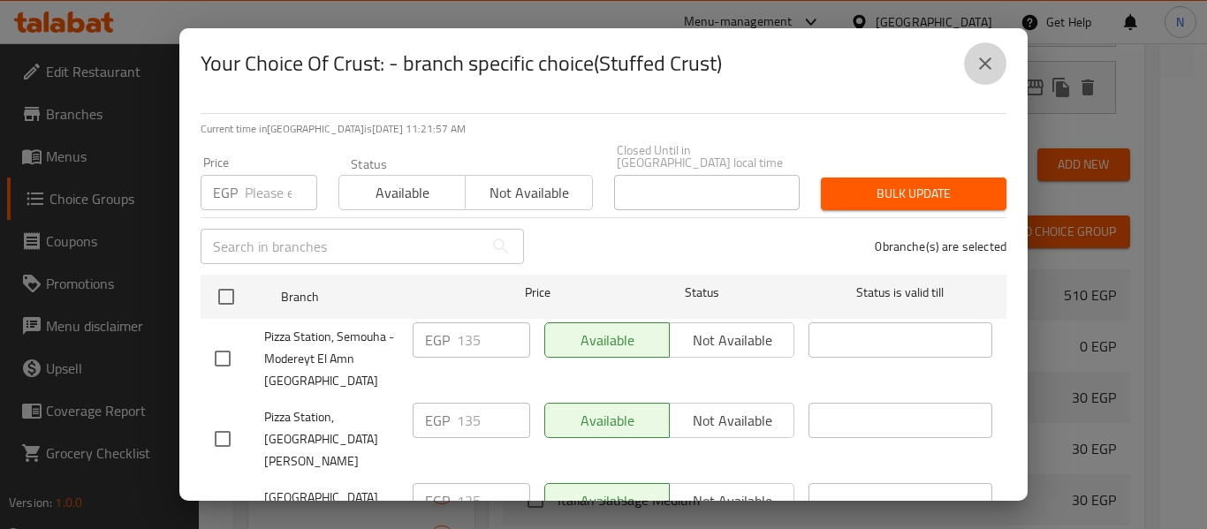
click at [1005, 65] on button "close" at bounding box center [985, 63] width 42 height 42
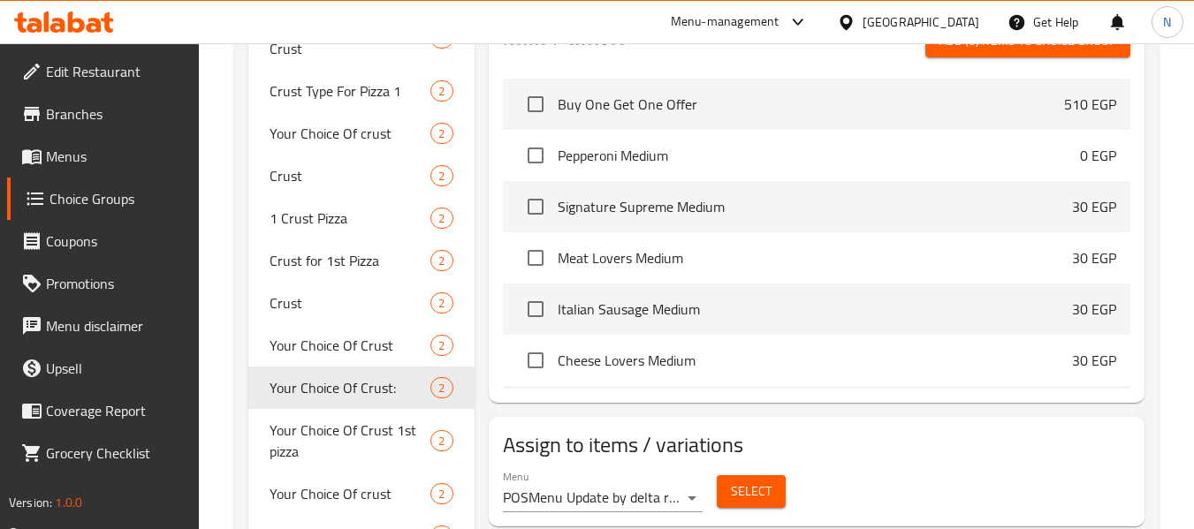
scroll to position [611, 0]
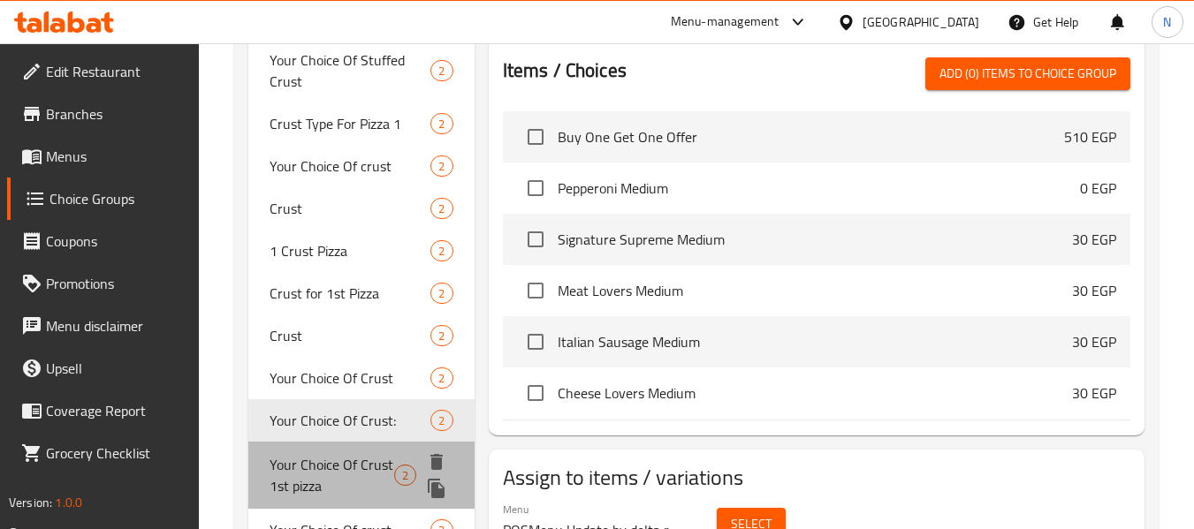
click at [338, 486] on span "Your Choice Of Crust 1st pizza" at bounding box center [332, 475] width 125 height 42
type input "Your Choice Of Crust 1st pizza"
type input "اختيارك من الاطراف للبيتزا الاولى"
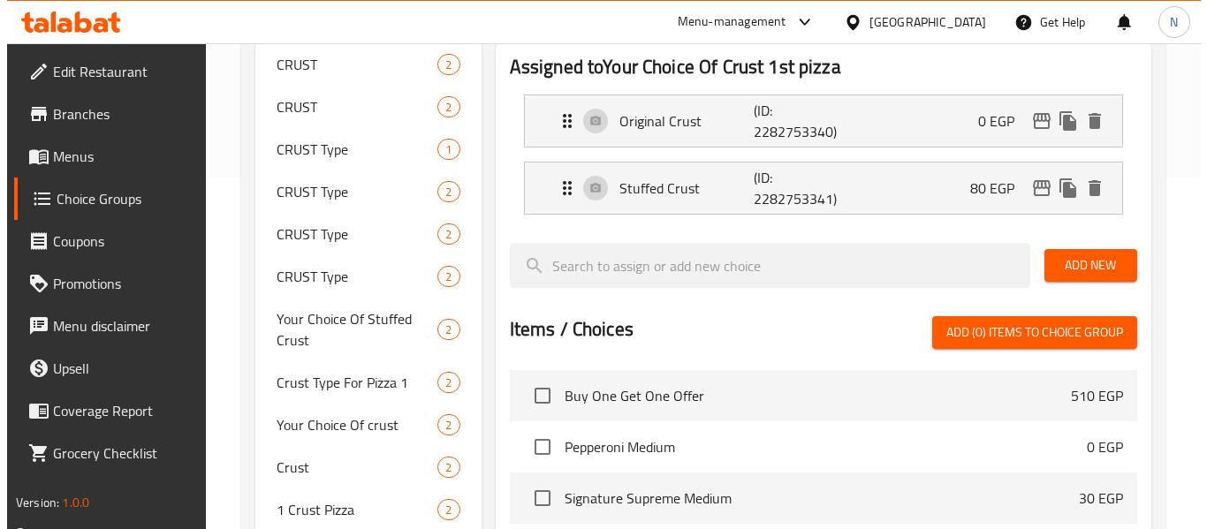
scroll to position [351, 0]
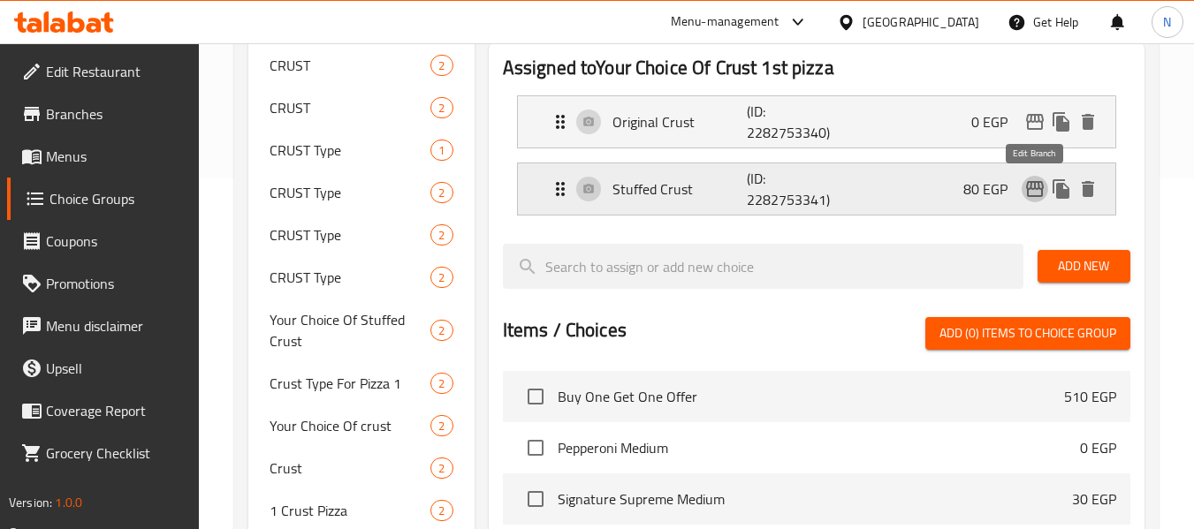
click at [1027, 189] on icon "edit" at bounding box center [1035, 189] width 18 height 16
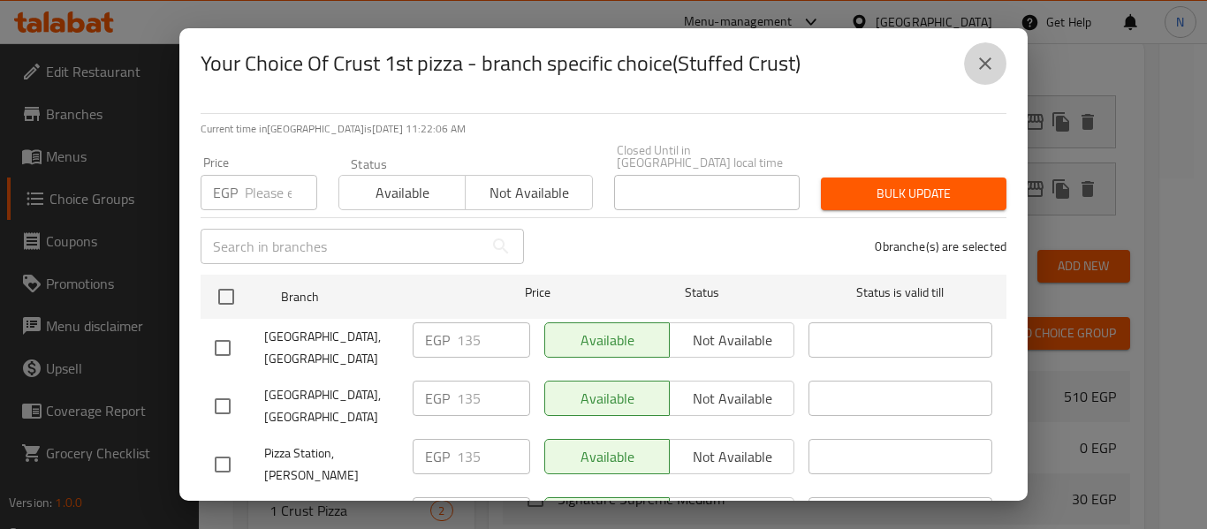
click at [976, 70] on icon "close" at bounding box center [985, 63] width 21 height 21
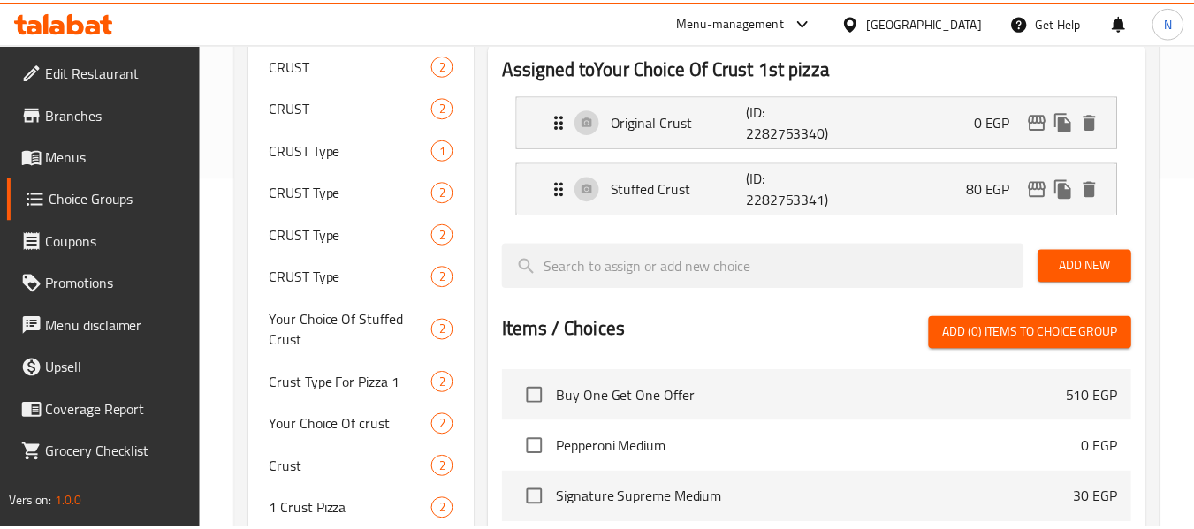
scroll to position [819, 0]
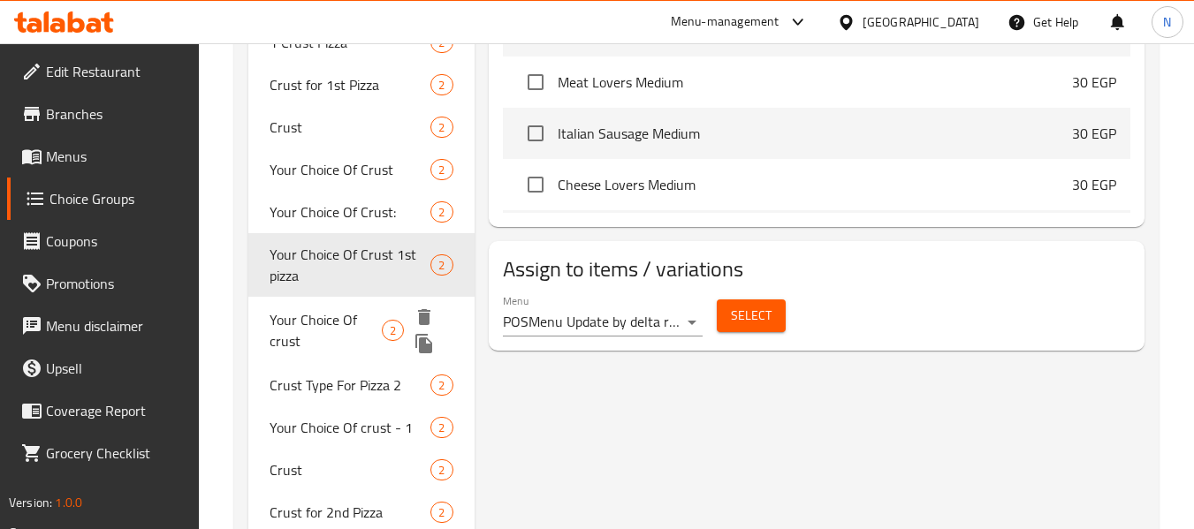
click at [279, 330] on span "Your Choice Of crust" at bounding box center [326, 330] width 112 height 42
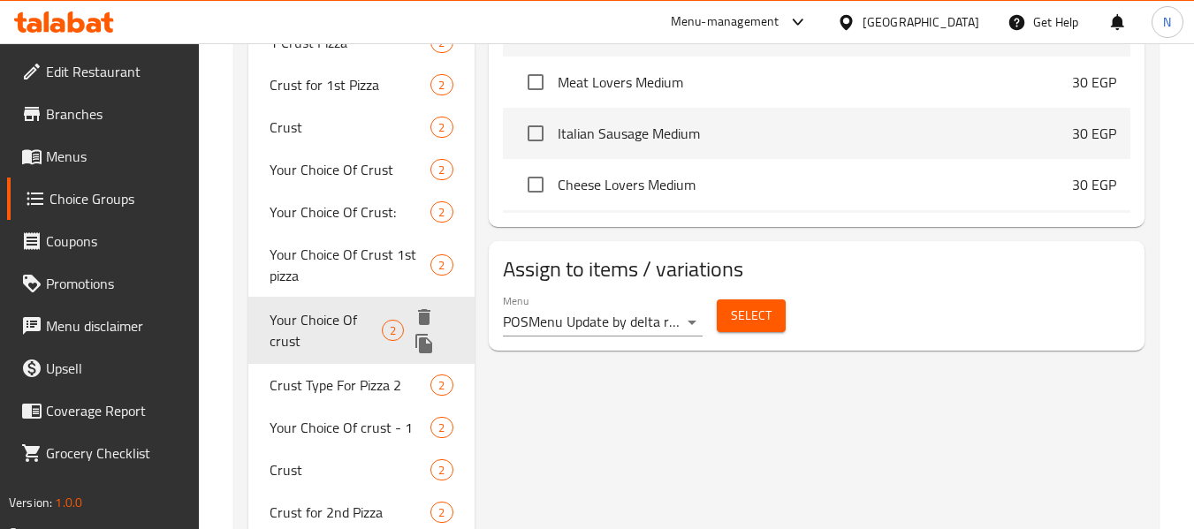
type input "Your Choice Of crust"
type input "اختيارك من الأطراف"
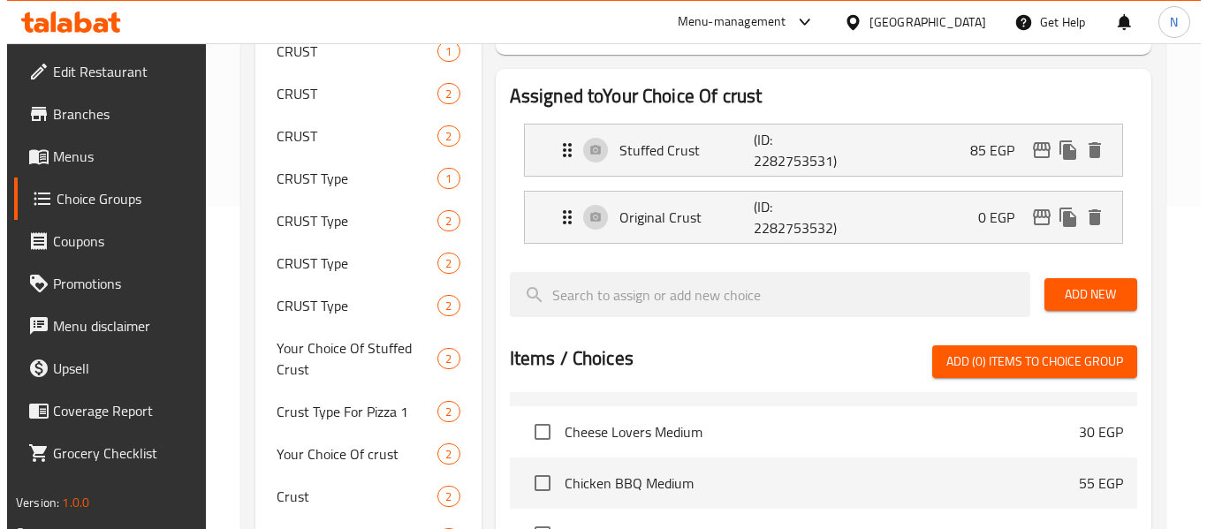
scroll to position [315, 0]
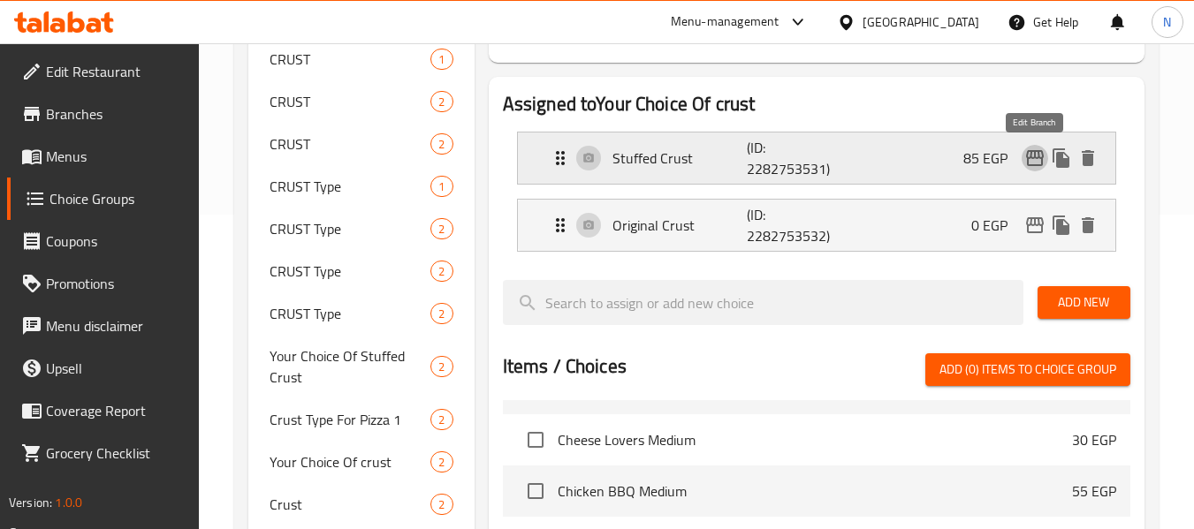
click at [1031, 164] on icon "edit" at bounding box center [1034, 158] width 21 height 21
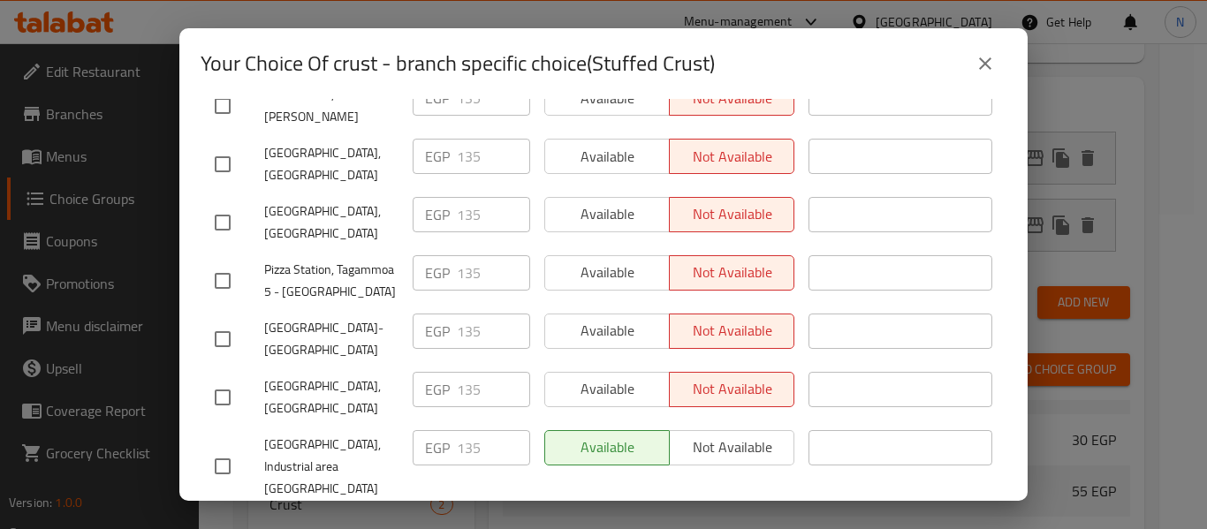
scroll to position [663, 0]
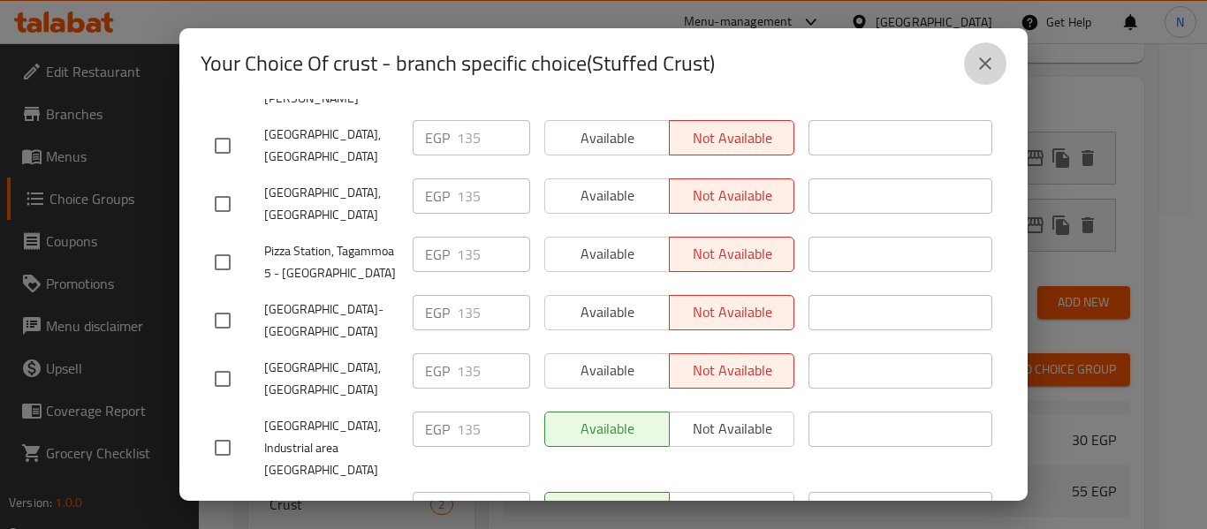
click at [966, 65] on button "close" at bounding box center [985, 63] width 42 height 42
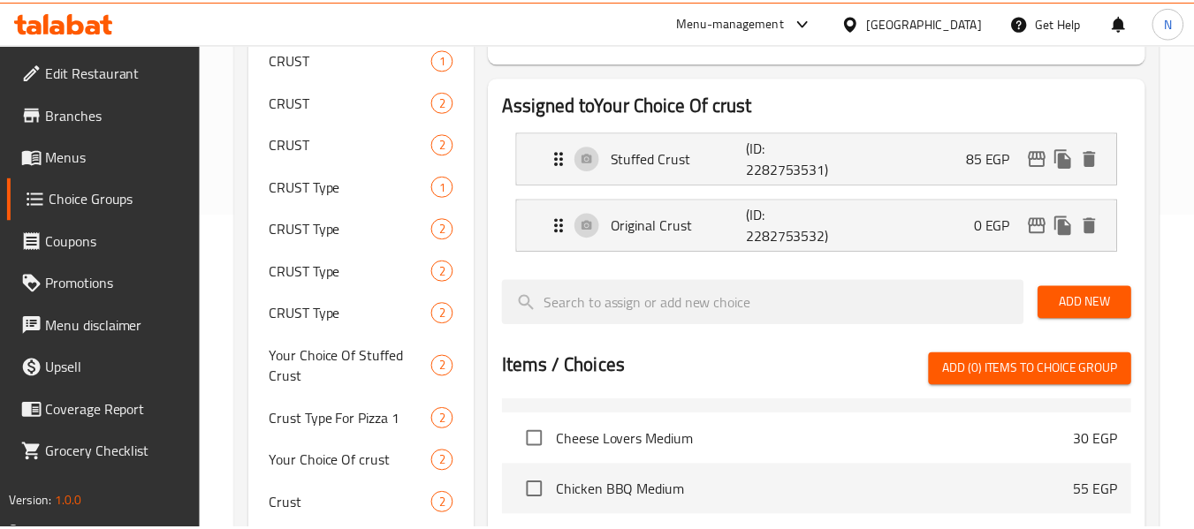
scroll to position [872, 0]
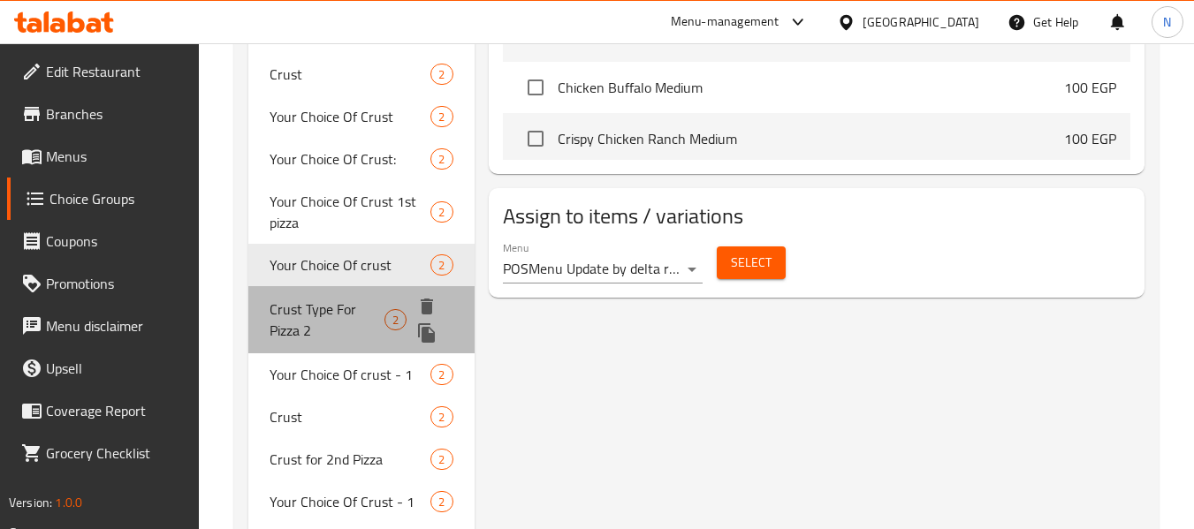
click at [264, 324] on div "Crust Type For Pizza 2 2" at bounding box center [360, 319] width 225 height 67
type input "Crust Type For Pizza 2"
type input "نوع الاطراف للبيتزا الثاثنية"
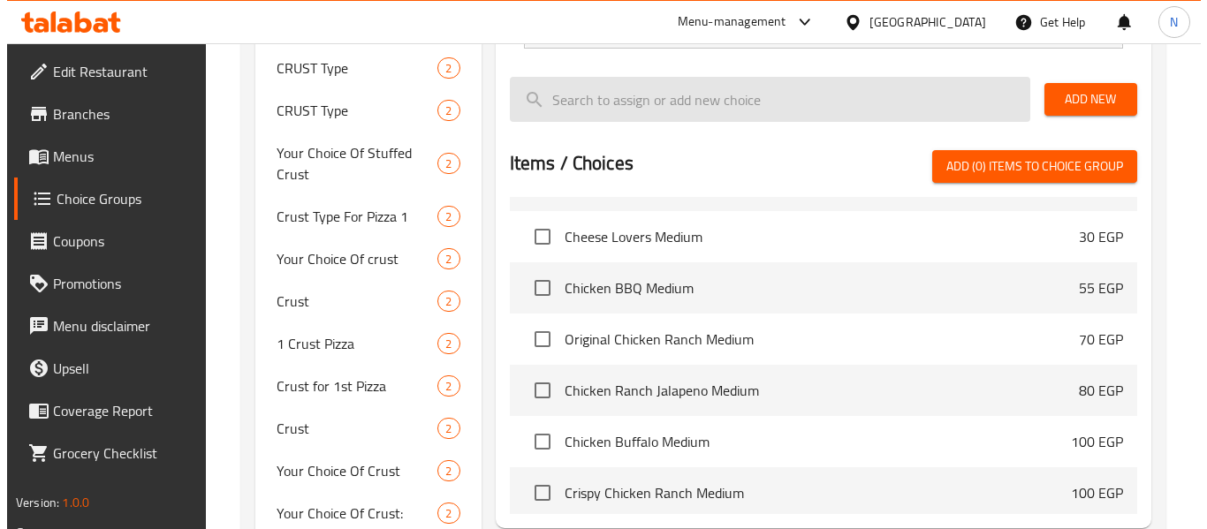
scroll to position [411, 0]
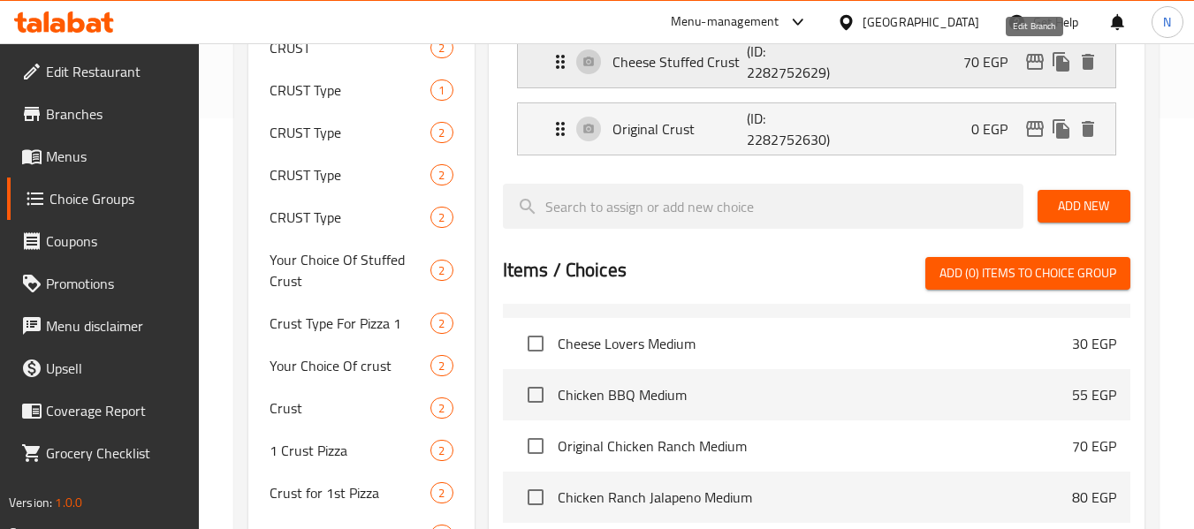
click at [1031, 64] on icon "edit" at bounding box center [1034, 61] width 21 height 21
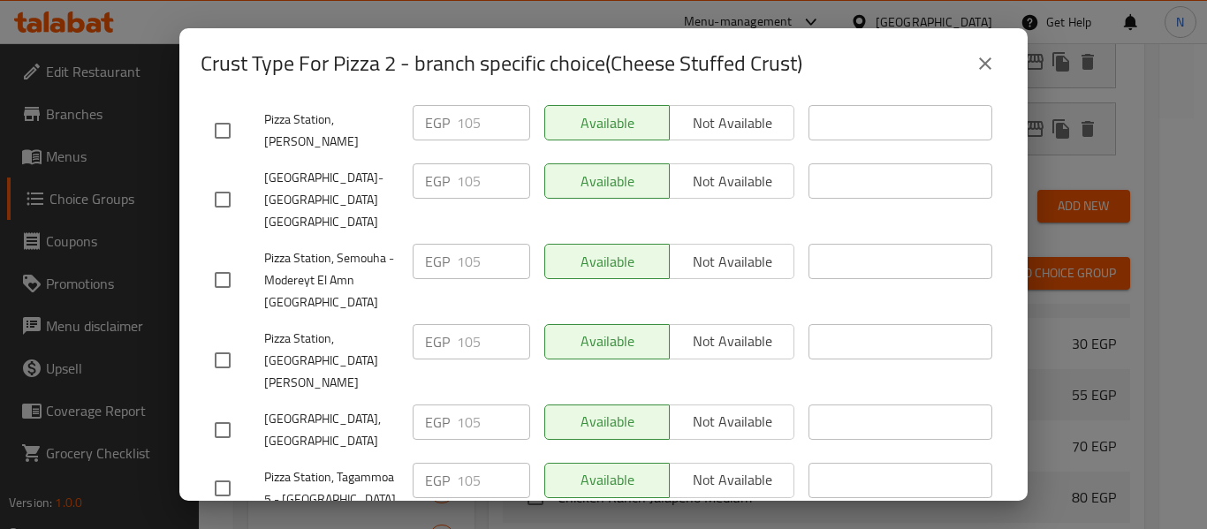
scroll to position [663, 0]
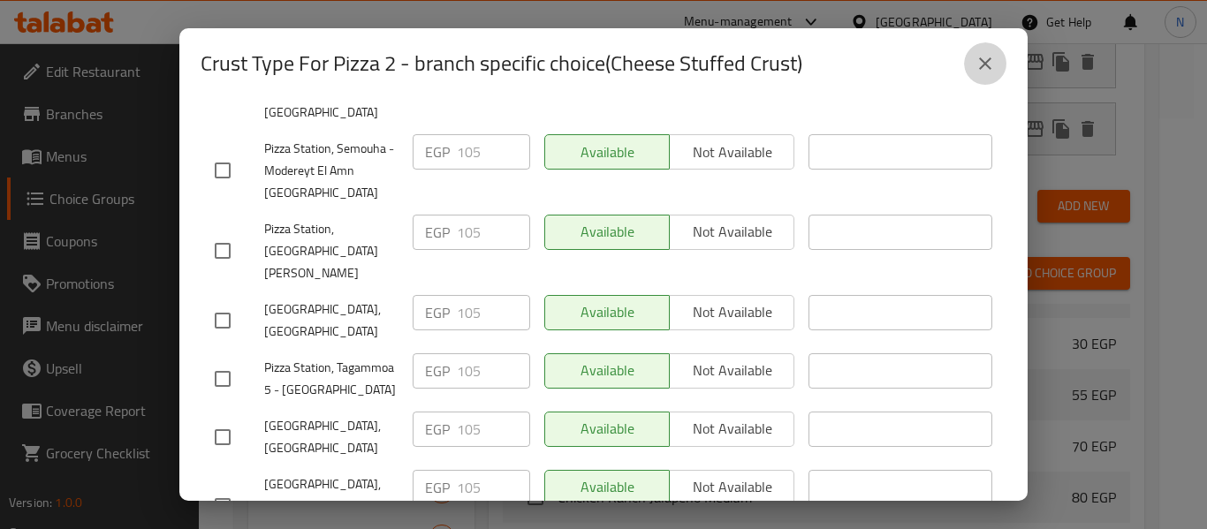
click at [980, 72] on icon "close" at bounding box center [985, 63] width 21 height 21
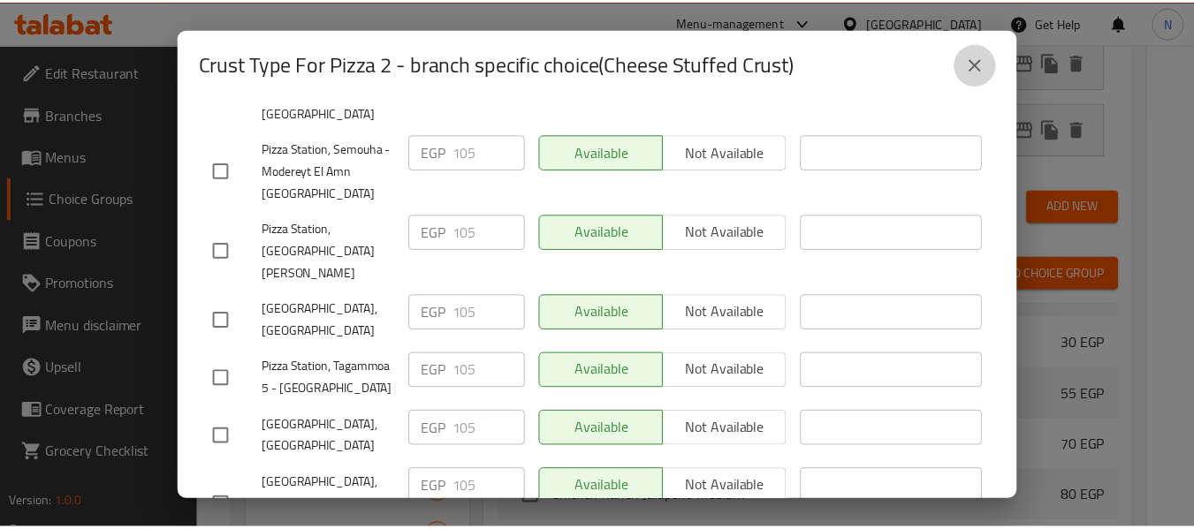
scroll to position [915, 0]
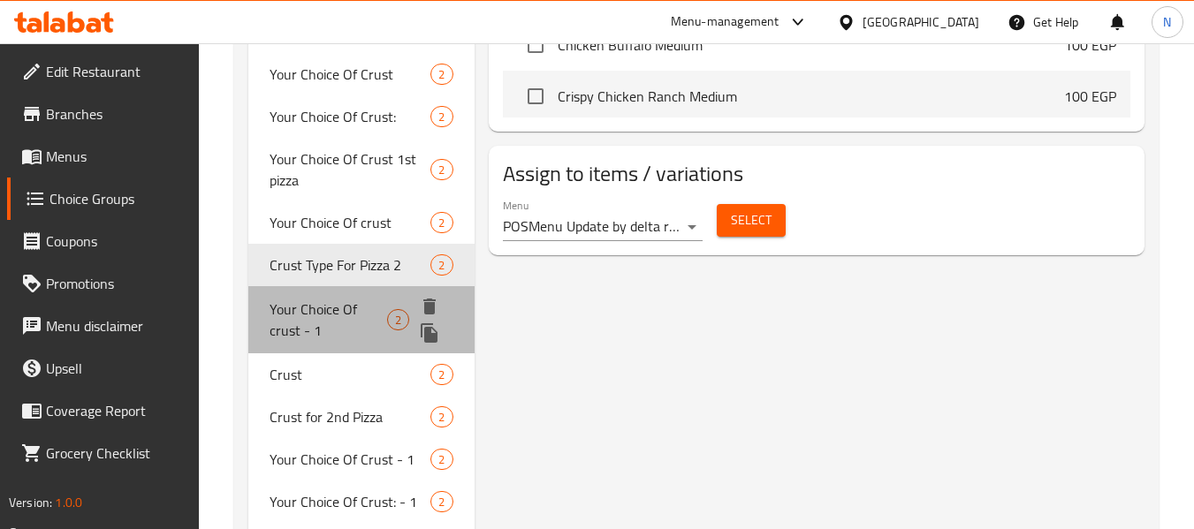
click at [311, 304] on span "Your Choice Of crust - 1" at bounding box center [329, 320] width 118 height 42
type input "Your Choice Of crust - 1"
type input "اختيارك من الأطراف - 1"
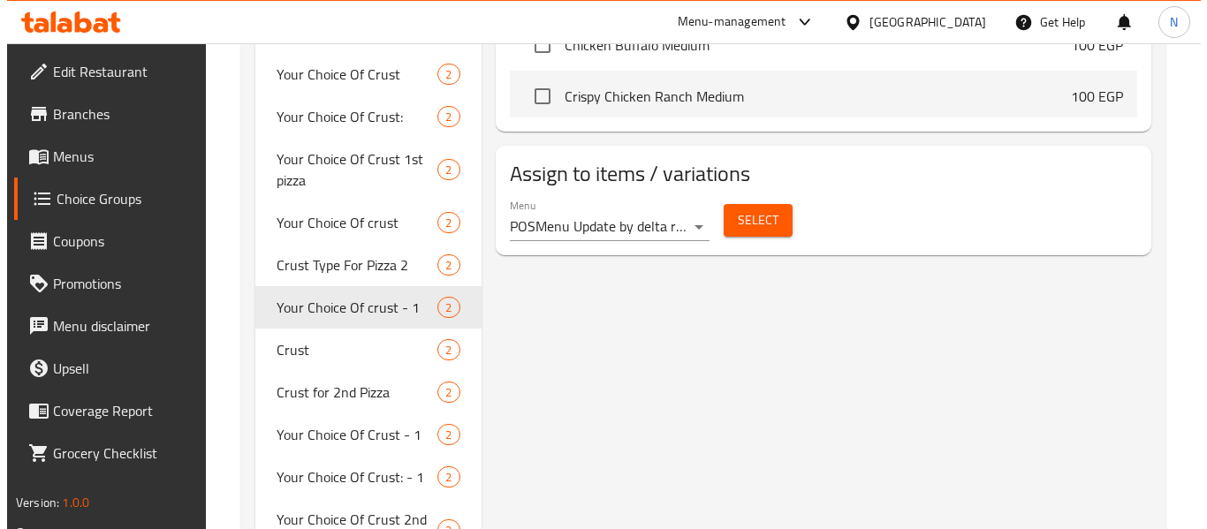
scroll to position [355, 0]
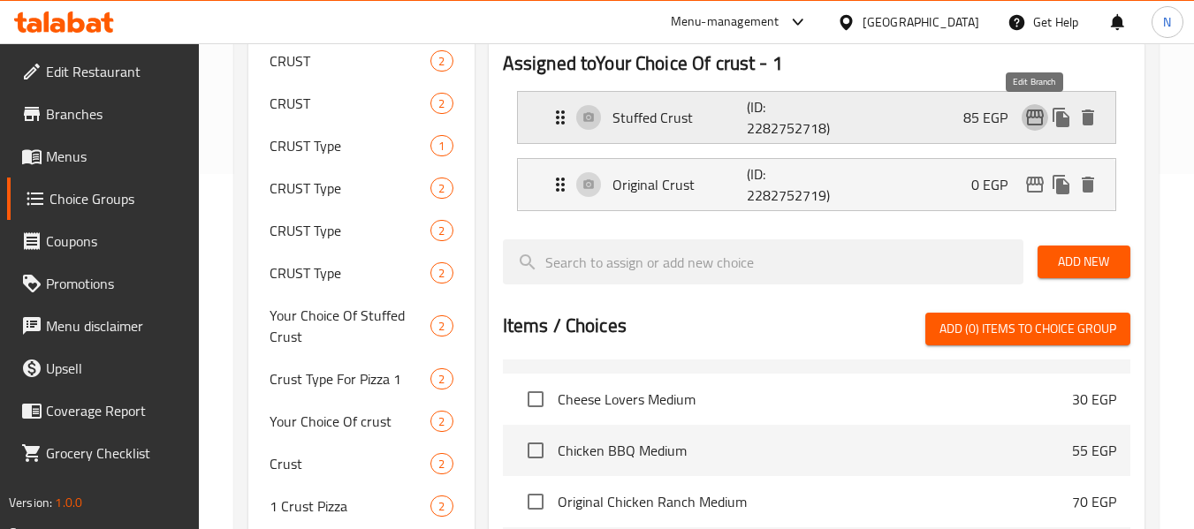
click at [1031, 125] on icon "edit" at bounding box center [1035, 118] width 18 height 16
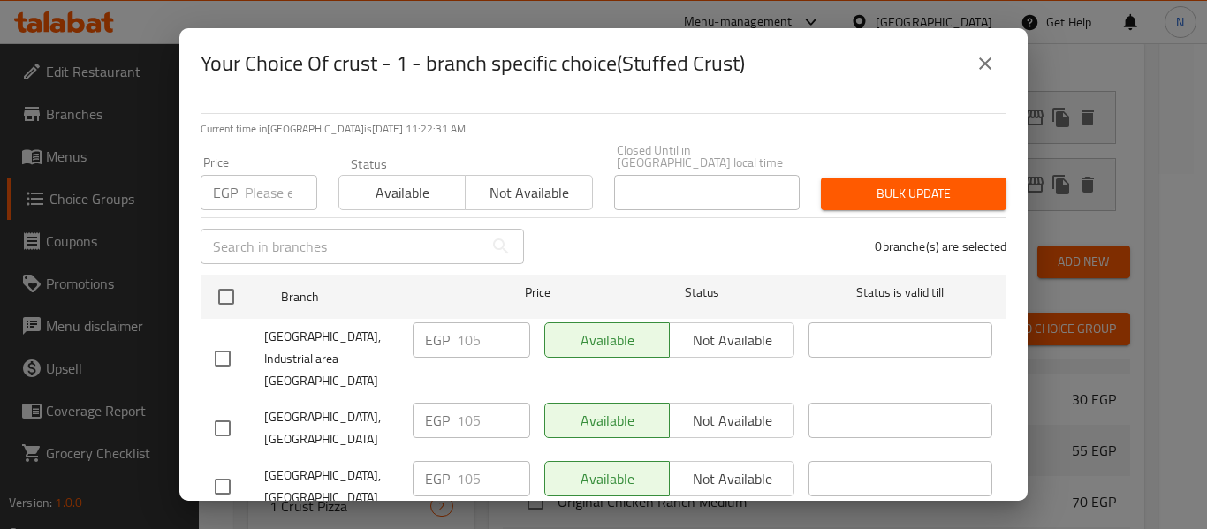
click at [999, 70] on button "close" at bounding box center [985, 63] width 42 height 42
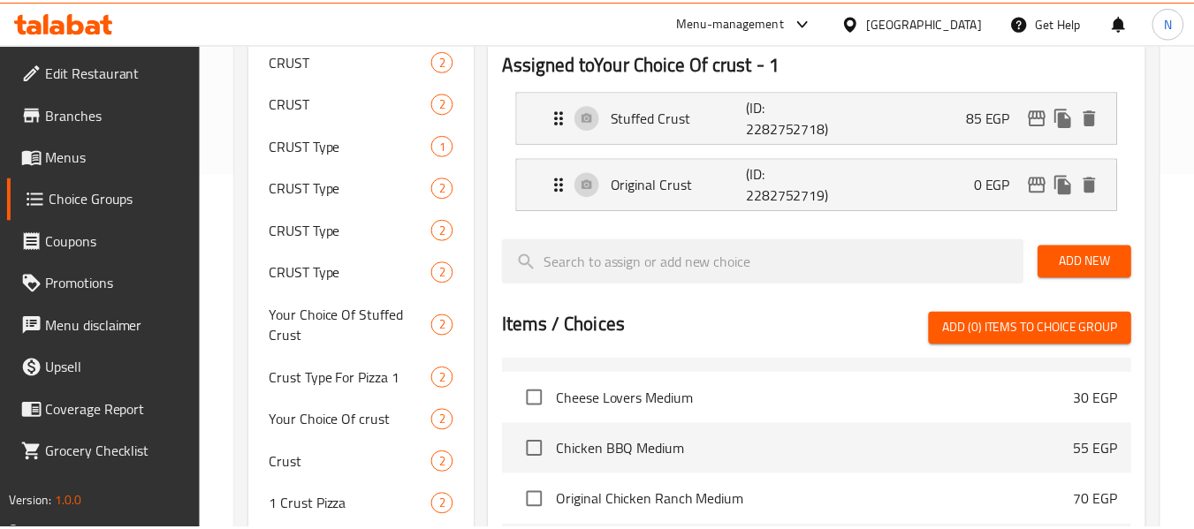
scroll to position [957, 0]
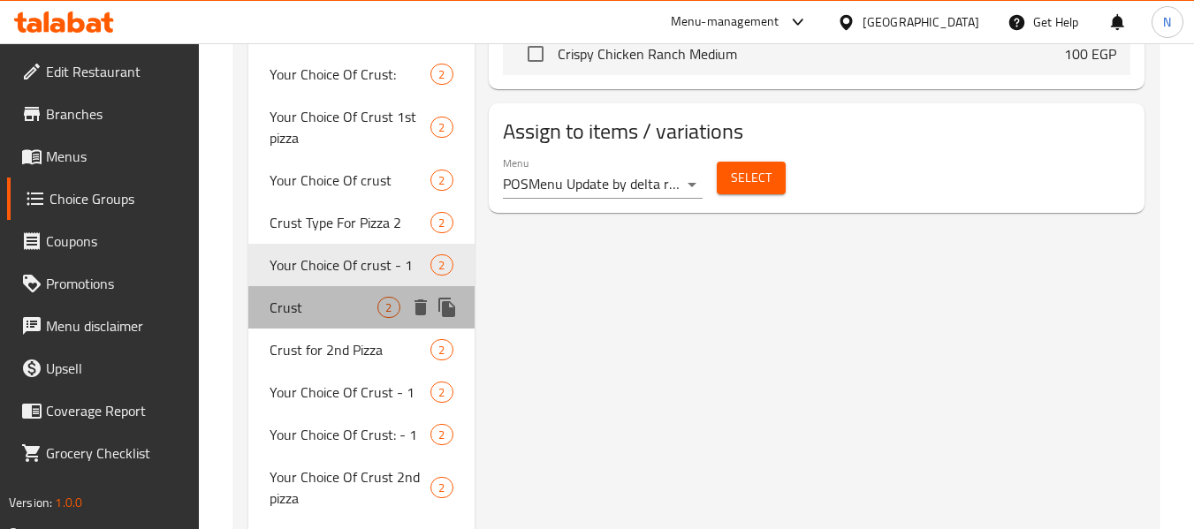
click at [293, 299] on span "Crust" at bounding box center [324, 307] width 108 height 21
type input "Crust"
type input "الاطراف"
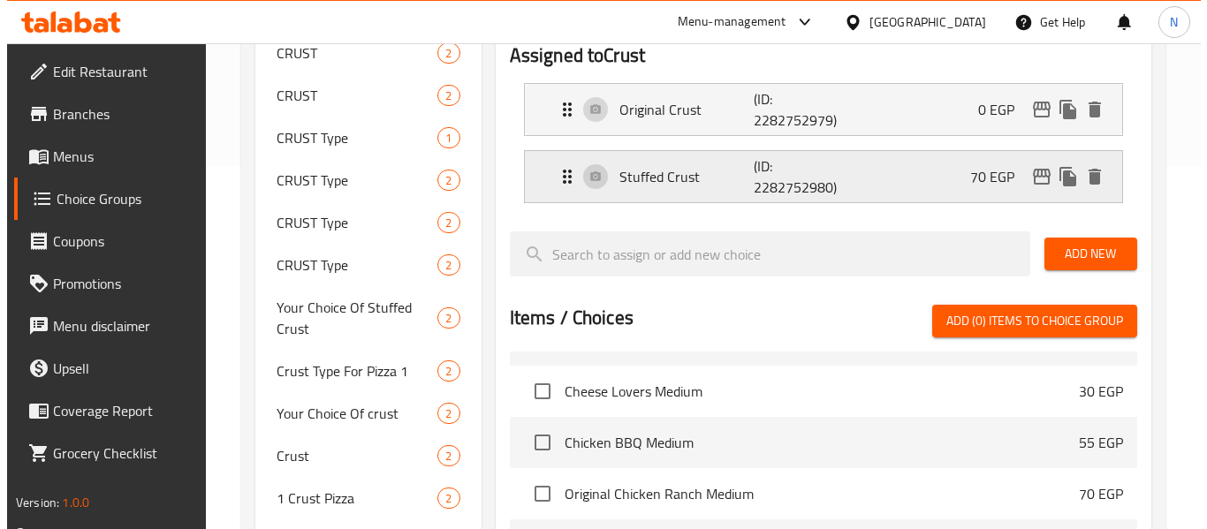
scroll to position [362, 0]
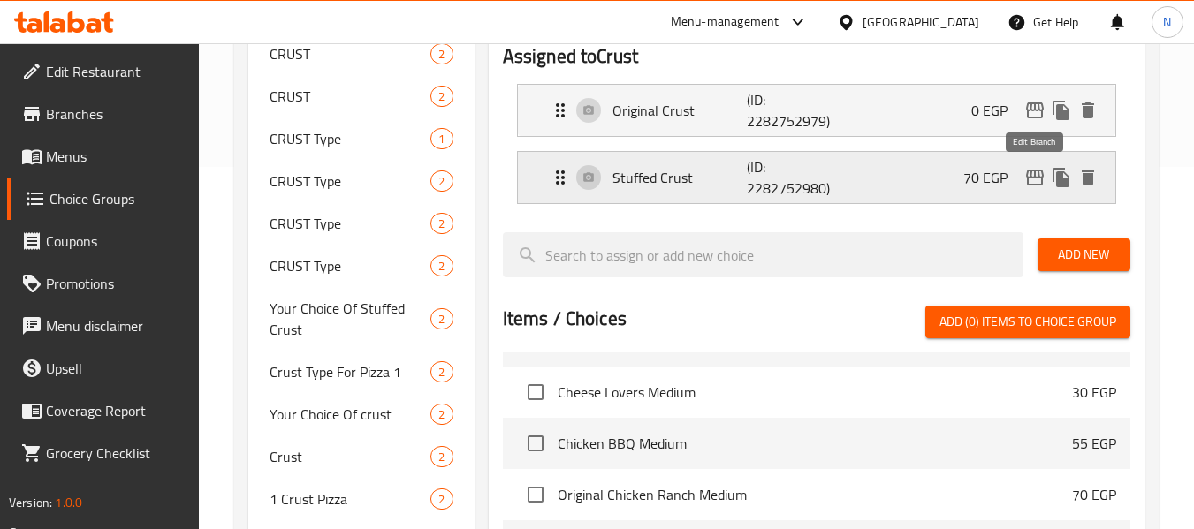
click at [1044, 181] on icon "edit" at bounding box center [1034, 177] width 21 height 21
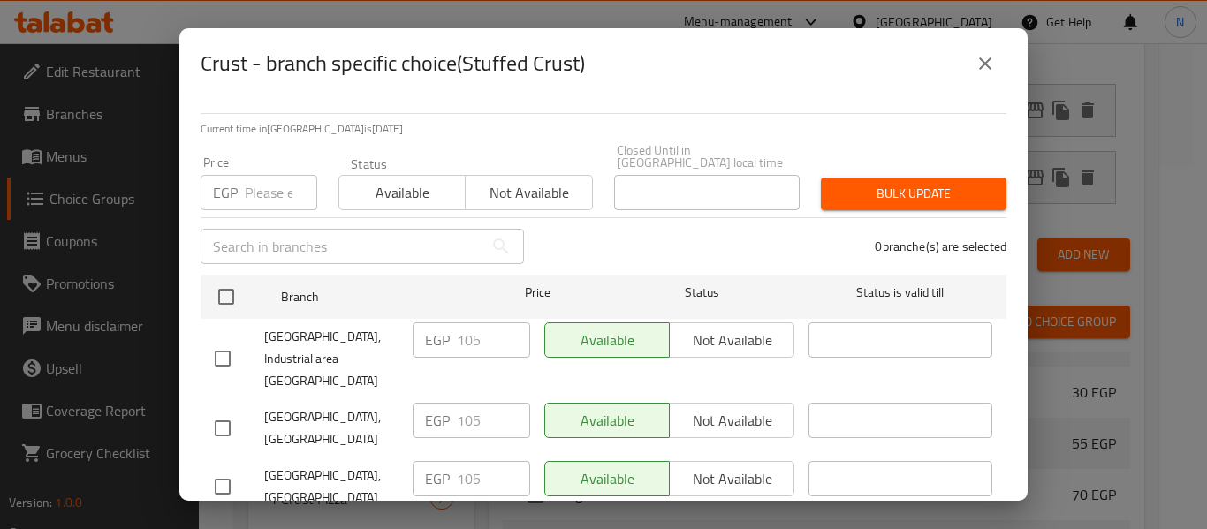
click at [976, 59] on icon "close" at bounding box center [985, 63] width 21 height 21
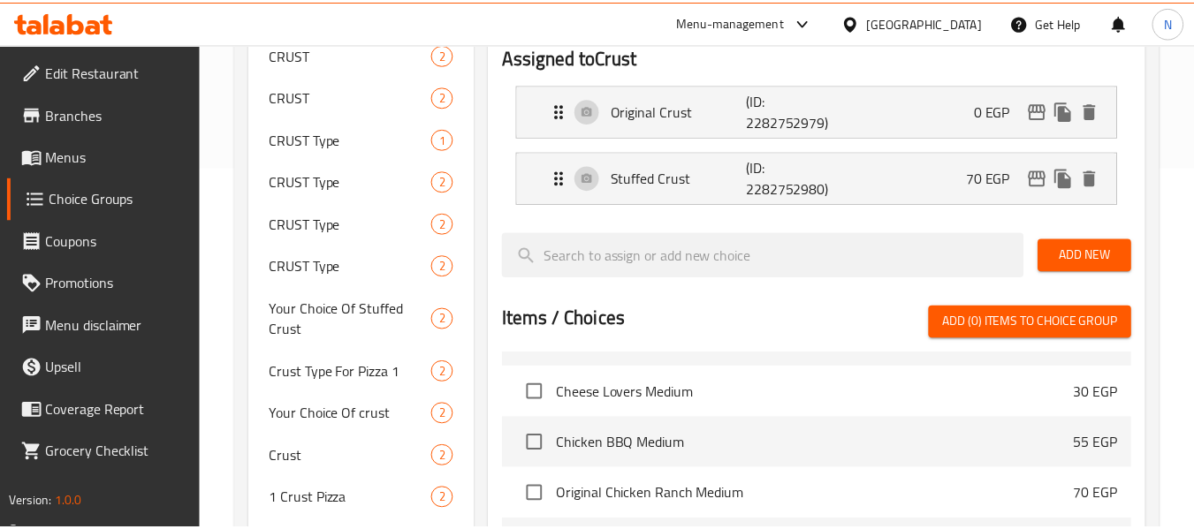
scroll to position [1000, 0]
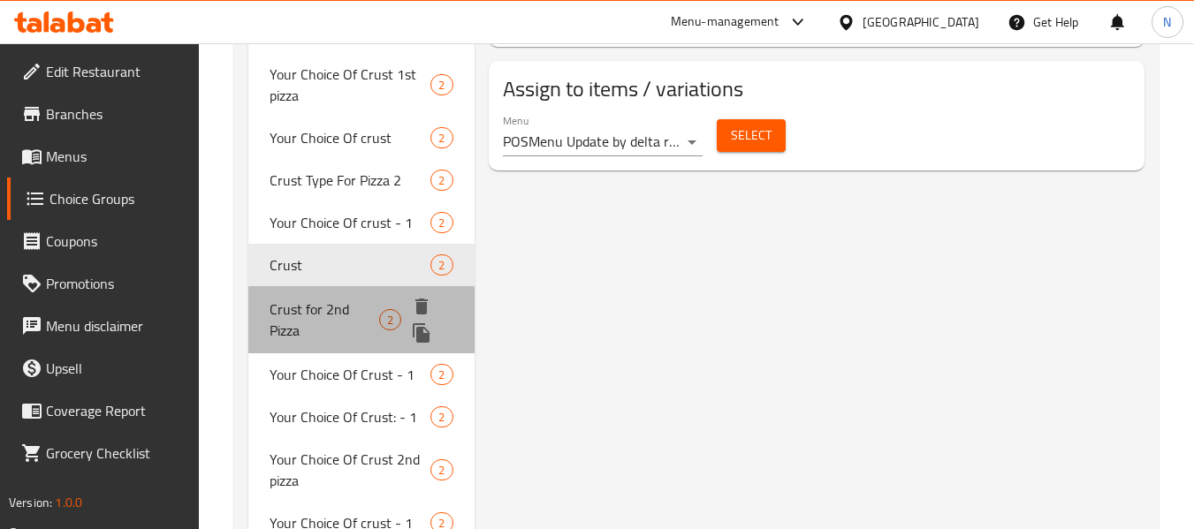
click at [306, 299] on span "Crust for 2nd Pizza" at bounding box center [325, 320] width 110 height 42
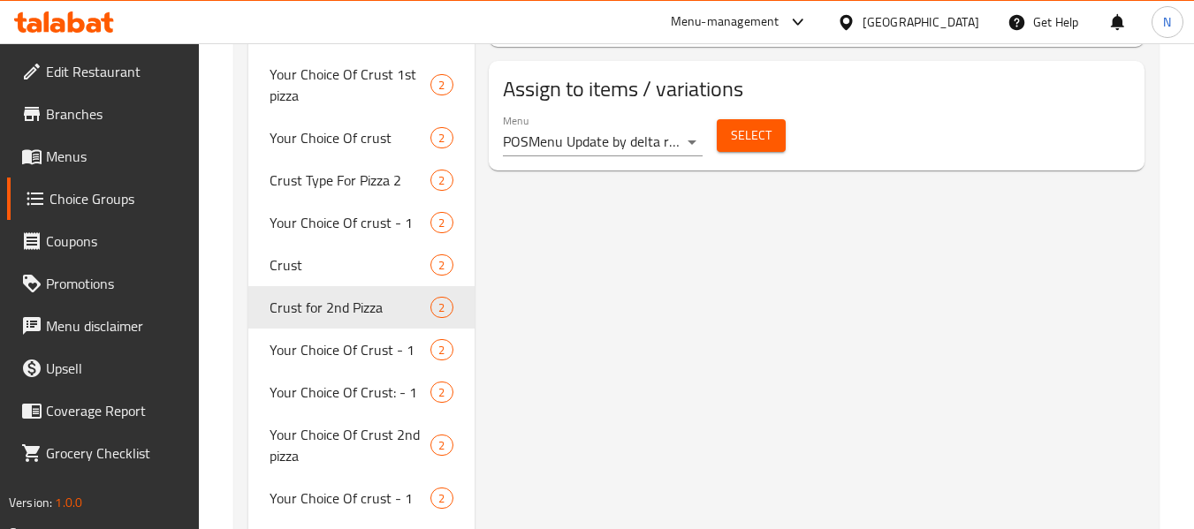
type input "Crust for 2nd Pizza"
type input "نوع الاطراف فى البيتزا الثانية"
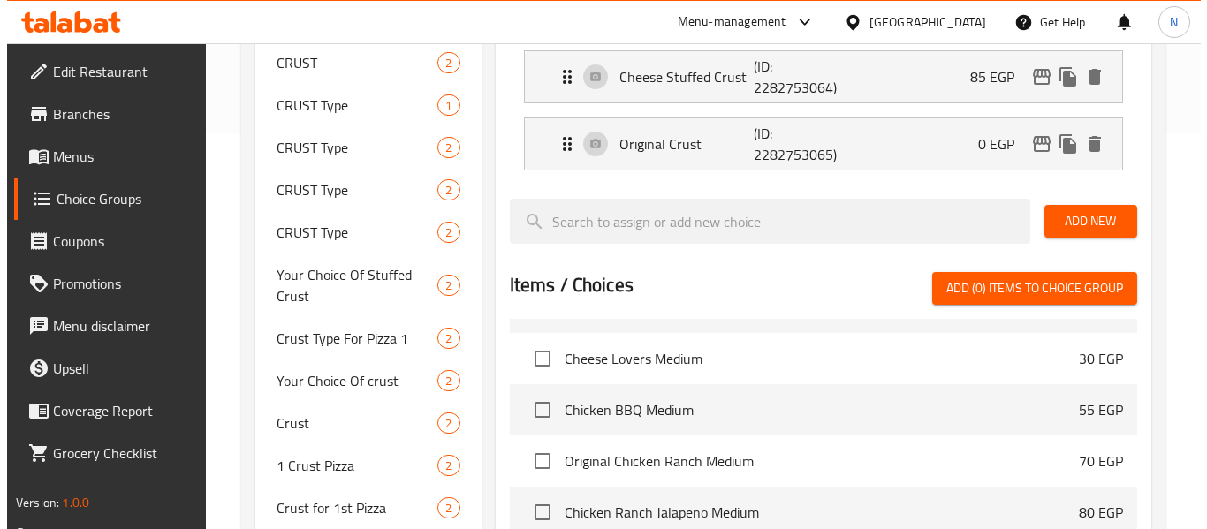
scroll to position [302, 0]
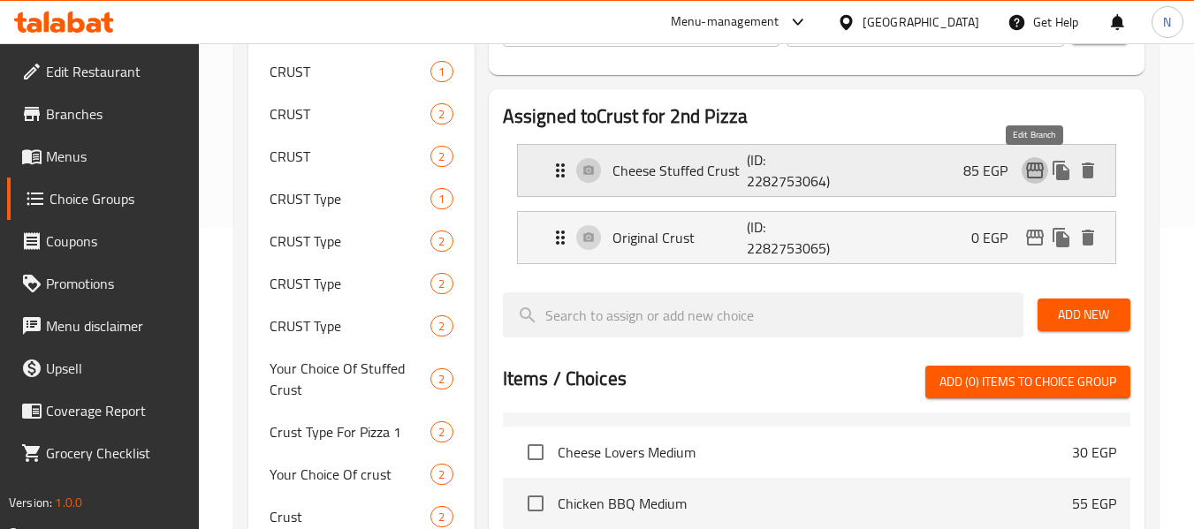
click at [1033, 180] on icon "edit" at bounding box center [1034, 170] width 21 height 21
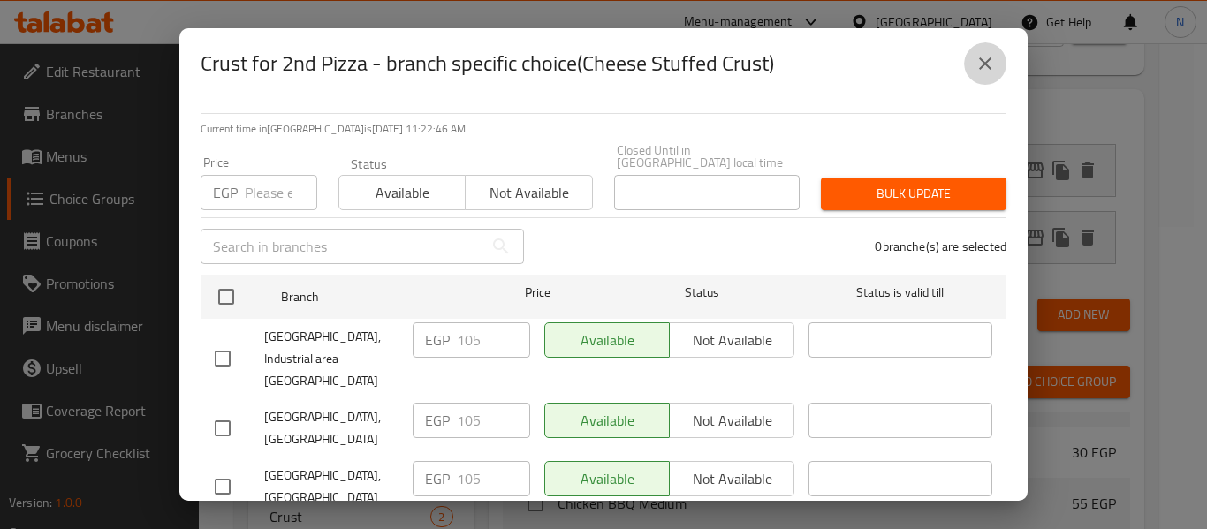
click at [999, 61] on button "close" at bounding box center [985, 63] width 42 height 42
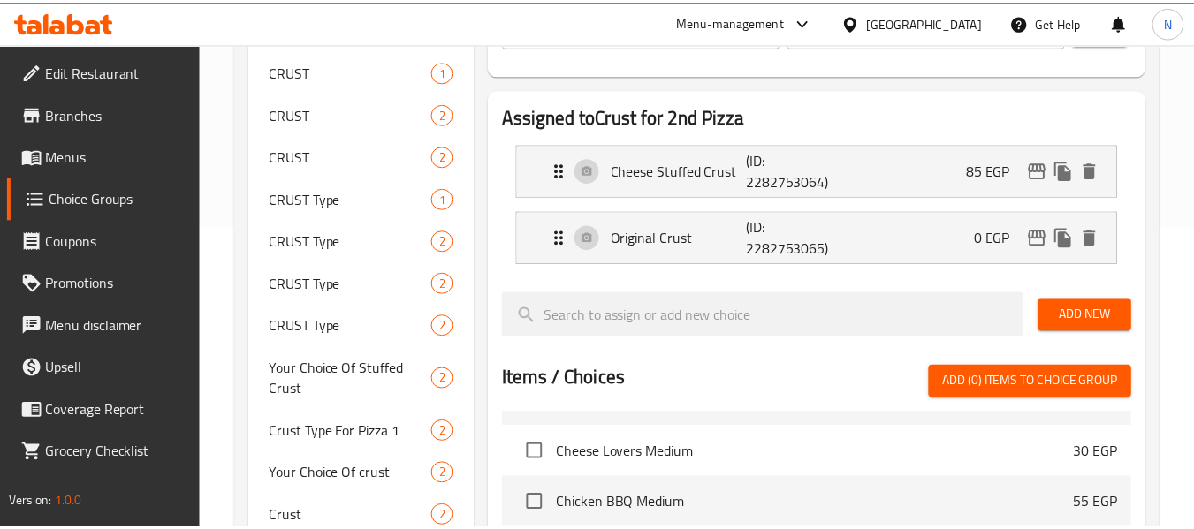
scroll to position [1042, 0]
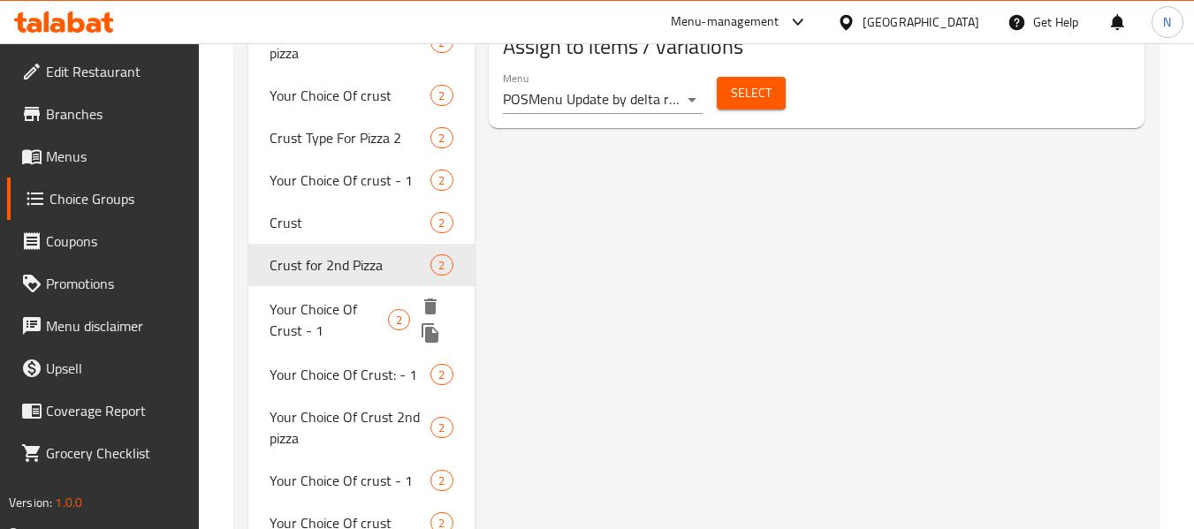
click at [289, 318] on span "Your Choice Of Crust - 1" at bounding box center [329, 320] width 118 height 42
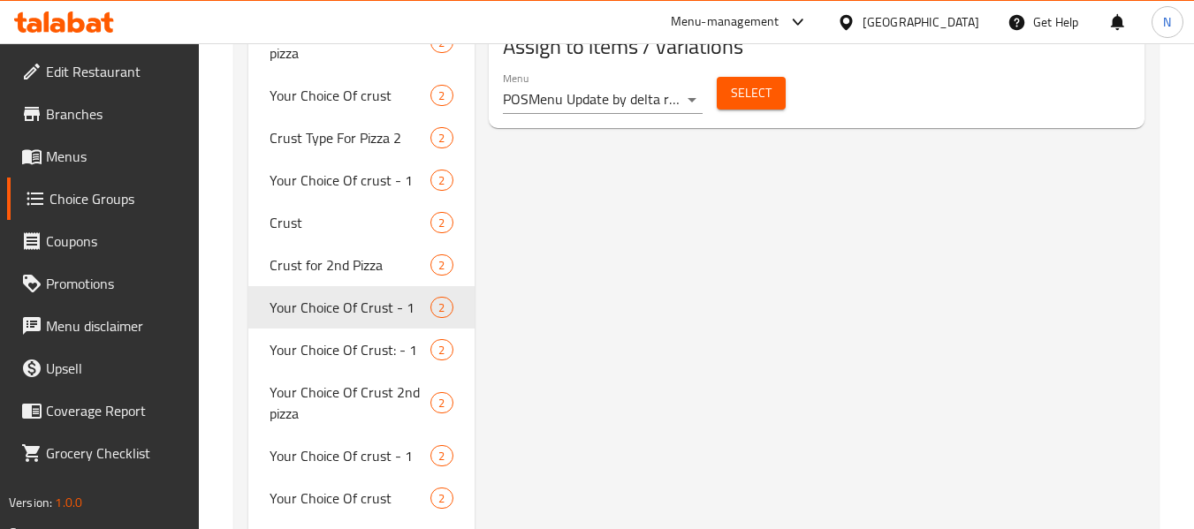
type input "Your Choice Of Crust - 1"
type input "اختيارك من الأطراف - 1"
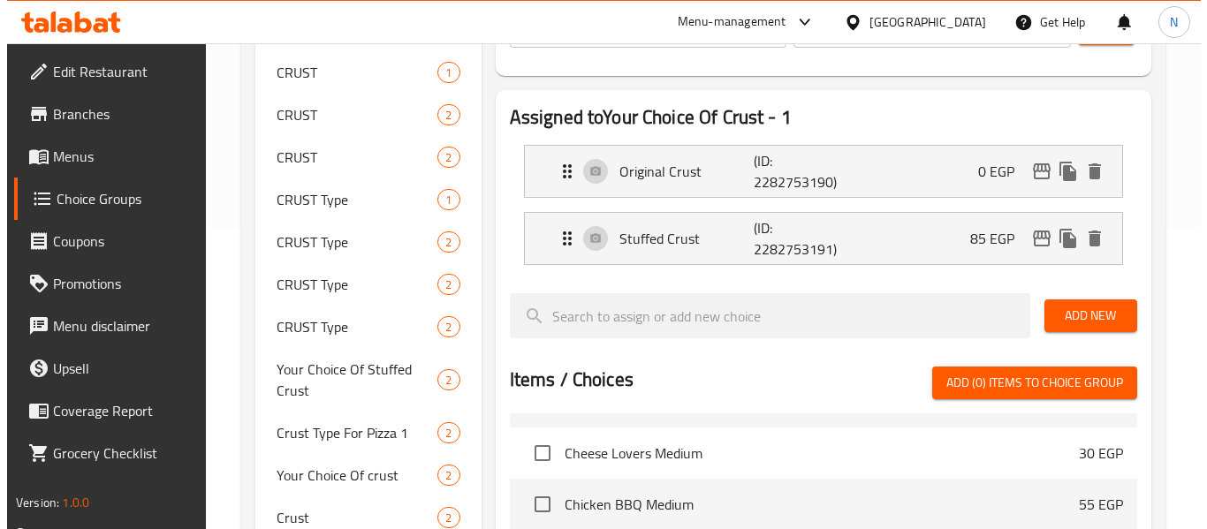
scroll to position [296, 0]
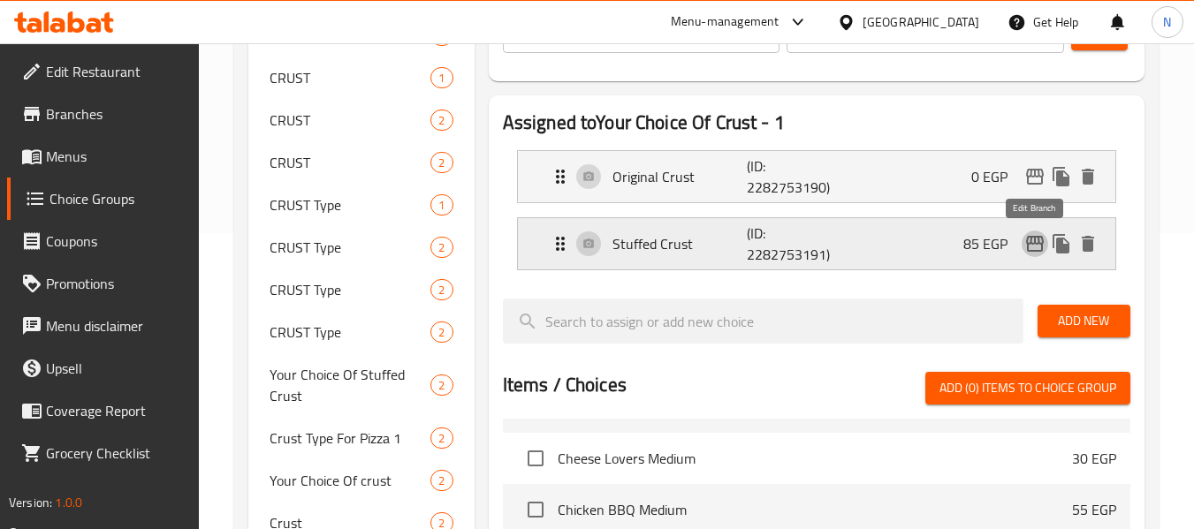
click at [1031, 246] on icon "edit" at bounding box center [1034, 243] width 21 height 21
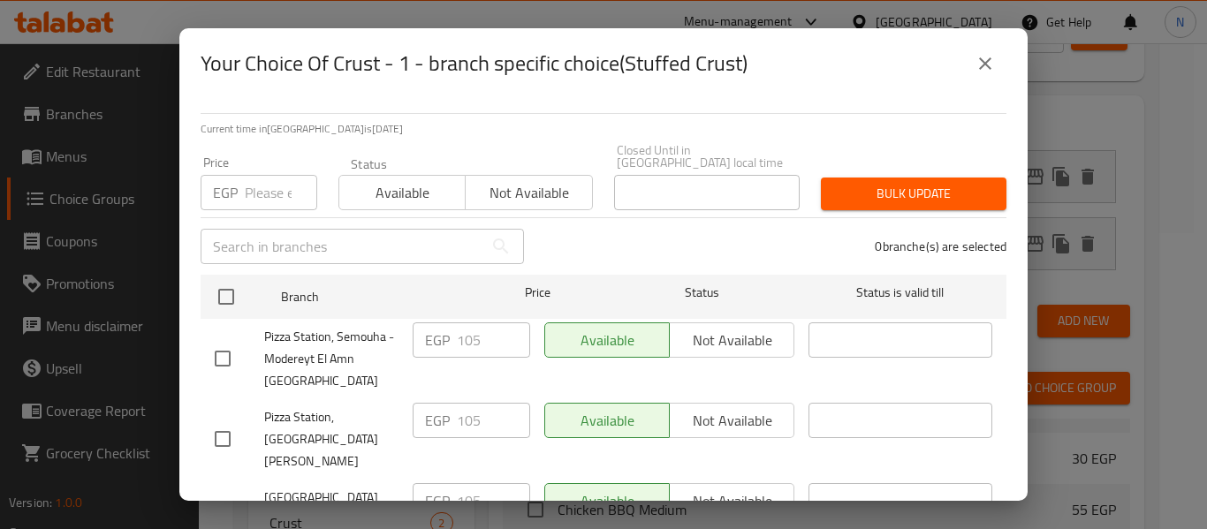
click at [989, 52] on button "close" at bounding box center [985, 63] width 42 height 42
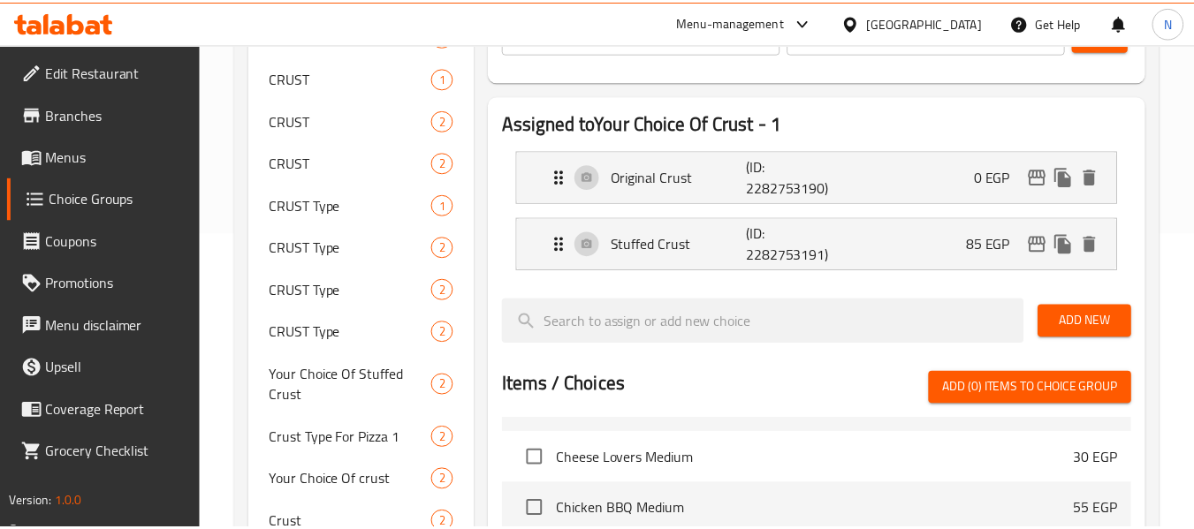
scroll to position [1084, 0]
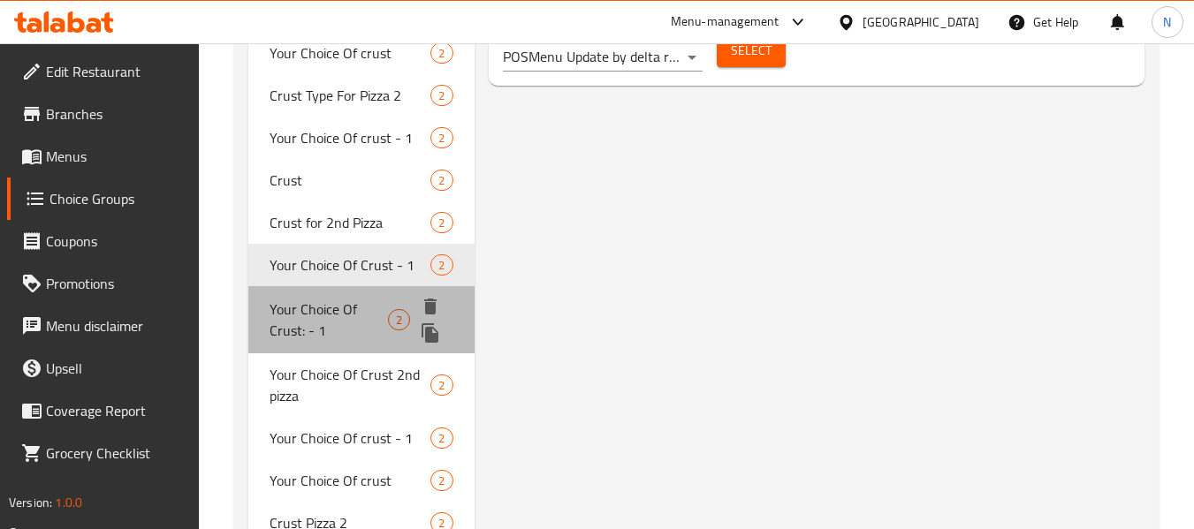
click at [308, 316] on span "Your Choice Of Crust: - 1" at bounding box center [329, 320] width 118 height 42
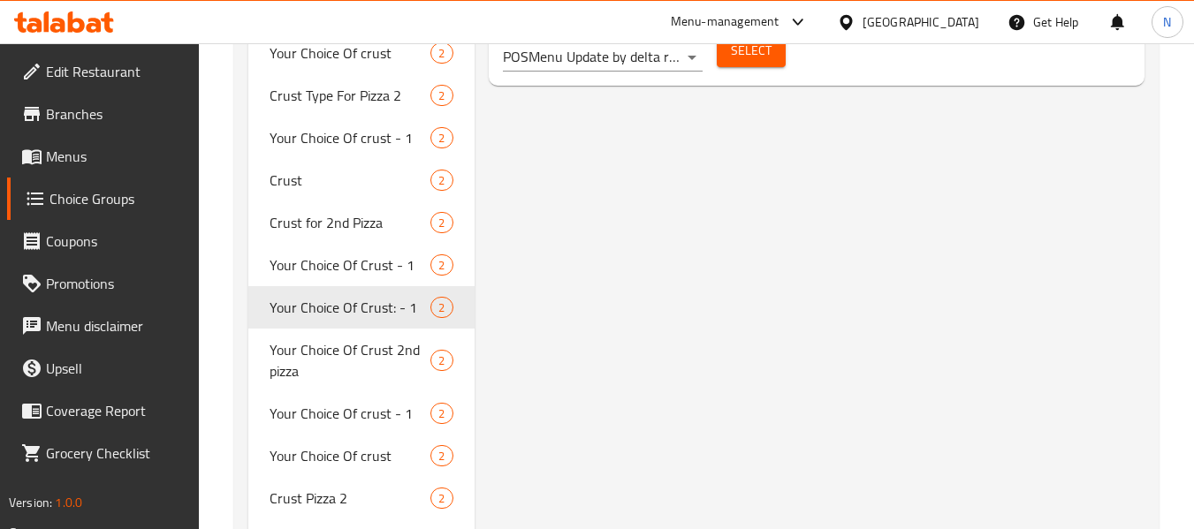
type input "Your Choice Of Crust: - 1"
type input "اختيارك من الاطراف: - 1"
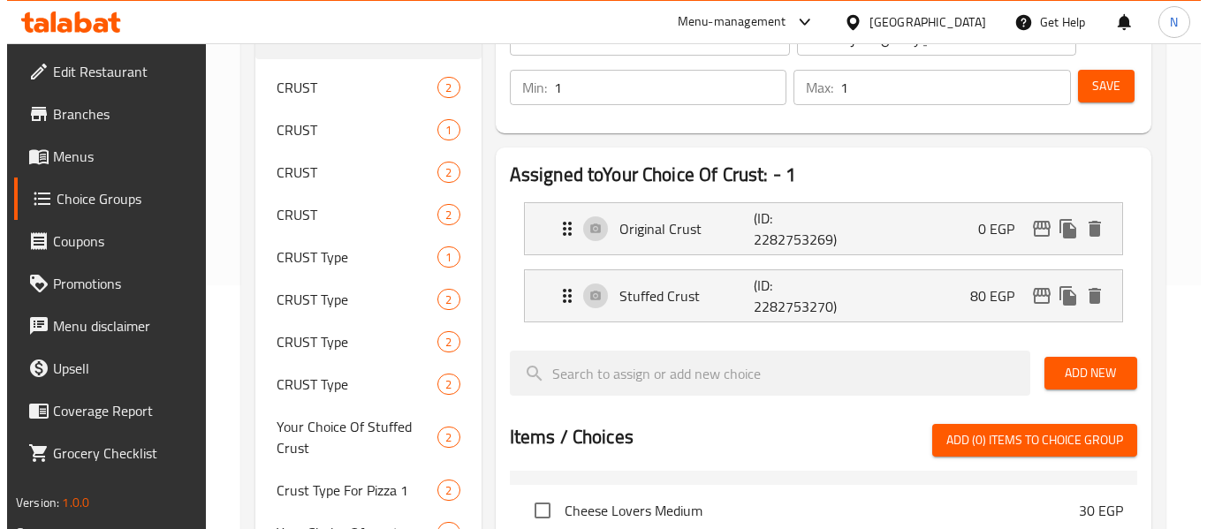
scroll to position [230, 0]
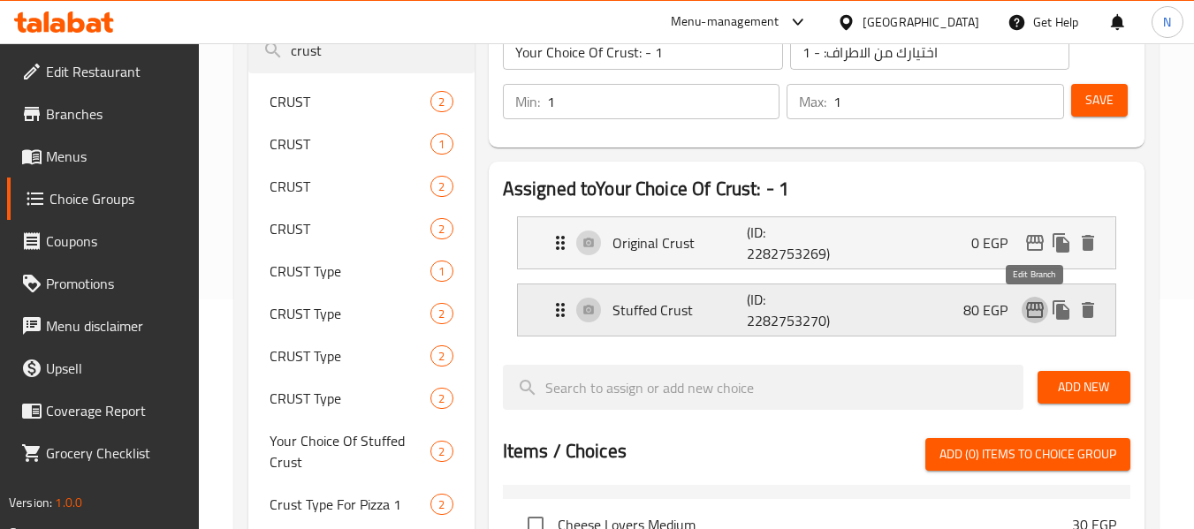
click at [1028, 311] on icon "edit" at bounding box center [1035, 310] width 18 height 16
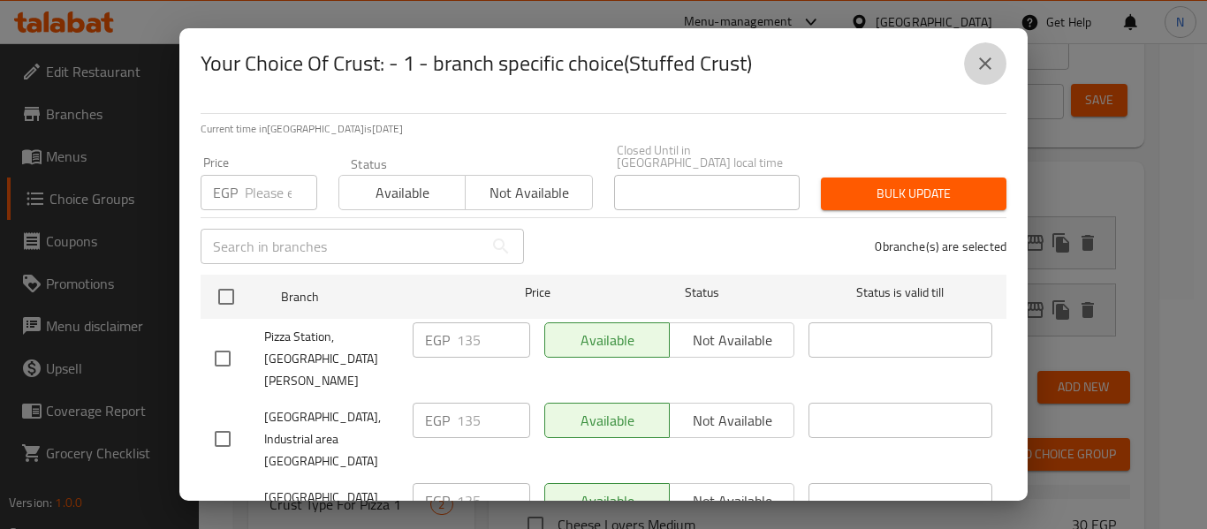
click at [989, 72] on icon "close" at bounding box center [985, 63] width 21 height 21
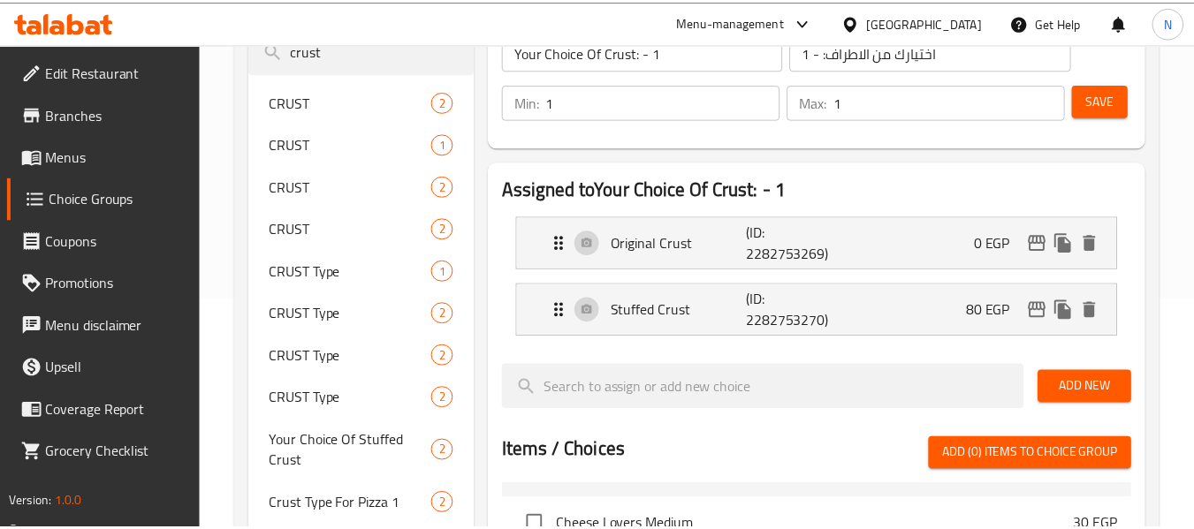
scroll to position [1127, 0]
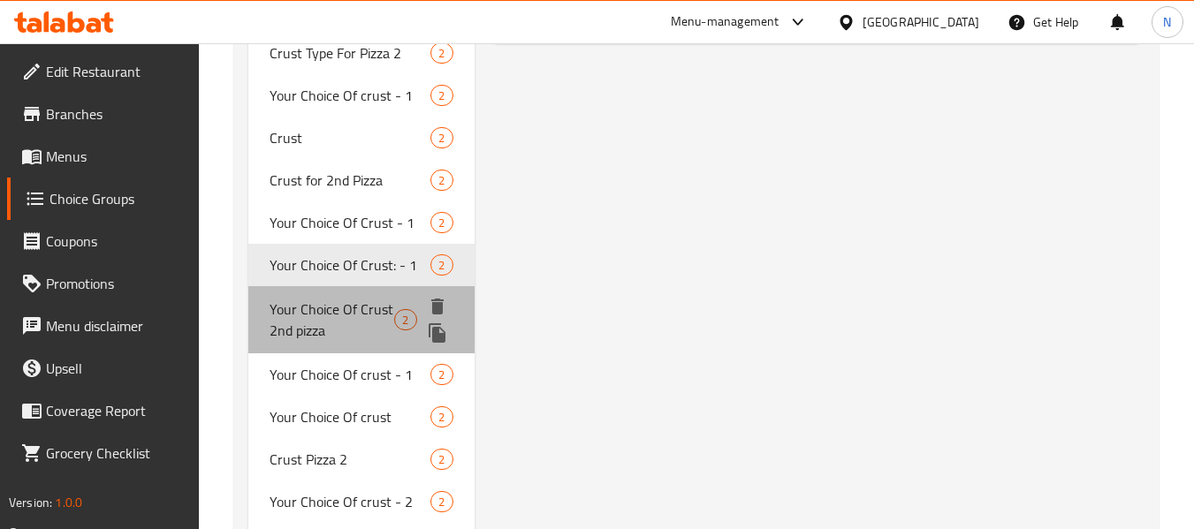
click at [285, 337] on span "Your Choice Of Crust 2nd pizza" at bounding box center [332, 320] width 125 height 42
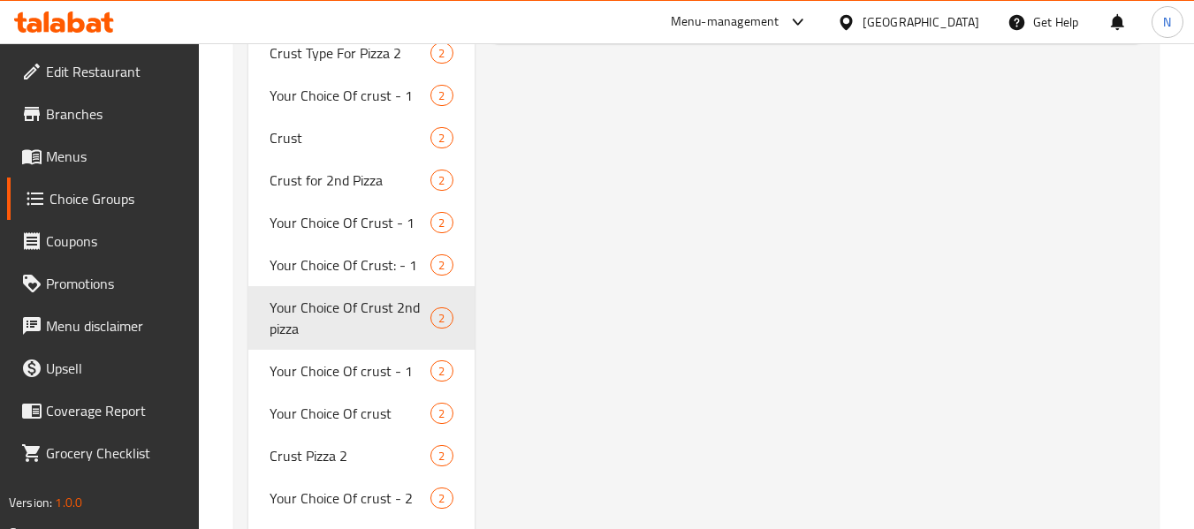
type input "Your Choice Of Crust 2nd pizza"
type input "اختيارك من الاطراف للبيتزا الثانية"
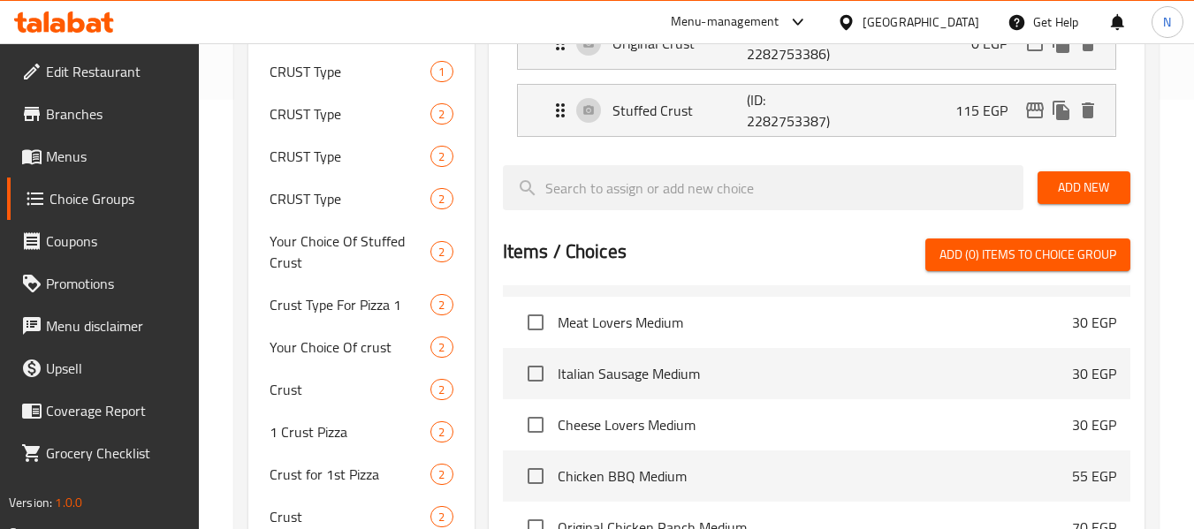
scroll to position [148, 0]
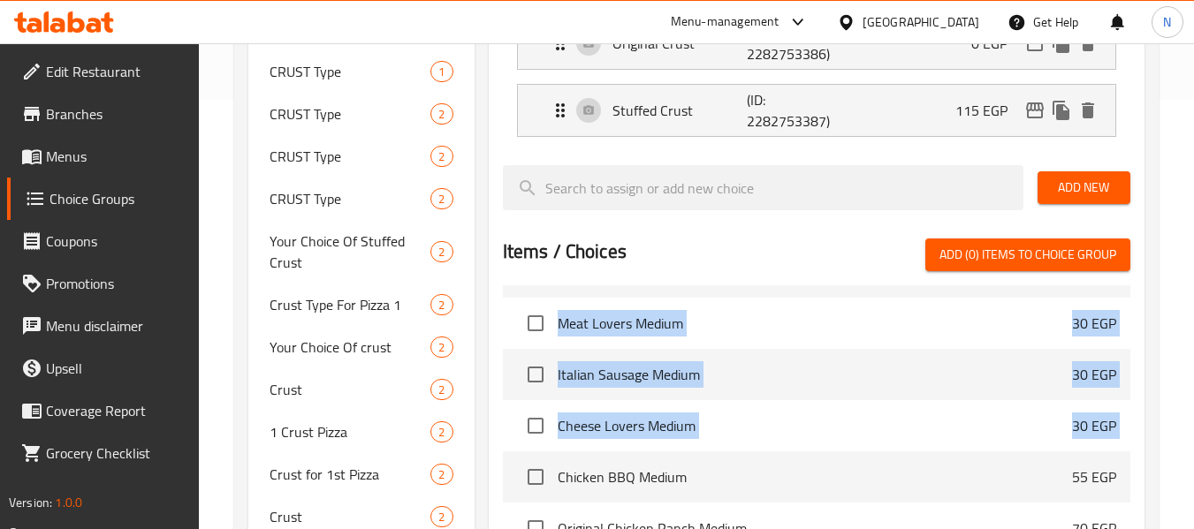
drag, startPoint x: 500, startPoint y: 325, endPoint x: 468, endPoint y: 571, distance: 247.8
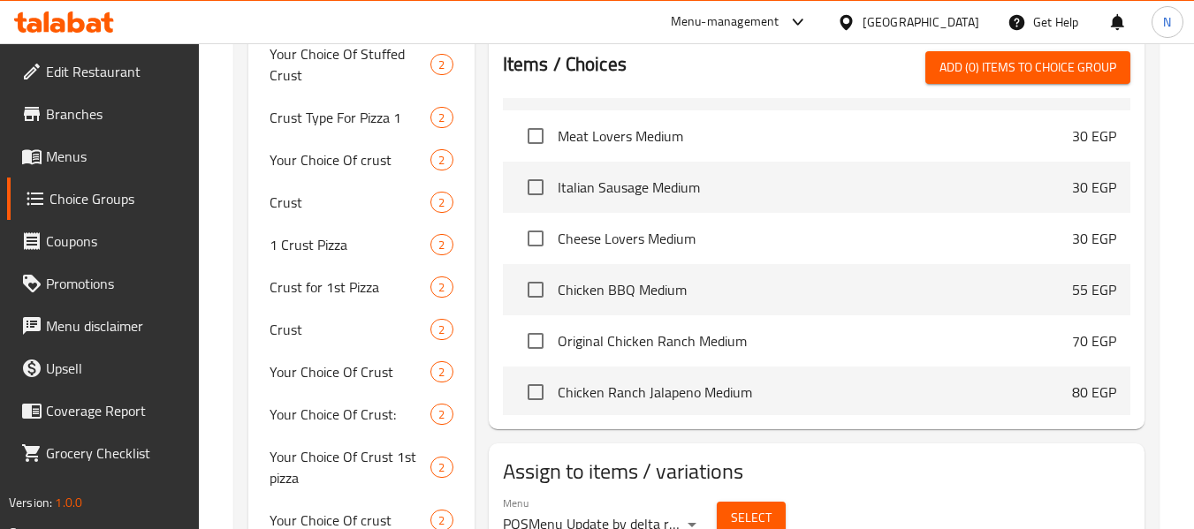
click at [484, 437] on div "Assign to items / variations Menu POSMenu Update by delta request Id:79efea67-4…" at bounding box center [817, 499] width 670 height 124
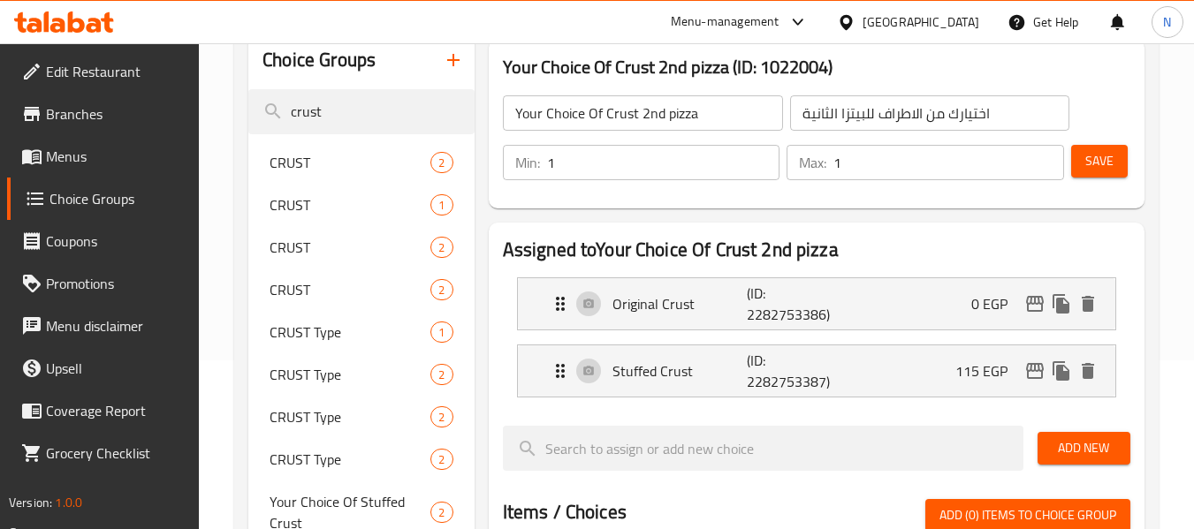
scroll to position [171, 0]
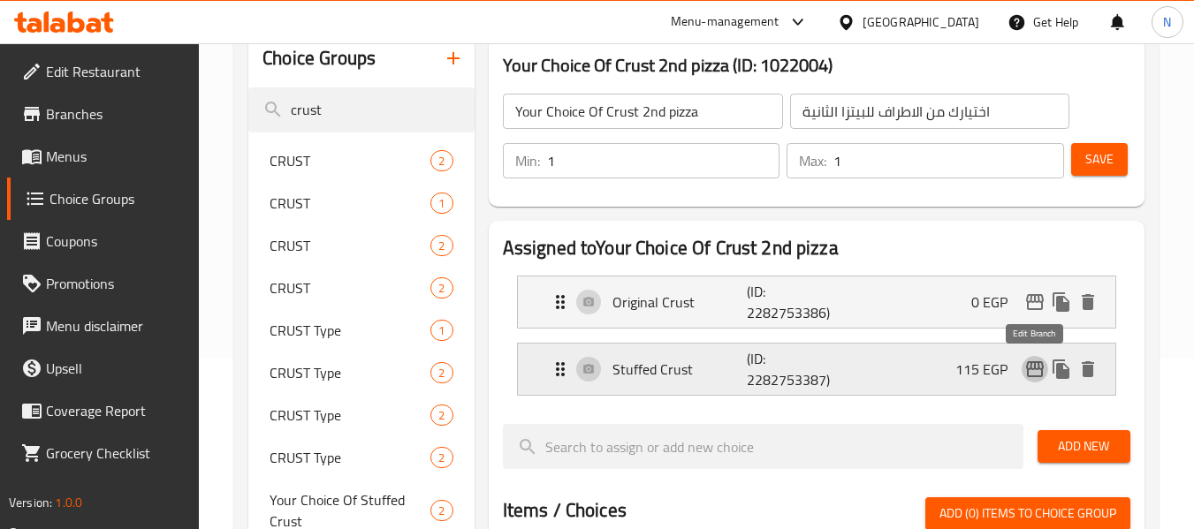
click at [1037, 370] on icon "edit" at bounding box center [1034, 369] width 21 height 21
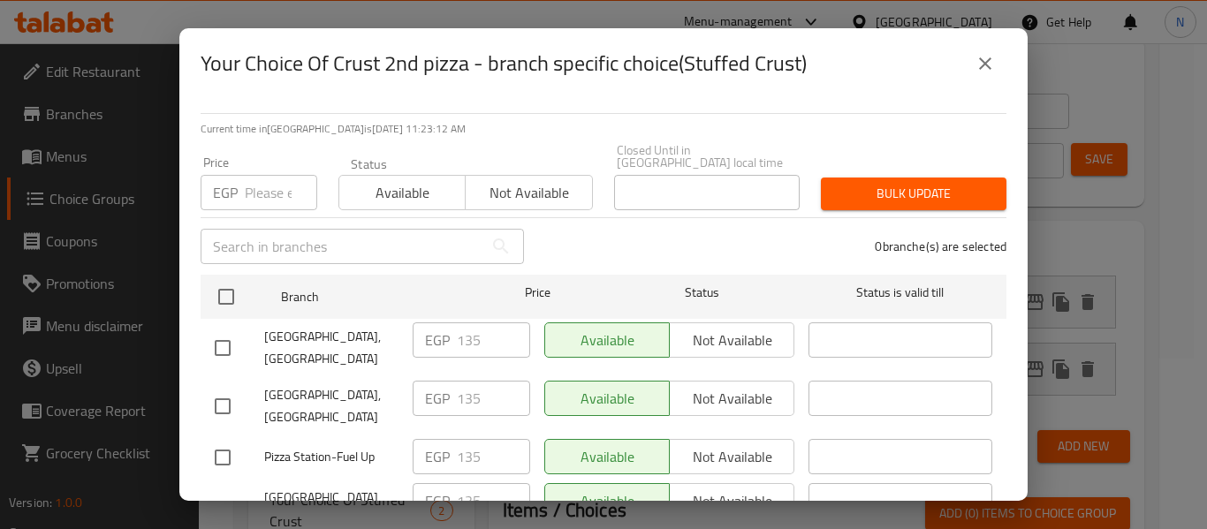
click at [984, 66] on icon "close" at bounding box center [985, 63] width 12 height 12
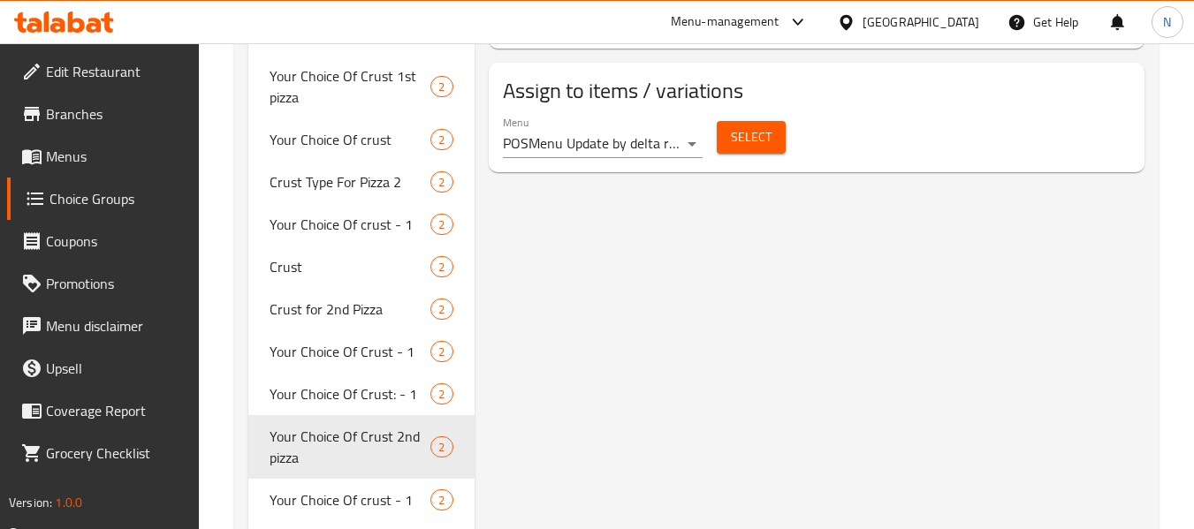
scroll to position [1150, 0]
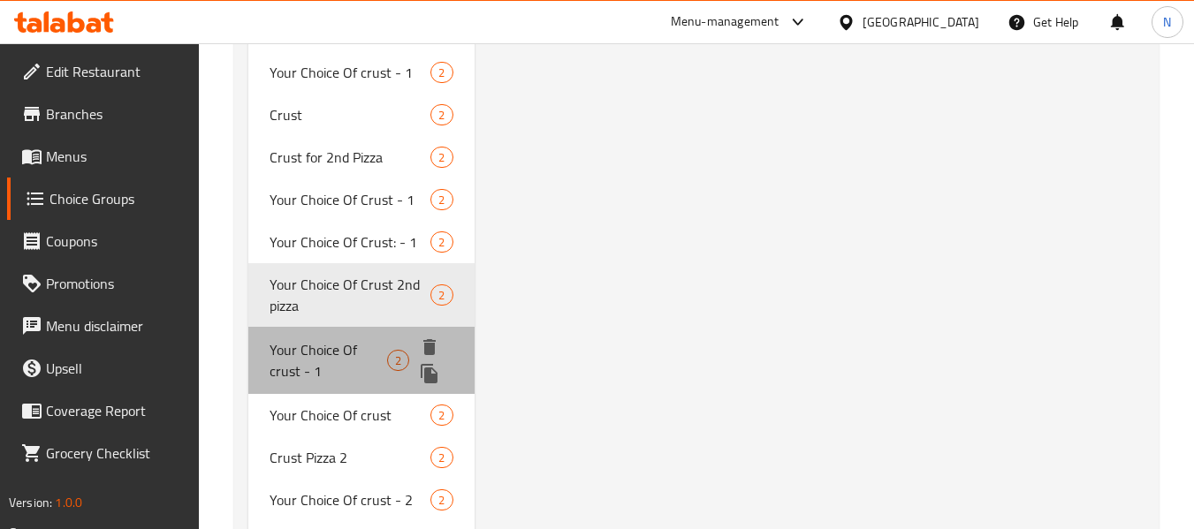
click at [281, 351] on span "Your Choice Of crust - 1" at bounding box center [329, 360] width 118 height 42
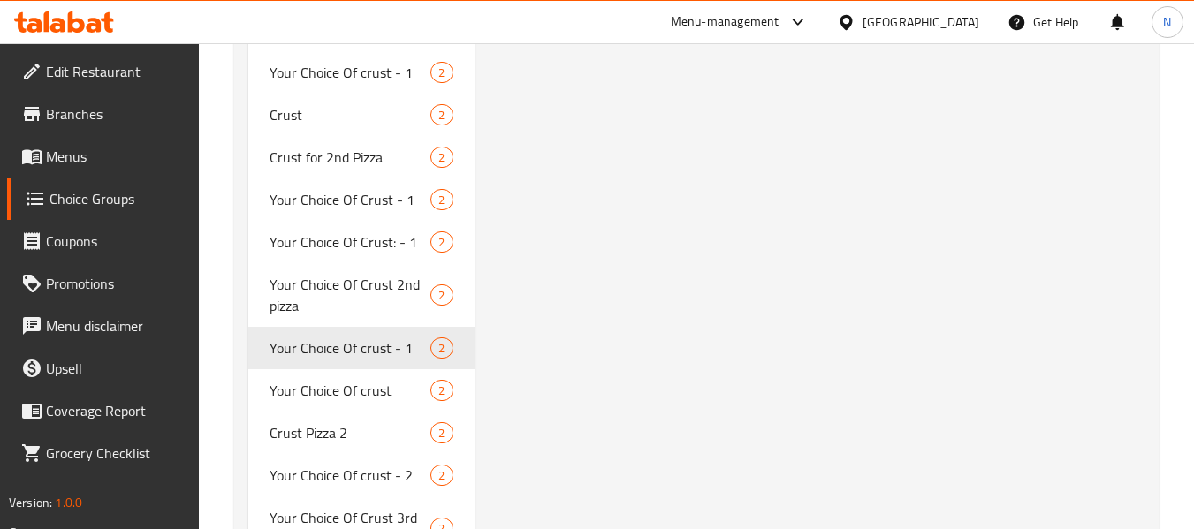
type input "Your Choice Of crust - 1"
type input "اختيارك من الأطراف - 1"
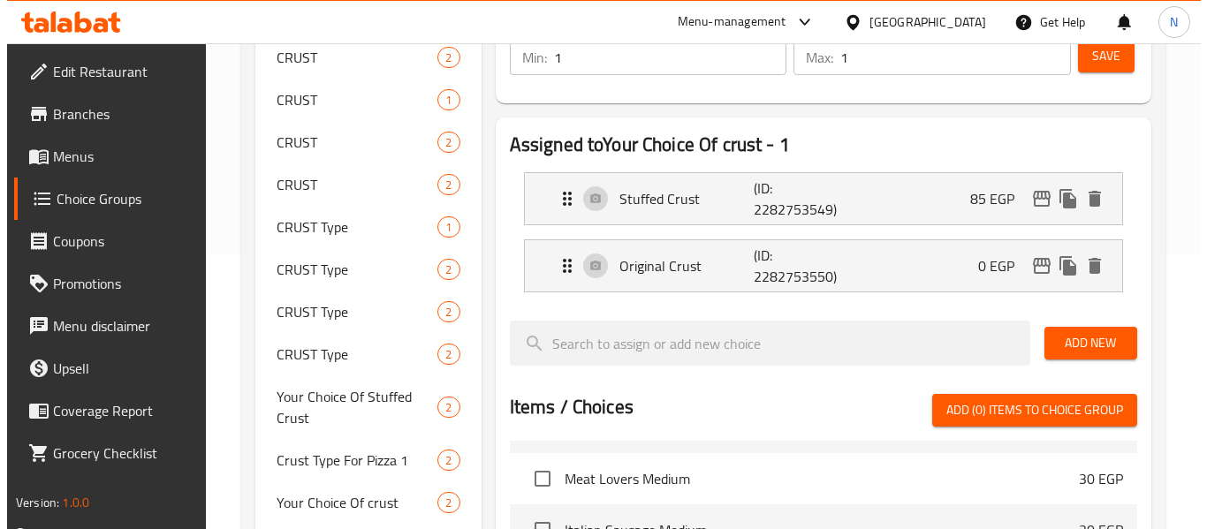
scroll to position [273, 0]
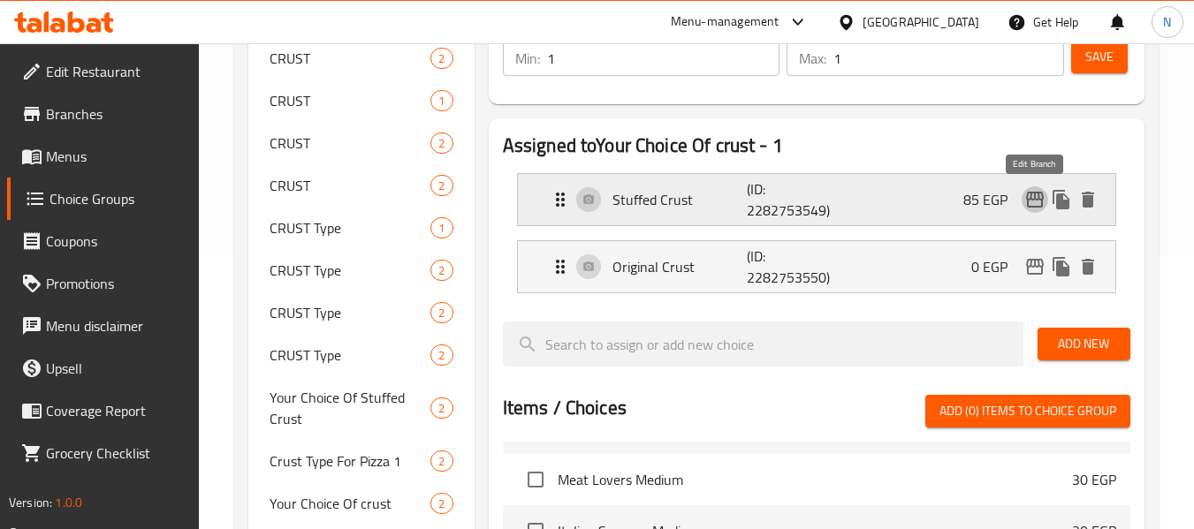
click at [1040, 205] on icon "edit" at bounding box center [1034, 199] width 21 height 21
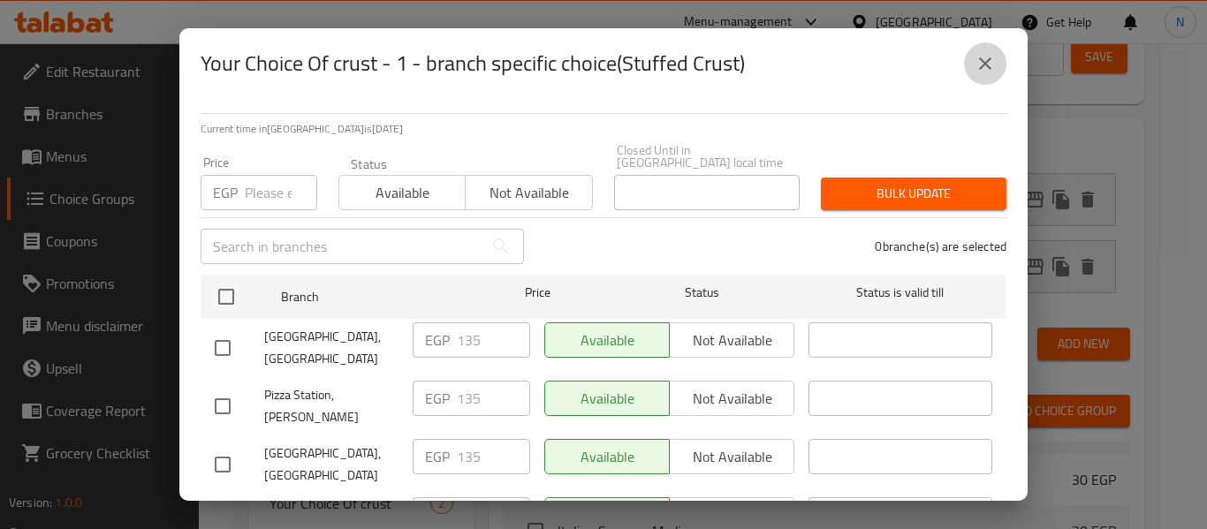
click at [984, 57] on icon "close" at bounding box center [985, 63] width 21 height 21
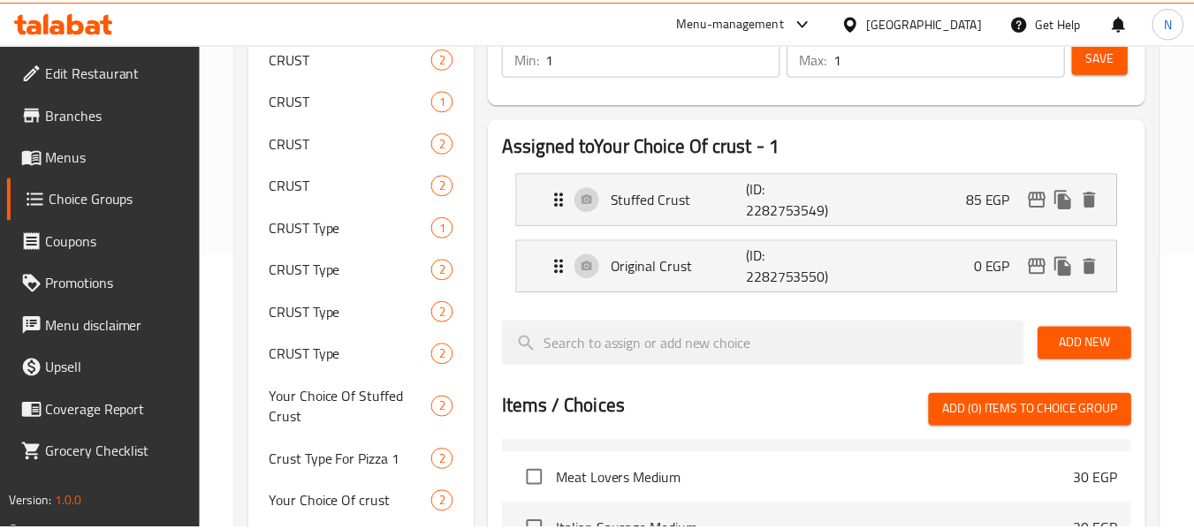
scroll to position [1233, 0]
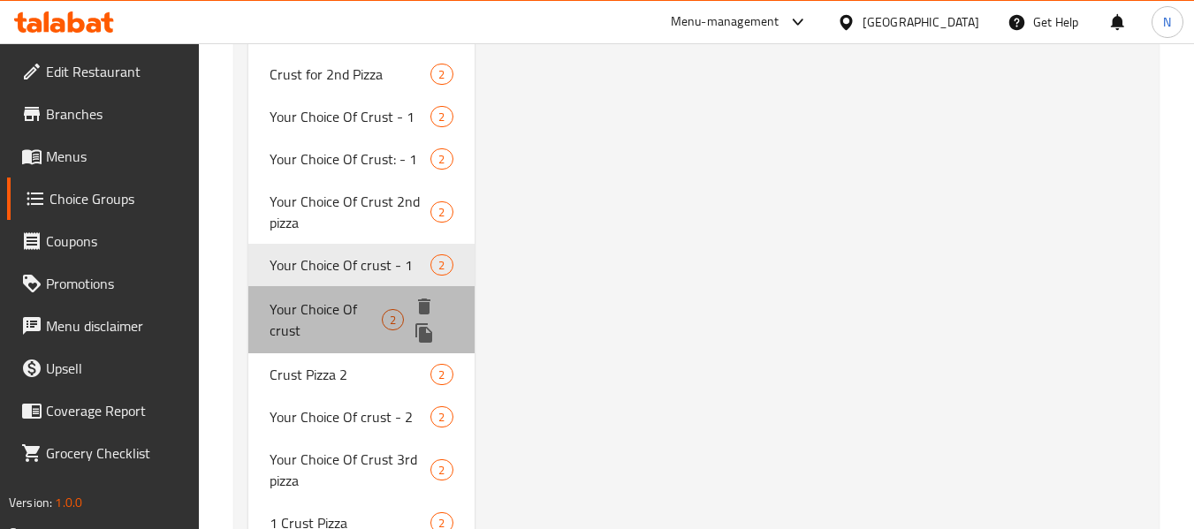
click at [264, 299] on div "Your Choice Of crust 2" at bounding box center [360, 319] width 225 height 67
type input "Your Choice Of crust"
type input "اختيارك من الأطراف"
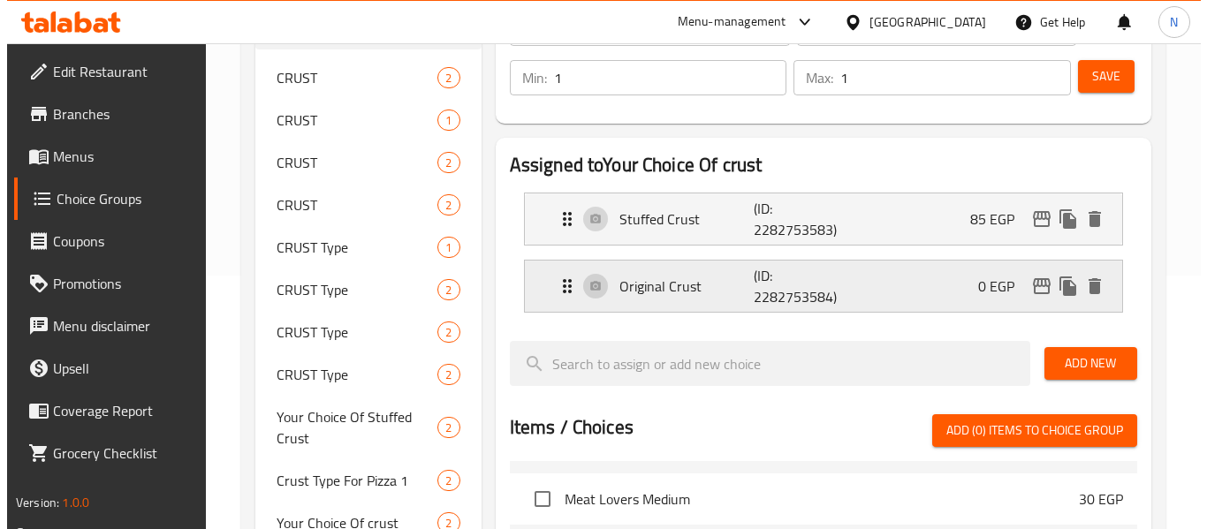
scroll to position [253, 0]
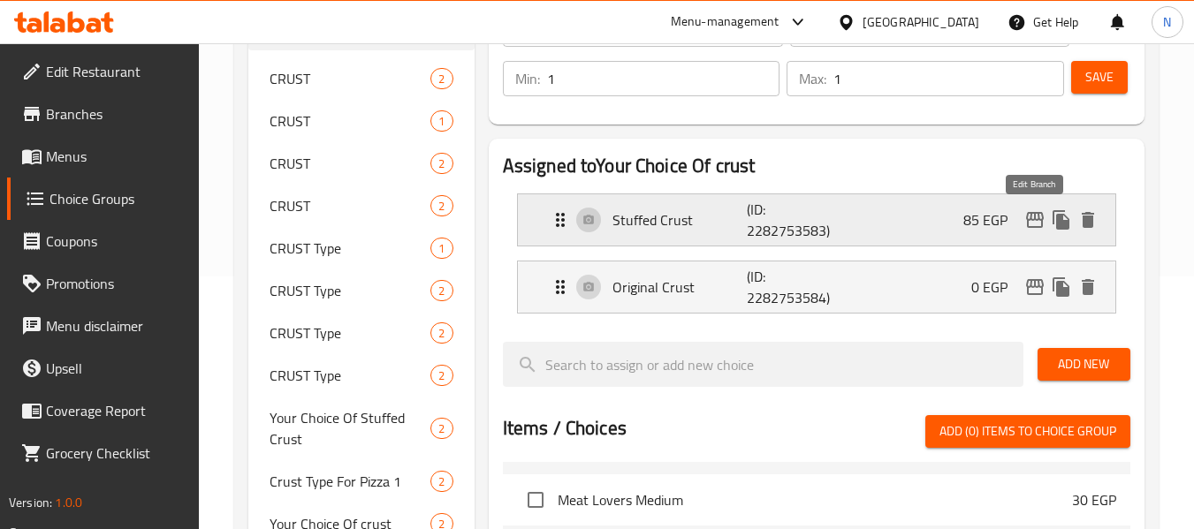
click at [1040, 222] on icon "edit" at bounding box center [1034, 219] width 21 height 21
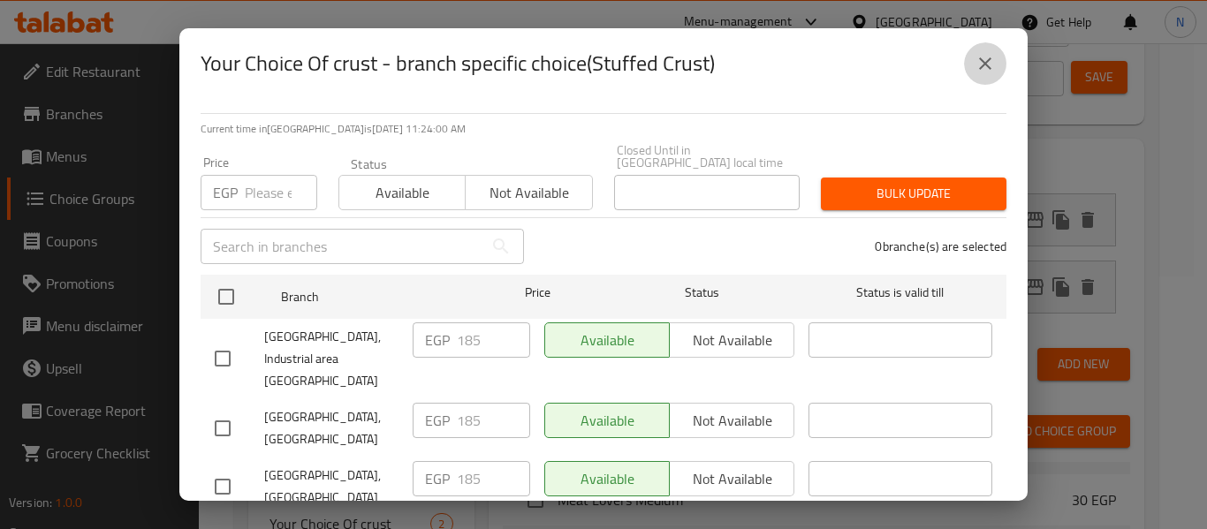
click at [993, 71] on icon "close" at bounding box center [985, 63] width 21 height 21
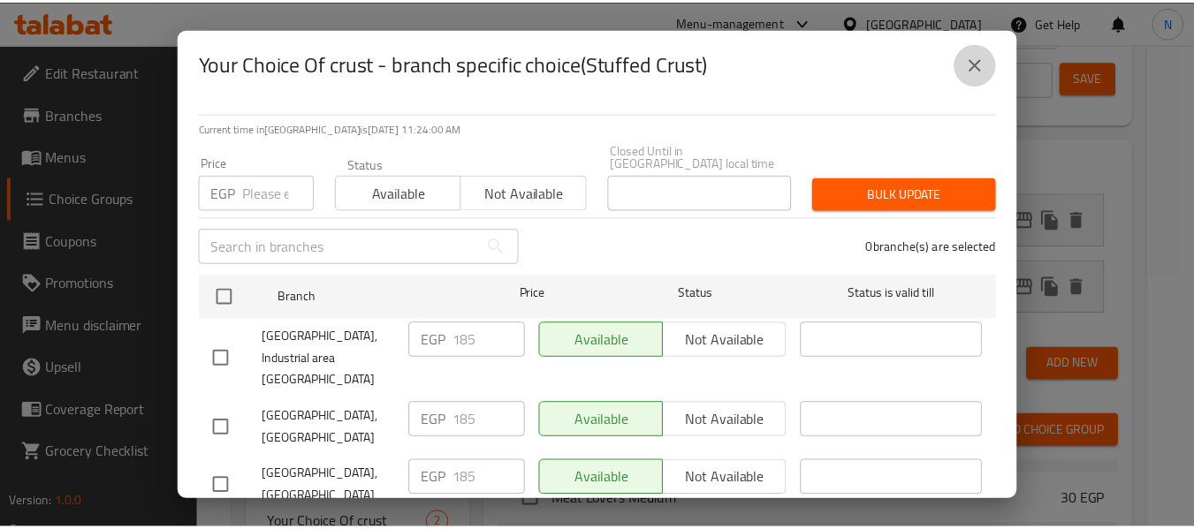
scroll to position [1275, 0]
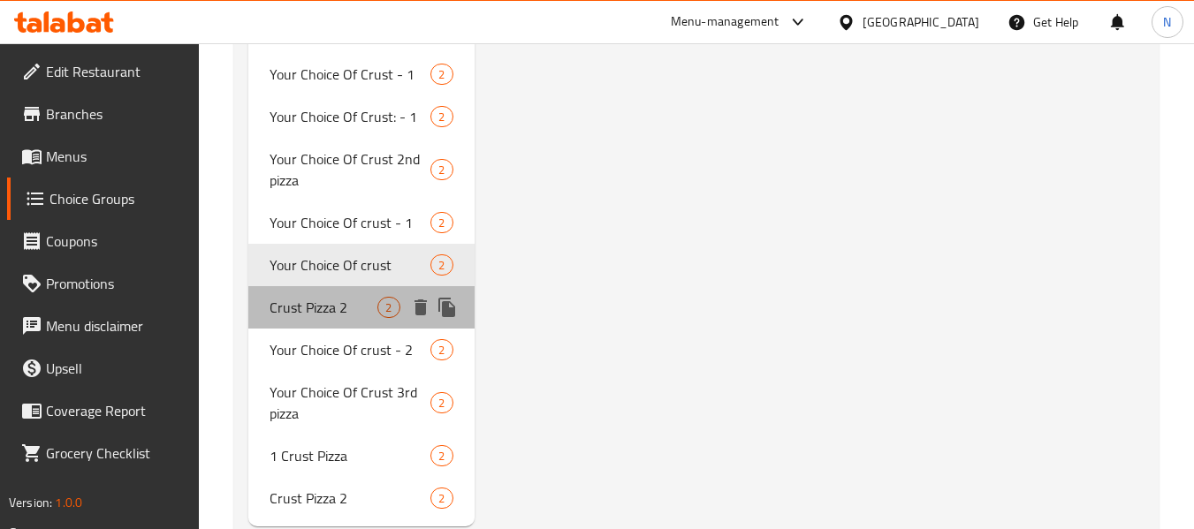
click at [303, 318] on span "Crust Pizza 2" at bounding box center [324, 307] width 108 height 21
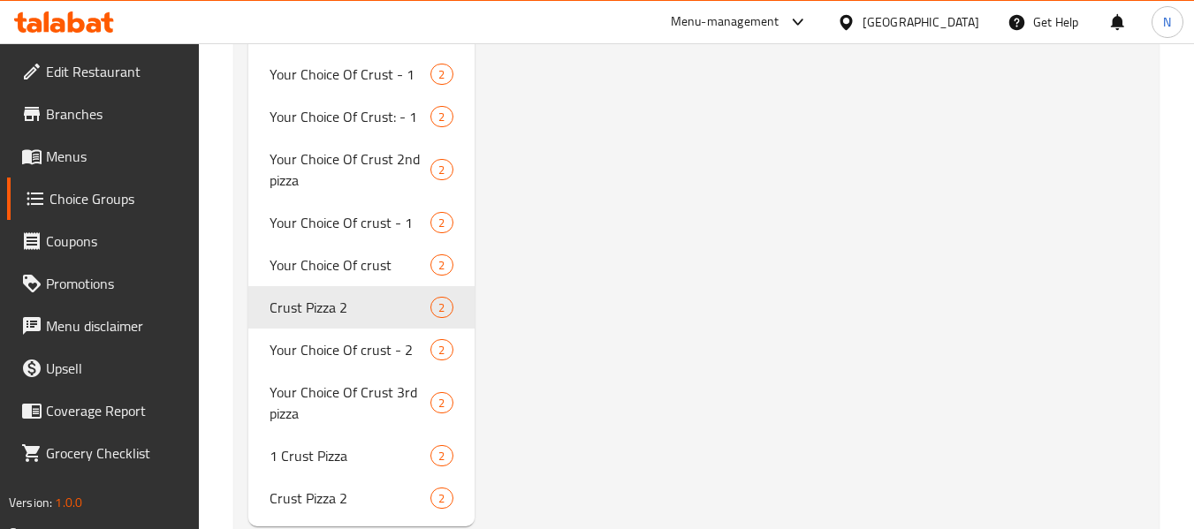
type input "Crust Pizza 2"
type input "اطراف البيتزا الثانية"
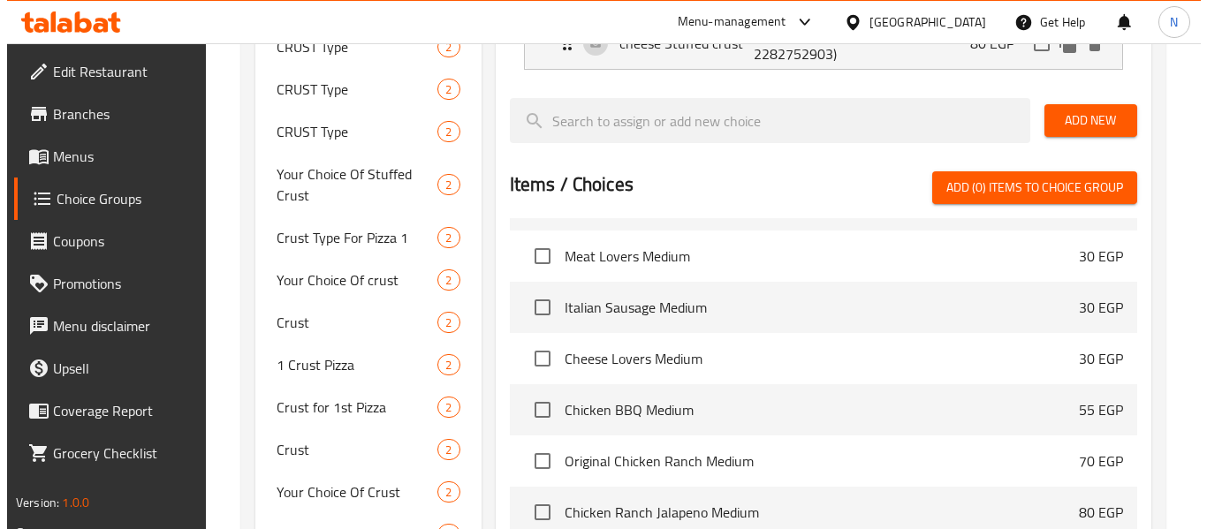
scroll to position [329, 0]
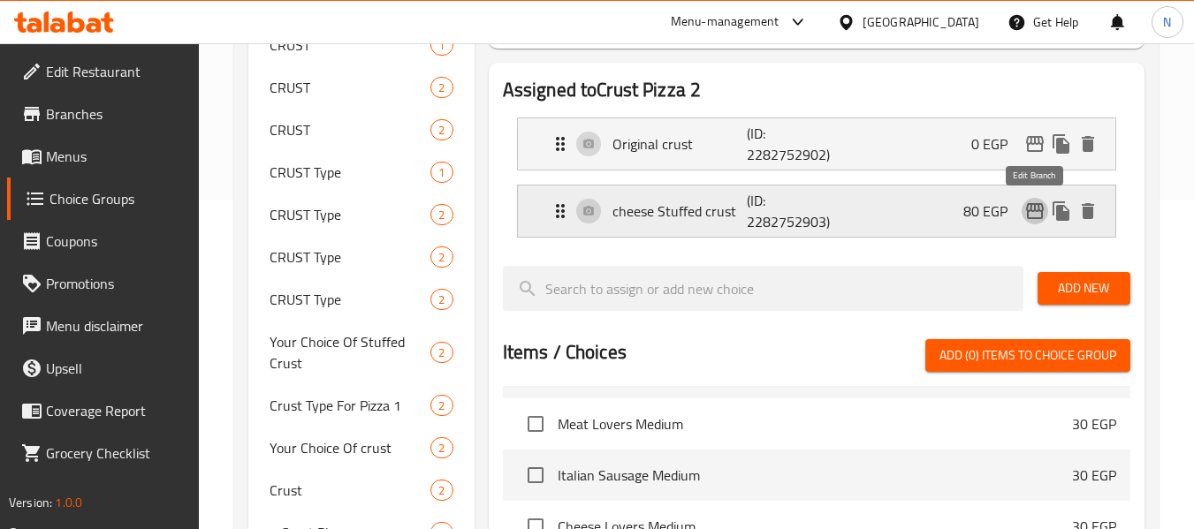
click at [1026, 202] on icon "edit" at bounding box center [1034, 211] width 21 height 21
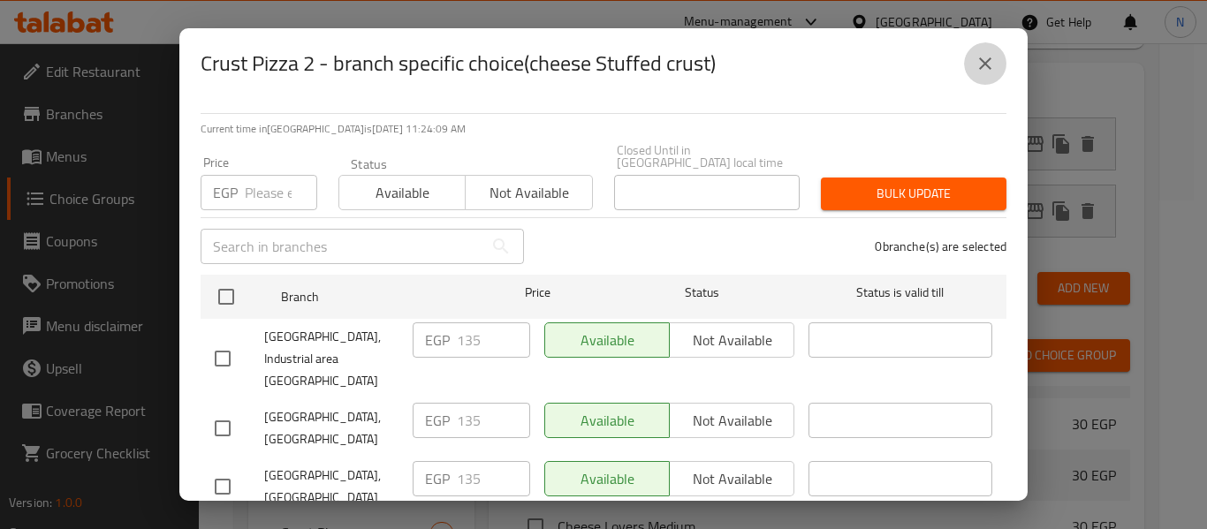
click at [990, 73] on icon "close" at bounding box center [985, 63] width 21 height 21
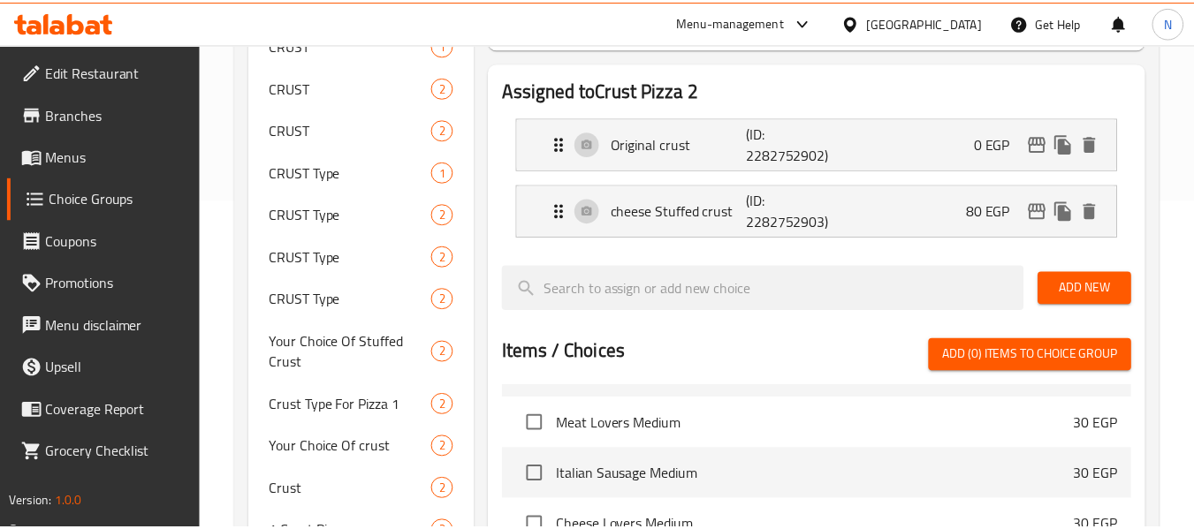
scroll to position [1318, 0]
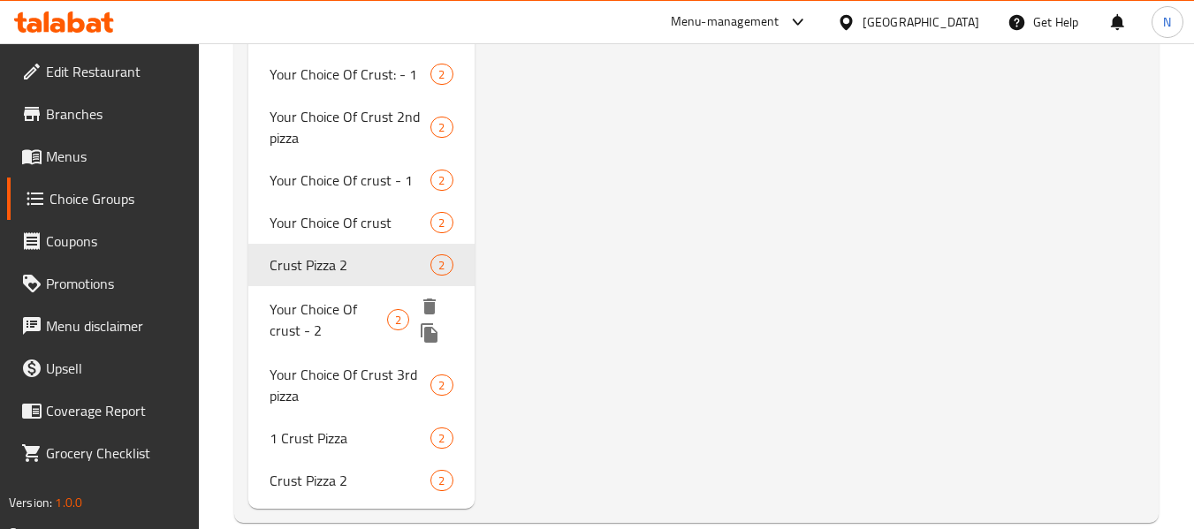
click at [263, 332] on div "Your Choice Of crust - 2 2" at bounding box center [360, 319] width 225 height 67
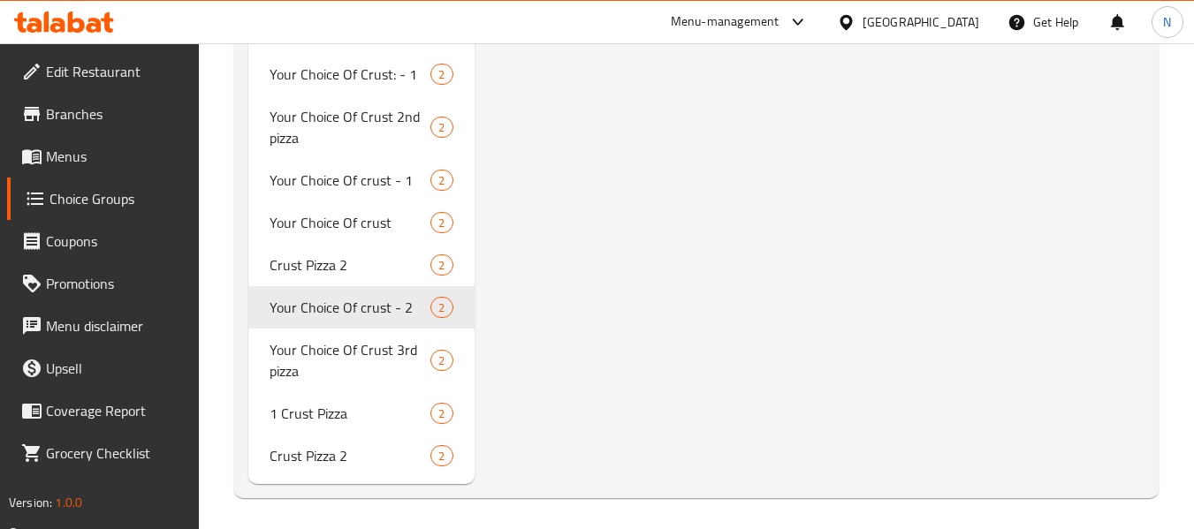
type input "Your Choice Of crust - 2"
type input "اختيارك من الأطراف - 2"
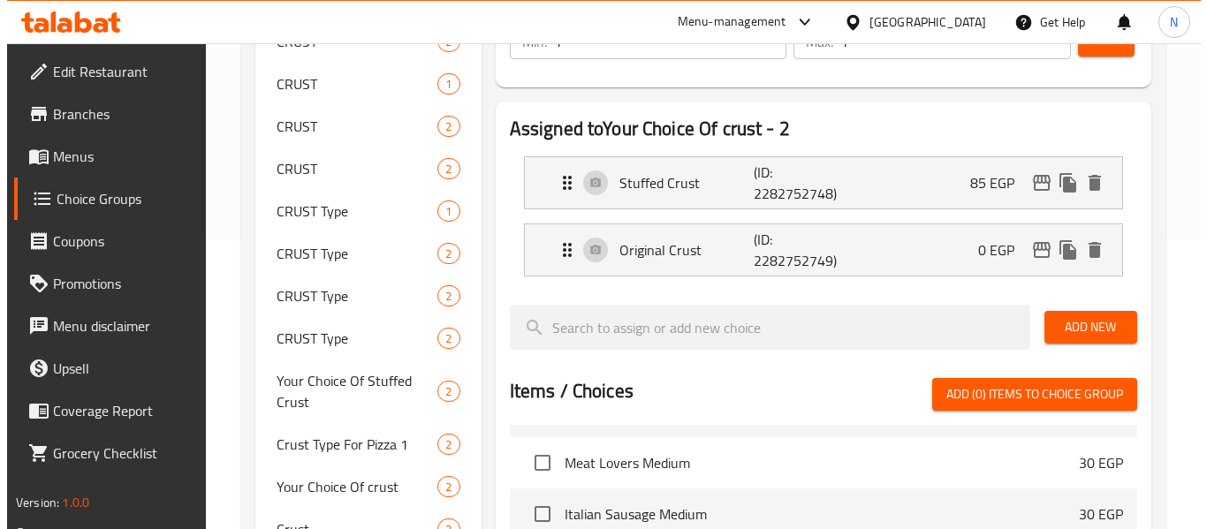
scroll to position [247, 0]
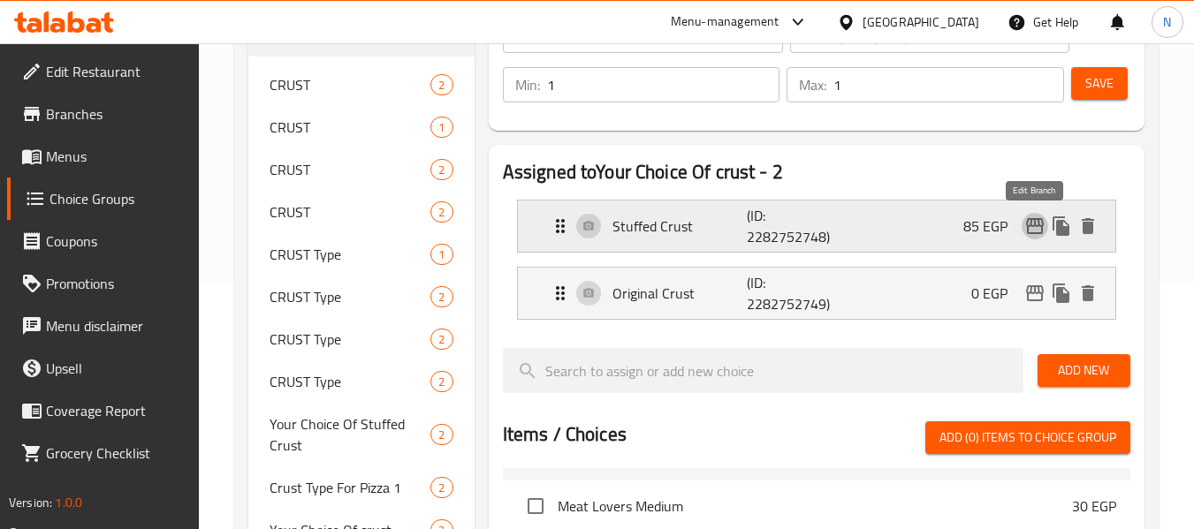
click at [1031, 230] on icon "edit" at bounding box center [1034, 226] width 21 height 21
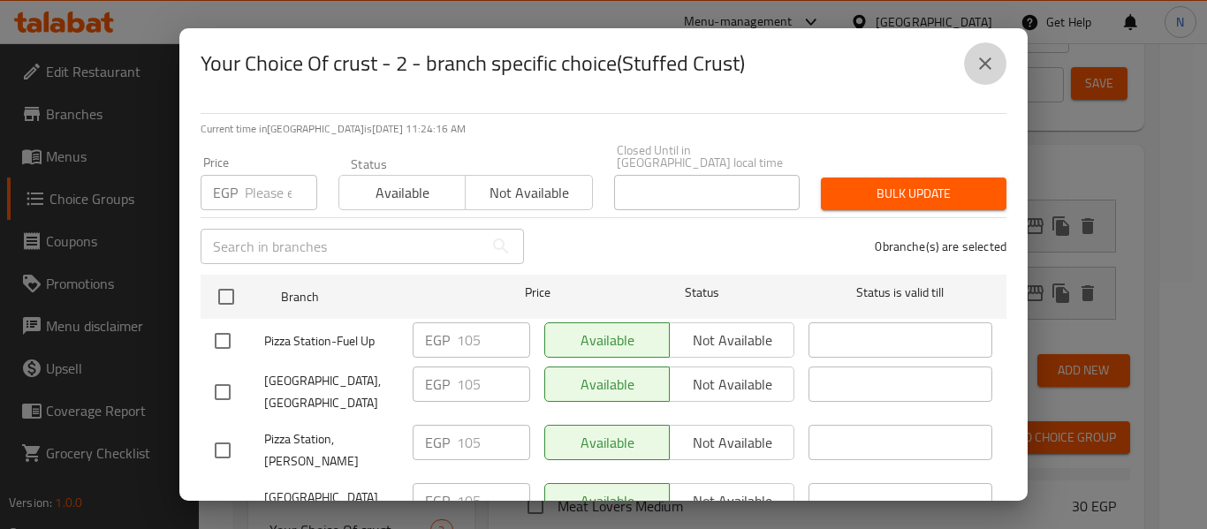
click at [993, 60] on icon "close" at bounding box center [985, 63] width 21 height 21
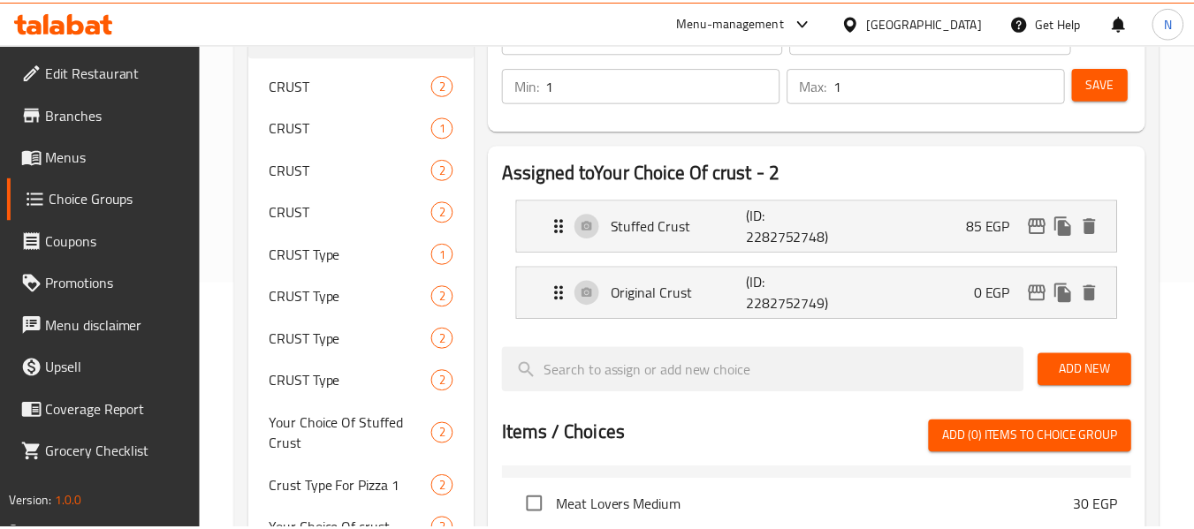
scroll to position [1322, 0]
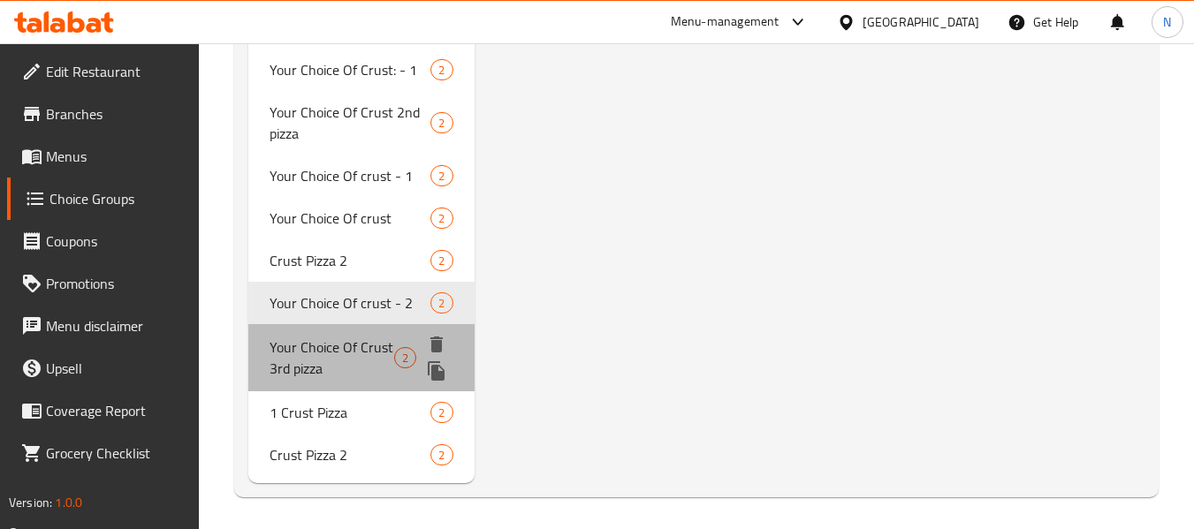
click at [293, 360] on span "Your Choice Of Crust 3rd pizza" at bounding box center [332, 358] width 125 height 42
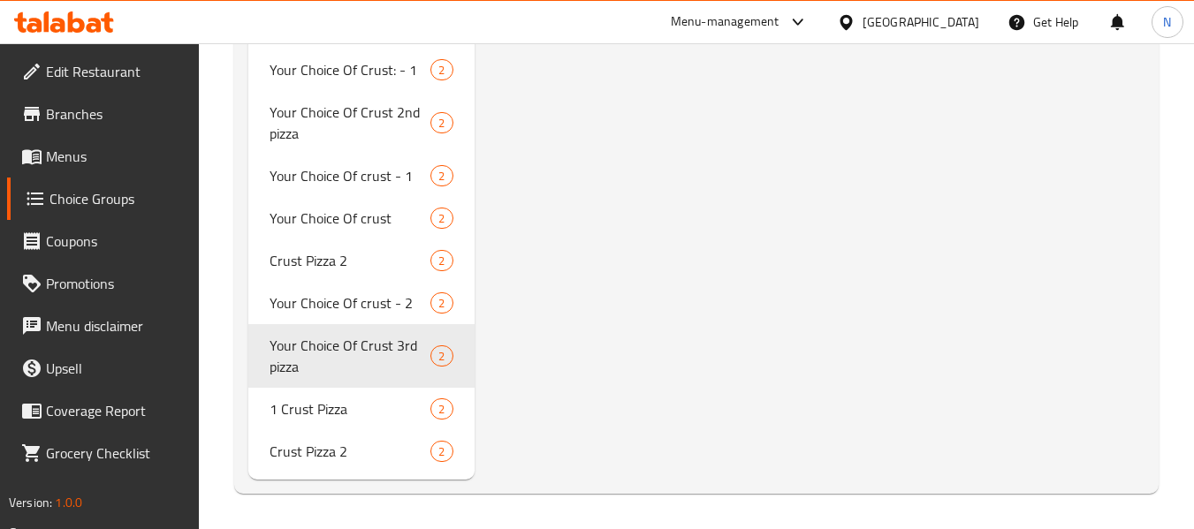
type input "Your Choice Of Crust 3rd pizza"
type input "اختيارك من الاطراف للبيتزا الثالثة"
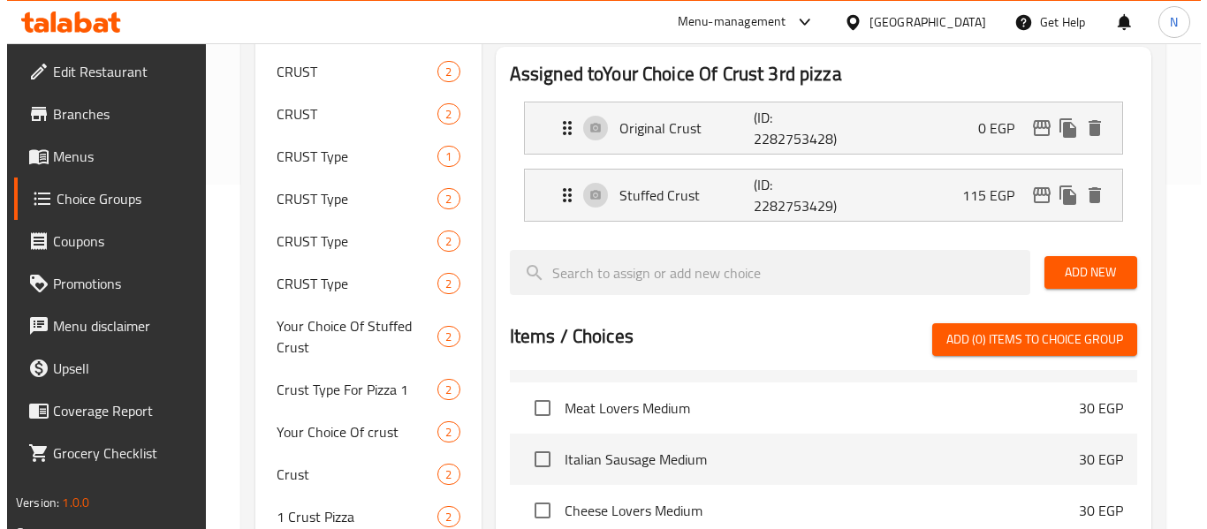
scroll to position [242, 0]
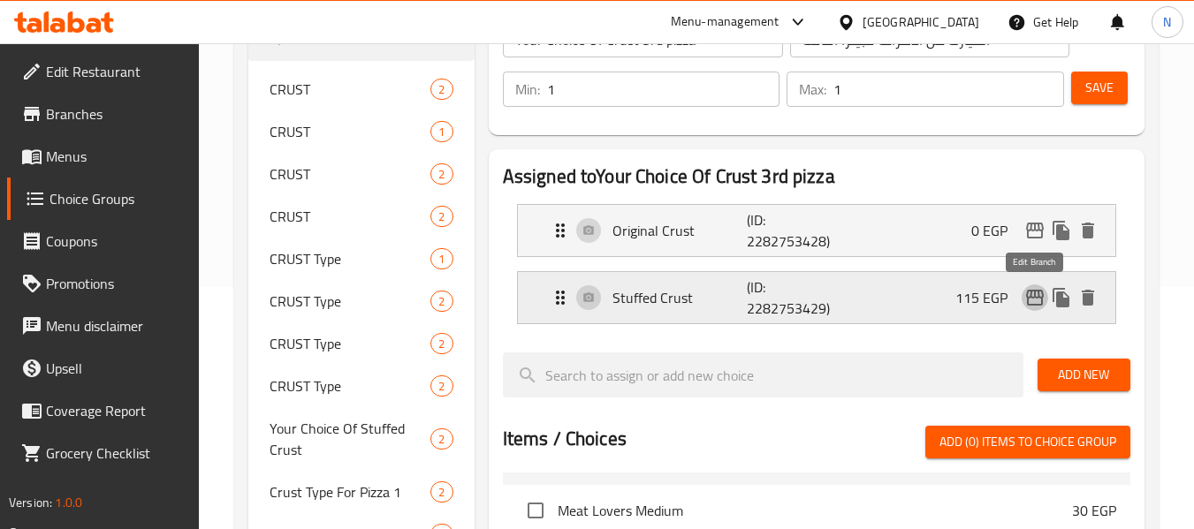
click at [1032, 287] on icon "edit" at bounding box center [1034, 297] width 21 height 21
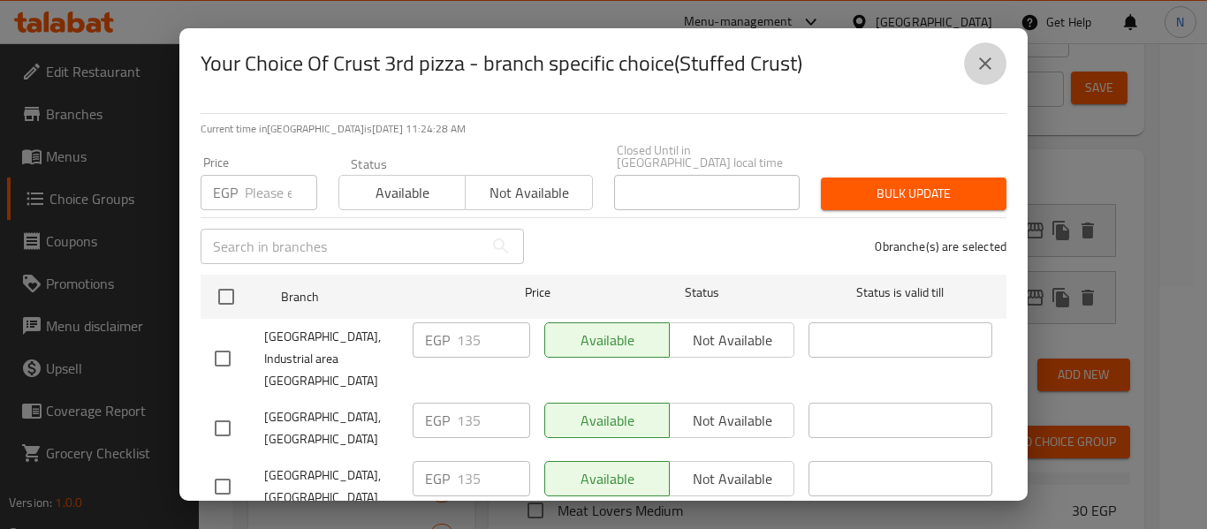
click at [987, 64] on icon "close" at bounding box center [985, 63] width 21 height 21
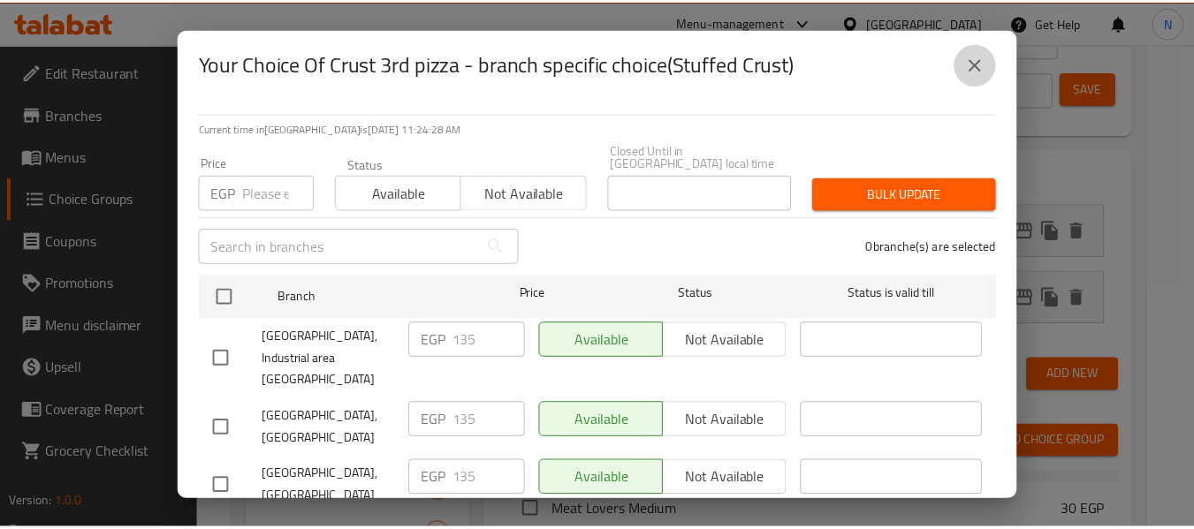
scroll to position [1322, 0]
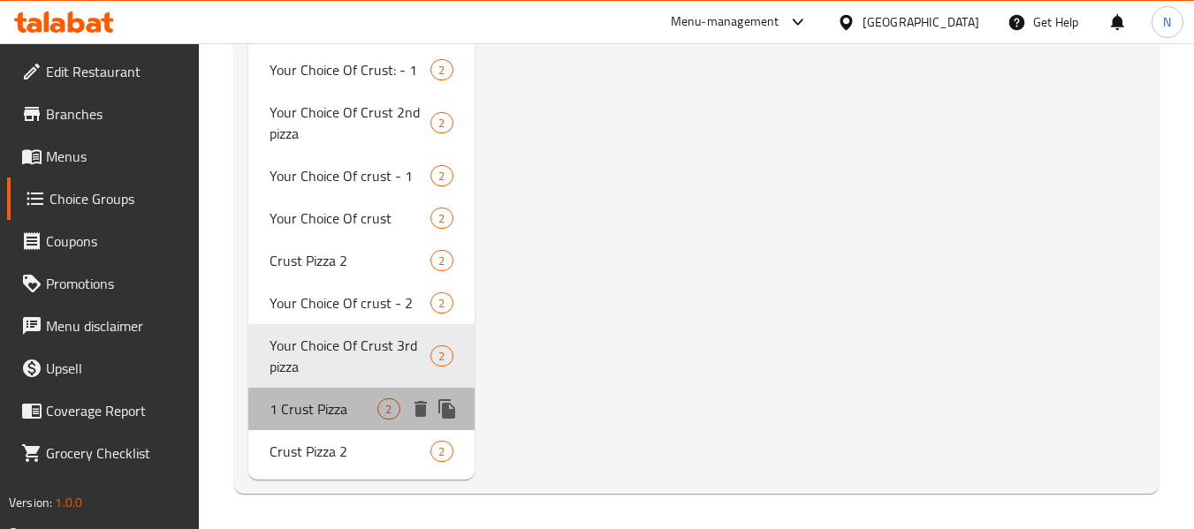
click at [307, 415] on span "1 Crust Pizza" at bounding box center [324, 409] width 108 height 21
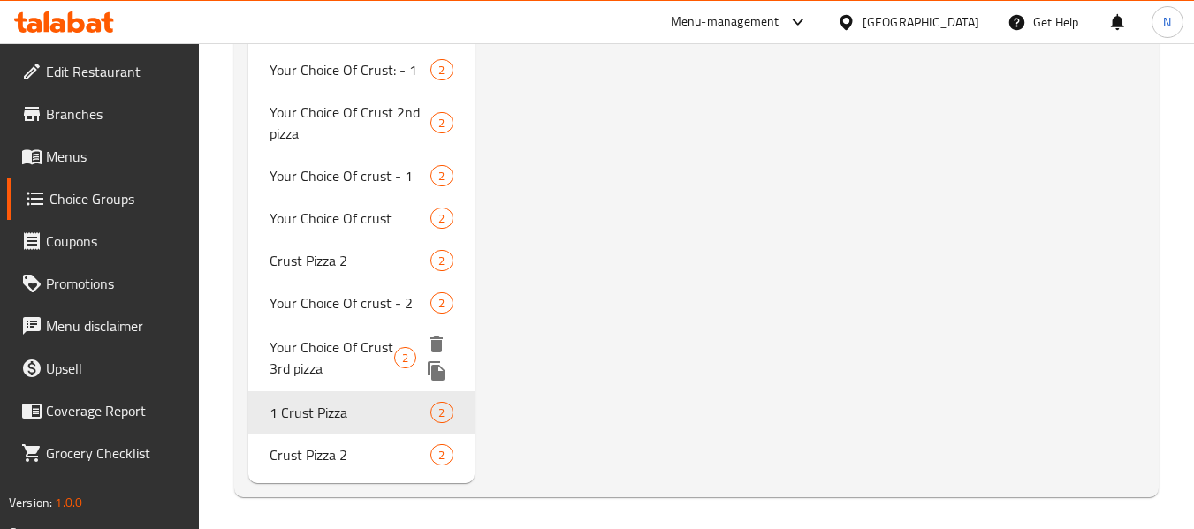
type input "1 Crust Pizza"
type input "اطراف البيتزا الاولي"
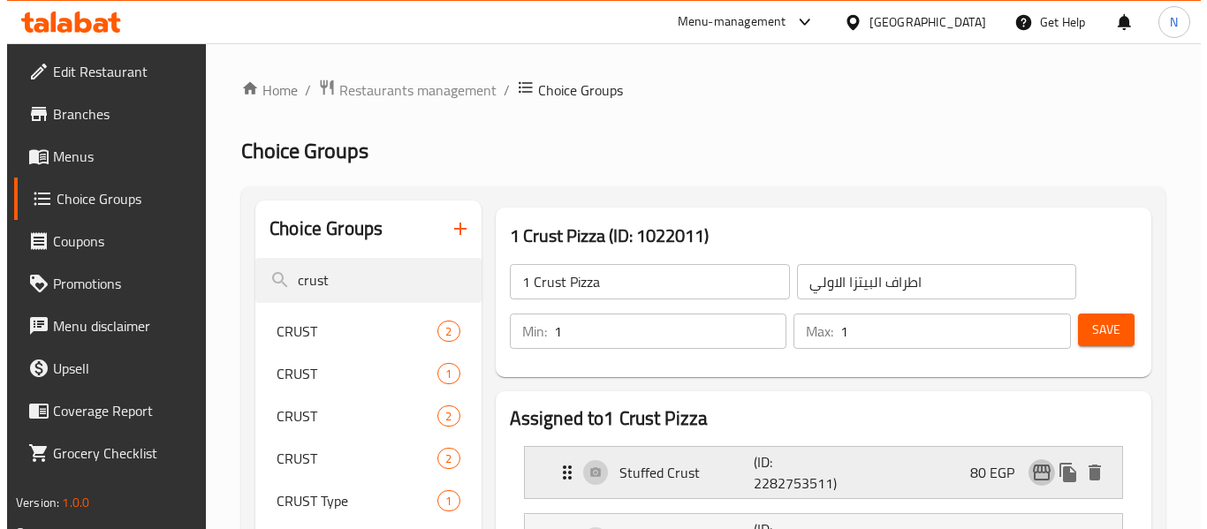
scroll to position [195, 0]
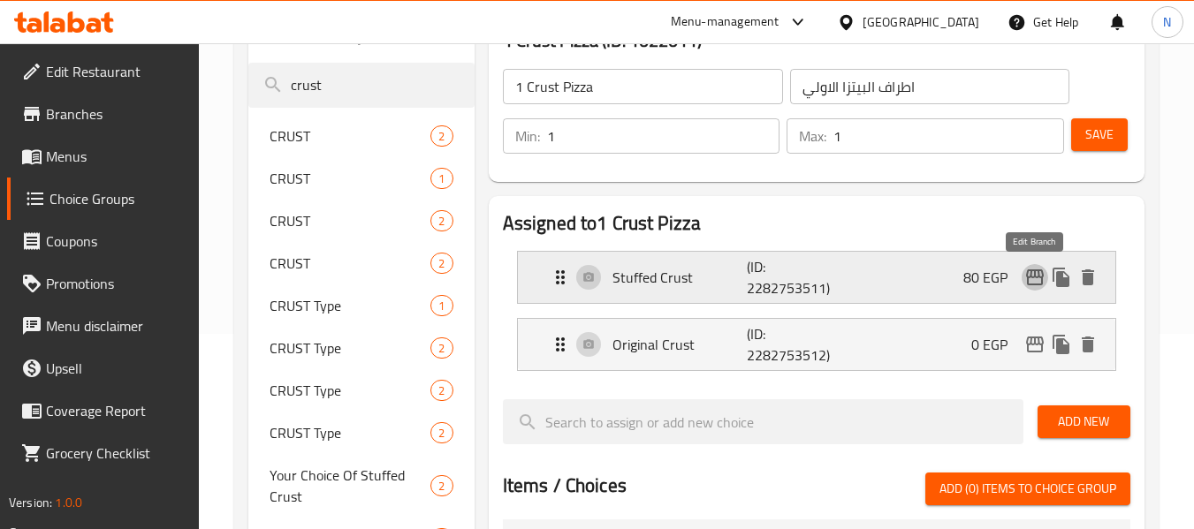
click at [1030, 282] on icon "edit" at bounding box center [1034, 277] width 21 height 21
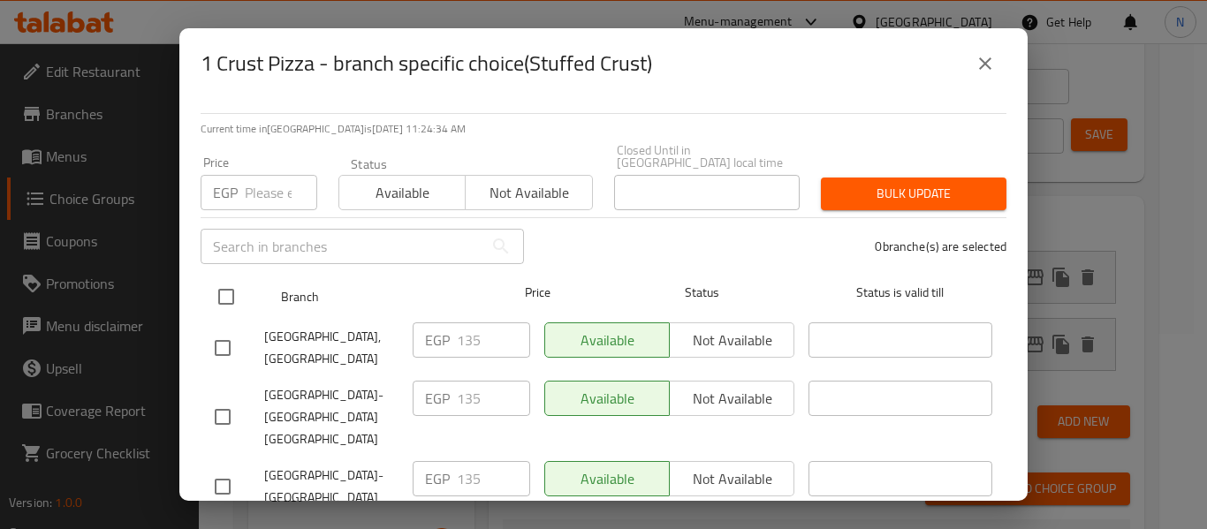
scroll to position [663, 0]
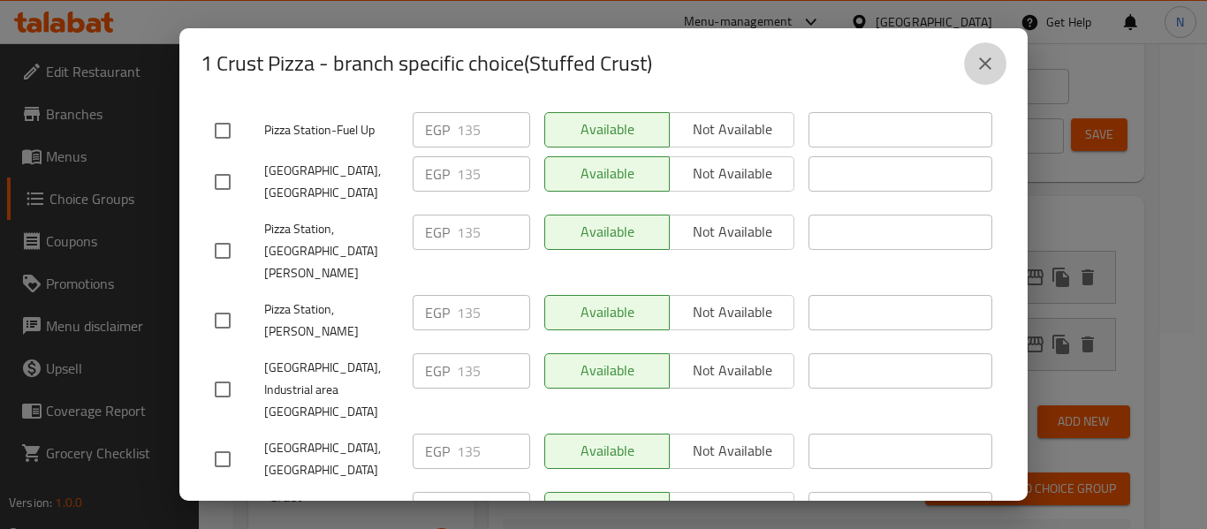
click at [993, 59] on icon "close" at bounding box center [985, 63] width 21 height 21
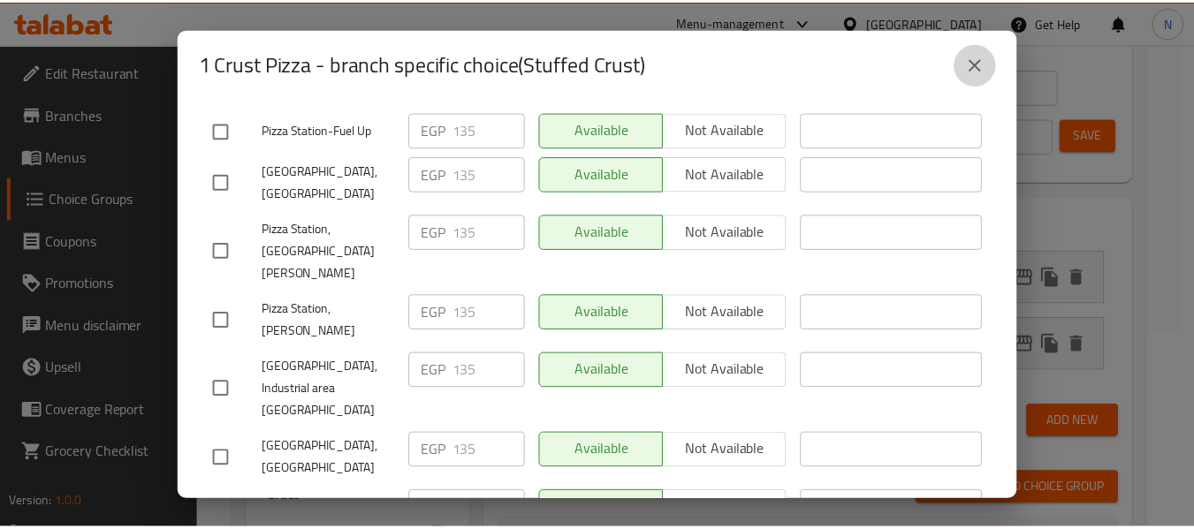
scroll to position [1322, 0]
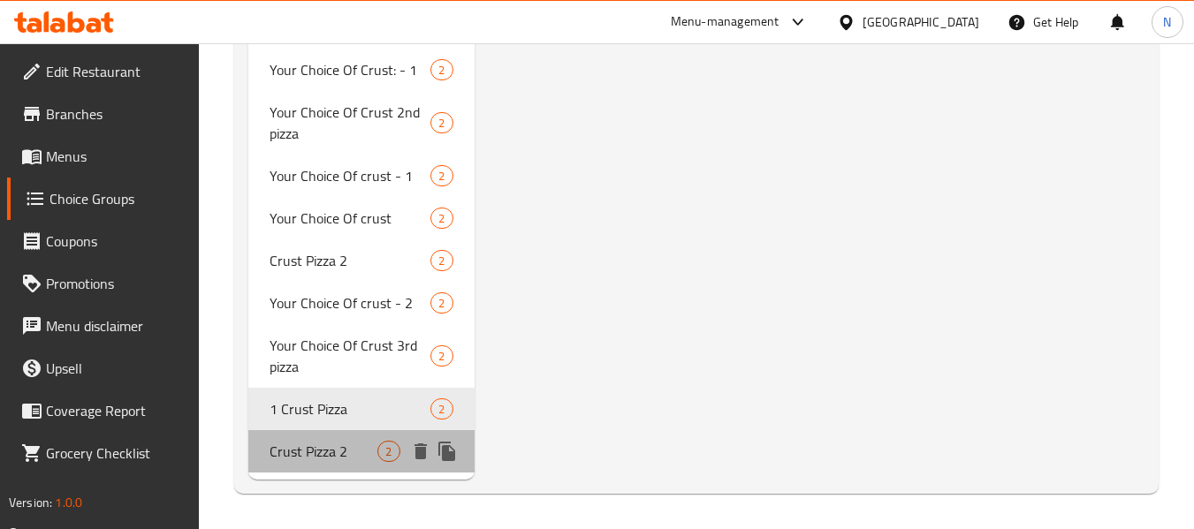
click at [296, 462] on span "Crust Pizza 2" at bounding box center [324, 451] width 108 height 21
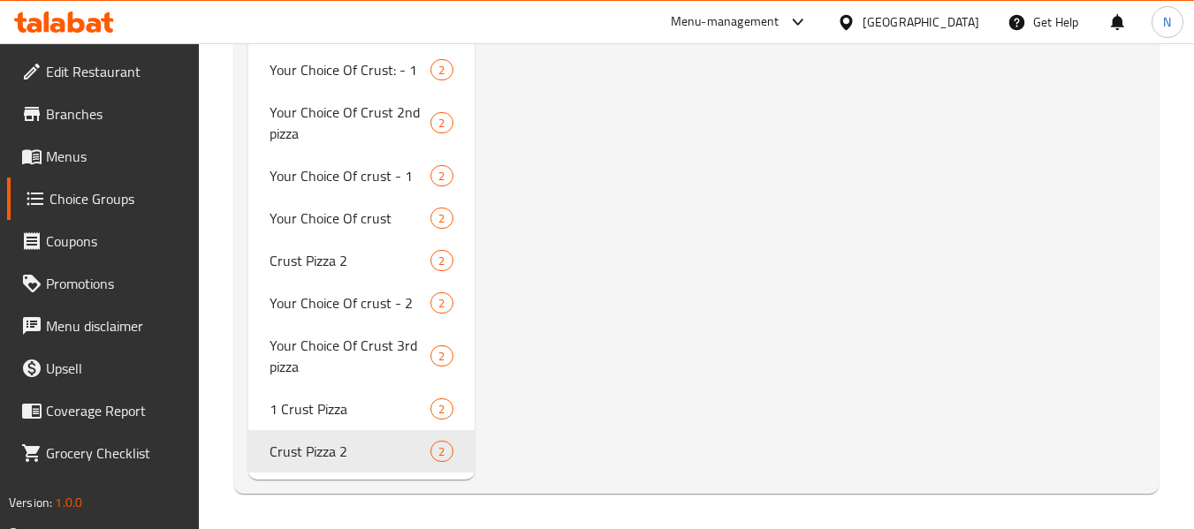
type input "Crust Pizza 2"
type input "اطراف البيتزا الثانية"
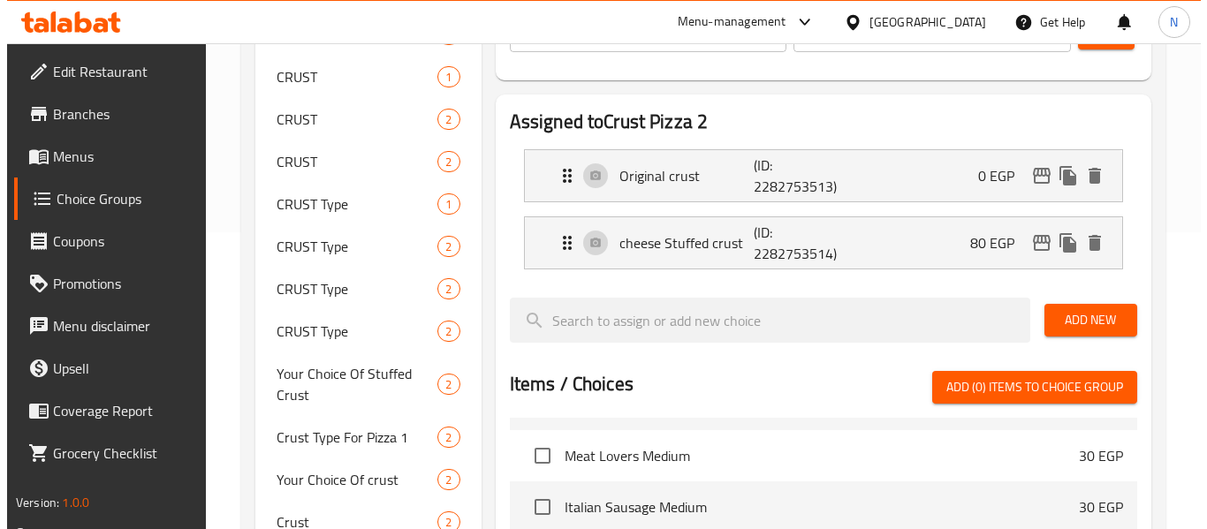
scroll to position [296, 0]
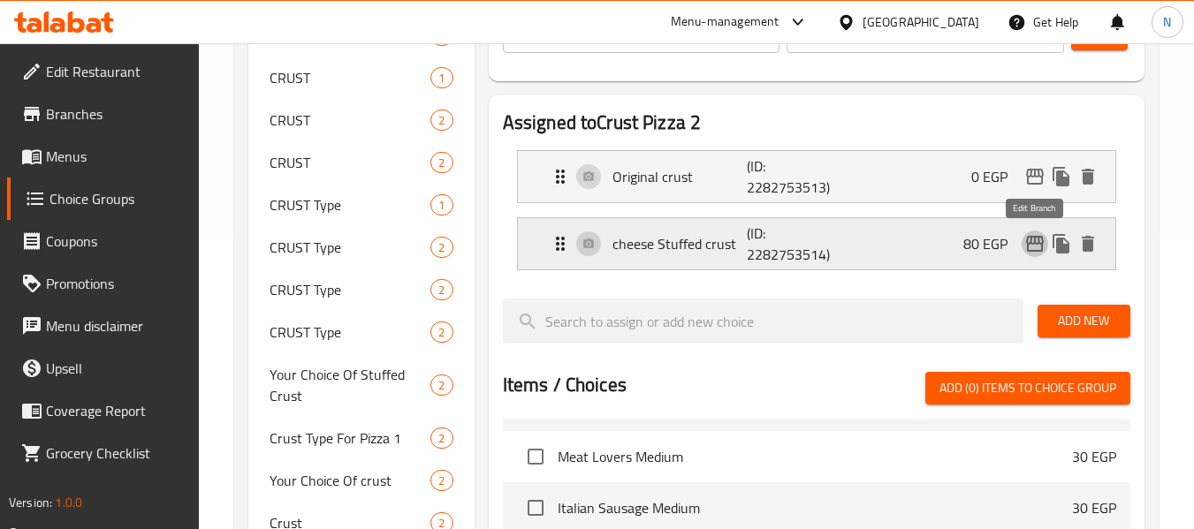
click at [1034, 239] on icon "edit" at bounding box center [1035, 244] width 18 height 16
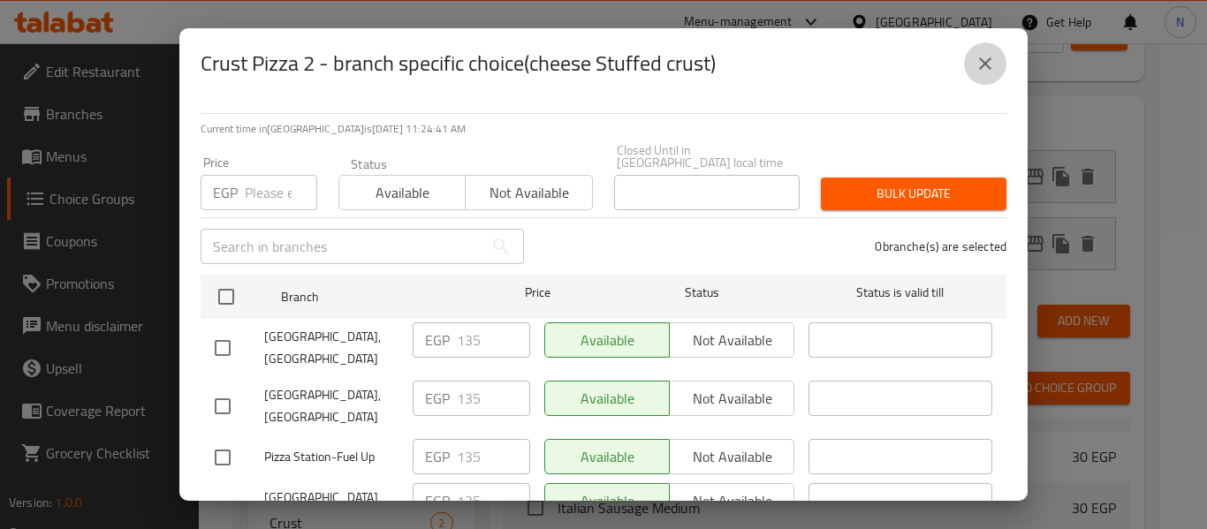
click at [993, 78] on button "close" at bounding box center [985, 63] width 42 height 42
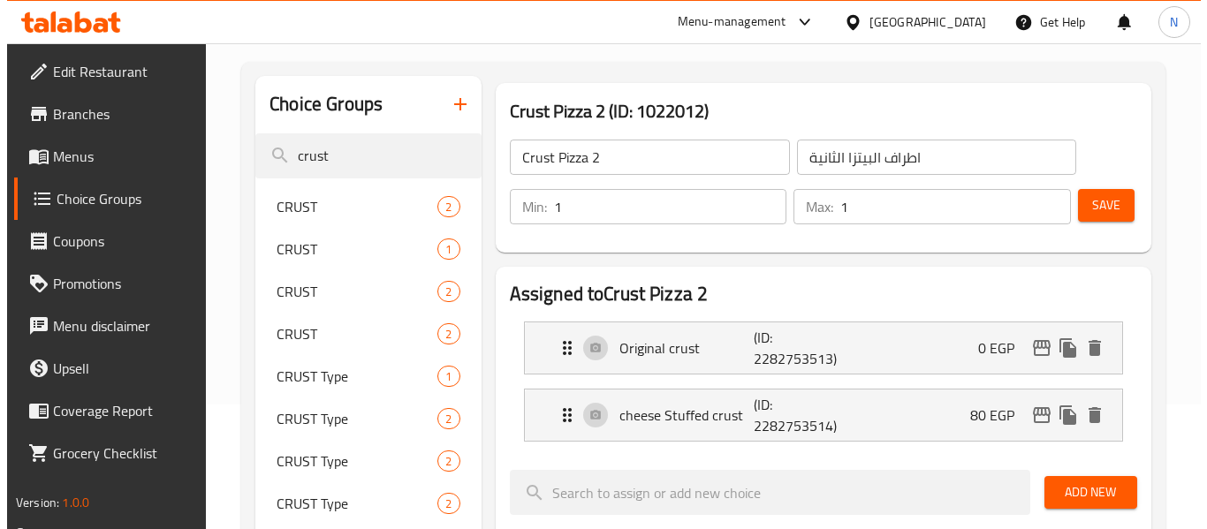
scroll to position [0, 0]
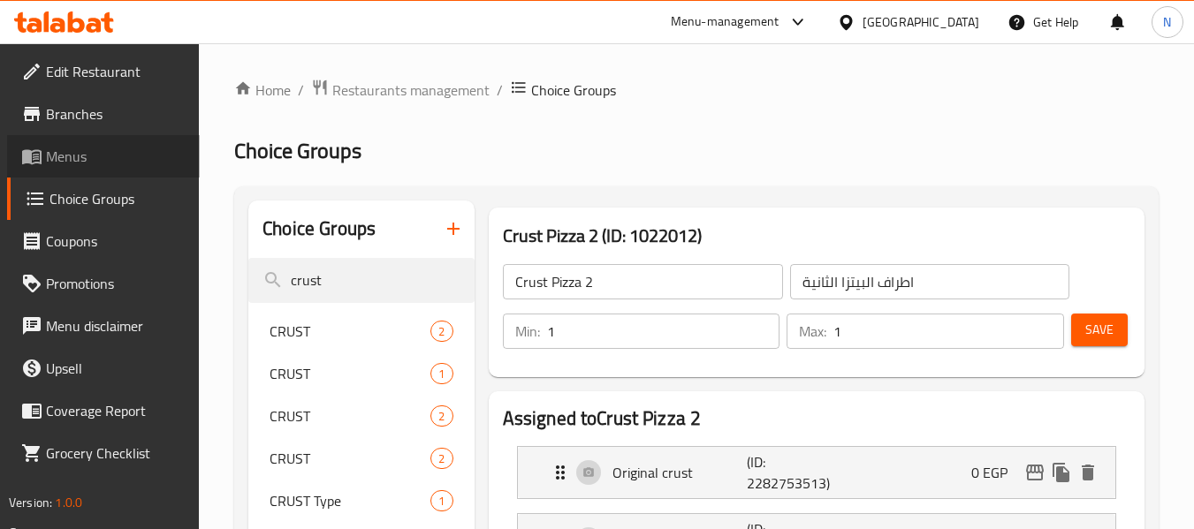
click at [70, 159] on span "Menus" at bounding box center [116, 156] width 140 height 21
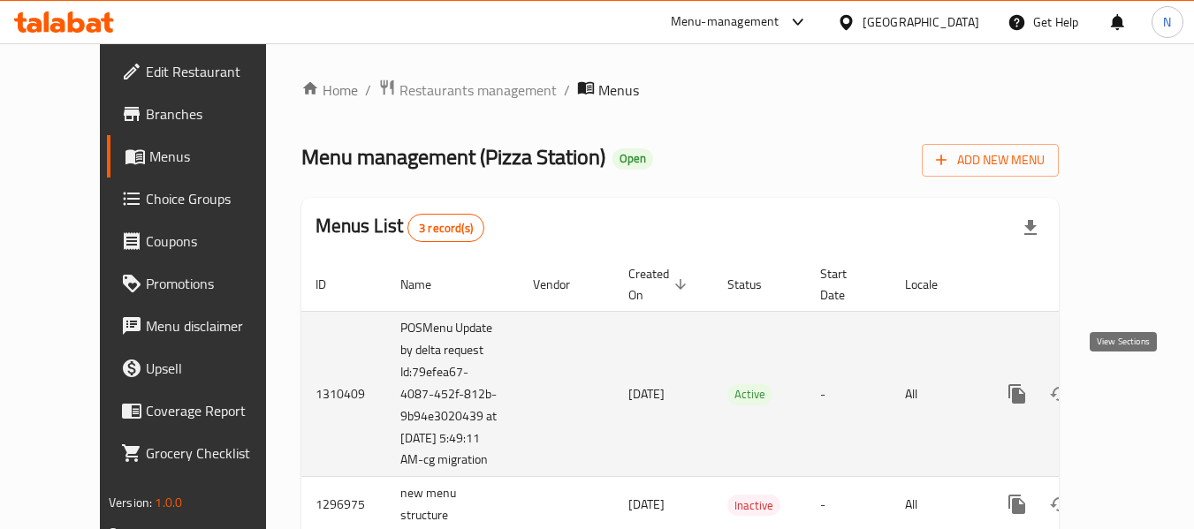
click at [1137, 390] on icon "enhanced table" at bounding box center [1145, 394] width 16 height 16
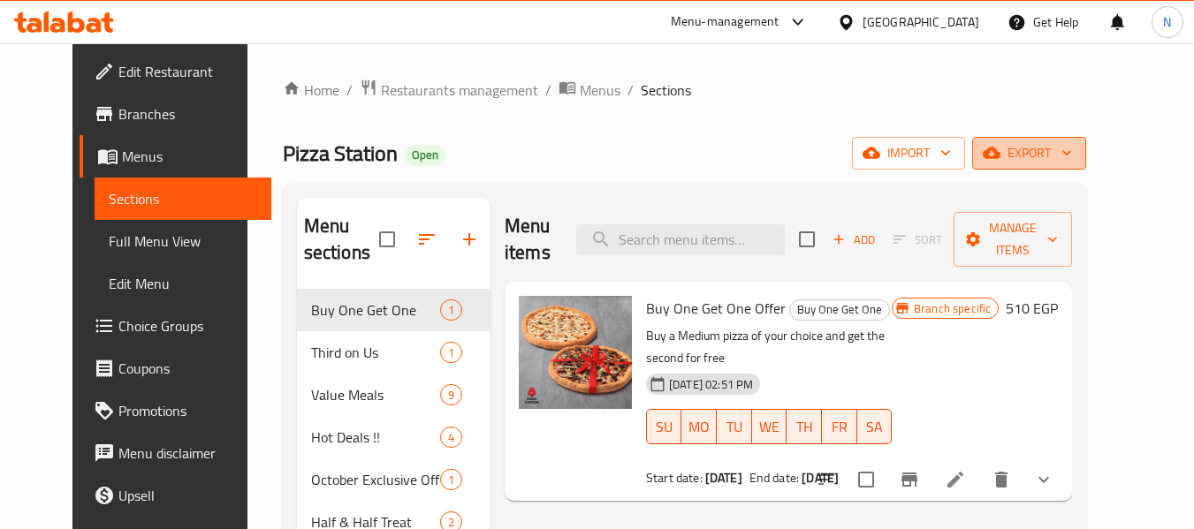
click at [1054, 155] on button "export" at bounding box center [1029, 153] width 114 height 33
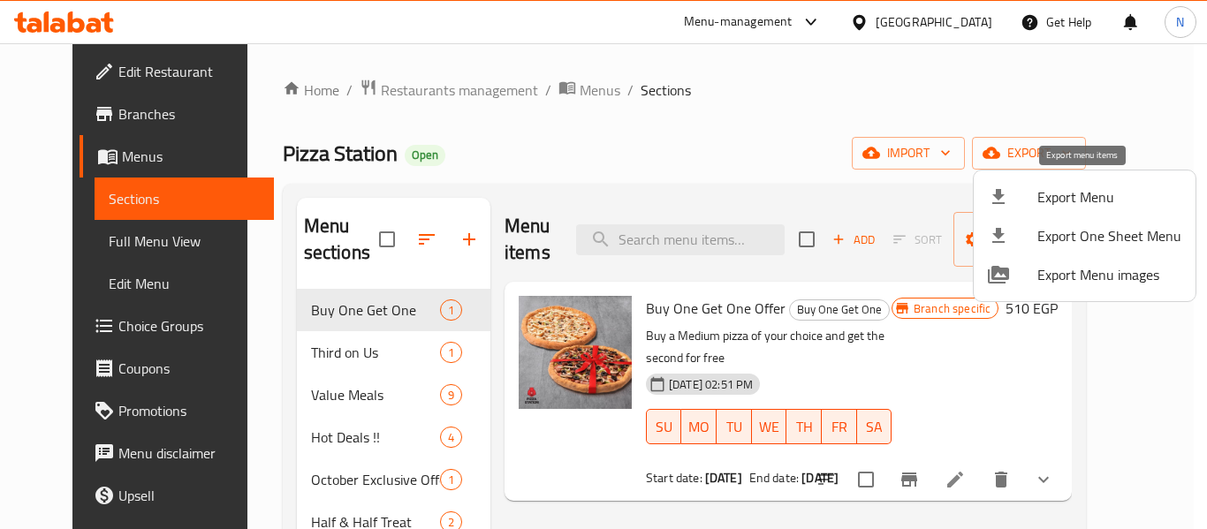
click at [1046, 187] on span "Export Menu" at bounding box center [1110, 196] width 144 height 21
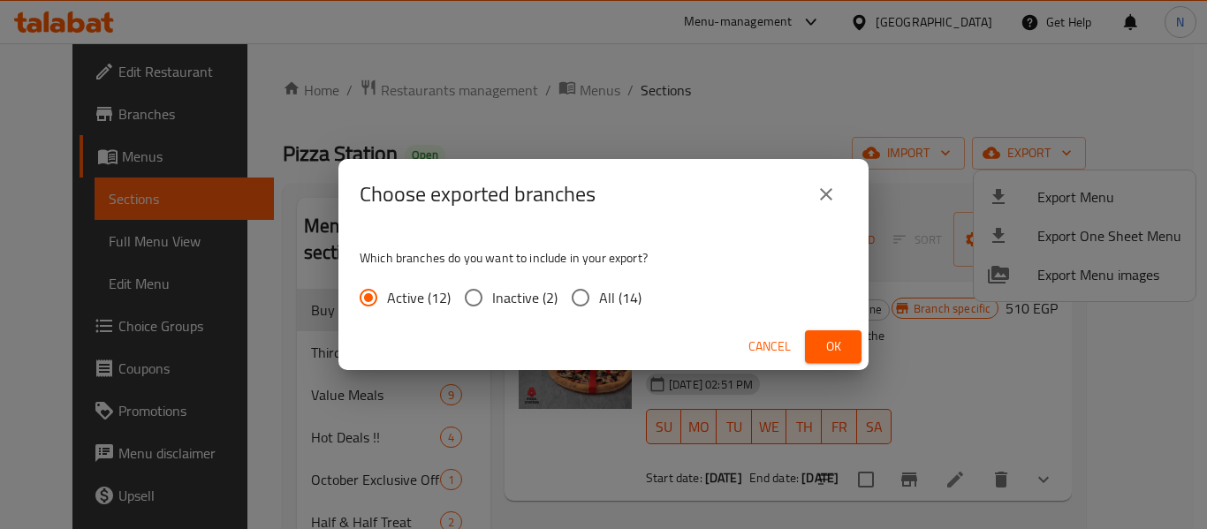
click at [614, 304] on span "All (14)" at bounding box center [620, 297] width 42 height 21
click at [599, 304] on input "All (14)" at bounding box center [580, 297] width 37 height 37
radio input "true"
click at [835, 343] on span "Ok" at bounding box center [833, 347] width 28 height 22
